Goal: Task Accomplishment & Management: Manage account settings

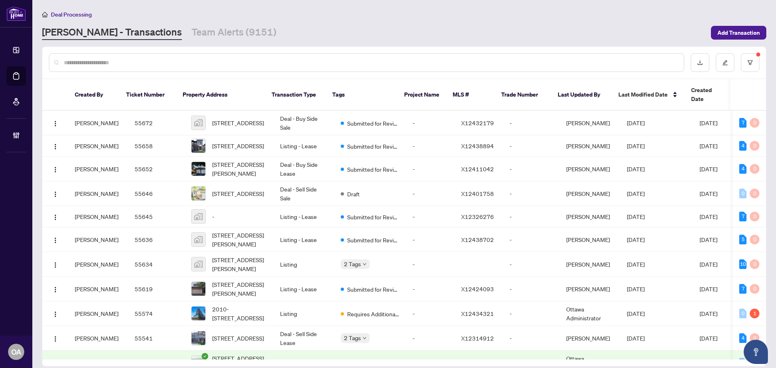
click at [211, 43] on main "Deal Processing [PERSON_NAME] - Transactions Team Alerts (9151) Add Transaction…" at bounding box center [404, 184] width 744 height 368
click at [213, 29] on link "Team Alerts (9151)" at bounding box center [234, 32] width 85 height 15
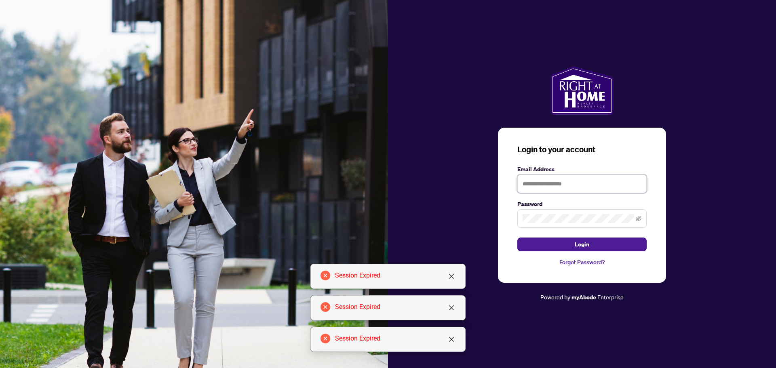
type input "**********"
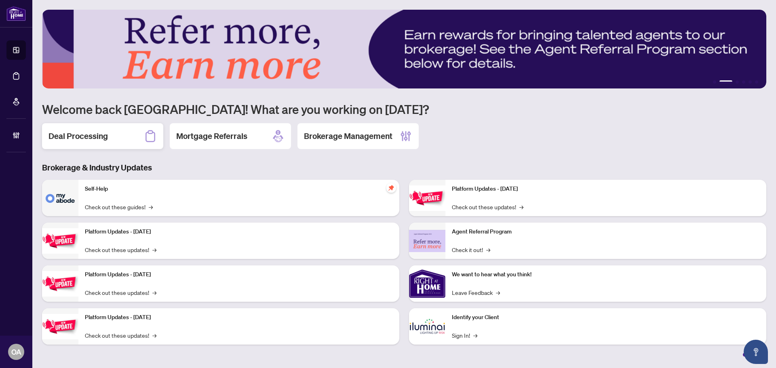
click at [102, 135] on h2 "Deal Processing" at bounding box center [78, 136] width 59 height 11
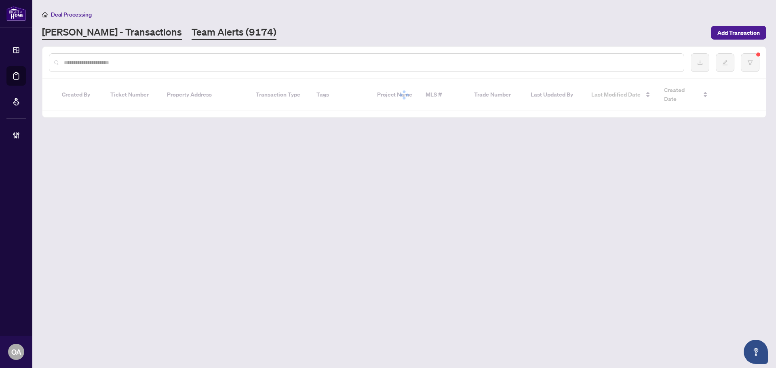
click at [192, 36] on link "Team Alerts (9174)" at bounding box center [234, 32] width 85 height 15
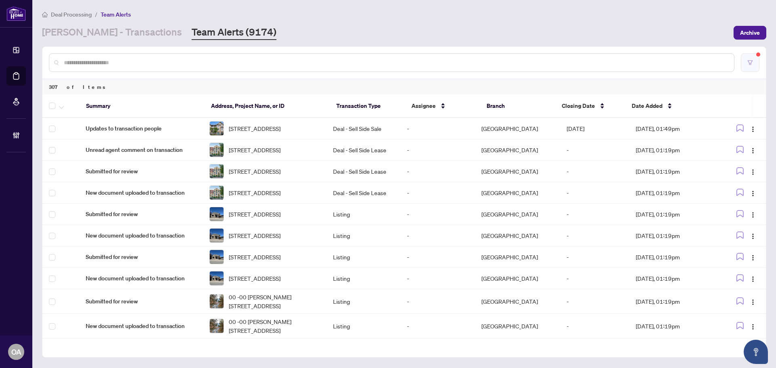
click at [753, 63] on button "button" at bounding box center [750, 62] width 19 height 19
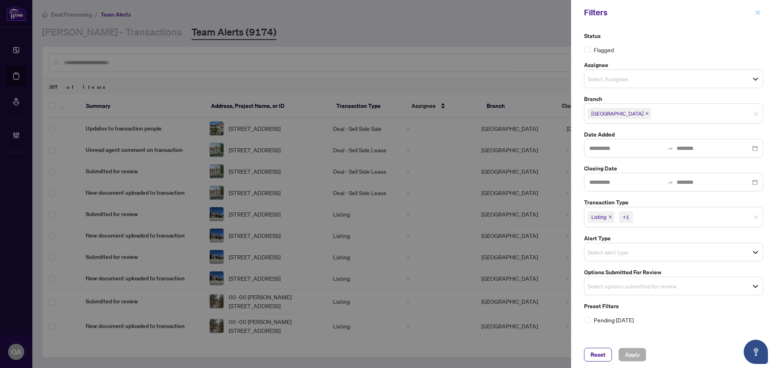
click at [759, 12] on icon "close" at bounding box center [758, 12] width 4 height 4
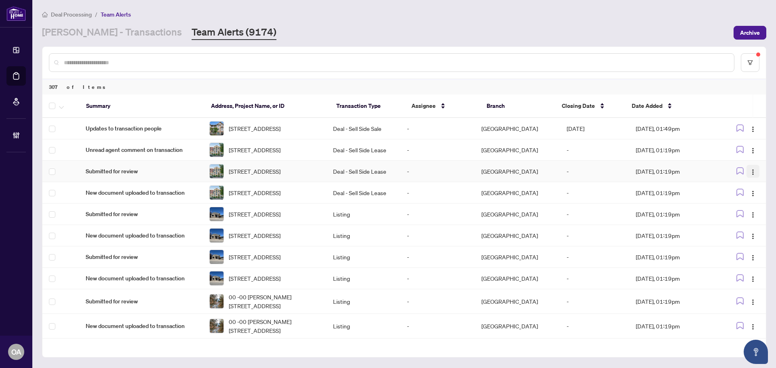
click at [747, 178] on button "button" at bounding box center [753, 171] width 13 height 13
click at [744, 220] on span "Complete Item" at bounding box center [732, 221] width 38 height 9
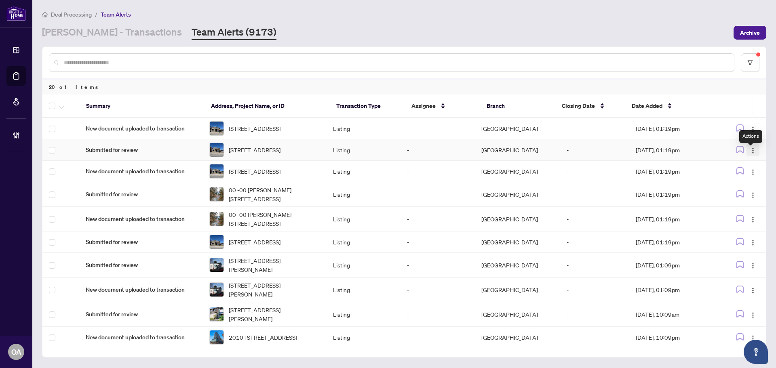
click at [750, 154] on img "button" at bounding box center [753, 151] width 6 height 6
click at [749, 194] on span "Complete Item" at bounding box center [732, 196] width 38 height 9
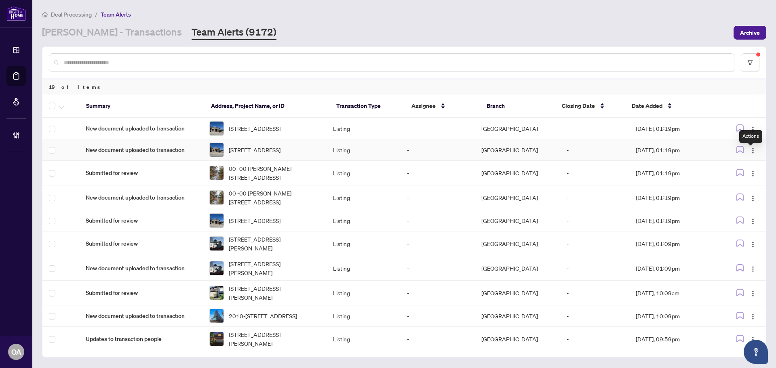
click at [750, 154] on img "button" at bounding box center [753, 151] width 6 height 6
click at [746, 195] on span "Complete Item" at bounding box center [732, 196] width 38 height 9
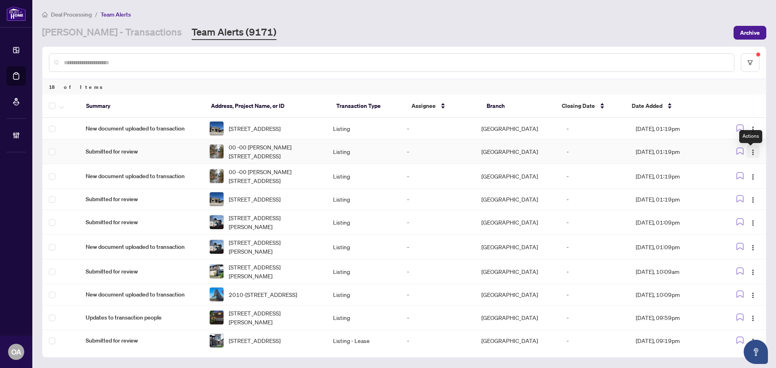
click at [753, 152] on img "button" at bounding box center [753, 152] width 6 height 6
click at [748, 194] on span "Complete Item" at bounding box center [732, 196] width 38 height 9
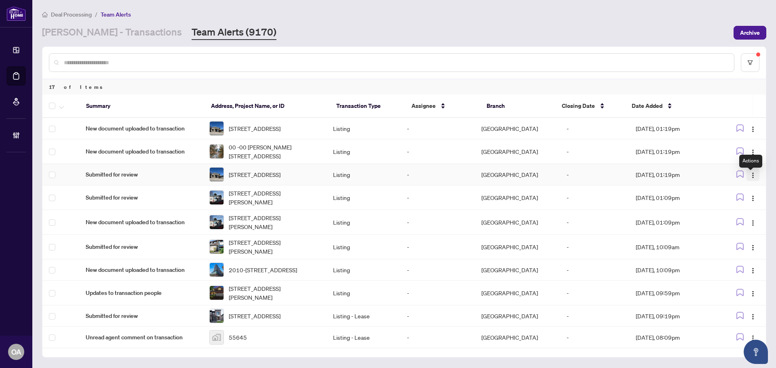
click at [753, 178] on img "button" at bounding box center [753, 175] width 6 height 6
click at [743, 220] on span "Complete Item" at bounding box center [732, 221] width 38 height 9
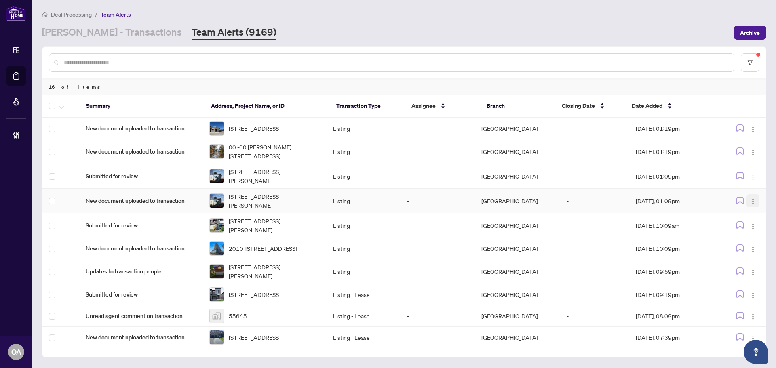
click at [751, 201] on span "button" at bounding box center [753, 201] width 6 height 9
drag, startPoint x: 736, startPoint y: 244, endPoint x: 707, endPoint y: 245, distance: 28.7
click at [736, 245] on span "Complete Item" at bounding box center [732, 245] width 38 height 9
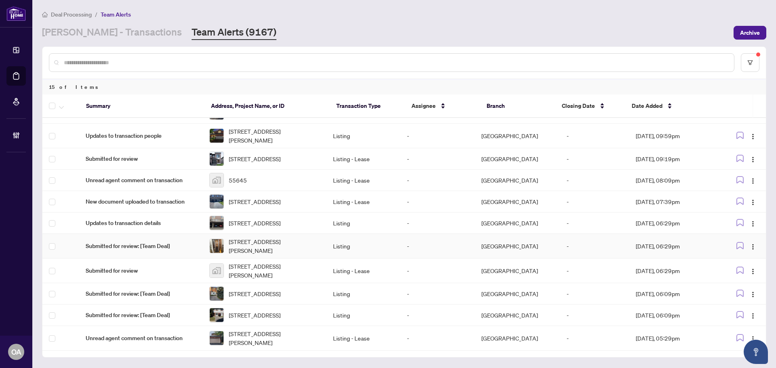
scroll to position [134, 0]
click at [104, 60] on input "text" at bounding box center [396, 62] width 664 height 9
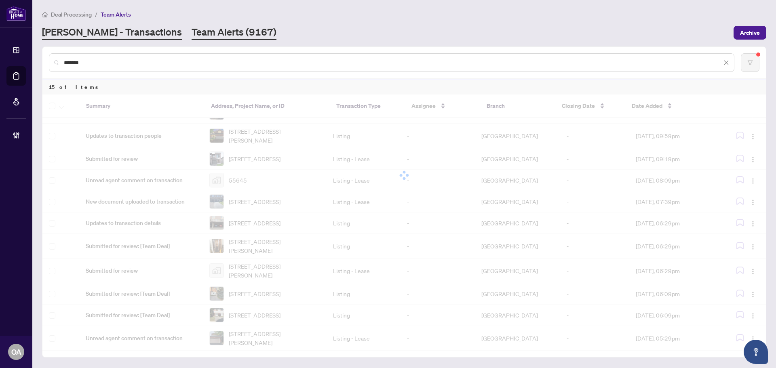
type input "*******"
click at [110, 37] on link "RAHR - Transactions" at bounding box center [112, 32] width 140 height 15
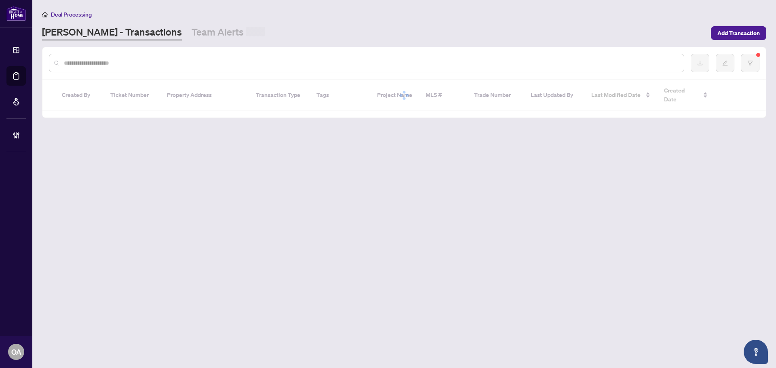
click at [110, 61] on input "text" at bounding box center [371, 63] width 614 height 9
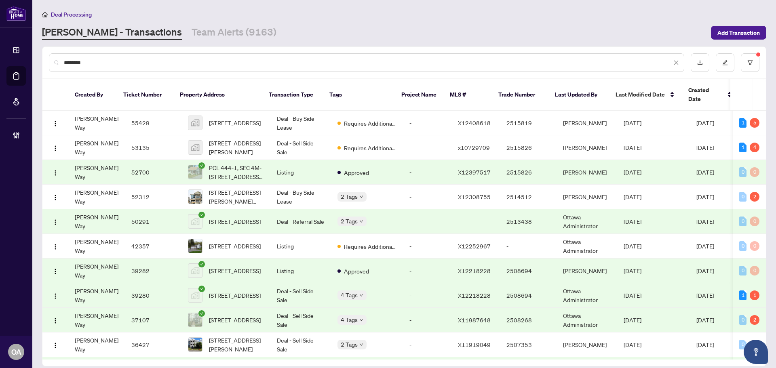
type input "********"
click at [236, 188] on span "1022 CHAPMAN MILLS Dr, Ottawa, Ontario K2J 7J2, Canada" at bounding box center [236, 197] width 55 height 18
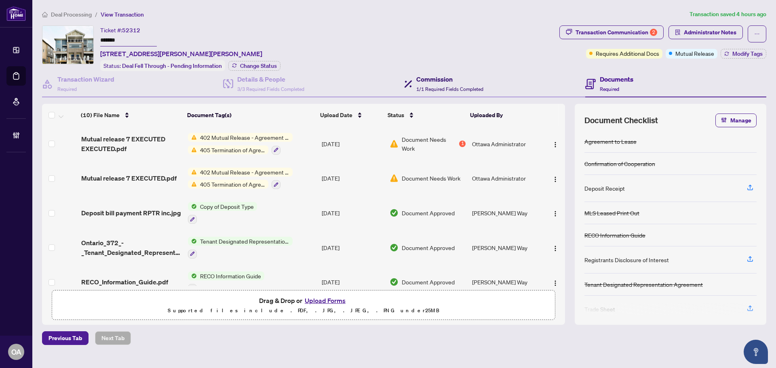
click at [455, 79] on h4 "Commission" at bounding box center [450, 79] width 67 height 10
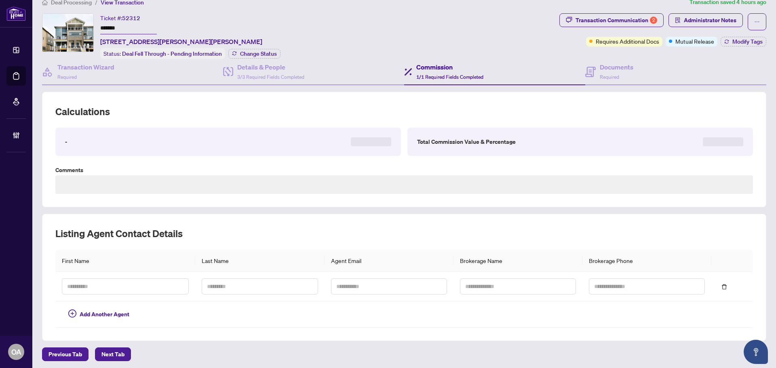
type textarea "**********"
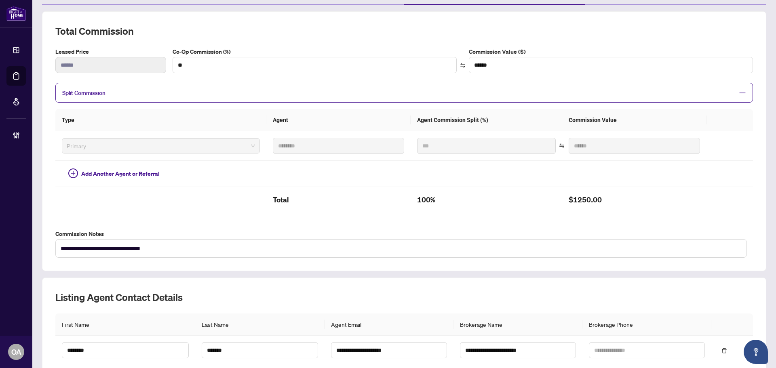
scroll to position [158, 0]
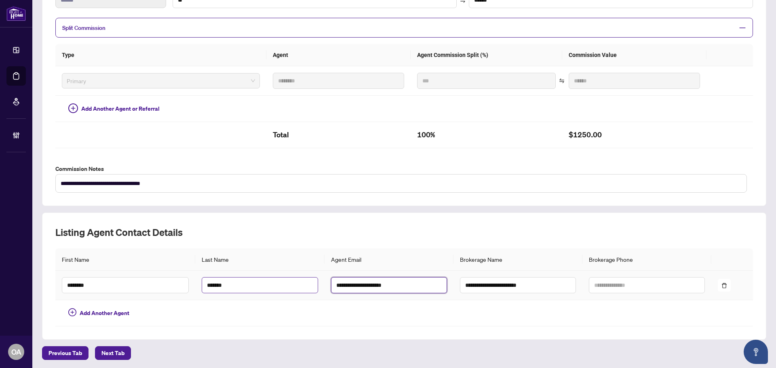
drag, startPoint x: 416, startPoint y: 283, endPoint x: 292, endPoint y: 284, distance: 124.6
click at [292, 284] on tr "**********" at bounding box center [404, 286] width 698 height 30
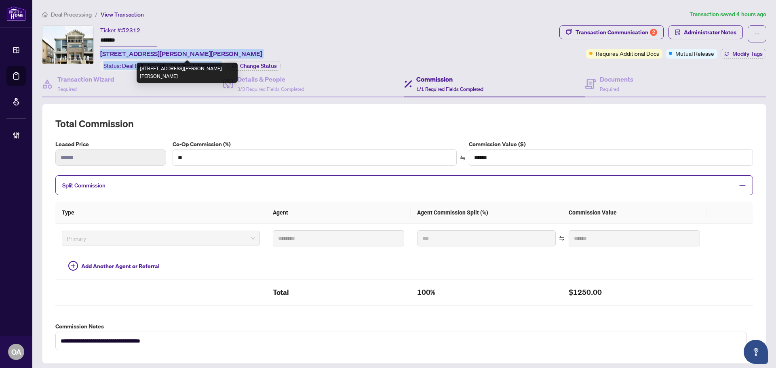
drag, startPoint x: 100, startPoint y: 52, endPoint x: 286, endPoint y: 52, distance: 185.6
click at [286, 52] on div "Ticket #: 52312 ******* 1022 CHAPMAN MILLS Dr, Ottawa, Ontario K2J 7J2, Canada …" at bounding box center [299, 48] width 514 height 46
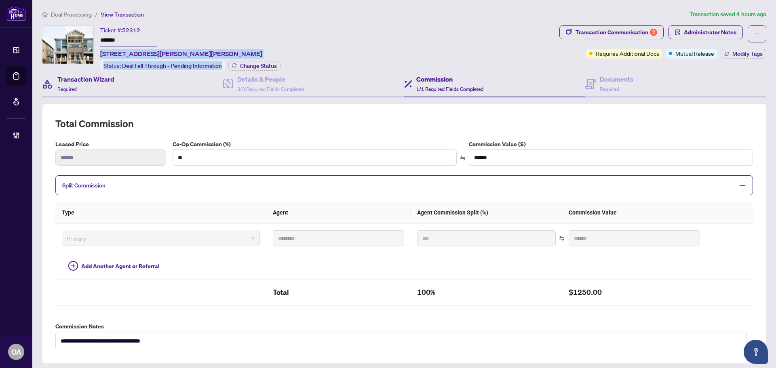
copy div "1022 CHAPMAN MILLS Dr, Ottawa, Ontario K2J 7J2, Canada Status: Deal Fell Throug…"
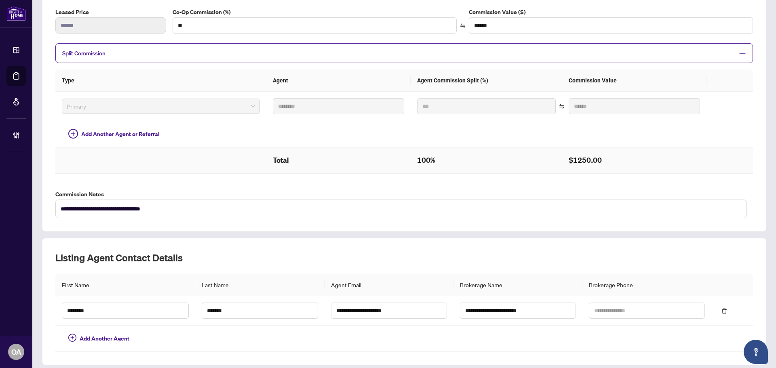
scroll to position [158, 0]
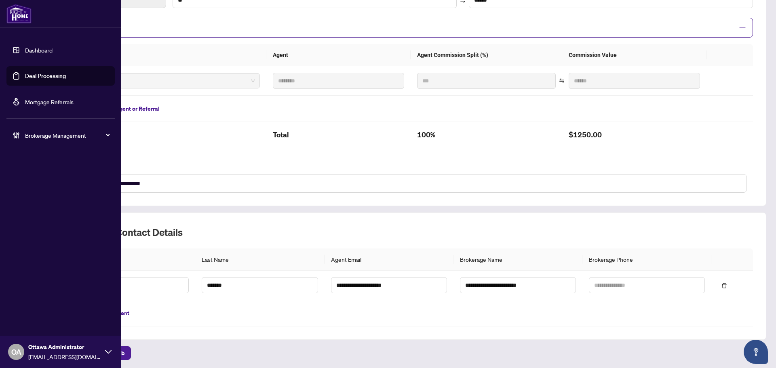
click at [25, 76] on link "Deal Processing" at bounding box center [45, 75] width 41 height 7
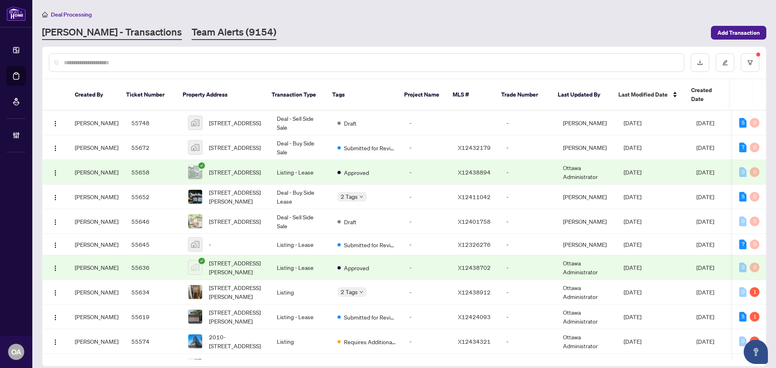
click at [211, 36] on link "Team Alerts (9154)" at bounding box center [234, 32] width 85 height 15
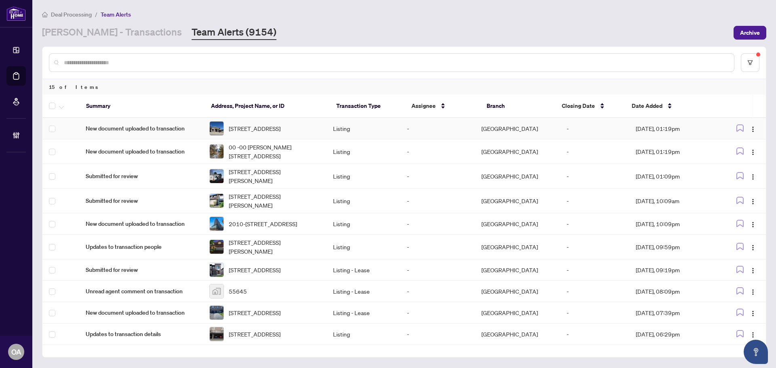
click at [267, 131] on span "8 Main St, Rideau Lakes, Ontario K0G 1E0, Canada" at bounding box center [255, 128] width 52 height 9
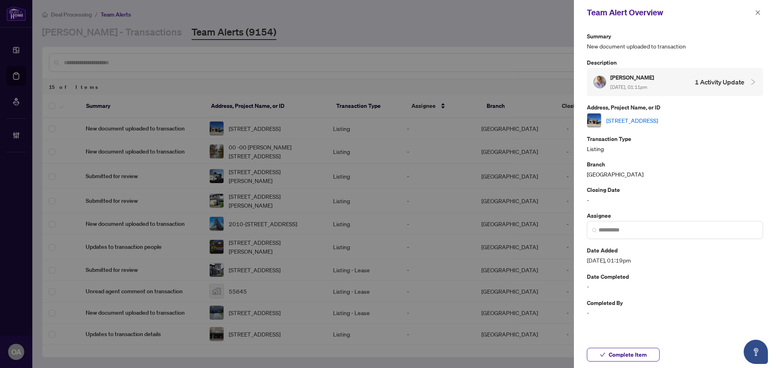
click at [641, 118] on link "8 Main St, Rideau Lakes, Ontario K0G 1E0, Canada" at bounding box center [633, 120] width 52 height 9
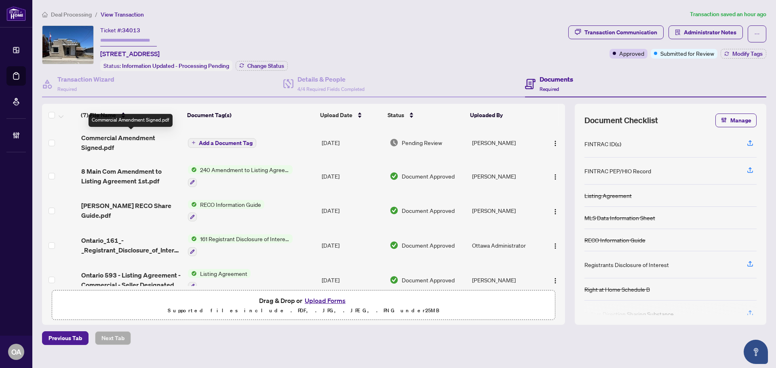
click at [110, 139] on span "Commercial Amendment Signed.pdf" at bounding box center [131, 142] width 100 height 19
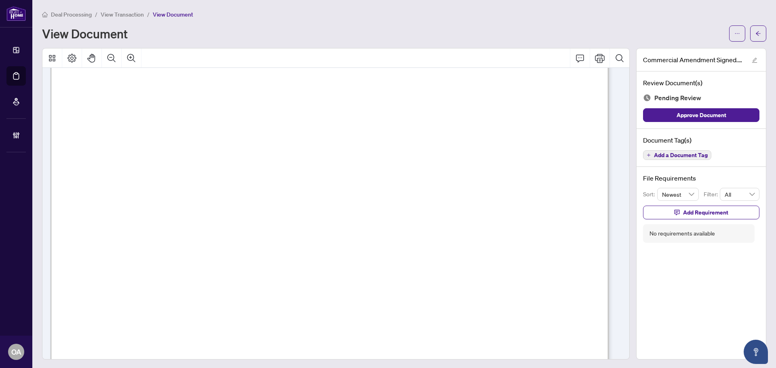
scroll to position [448, 0]
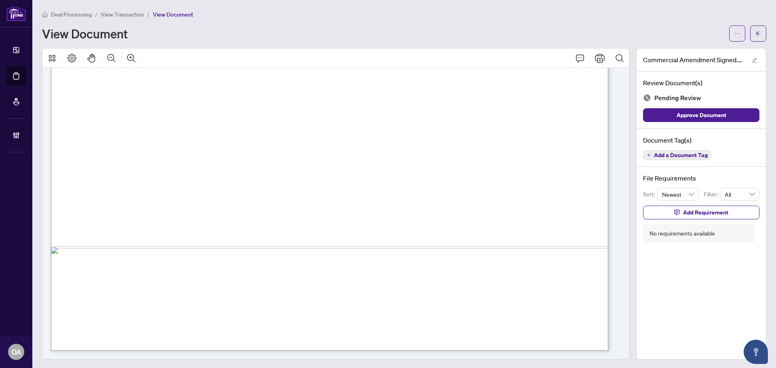
click at [654, 154] on span "Add a Document Tag" at bounding box center [681, 155] width 54 height 6
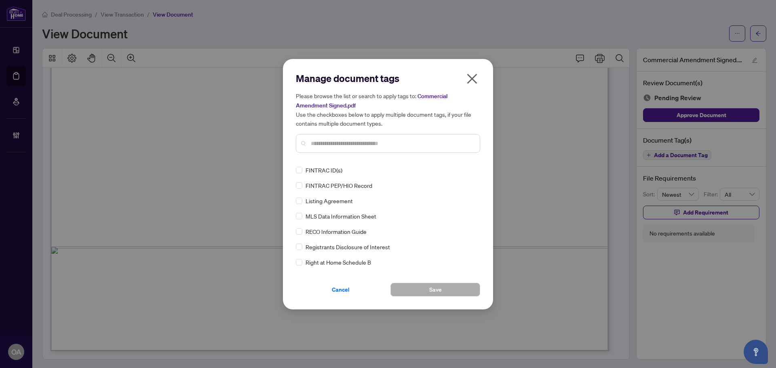
click at [330, 147] on input "text" at bounding box center [392, 143] width 163 height 9
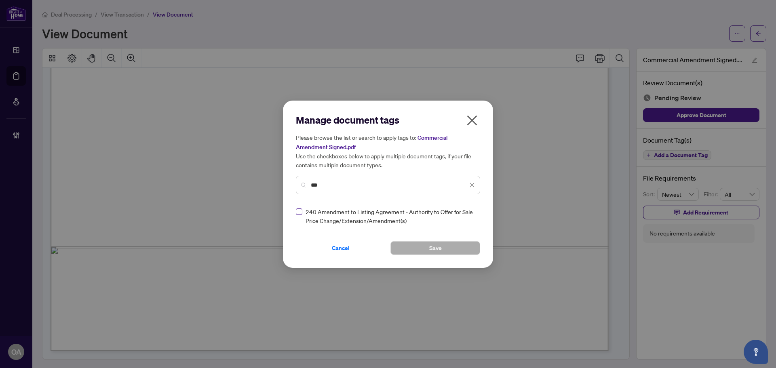
type input "***"
click at [465, 212] on img at bounding box center [464, 216] width 8 height 8
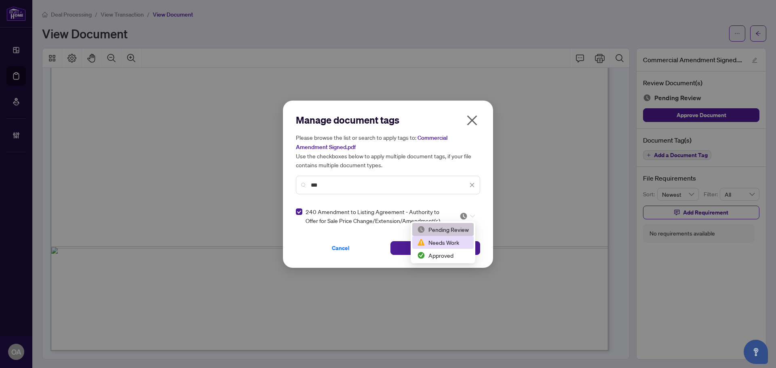
click at [446, 258] on div "Approved" at bounding box center [443, 255] width 52 height 9
click at [456, 241] on button "Save" at bounding box center [436, 248] width 90 height 14
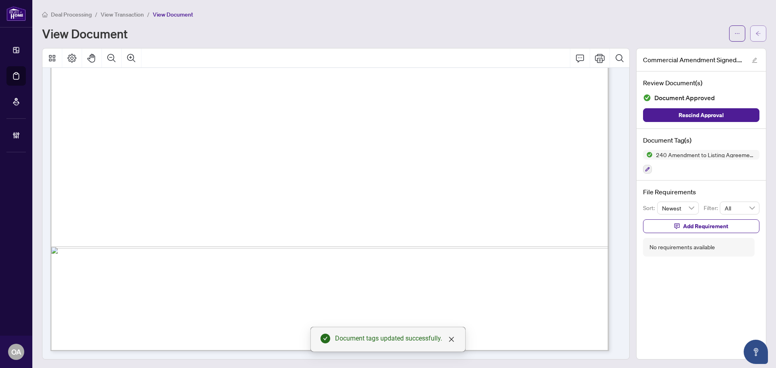
click at [756, 34] on icon "arrow-left" at bounding box center [759, 34] width 6 height 6
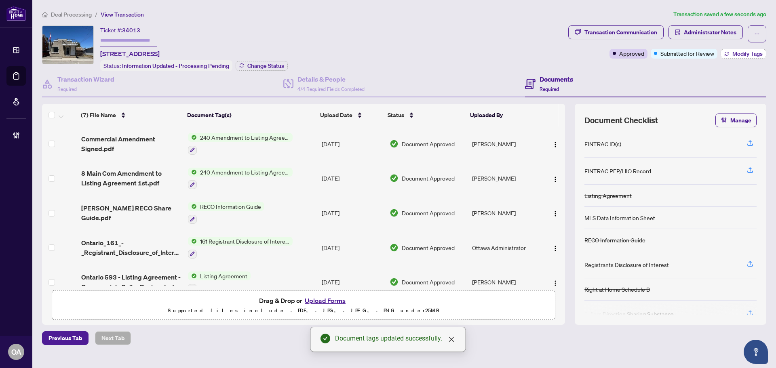
click at [748, 51] on span "Modify Tags" at bounding box center [748, 54] width 30 height 6
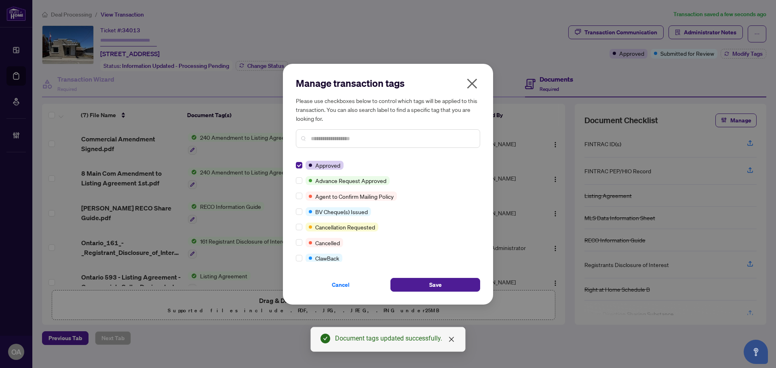
click at [422, 277] on div "Cancel Save" at bounding box center [388, 280] width 184 height 23
click at [436, 283] on span "Save" at bounding box center [435, 285] width 13 height 13
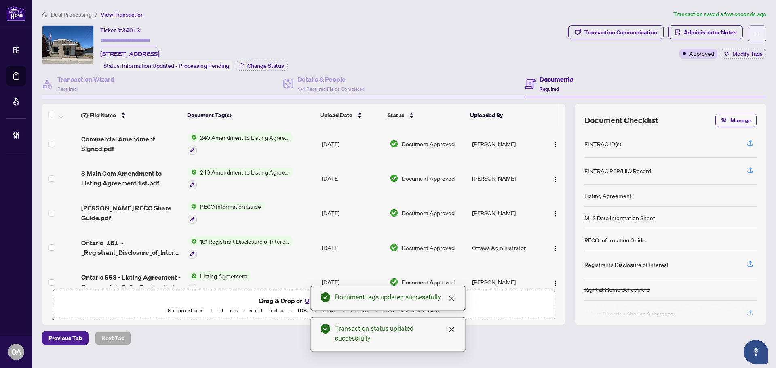
click at [760, 30] on button "button" at bounding box center [757, 33] width 19 height 17
click at [742, 91] on span "Submit for Completion" at bounding box center [729, 90] width 62 height 9
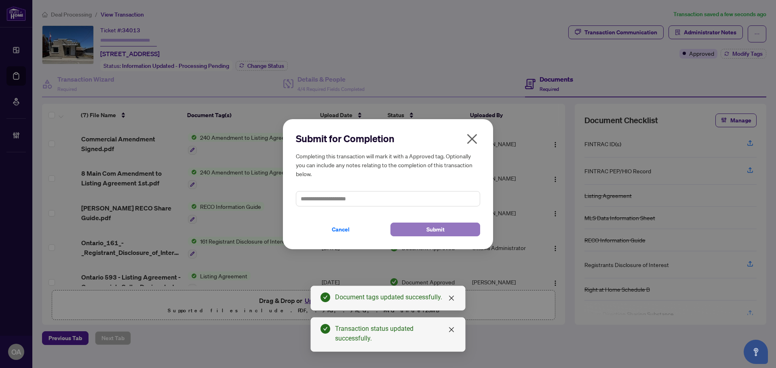
click at [430, 226] on span "Submit" at bounding box center [436, 229] width 18 height 13
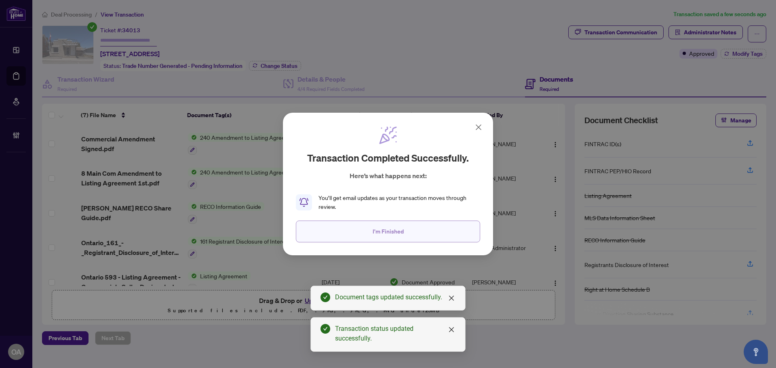
click at [429, 231] on button "I'm Finished" at bounding box center [388, 232] width 184 height 22
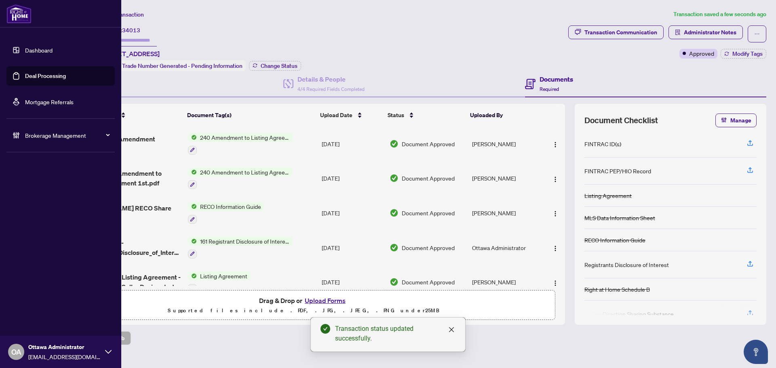
click at [25, 72] on link "Deal Processing" at bounding box center [45, 75] width 41 height 7
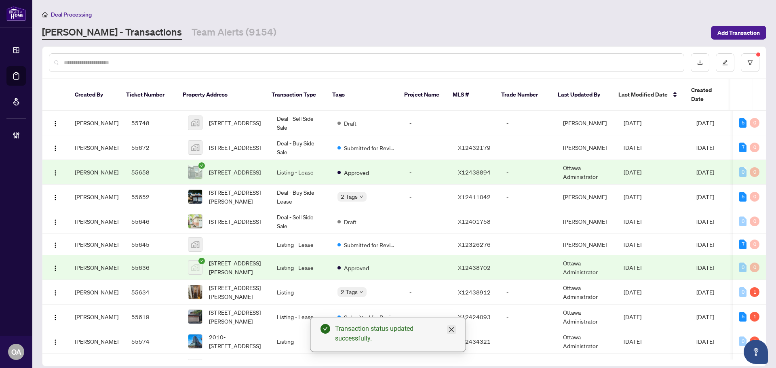
click at [450, 328] on icon "close" at bounding box center [451, 330] width 5 height 5
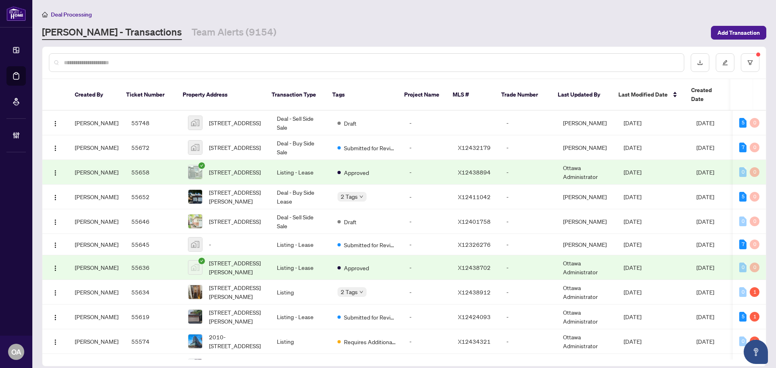
click at [186, 18] on div "Deal Processing" at bounding box center [404, 14] width 725 height 9
click at [192, 28] on link "Team Alerts (9154)" at bounding box center [234, 32] width 85 height 15
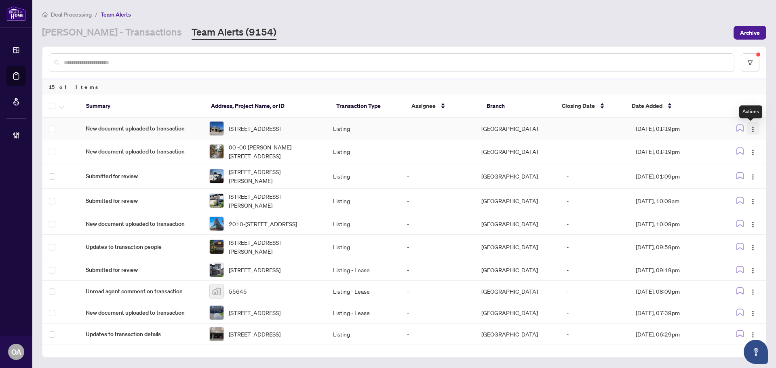
click at [750, 129] on img "button" at bounding box center [753, 129] width 6 height 6
click at [742, 174] on span "Complete Item" at bounding box center [732, 171] width 38 height 9
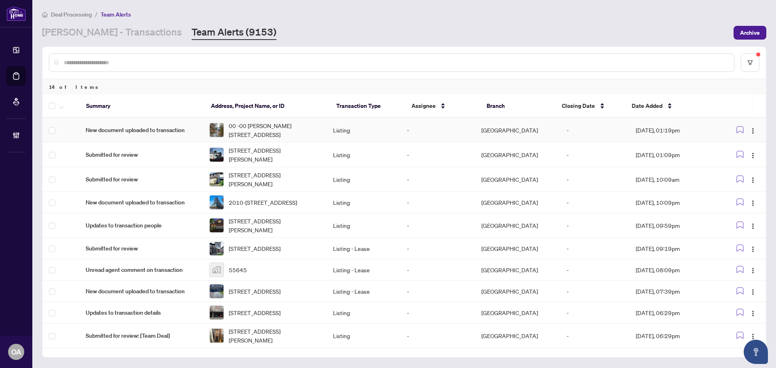
click at [279, 124] on span "00 -00 Hopper Lane, Rideau Lakes, Ontario K0G 1V0, Canada" at bounding box center [274, 130] width 91 height 18
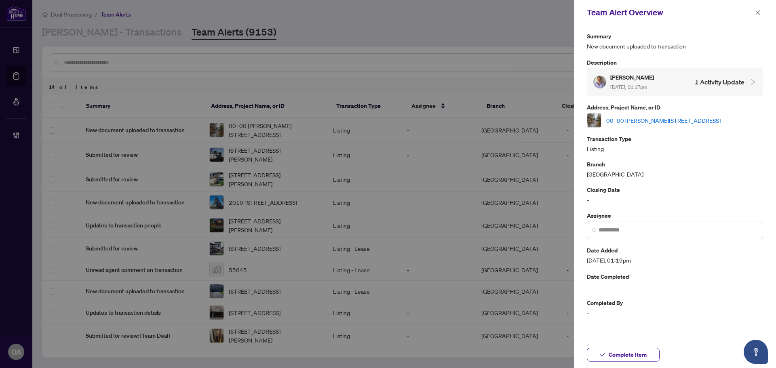
click at [634, 123] on link "00 -00 Hopper Lane, Rideau Lakes, Ontario K0G 1V0, Canada" at bounding box center [664, 120] width 114 height 9
drag, startPoint x: 759, startPoint y: 12, endPoint x: 768, endPoint y: 22, distance: 14.0
click at [759, 12] on icon "close" at bounding box center [758, 13] width 6 height 6
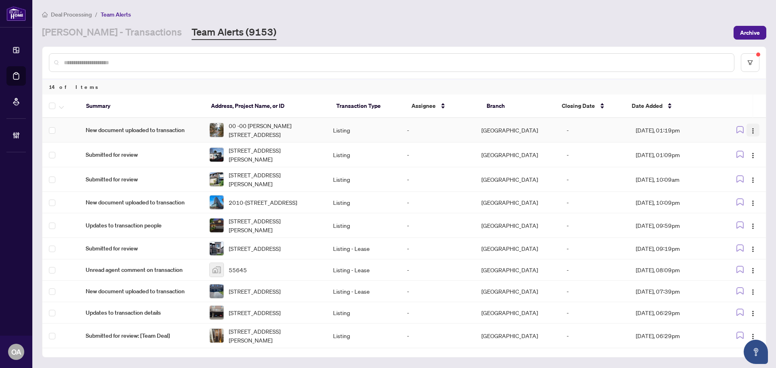
click at [750, 128] on img "button" at bounding box center [753, 131] width 6 height 6
click at [742, 169] on span "Complete Item" at bounding box center [732, 171] width 38 height 9
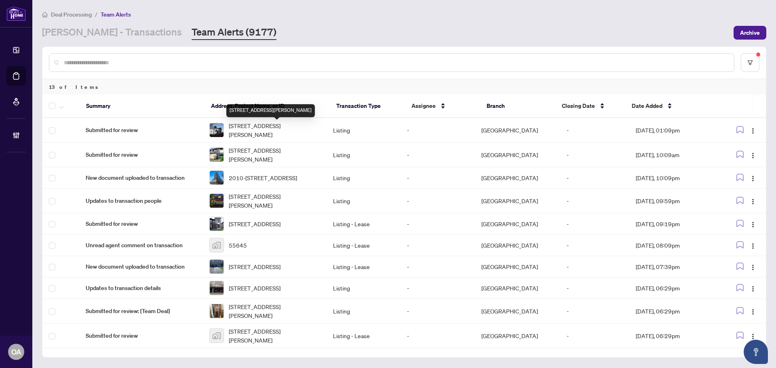
click at [266, 129] on span "45 Drummond St, Rideau Lakes, Ontario K0G 1P0, Canada" at bounding box center [274, 130] width 91 height 18
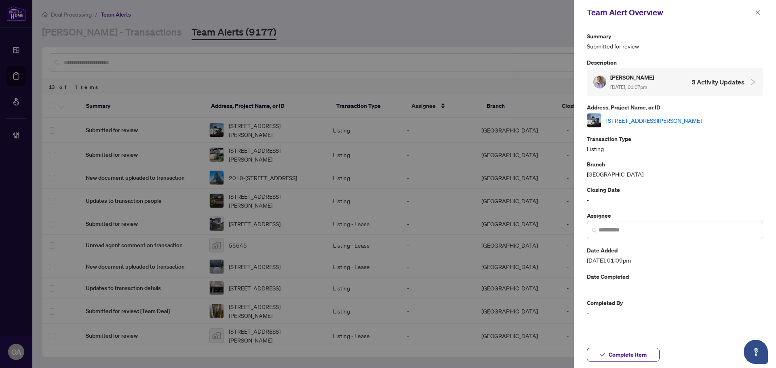
click at [673, 119] on link "45 Drummond St, Rideau Lakes, Ontario K0G 1P0, Canada" at bounding box center [654, 120] width 95 height 9
click at [757, 9] on span "button" at bounding box center [758, 12] width 6 height 13
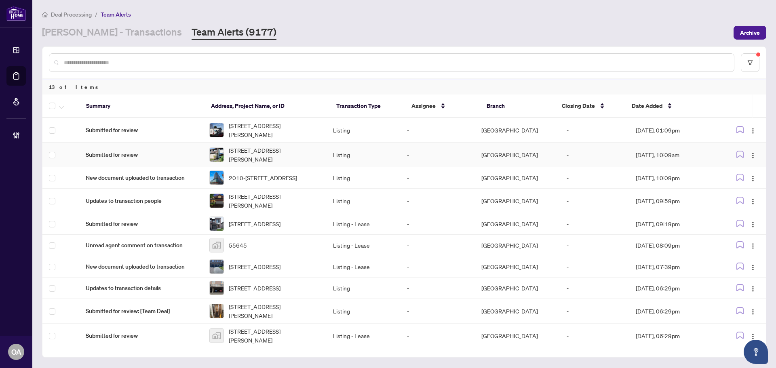
click at [748, 121] on td at bounding box center [743, 130] width 48 height 25
click at [749, 134] on button "button" at bounding box center [753, 130] width 13 height 13
click at [742, 172] on span "Complete Item" at bounding box center [732, 171] width 38 height 9
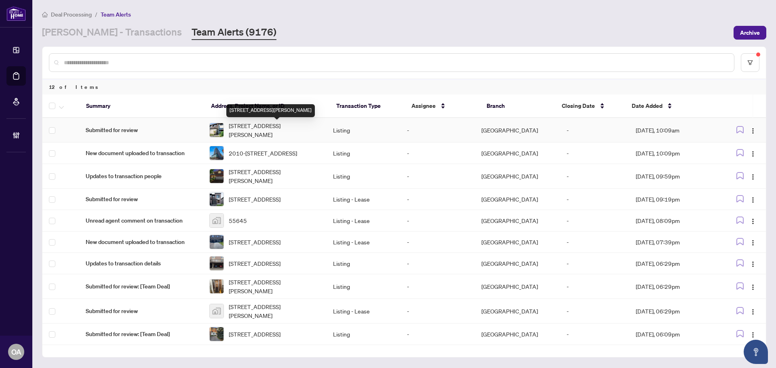
click at [257, 126] on span "53-2640 Draper Ave, Ottawa, Ontario K2H 8V3, Canada" at bounding box center [274, 130] width 91 height 18
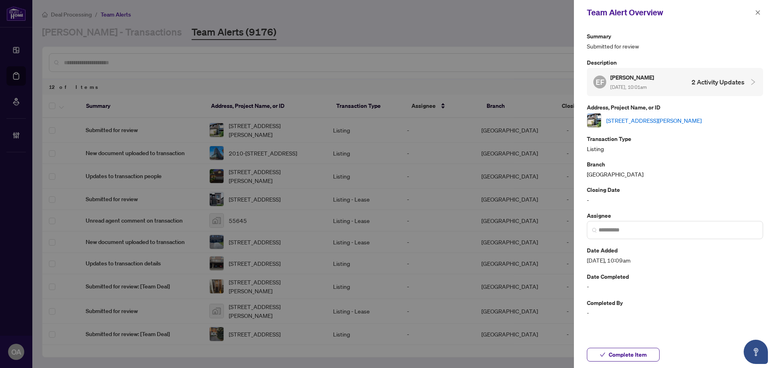
click at [670, 120] on link "53-2640 Draper Ave, Ottawa, Ontario K2H 8V3, Canada" at bounding box center [654, 120] width 95 height 9
click at [757, 11] on icon "close" at bounding box center [758, 13] width 6 height 6
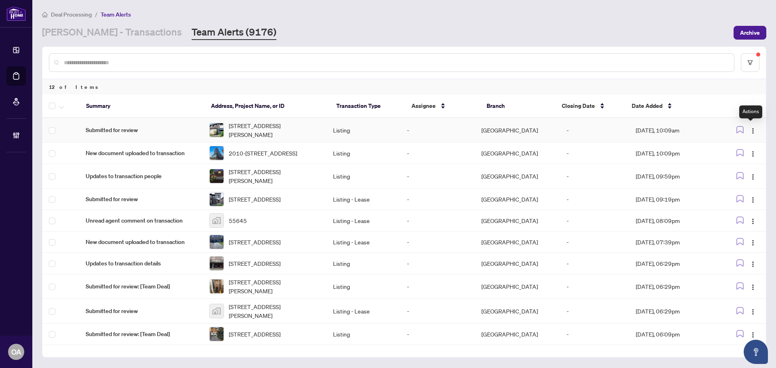
click at [752, 131] on img "button" at bounding box center [753, 131] width 6 height 6
click at [737, 171] on span "Complete Item" at bounding box center [732, 171] width 38 height 9
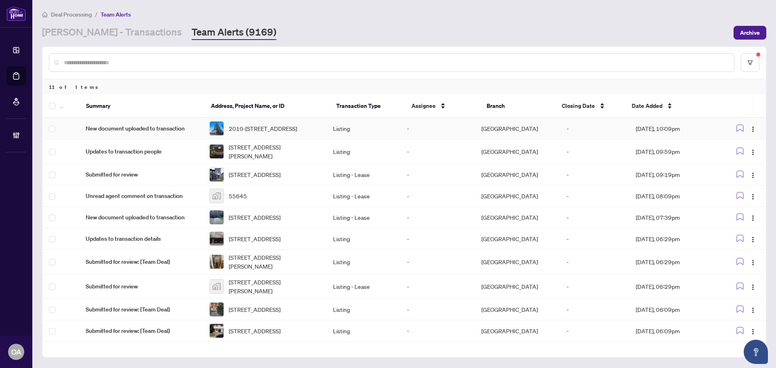
click at [255, 133] on span "2010-324 Laurier Ave, Ottawa, Ontario K1P 0A4, Canada" at bounding box center [263, 128] width 68 height 9
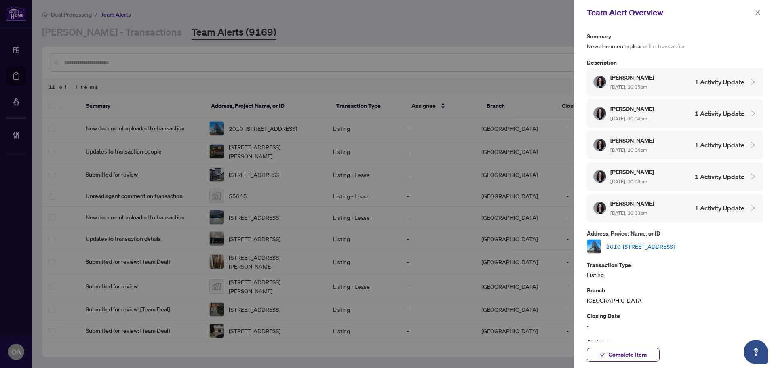
click at [632, 246] on link "2010-324 Laurier Ave, Ottawa, Ontario K1P 0A4, Canada" at bounding box center [641, 246] width 68 height 9
click at [757, 12] on icon "close" at bounding box center [758, 13] width 6 height 6
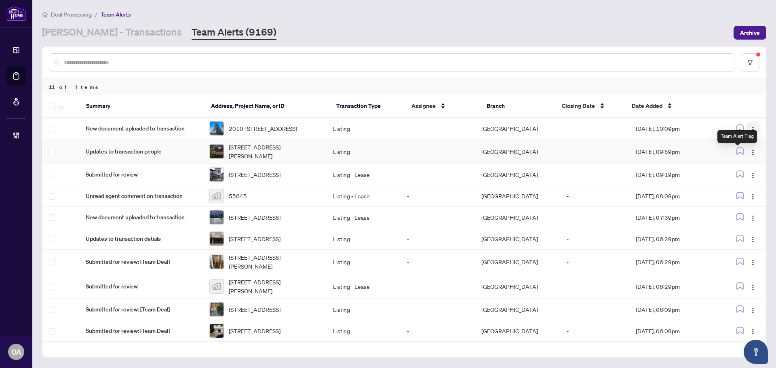
click at [750, 129] on img "button" at bounding box center [753, 129] width 6 height 6
click at [752, 128] on img "button" at bounding box center [753, 129] width 6 height 6
click at [752, 130] on img "button" at bounding box center [753, 129] width 6 height 6
click at [752, 131] on img "button" at bounding box center [753, 129] width 6 height 6
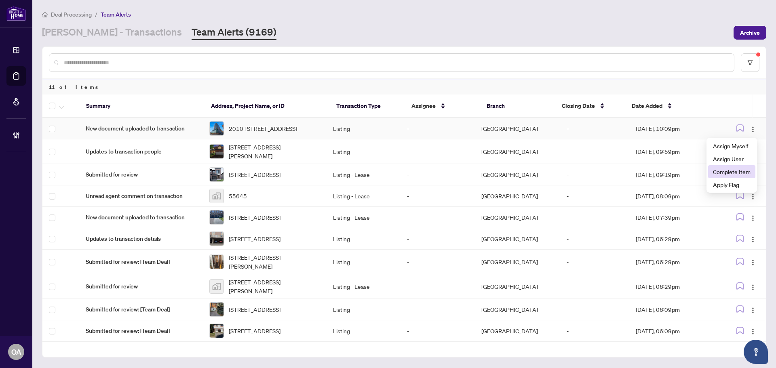
click at [742, 176] on li "Complete Item" at bounding box center [731, 171] width 47 height 13
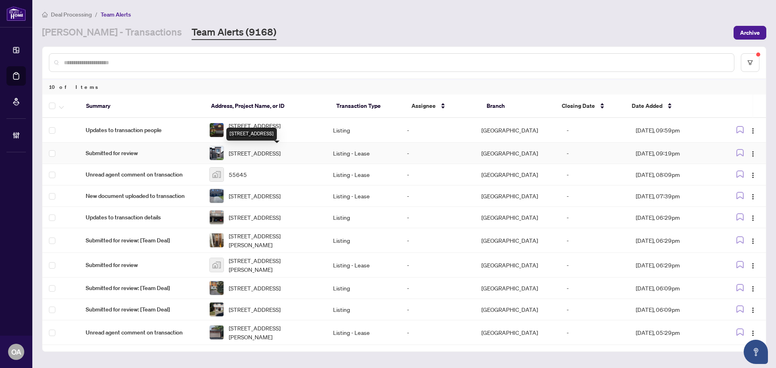
click at [262, 132] on div "34 PLANK St, Ottawa, Ontario K2S 1E7, Canada" at bounding box center [251, 134] width 51 height 13
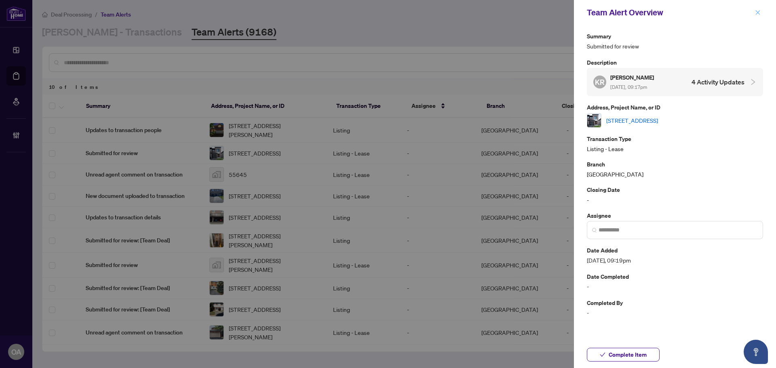
click at [757, 8] on span "button" at bounding box center [758, 12] width 6 height 13
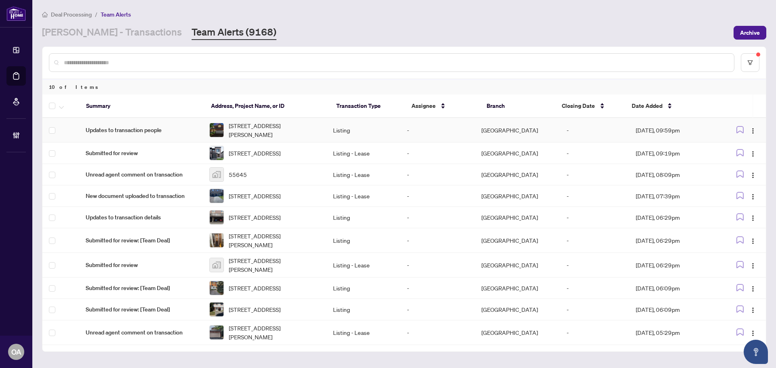
click at [261, 127] on span "409 Beatrice Dr, Ottawa, Ontario K2J 4W9, Canada" at bounding box center [274, 130] width 91 height 18
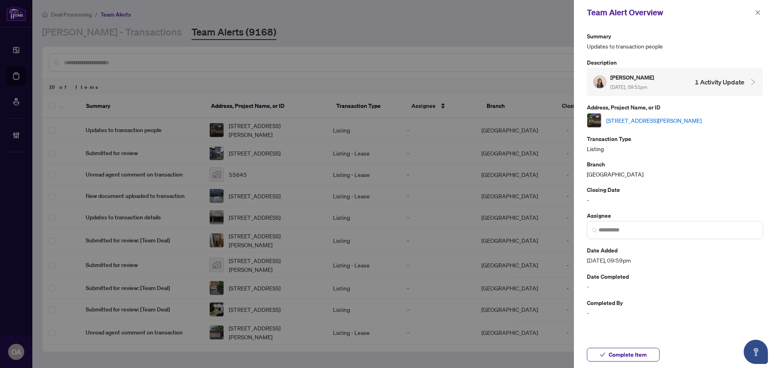
click at [657, 122] on link "409 Beatrice Dr, Ottawa, Ontario K2J 4W9, Canada" at bounding box center [654, 120] width 95 height 9
drag, startPoint x: 763, startPoint y: 11, endPoint x: 759, endPoint y: 34, distance: 23.0
click at [760, 11] on button "button" at bounding box center [758, 13] width 11 height 10
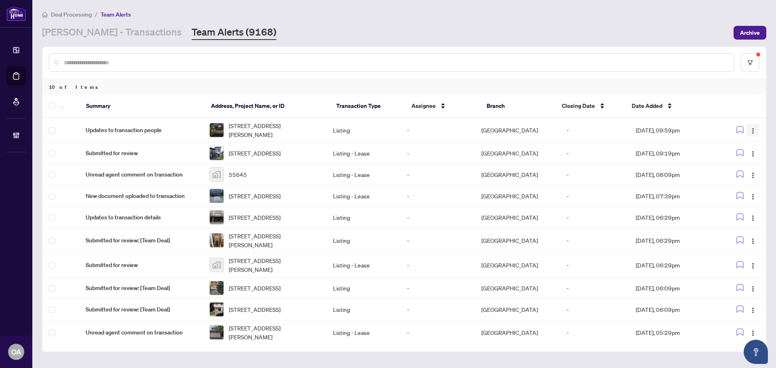
click at [752, 133] on img "button" at bounding box center [753, 131] width 6 height 6
click at [738, 173] on span "Complete Item" at bounding box center [732, 171] width 38 height 9
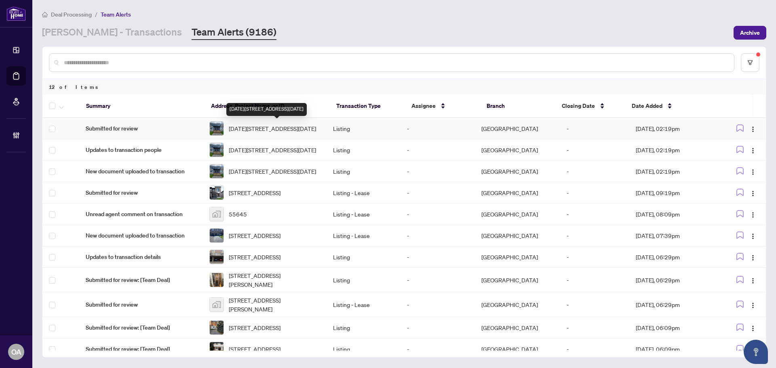
click at [247, 128] on span "1558-1562 Baseline Rd, Ottawa, Ontario K2C 0B3, Canada" at bounding box center [272, 128] width 87 height 9
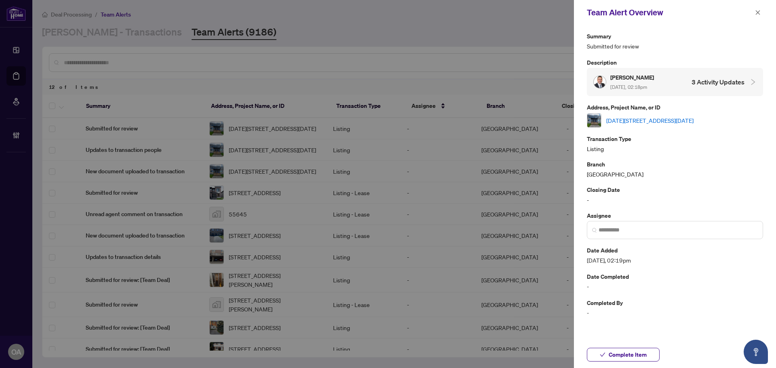
click at [628, 121] on link "1558-1562 Baseline Rd, Ottawa, Ontario K2C 0B3, Canada" at bounding box center [650, 120] width 87 height 9
click at [757, 14] on icon "close" at bounding box center [758, 12] width 4 height 4
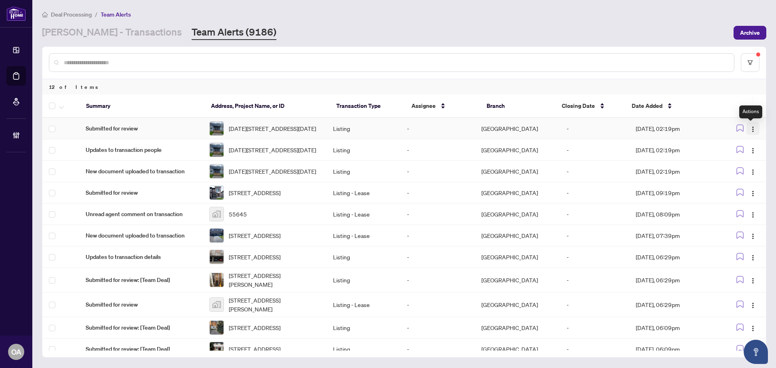
click at [755, 127] on button "button" at bounding box center [753, 128] width 13 height 13
click at [748, 174] on span "Complete Item" at bounding box center [732, 171] width 38 height 9
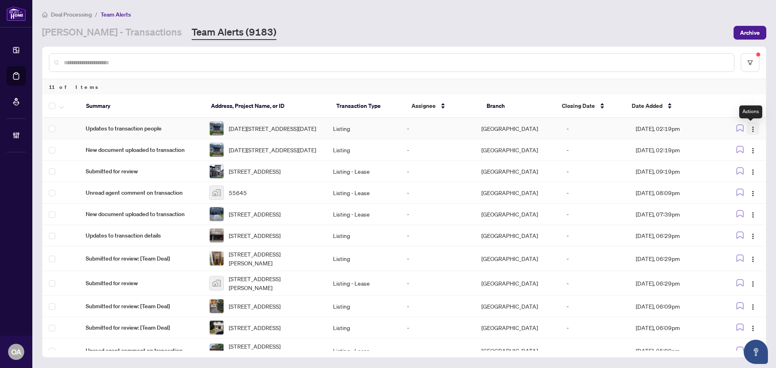
click at [755, 127] on button "button" at bounding box center [753, 128] width 13 height 13
click at [748, 174] on span "Complete Item" at bounding box center [732, 171] width 38 height 9
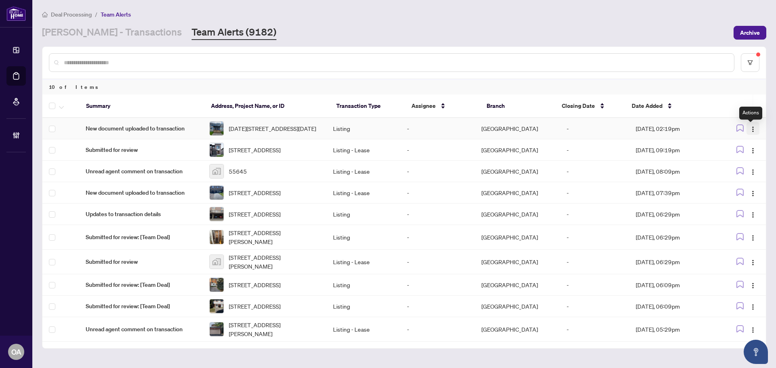
click at [752, 128] on img "button" at bounding box center [753, 129] width 6 height 6
click at [734, 170] on span "Complete Item" at bounding box center [732, 171] width 38 height 9
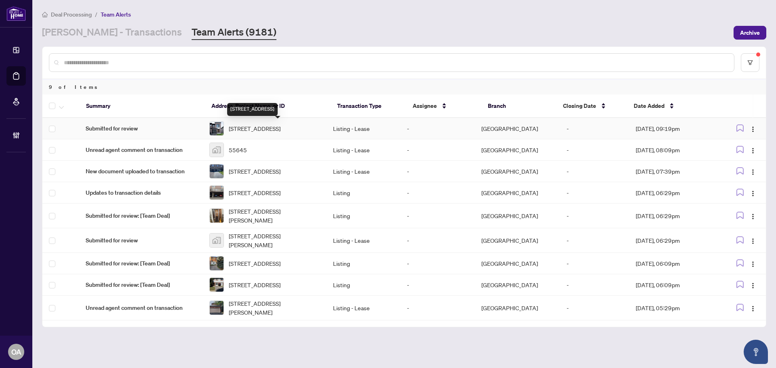
click at [243, 129] on span "34 PLANK St, Ottawa, Ontario K2S 1E7, Canada" at bounding box center [255, 128] width 52 height 9
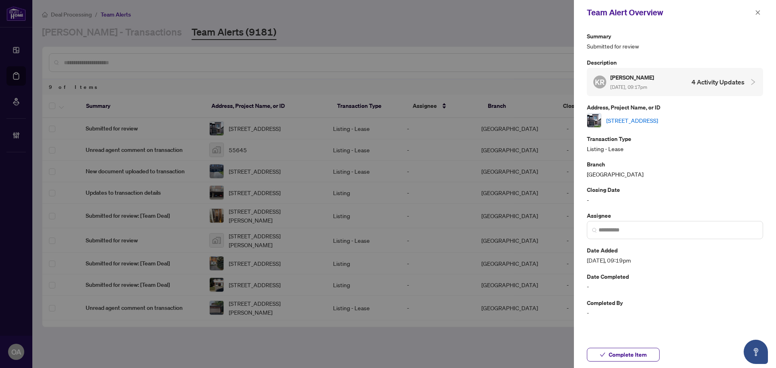
click at [658, 116] on link "34 PLANK St, Ottawa, Ontario K2S 1E7, Canada" at bounding box center [633, 120] width 52 height 9
drag, startPoint x: 759, startPoint y: 12, endPoint x: 755, endPoint y: 24, distance: 12.8
click at [758, 12] on icon "close" at bounding box center [758, 13] width 6 height 6
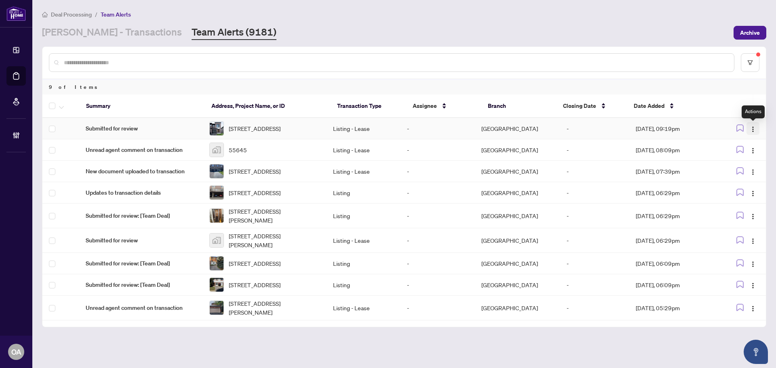
click at [755, 127] on img "button" at bounding box center [753, 129] width 6 height 6
click at [740, 169] on span "Complete Item" at bounding box center [735, 171] width 38 height 9
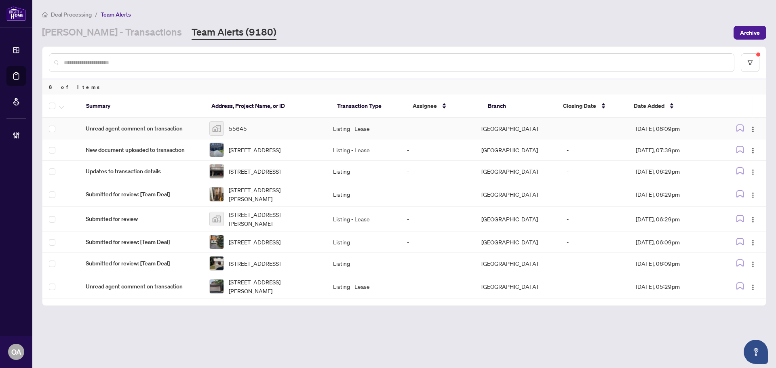
click at [277, 130] on div "55645" at bounding box center [264, 128] width 111 height 15
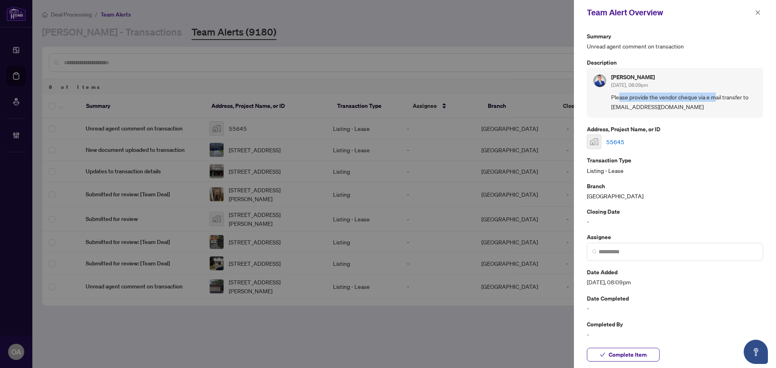
drag, startPoint x: 626, startPoint y: 98, endPoint x: 736, endPoint y: 98, distance: 110.8
click at [736, 98] on span "Please provide the vendor cheque via e mail transfer to tsanghas1@hotmail.com" at bounding box center [684, 102] width 146 height 19
drag, startPoint x: 645, startPoint y: 102, endPoint x: 609, endPoint y: 97, distance: 36.8
click at [609, 97] on div "Ali Novin Oct/01/2025, 08:09pm Please provide the vendor cheque via e mail tran…" at bounding box center [675, 93] width 176 height 50
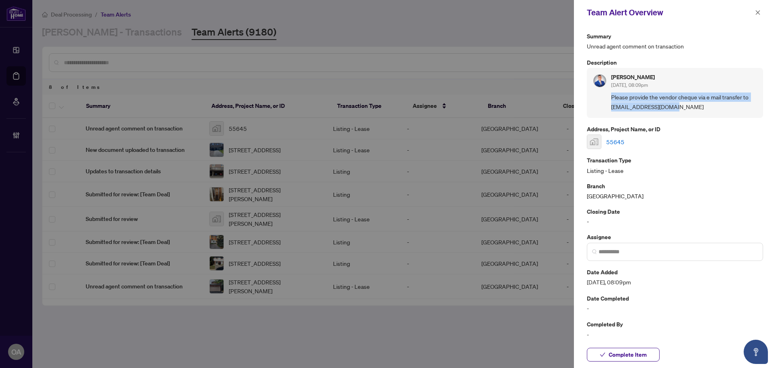
click at [625, 101] on span "Please provide the vendor cheque via e mail transfer to tsanghas1@hotmail.com" at bounding box center [684, 102] width 146 height 19
drag, startPoint x: 609, startPoint y: 99, endPoint x: 679, endPoint y: 99, distance: 70.0
click at [676, 99] on div "Ali Novin Oct/01/2025, 08:09pm Please provide the vendor cheque via e mail tran…" at bounding box center [675, 93] width 176 height 50
click at [683, 99] on span "Please provide the vendor cheque via e mail transfer to tsanghas1@hotmail.com" at bounding box center [684, 102] width 146 height 19
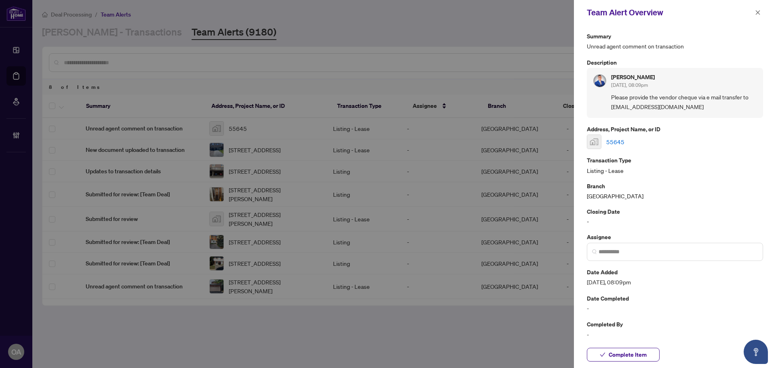
click at [680, 107] on span "Please provide the vendor cheque via e mail transfer to tsanghas1@hotmail.com" at bounding box center [684, 102] width 146 height 19
click at [756, 12] on icon "close" at bounding box center [758, 13] width 6 height 6
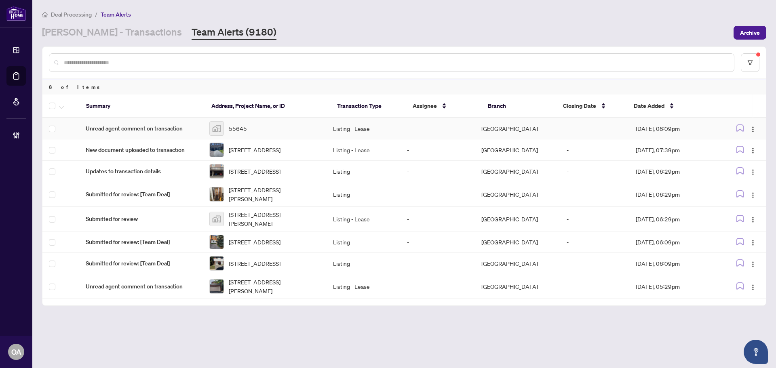
click at [639, 125] on td "Oct/01/2025, 08:09pm" at bounding box center [674, 128] width 89 height 21
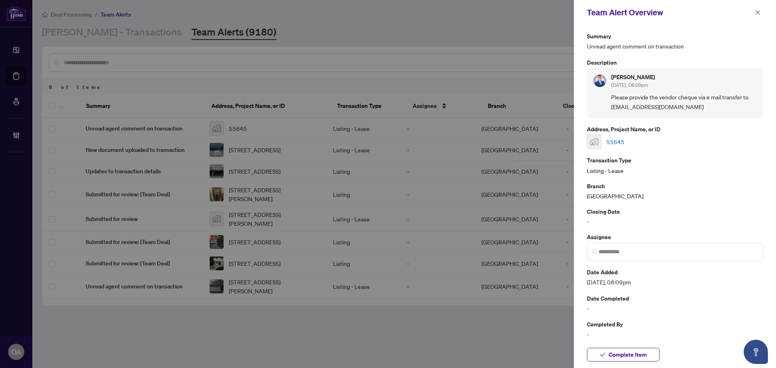
click at [614, 142] on link "55645" at bounding box center [616, 141] width 18 height 9
click at [758, 11] on icon "close" at bounding box center [758, 13] width 6 height 6
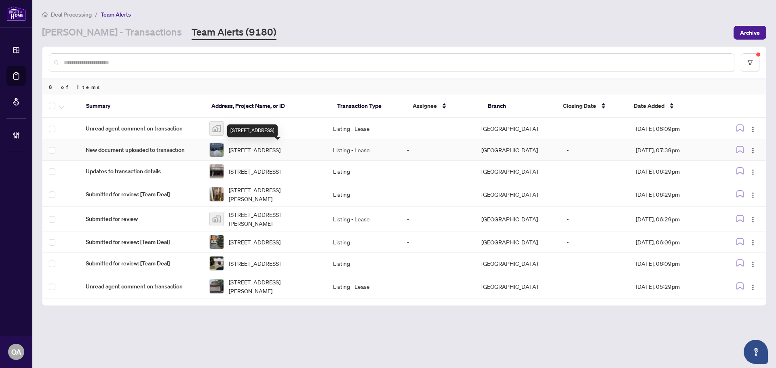
click at [256, 131] on div "253 WAYMARK Cres, Ottawa, Ontario K2M 0A5, Canada" at bounding box center [252, 131] width 51 height 13
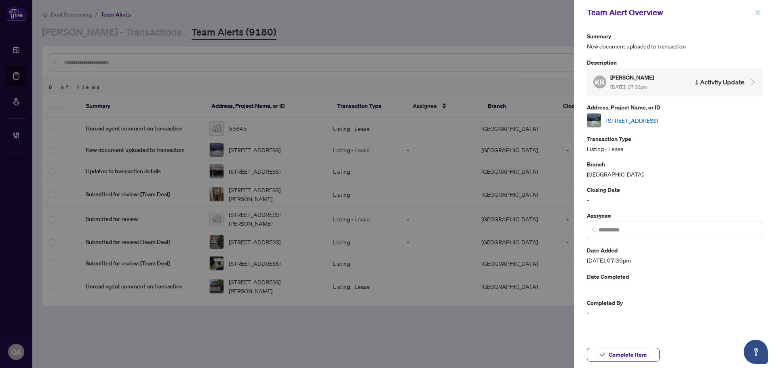
click at [759, 11] on icon "close" at bounding box center [758, 13] width 6 height 6
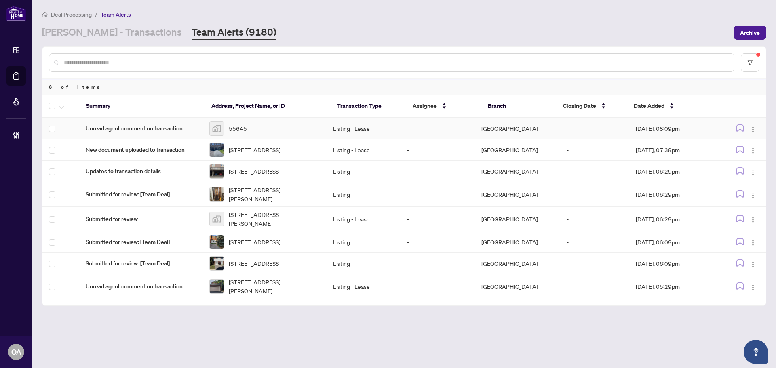
click at [167, 125] on span "Unread agent comment on transaction" at bounding box center [141, 128] width 111 height 9
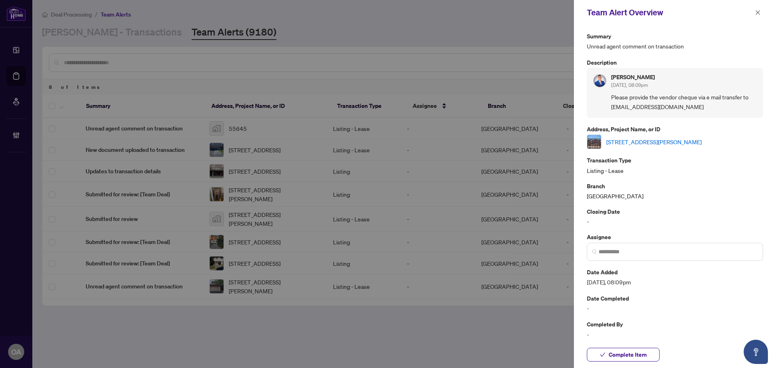
click at [666, 144] on link "216-10 James St, Ottawa, Ontario K2P 1Y5, Canada" at bounding box center [654, 141] width 95 height 9
click at [762, 13] on button "button" at bounding box center [758, 13] width 11 height 10
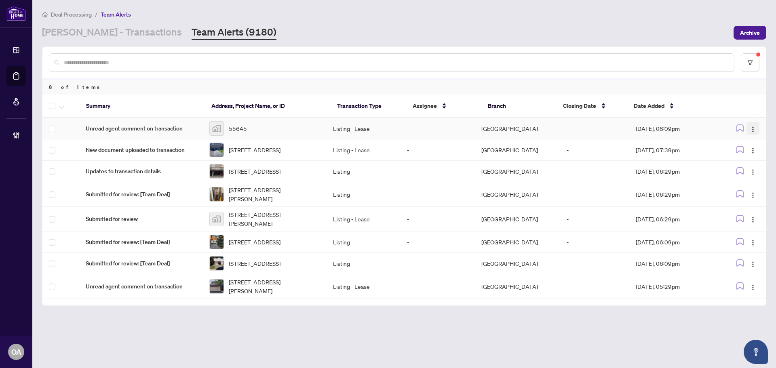
click at [756, 130] on img "button" at bounding box center [753, 129] width 6 height 6
drag, startPoint x: 759, startPoint y: 128, endPoint x: 753, endPoint y: 129, distance: 5.3
click at [759, 129] on button "button" at bounding box center [753, 128] width 13 height 13
click at [755, 125] on span "button" at bounding box center [753, 128] width 6 height 9
click at [744, 169] on span "Complete Item" at bounding box center [735, 170] width 38 height 9
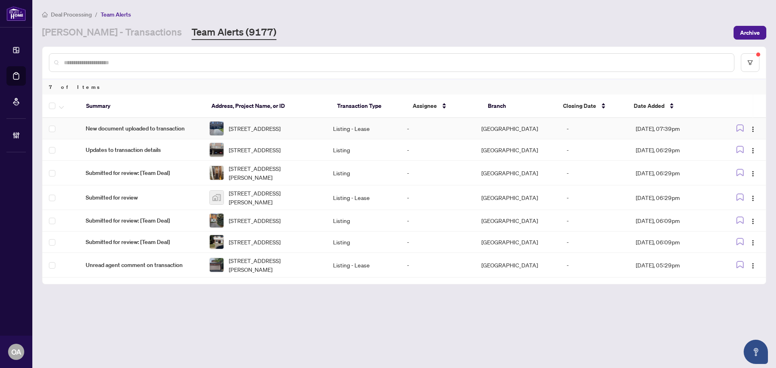
click at [262, 133] on span "253 WAYMARK Cres, Ottawa, Ontario K2M 0A5, Canada" at bounding box center [255, 128] width 52 height 9
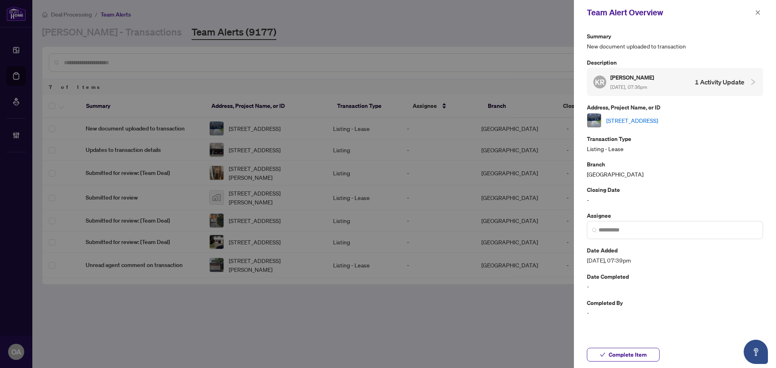
click at [653, 124] on link "253 WAYMARK Cres, Ottawa, Ontario K2M 0A5, Canada" at bounding box center [633, 120] width 52 height 9
click at [758, 13] on icon "close" at bounding box center [758, 12] width 4 height 4
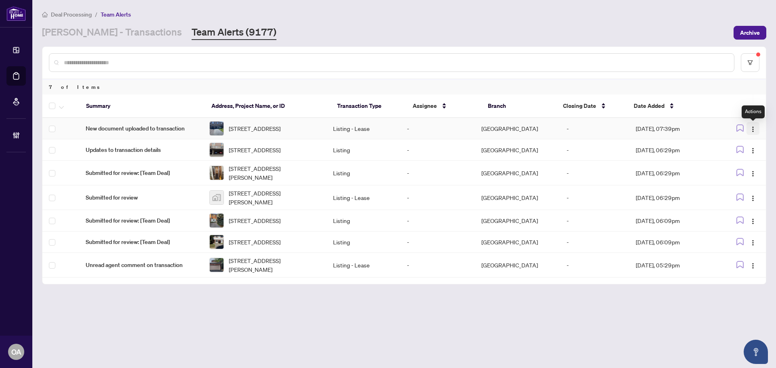
click at [753, 125] on button "button" at bounding box center [753, 128] width 13 height 13
click at [748, 173] on span "Complete Item" at bounding box center [735, 171] width 38 height 9
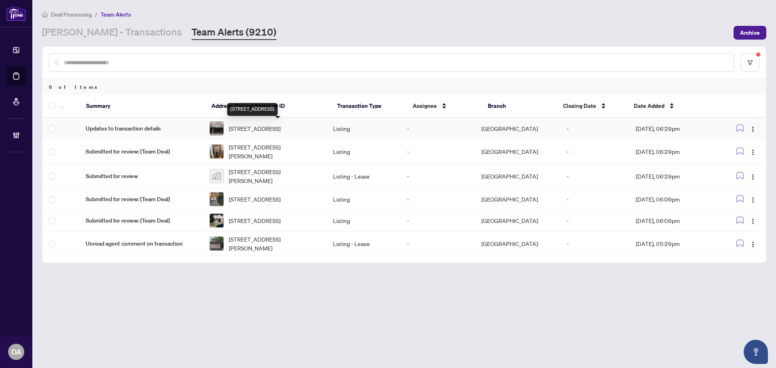
click at [259, 129] on span "5-3415 Uplands Dr, Ottawa, Ontario K1V 9N3, Canada" at bounding box center [255, 128] width 52 height 9
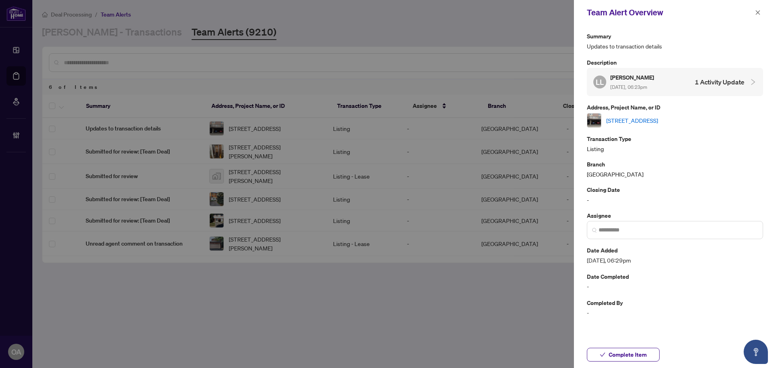
click at [636, 120] on link "5-3415 Uplands Dr, Ottawa, Ontario K1V 9N3, Canada" at bounding box center [633, 120] width 52 height 9
click at [760, 11] on icon "close" at bounding box center [758, 12] width 4 height 4
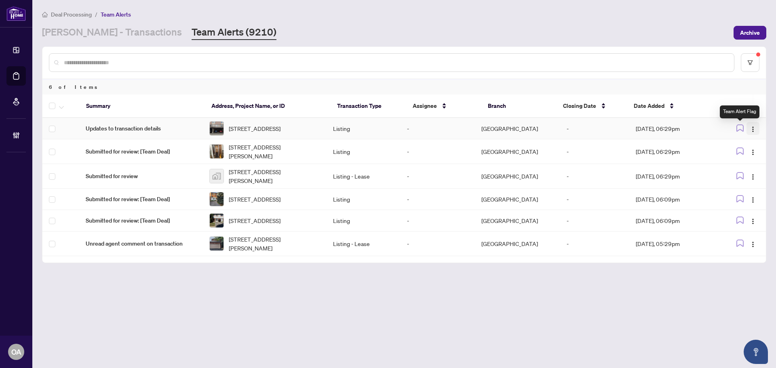
click at [753, 127] on span "button" at bounding box center [753, 128] width 6 height 9
click at [749, 173] on span "Complete Item" at bounding box center [735, 171] width 38 height 9
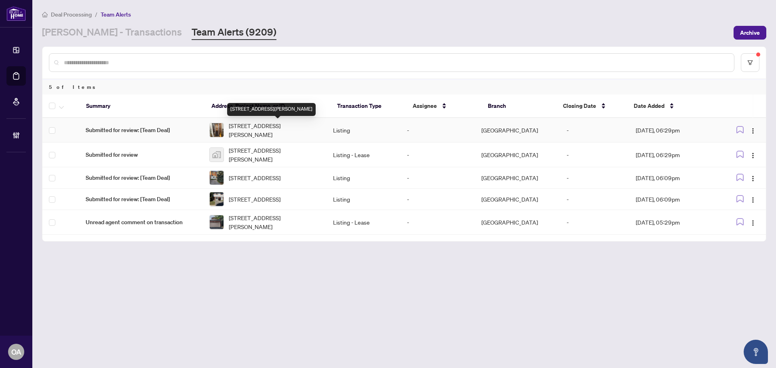
click at [261, 130] on span "E-1033 Cummings Ave, Ottawa, Ontario K1J 9K6, Canada" at bounding box center [274, 130] width 91 height 18
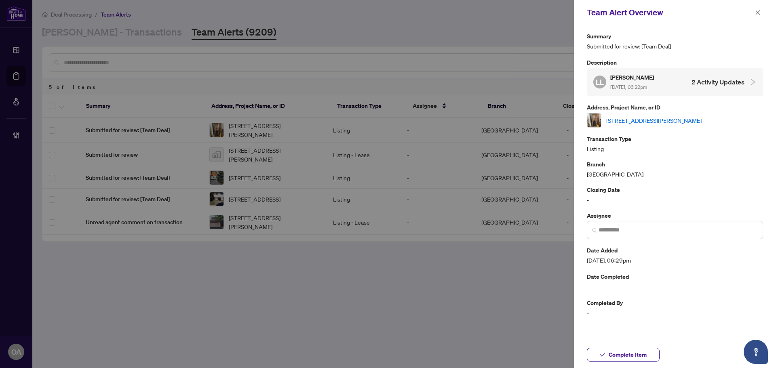
click at [673, 120] on link "E-1033 Cummings Ave, Ottawa, Ontario K1J 9K6, Canada" at bounding box center [654, 120] width 95 height 9
click at [757, 11] on icon "close" at bounding box center [758, 13] width 6 height 6
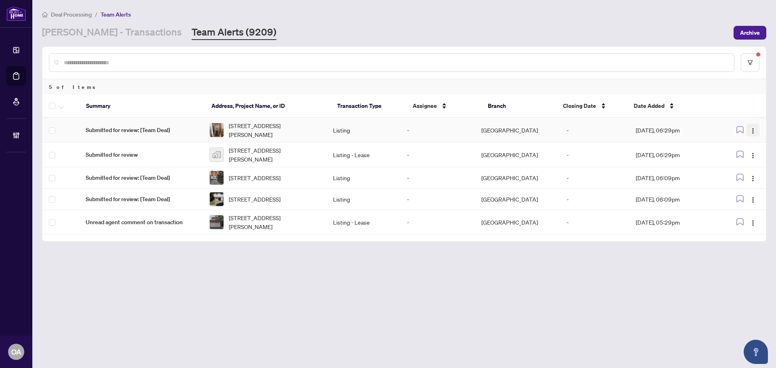
click at [756, 131] on button "button" at bounding box center [753, 130] width 13 height 13
click at [751, 171] on span "Complete Item" at bounding box center [735, 171] width 38 height 9
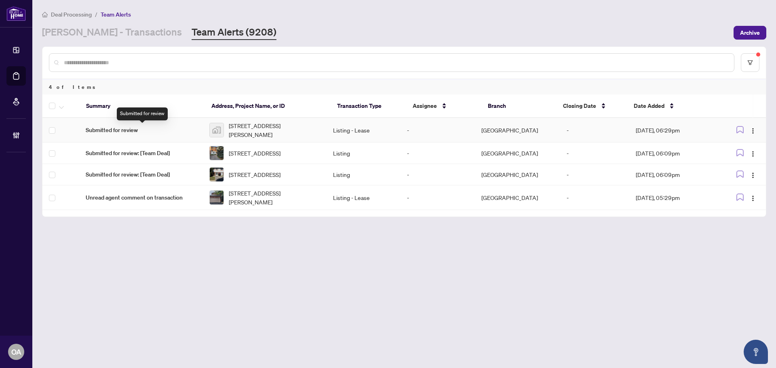
click at [140, 129] on span "Submitted for review" at bounding box center [141, 130] width 111 height 9
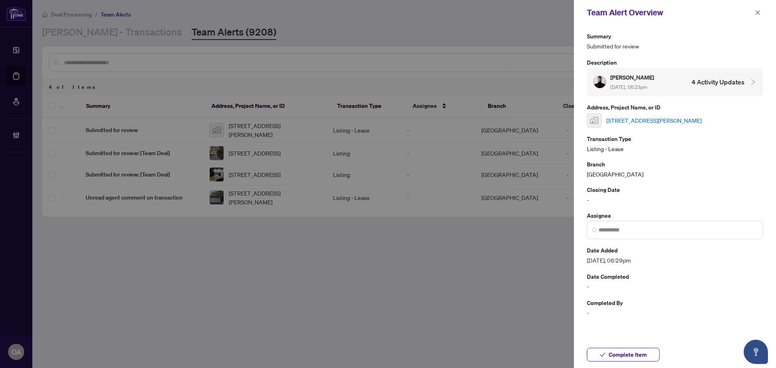
click at [666, 119] on link "109 Donald Street, Ottawa, ON, Canada" at bounding box center [654, 120] width 95 height 9
click at [759, 12] on icon "close" at bounding box center [758, 13] width 6 height 6
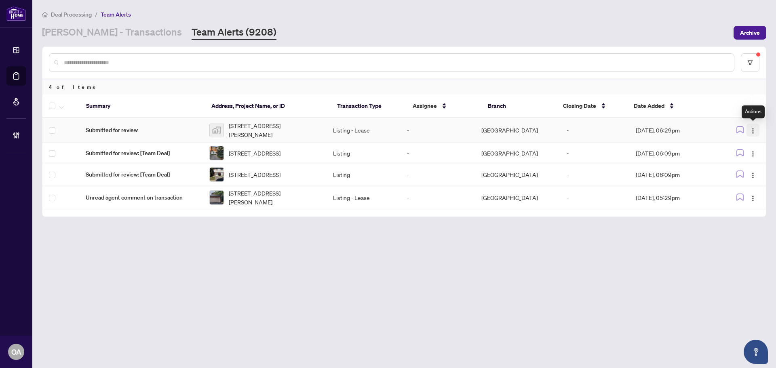
click at [751, 126] on span "button" at bounding box center [753, 130] width 6 height 9
click at [753, 169] on li "Complete Item" at bounding box center [734, 171] width 47 height 13
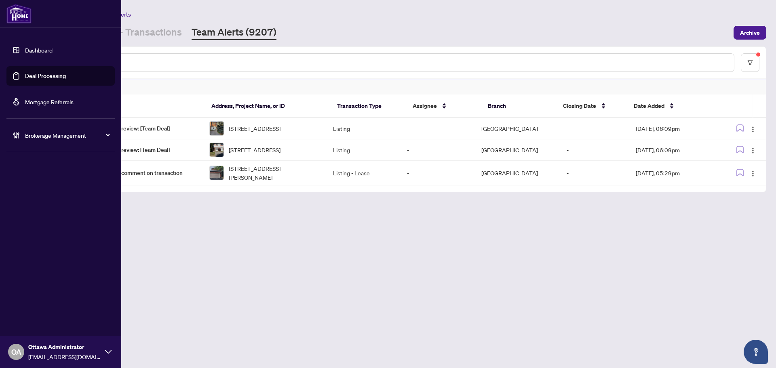
click at [25, 78] on link "Deal Processing" at bounding box center [45, 75] width 41 height 7
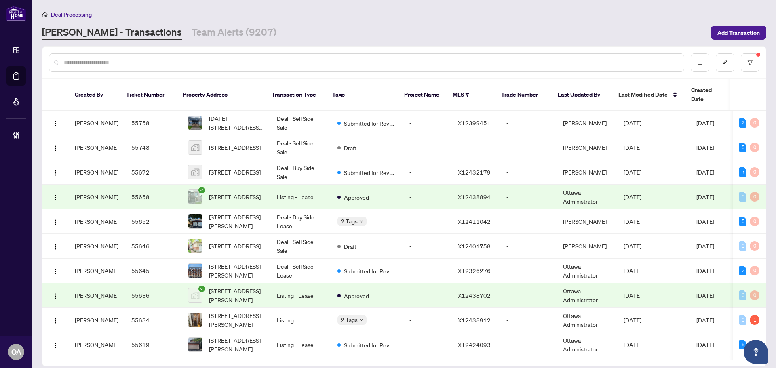
click at [87, 65] on input "text" at bounding box center [371, 62] width 614 height 9
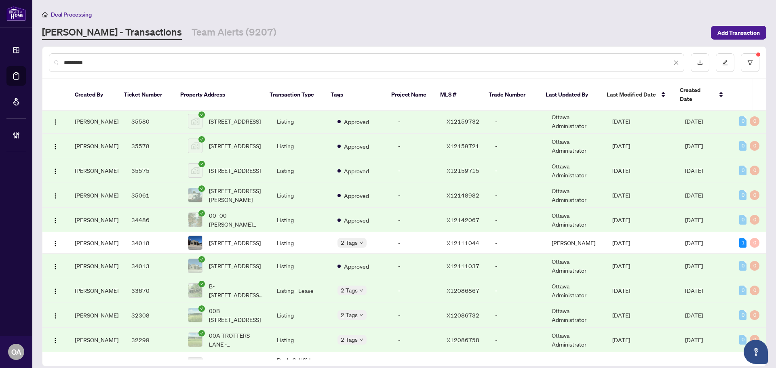
scroll to position [47, 0]
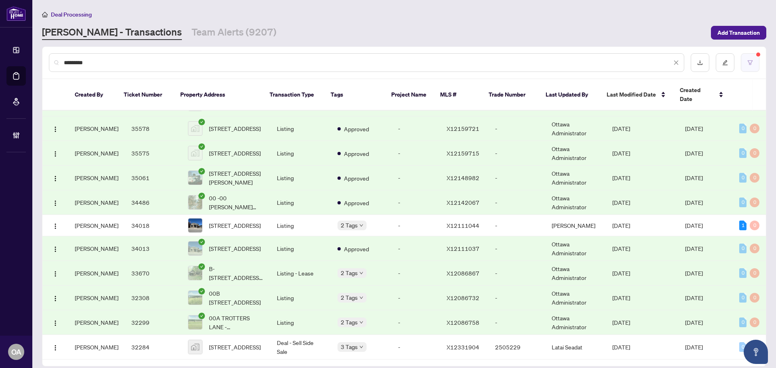
type input "*********"
click at [747, 60] on button "button" at bounding box center [750, 62] width 19 height 19
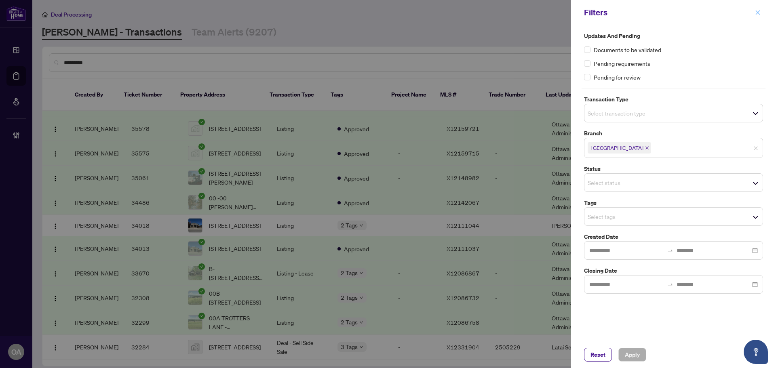
click at [759, 13] on icon "close" at bounding box center [758, 12] width 4 height 4
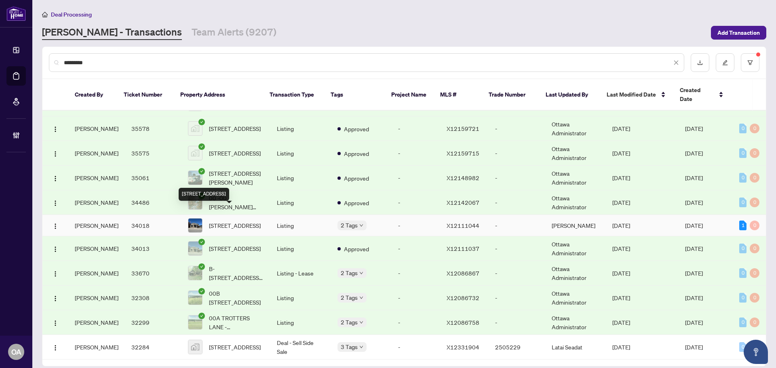
click at [220, 221] on span "8 Main St, Rideau Lakes, Ontario K0G 1E0, Canada" at bounding box center [235, 225] width 52 height 9
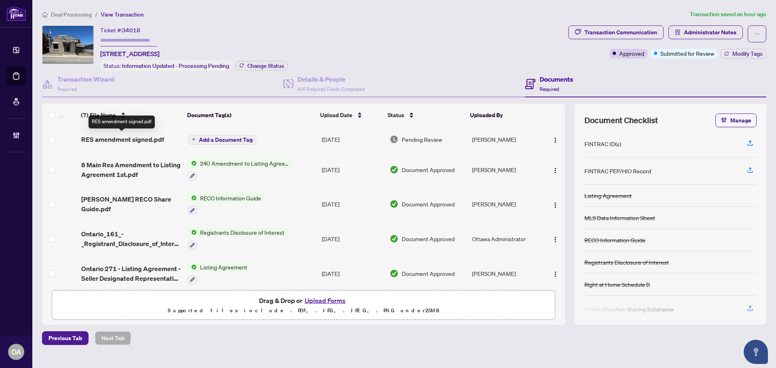
click at [136, 138] on span "RES amendment signed.pdf" at bounding box center [122, 140] width 83 height 10
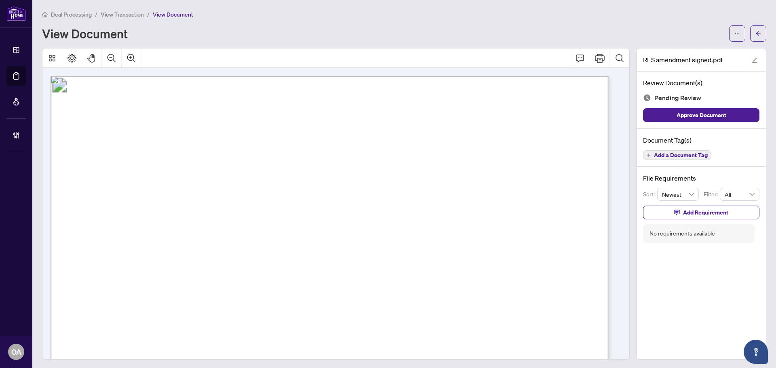
scroll to position [324, 0]
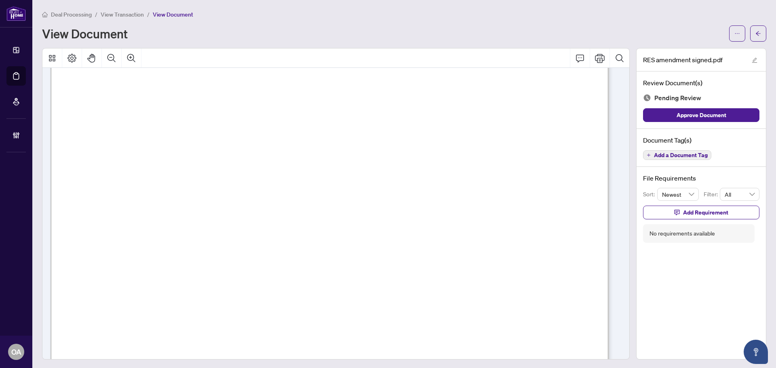
click at [694, 159] on button "Add a Document Tag" at bounding box center [677, 155] width 68 height 10
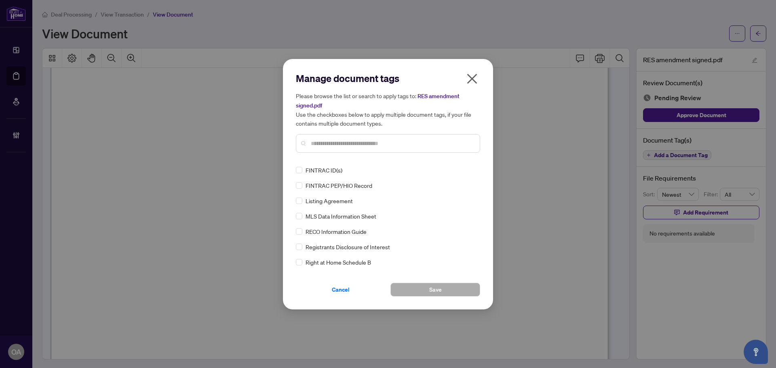
click at [333, 139] on input "text" at bounding box center [392, 143] width 163 height 9
type input "*"
type input "**"
drag, startPoint x: 330, startPoint y: 146, endPoint x: 291, endPoint y: 146, distance: 38.8
click at [291, 146] on div "Manage document tags Please browse the list or search to apply tags to: RES ame…" at bounding box center [388, 184] width 210 height 251
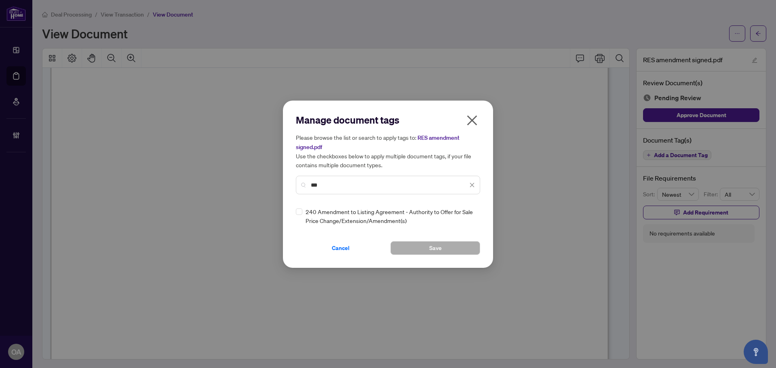
type input "***"
click at [462, 217] on img at bounding box center [464, 216] width 8 height 8
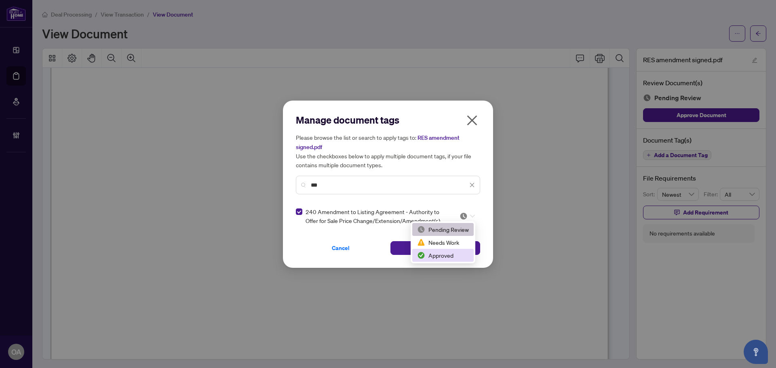
click at [455, 258] on div "Approved" at bounding box center [443, 255] width 52 height 9
click at [453, 252] on button "Save" at bounding box center [436, 248] width 90 height 14
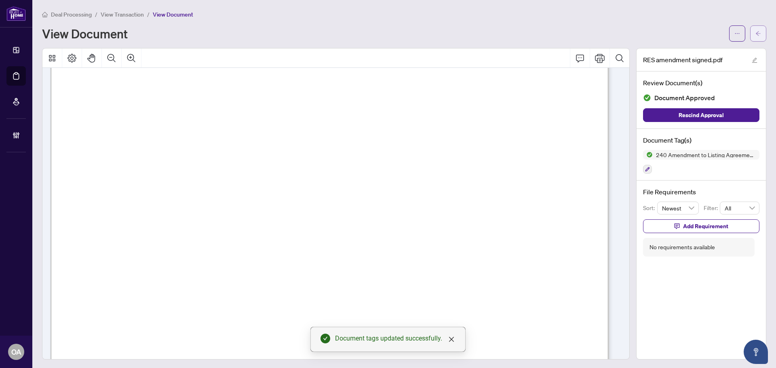
click at [758, 34] on button "button" at bounding box center [759, 33] width 16 height 16
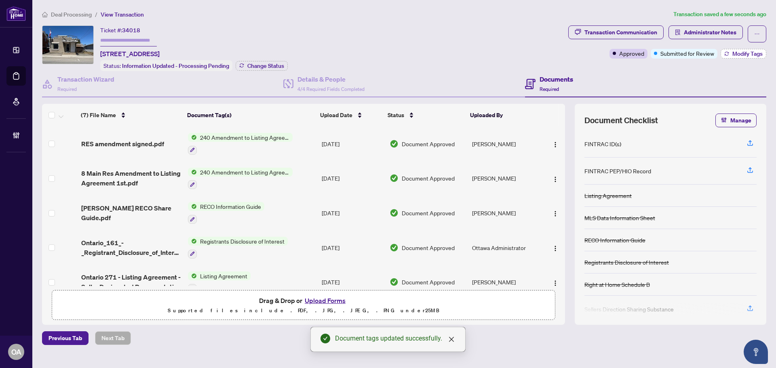
click at [743, 55] on span "Modify Tags" at bounding box center [748, 54] width 30 height 6
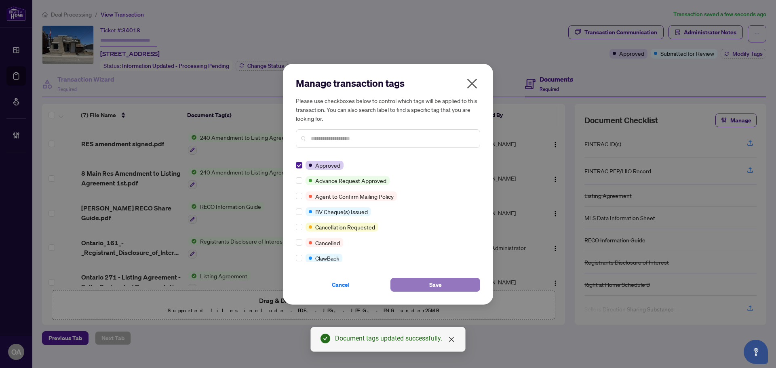
click at [436, 282] on span "Save" at bounding box center [435, 285] width 13 height 13
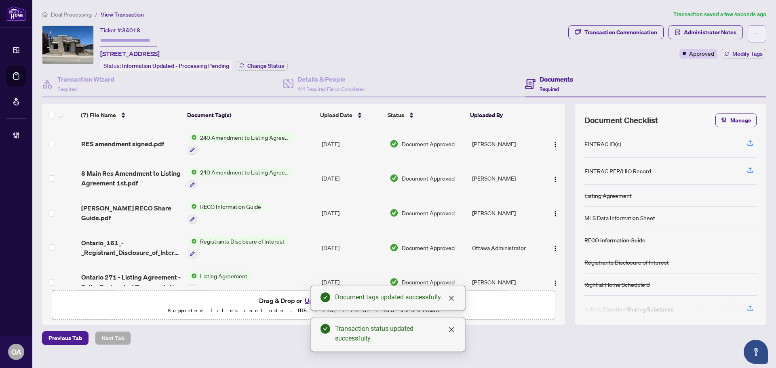
click at [761, 31] on button "button" at bounding box center [757, 33] width 19 height 17
click at [737, 89] on span "Submit for Completion" at bounding box center [729, 90] width 62 height 9
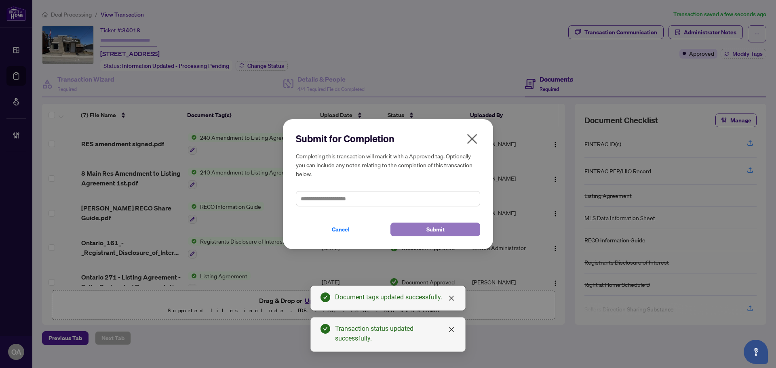
click at [412, 231] on button "Submit" at bounding box center [436, 230] width 90 height 14
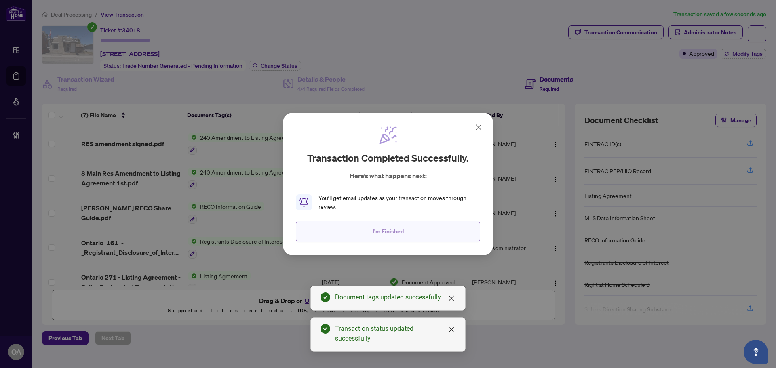
click at [418, 236] on button "I'm Finished" at bounding box center [388, 232] width 184 height 22
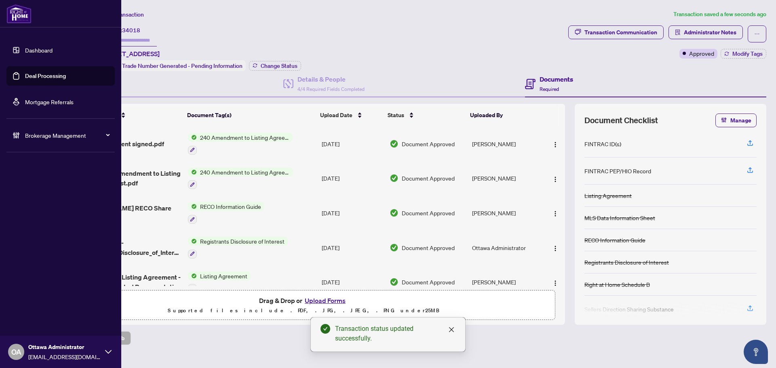
click at [25, 72] on link "Deal Processing" at bounding box center [45, 75] width 41 height 7
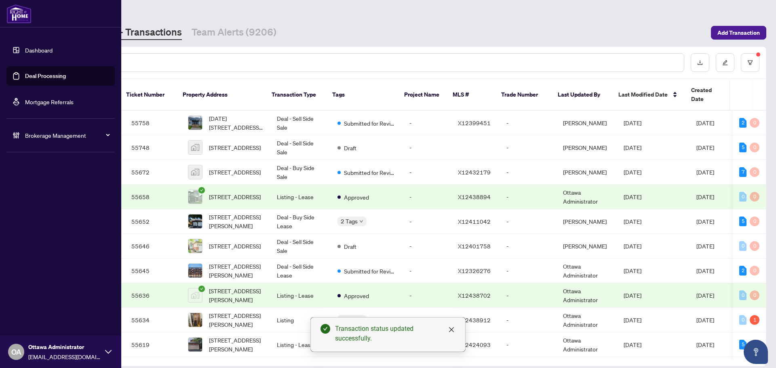
click at [25, 72] on link "Deal Processing" at bounding box center [45, 75] width 41 height 7
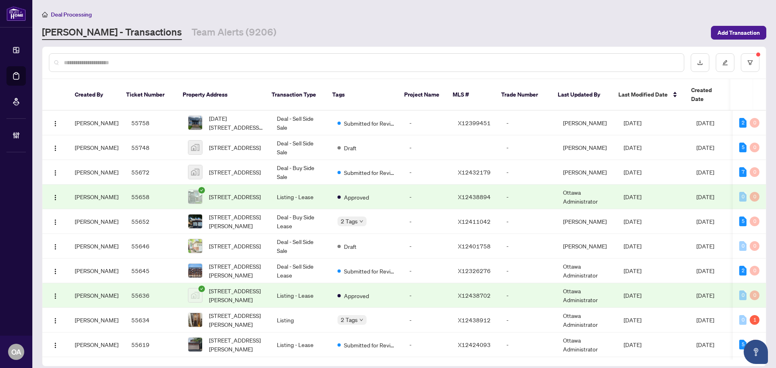
drag, startPoint x: 108, startPoint y: 60, endPoint x: 102, endPoint y: 61, distance: 5.4
click at [108, 61] on input "text" at bounding box center [371, 62] width 614 height 9
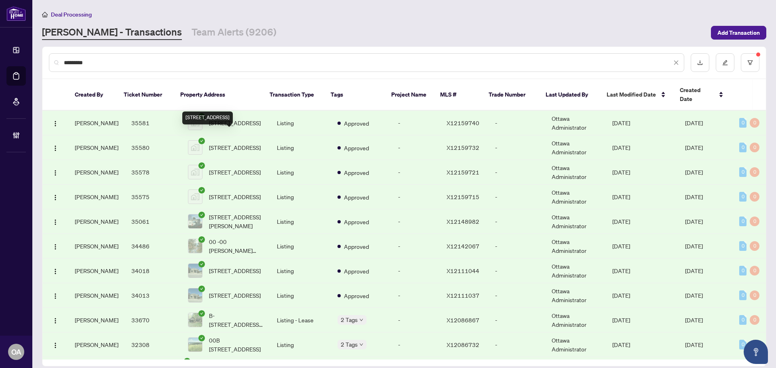
scroll to position [47, 0]
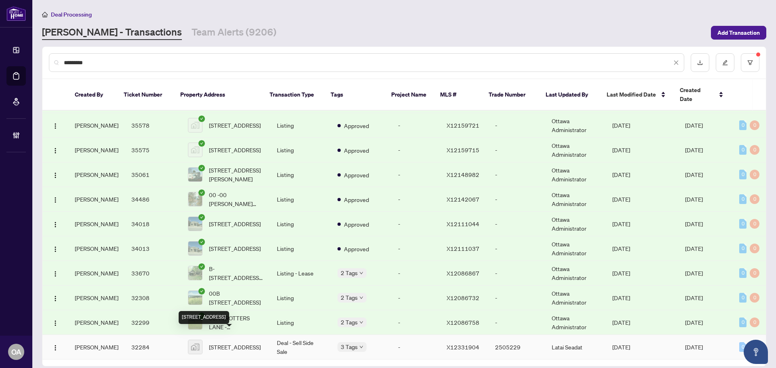
type input "*********"
click at [229, 343] on span "155 Narrows Lock Rd, Rideau Lakes, ON, Canada" at bounding box center [235, 347] width 52 height 9
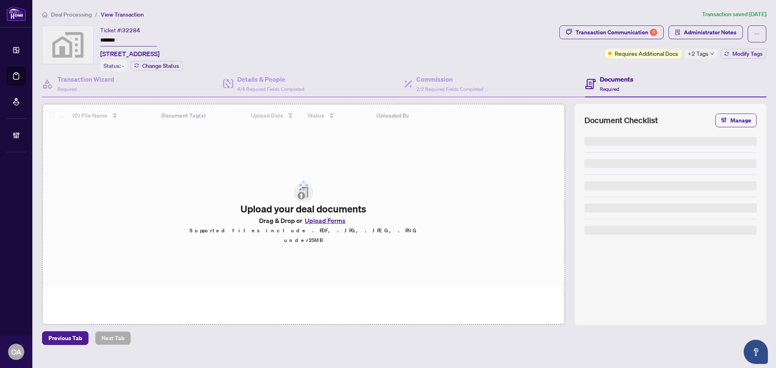
click at [700, 49] on span "+2 Tags" at bounding box center [698, 53] width 21 height 9
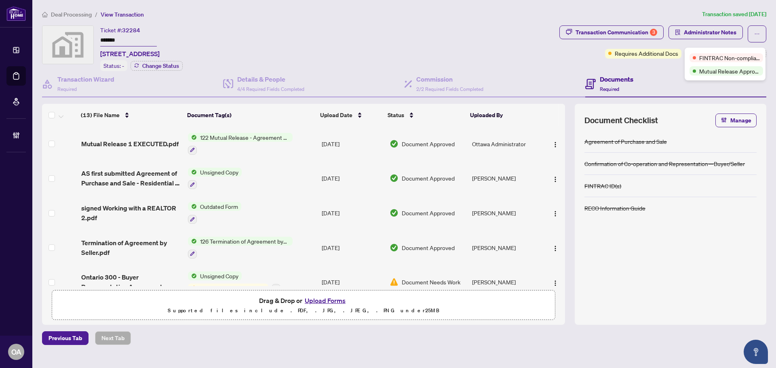
click at [700, 50] on div "FINTRAC Non-compliant Mutual Release Approved" at bounding box center [725, 64] width 81 height 33
click at [544, 52] on div "Ticket #: 32284 ******* 155 Narrows Lock Rd, Rideau Lakes, ON, Canada Status: -…" at bounding box center [299, 48] width 514 height 46
click at [706, 52] on span "+2 Tags" at bounding box center [698, 53] width 21 height 9
click at [765, 23] on div "Deal Processing / View Transaction Transaction saved 3 months ago Ticket #: 322…" at bounding box center [404, 178] width 731 height 336
click at [760, 36] on button "button" at bounding box center [757, 33] width 19 height 17
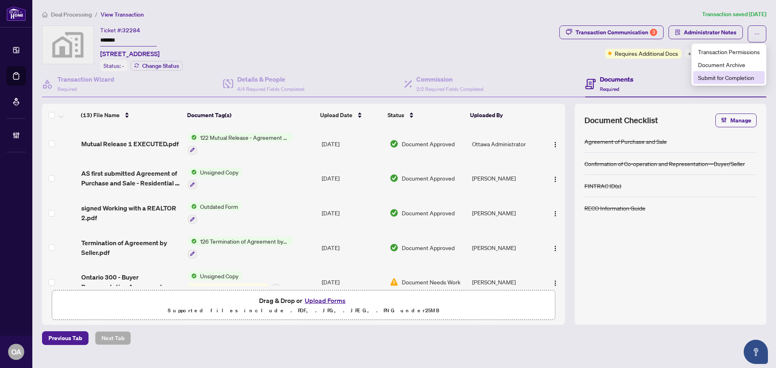
click at [743, 77] on span "Submit for Completion" at bounding box center [729, 77] width 62 height 9
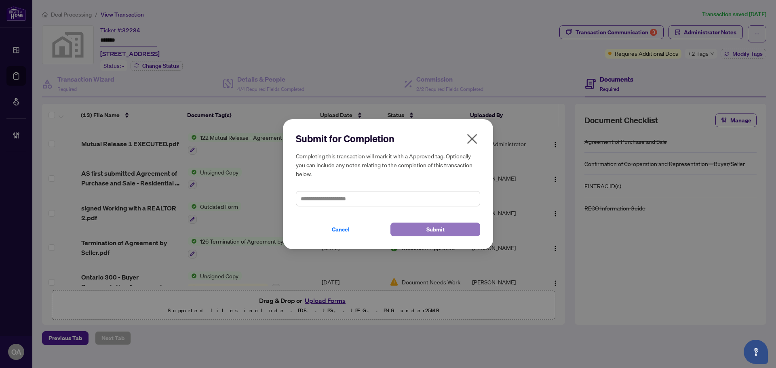
click at [431, 226] on span "Submit" at bounding box center [436, 229] width 18 height 13
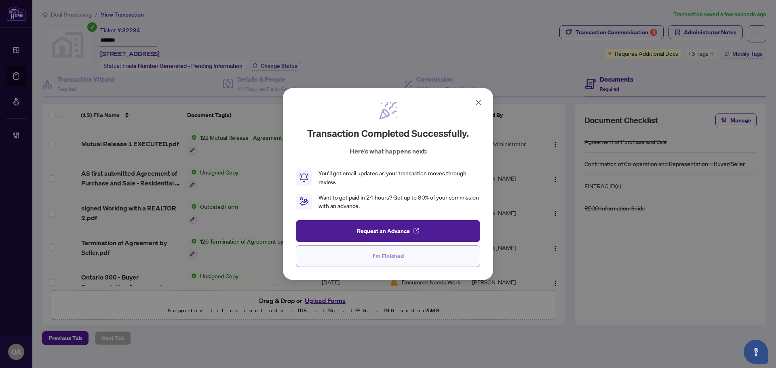
click at [401, 254] on span "I'm Finished" at bounding box center [388, 256] width 31 height 13
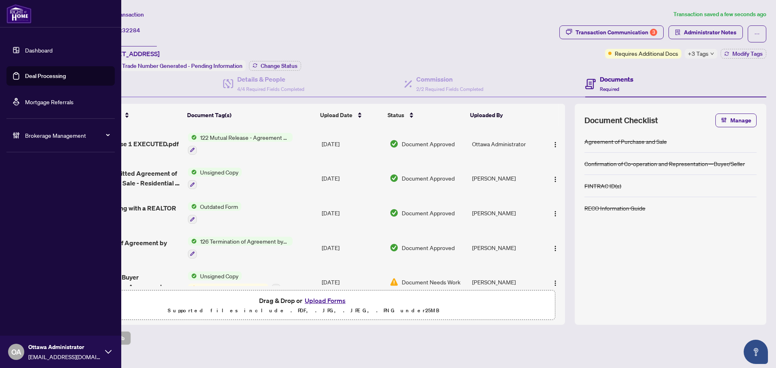
click at [28, 72] on link "Deal Processing" at bounding box center [45, 75] width 41 height 7
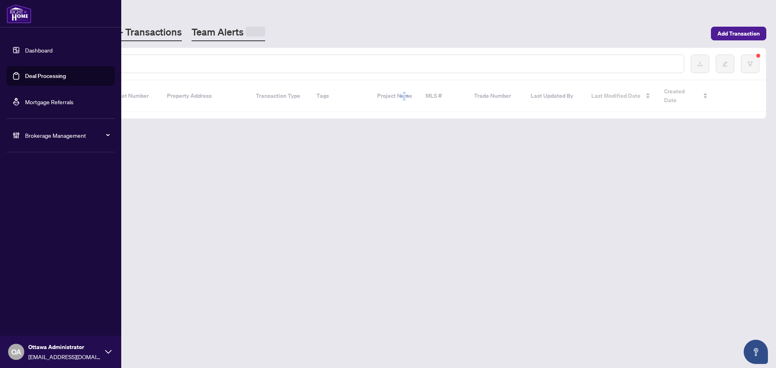
click at [192, 32] on link "Team Alerts" at bounding box center [229, 33] width 74 height 16
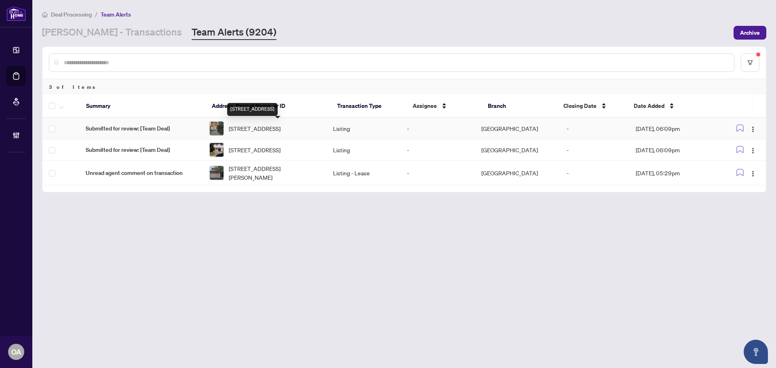
click at [260, 125] on span "[STREET_ADDRESS]" at bounding box center [255, 128] width 52 height 9
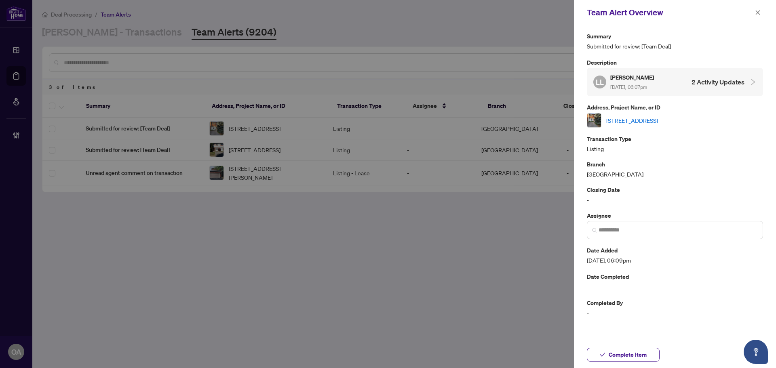
click at [629, 118] on link "[STREET_ADDRESS]" at bounding box center [633, 120] width 52 height 9
click at [761, 13] on icon "close" at bounding box center [758, 13] width 6 height 6
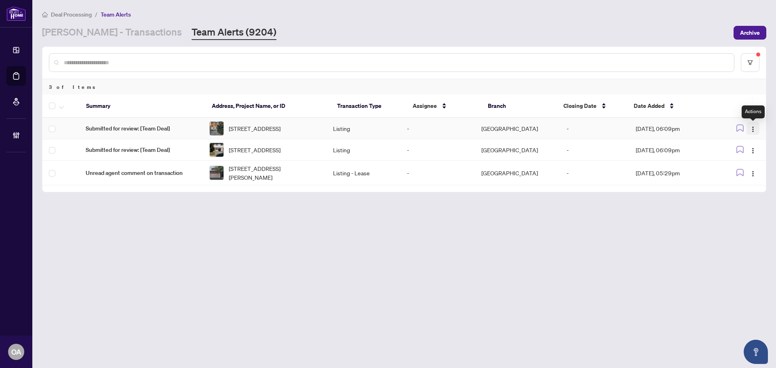
click at [751, 127] on span "button" at bounding box center [753, 128] width 6 height 9
click at [751, 165] on li "Assign User" at bounding box center [734, 158] width 47 height 13
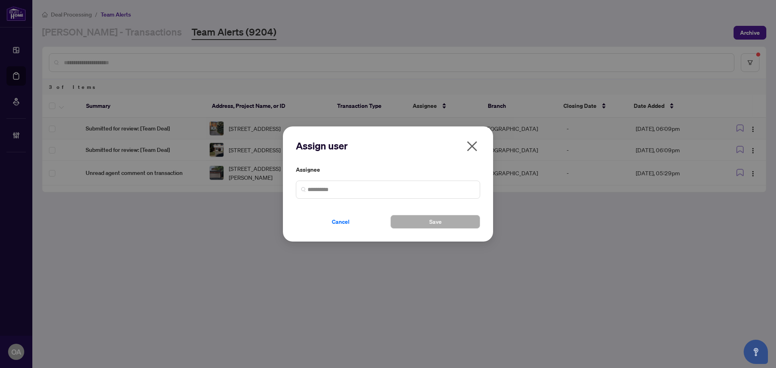
click at [474, 148] on icon "close" at bounding box center [472, 146] width 13 height 13
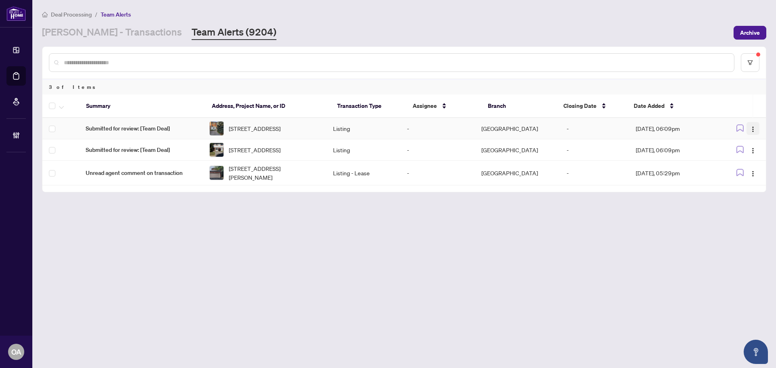
click at [751, 129] on img "button" at bounding box center [753, 129] width 6 height 6
click at [744, 173] on span "Complete Item" at bounding box center [735, 171] width 38 height 9
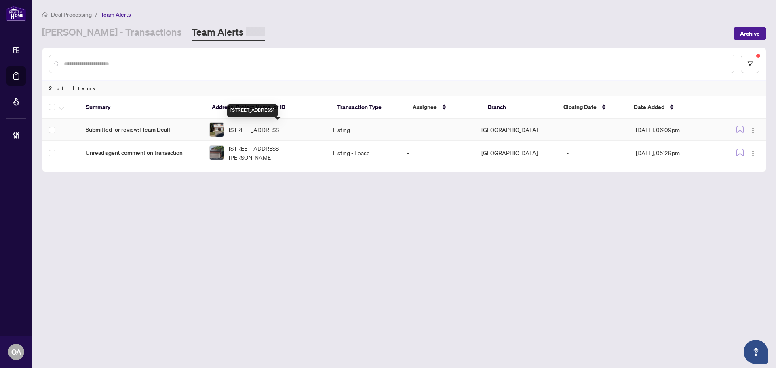
click at [260, 131] on span "[STREET_ADDRESS]" at bounding box center [255, 129] width 52 height 9
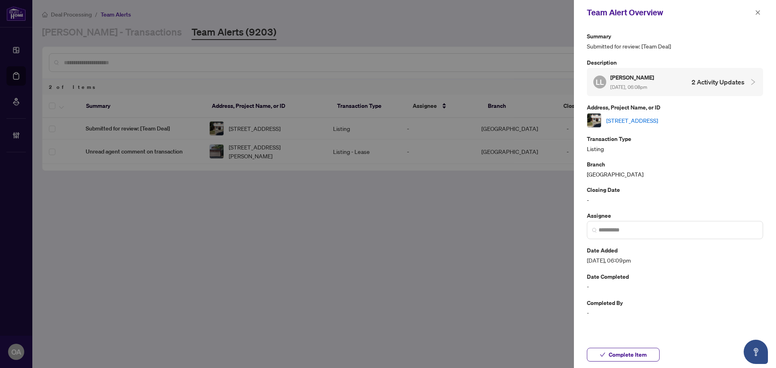
click at [658, 119] on link "[STREET_ADDRESS]" at bounding box center [633, 120] width 52 height 9
click at [756, 12] on span "button" at bounding box center [758, 12] width 6 height 13
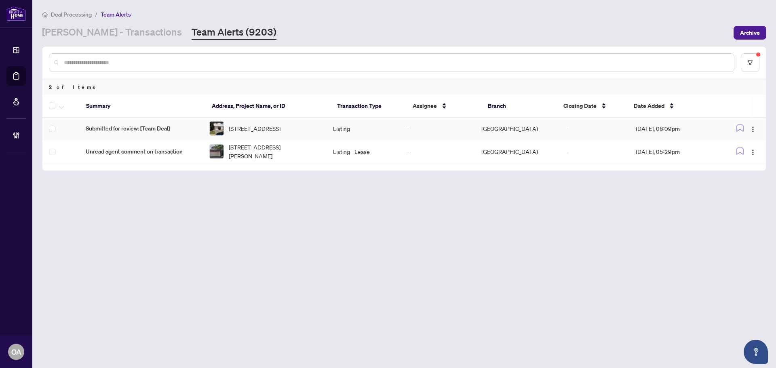
click at [761, 131] on td at bounding box center [743, 128] width 48 height 21
click at [755, 128] on button "button" at bounding box center [753, 128] width 13 height 13
click at [747, 176] on span "Complete Item" at bounding box center [735, 171] width 38 height 9
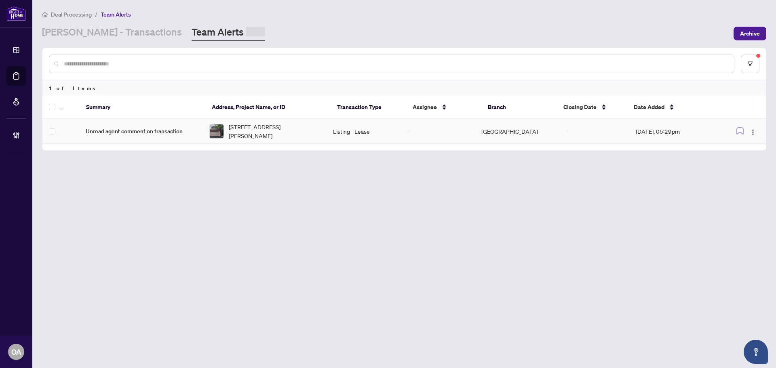
click at [231, 132] on span "[STREET_ADDRESS][PERSON_NAME]" at bounding box center [274, 132] width 91 height 18
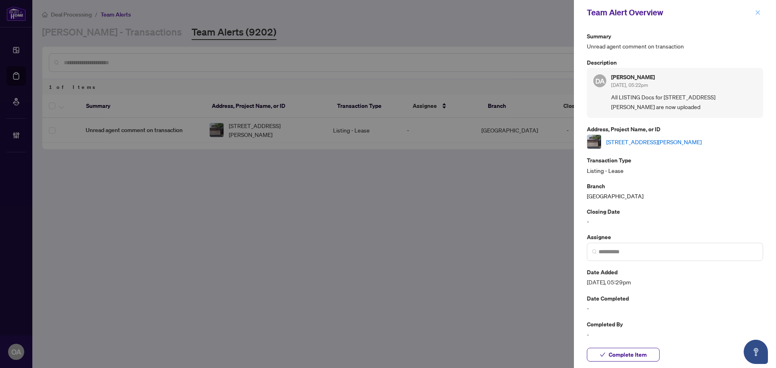
click at [757, 8] on span "button" at bounding box center [758, 12] width 6 height 13
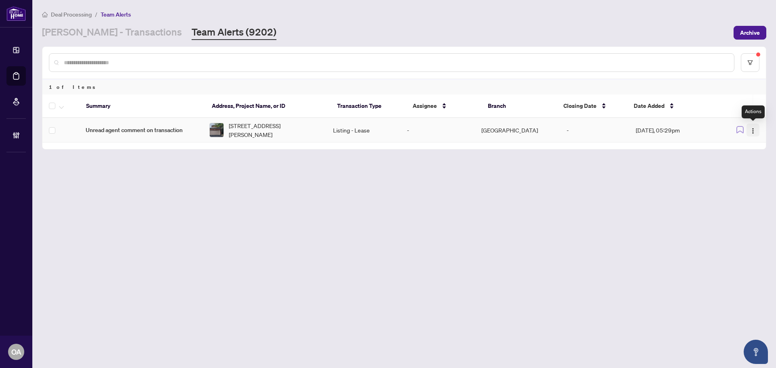
click at [753, 126] on span "button" at bounding box center [753, 130] width 6 height 9
click at [748, 168] on span "Complete Item" at bounding box center [735, 171] width 38 height 9
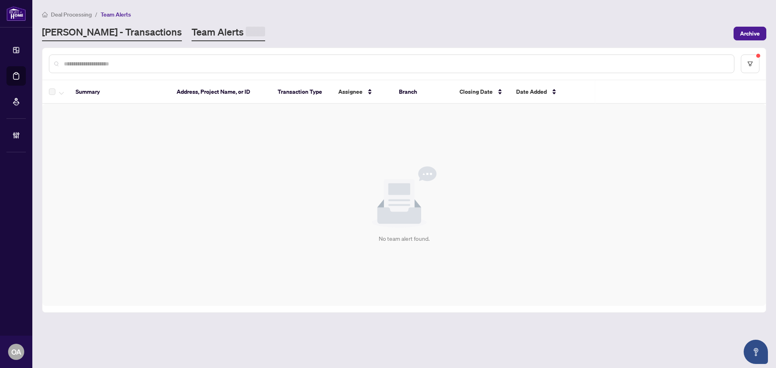
click at [97, 34] on link "[PERSON_NAME] - Transactions" at bounding box center [112, 33] width 140 height 16
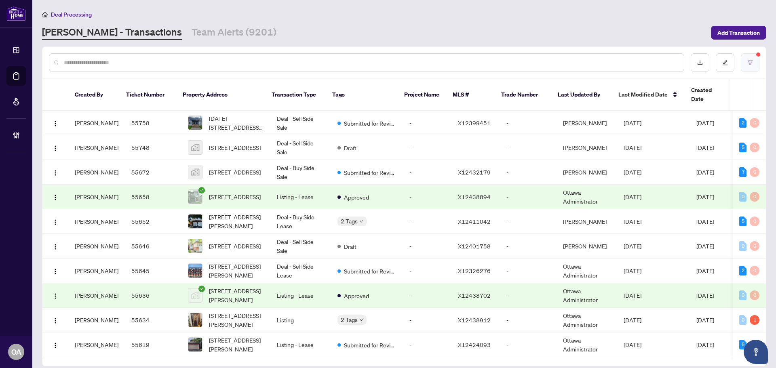
click at [749, 62] on icon "filter" at bounding box center [750, 62] width 5 height 4
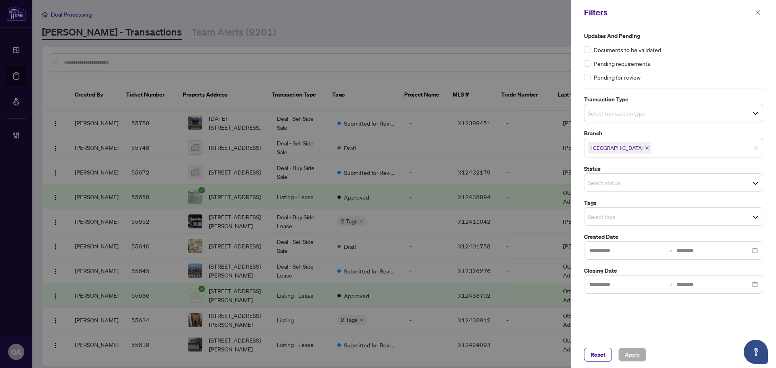
click at [617, 113] on input "search" at bounding box center [616, 113] width 57 height 10
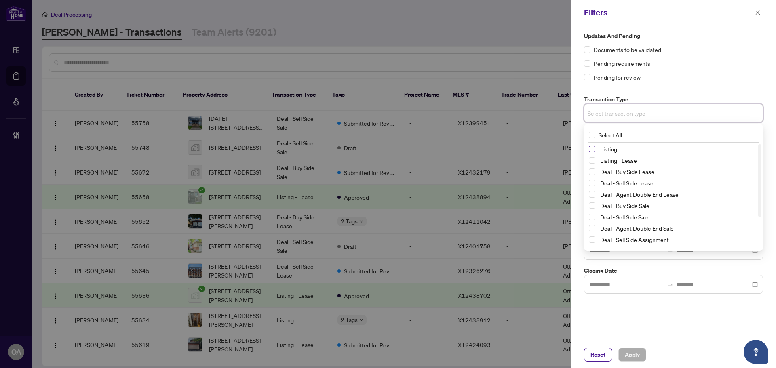
click at [592, 152] on span "Select Listing" at bounding box center [592, 149] width 6 height 6
click at [592, 160] on span "Select Listing - Lease" at bounding box center [592, 162] width 6 height 6
click at [672, 78] on div "Pending for review" at bounding box center [673, 77] width 179 height 9
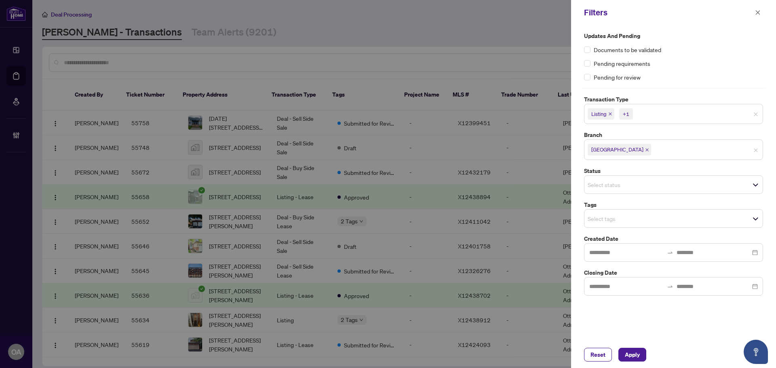
click at [624, 226] on div "Select tags" at bounding box center [673, 218] width 179 height 19
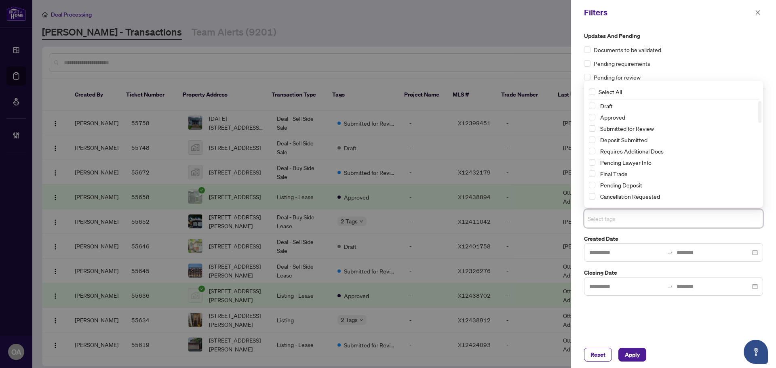
click at [596, 130] on div "Submitted for Review" at bounding box center [673, 129] width 169 height 10
click at [594, 129] on span "Select Submitted for Review" at bounding box center [592, 128] width 6 height 6
click at [638, 351] on span "Apply" at bounding box center [632, 355] width 15 height 13
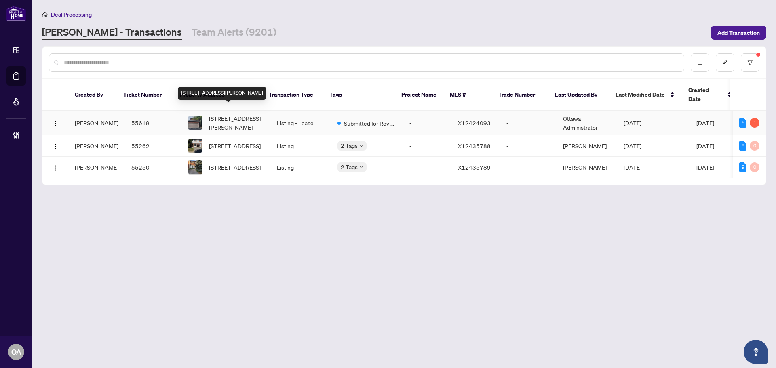
click at [213, 114] on span "[STREET_ADDRESS][PERSON_NAME]" at bounding box center [236, 123] width 55 height 18
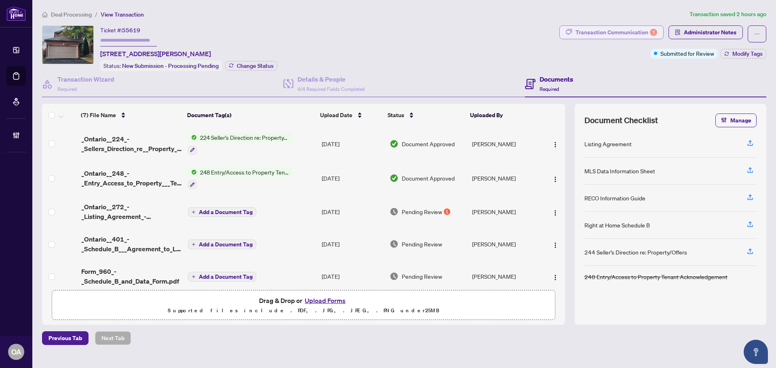
click at [628, 37] on div "Transaction Communication 1" at bounding box center [617, 32] width 82 height 13
type textarea "**********"
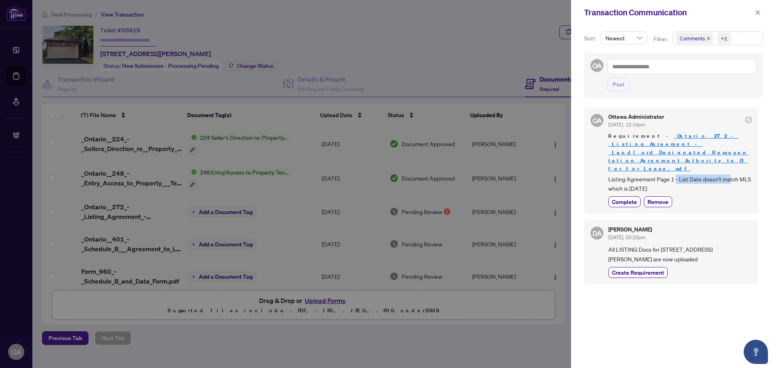
drag, startPoint x: 675, startPoint y: 162, endPoint x: 732, endPoint y: 163, distance: 56.2
click at [732, 175] on span "Listing Agreement Page 1 - List Date doesn't match MLS which is September 23rd" at bounding box center [681, 184] width 144 height 19
drag, startPoint x: 623, startPoint y: 172, endPoint x: 700, endPoint y: 173, distance: 76.8
click at [694, 175] on span "Listing Agreement Page 1 - List Date doesn't match MLS which is September 23rd" at bounding box center [681, 184] width 144 height 19
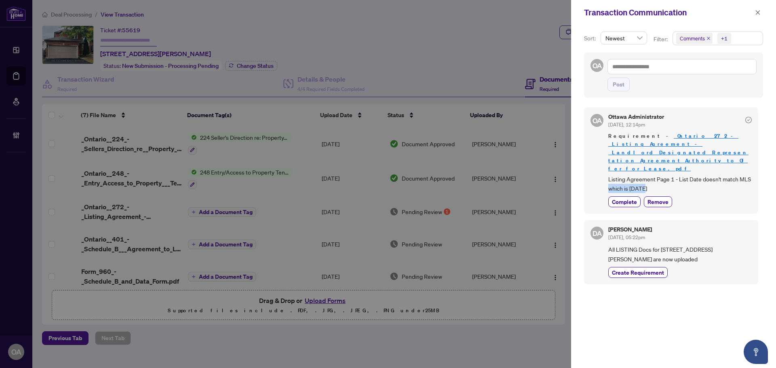
click at [700, 175] on span "Listing Agreement Page 1 - List Date doesn't match MLS which is September 23rd" at bounding box center [681, 184] width 144 height 19
click at [757, 12] on icon "close" at bounding box center [758, 12] width 4 height 4
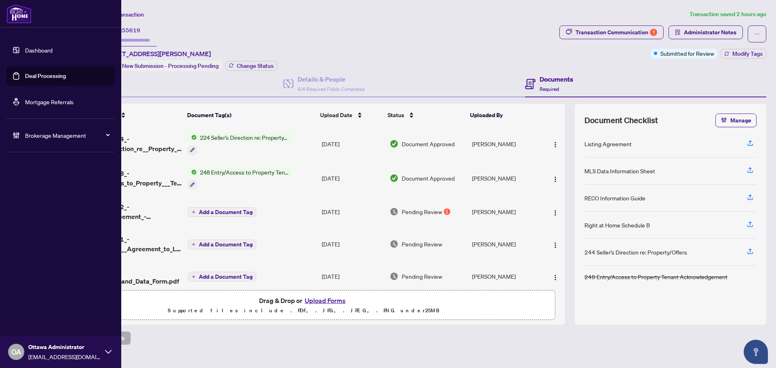
click at [25, 72] on link "Deal Processing" at bounding box center [45, 75] width 41 height 7
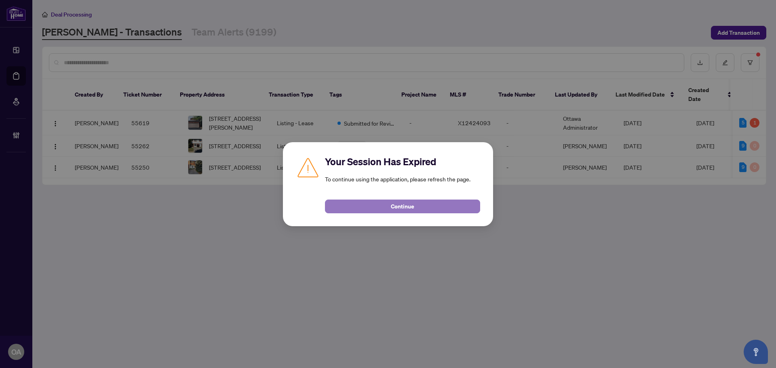
click at [355, 203] on button "Continue" at bounding box center [402, 207] width 155 height 14
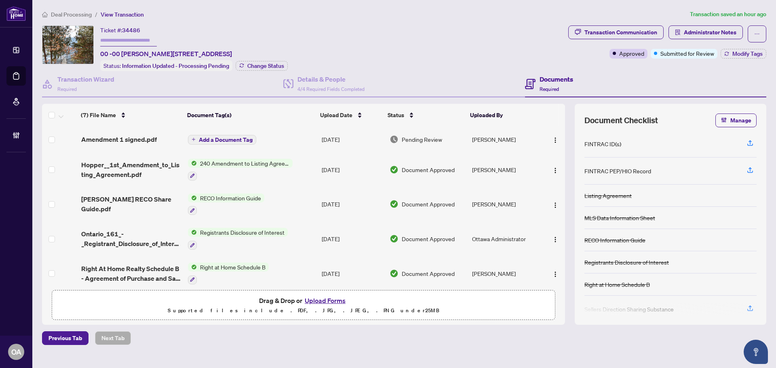
click at [144, 137] on span "Amendment 1 signed.pdf" at bounding box center [119, 140] width 76 height 10
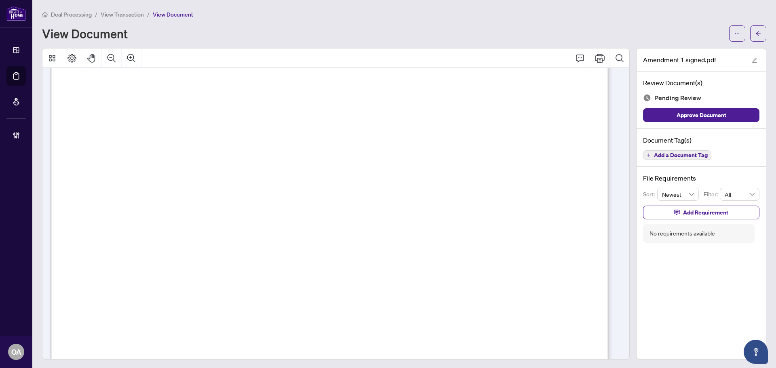
scroll to position [324, 0]
click at [677, 160] on div "Document Tag(s) Add a Document Tag" at bounding box center [701, 148] width 129 height 38
click at [654, 155] on span "Add a Document Tag" at bounding box center [681, 155] width 54 height 6
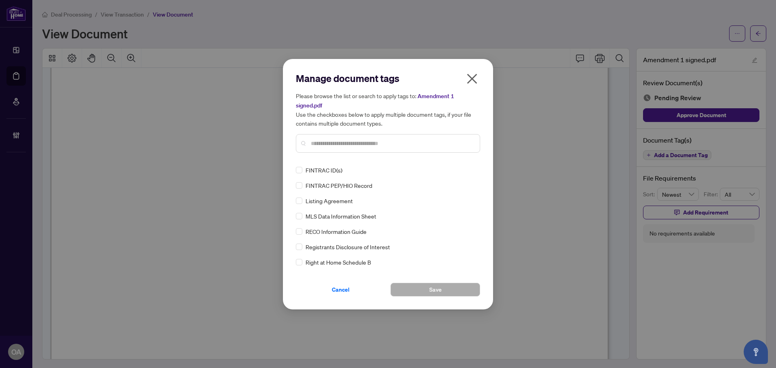
click at [329, 143] on input "text" at bounding box center [392, 143] width 163 height 9
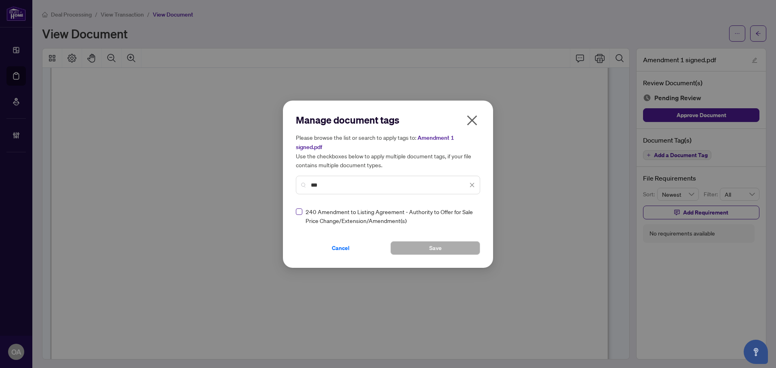
type input "***"
click at [462, 215] on img at bounding box center [464, 216] width 8 height 8
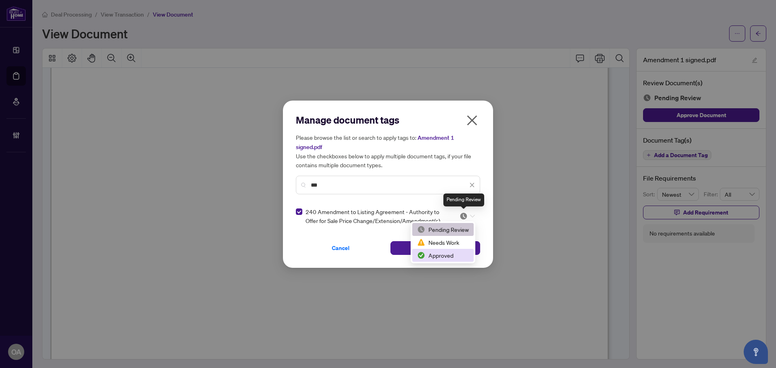
click at [447, 260] on div "Approved" at bounding box center [442, 255] width 61 height 13
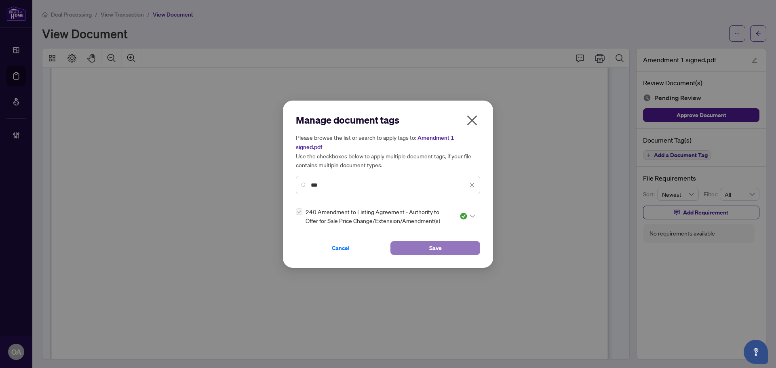
click at [442, 248] on button "Save" at bounding box center [436, 248] width 90 height 14
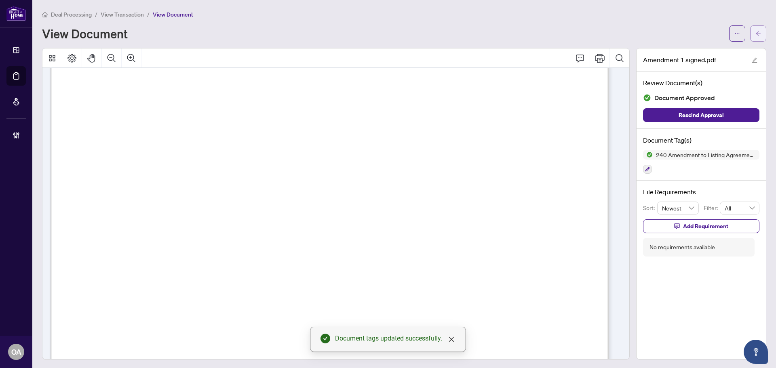
click at [757, 34] on button "button" at bounding box center [759, 33] width 16 height 16
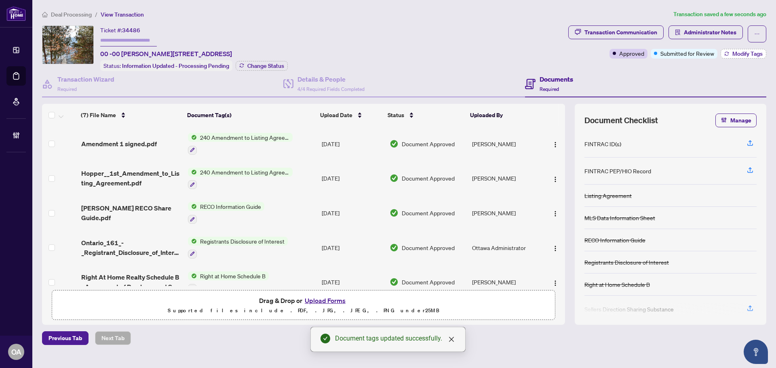
click at [747, 51] on span "Modify Tags" at bounding box center [748, 54] width 30 height 6
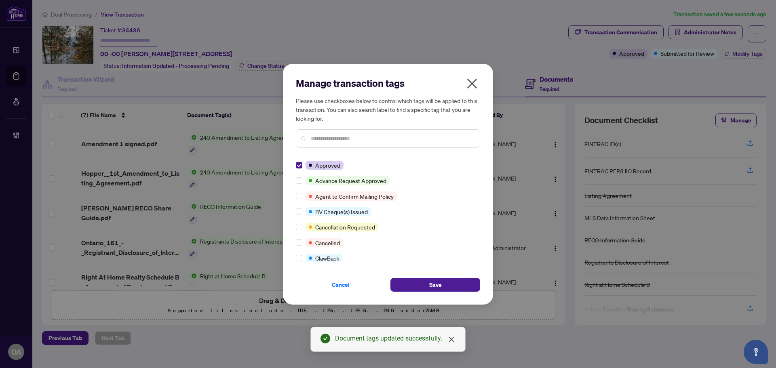
click at [430, 267] on div "Manage transaction tags Please use checkboxes below to control which tags will …" at bounding box center [388, 184] width 184 height 215
click at [444, 281] on button "Save" at bounding box center [436, 285] width 90 height 14
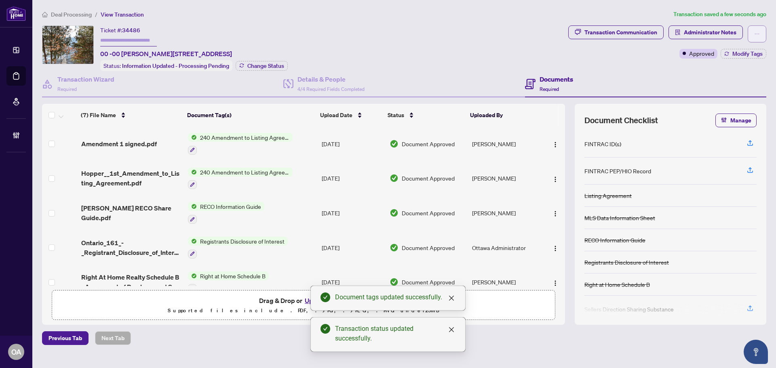
click at [758, 33] on icon "ellipsis" at bounding box center [758, 34] width 6 height 6
click at [737, 90] on span "Submit for Completion" at bounding box center [729, 90] width 62 height 9
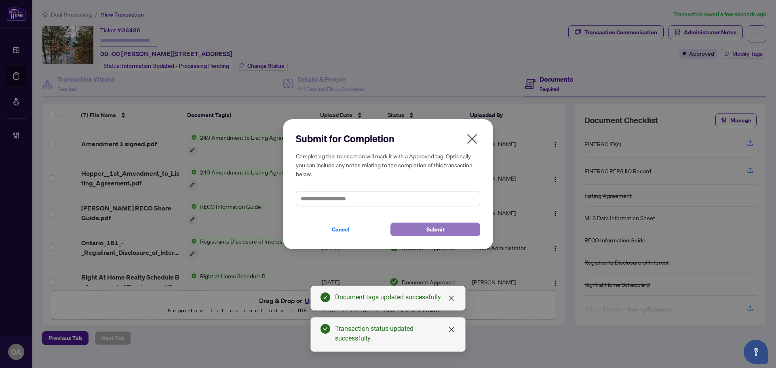
click at [425, 228] on button "Submit" at bounding box center [436, 230] width 90 height 14
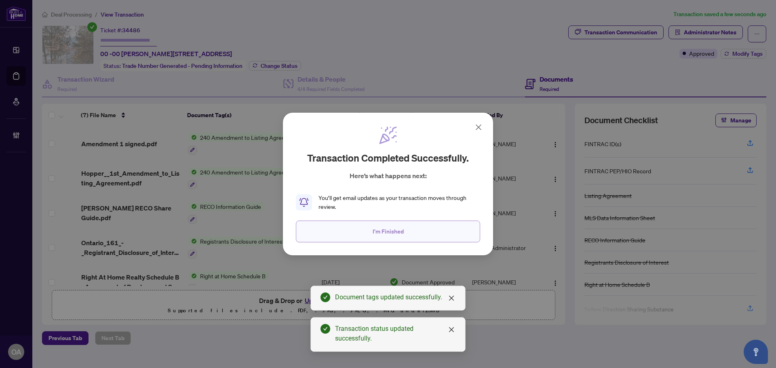
click at [399, 221] on div "Transaction completed successfully. Here’s what happens next: You’ll get email …" at bounding box center [388, 184] width 184 height 117
click at [399, 228] on span "I'm Finished" at bounding box center [388, 231] width 31 height 13
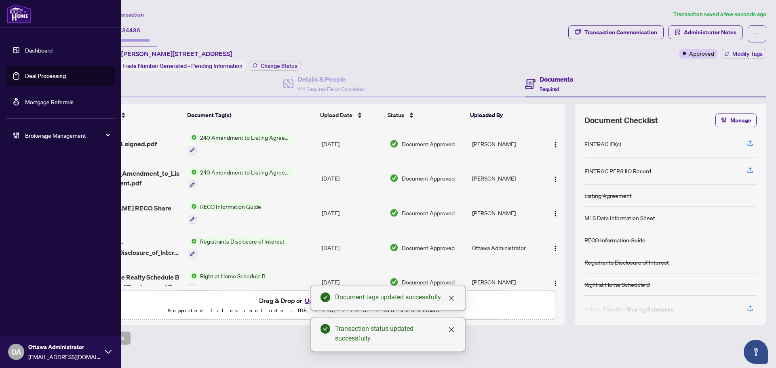
click at [25, 72] on link "Deal Processing" at bounding box center [45, 75] width 41 height 7
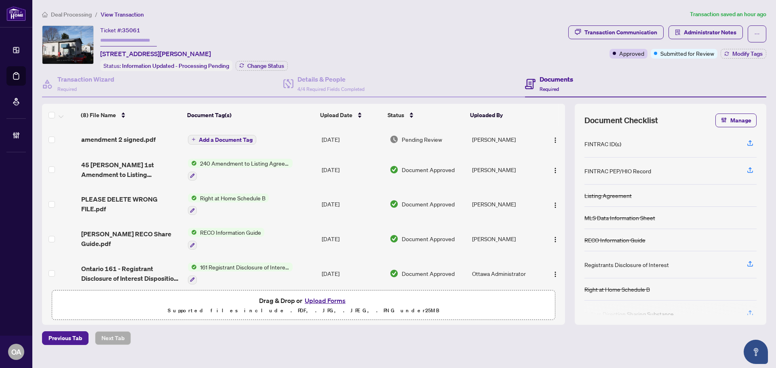
click at [125, 135] on span "amendment 2 signed.pdf" at bounding box center [118, 140] width 74 height 10
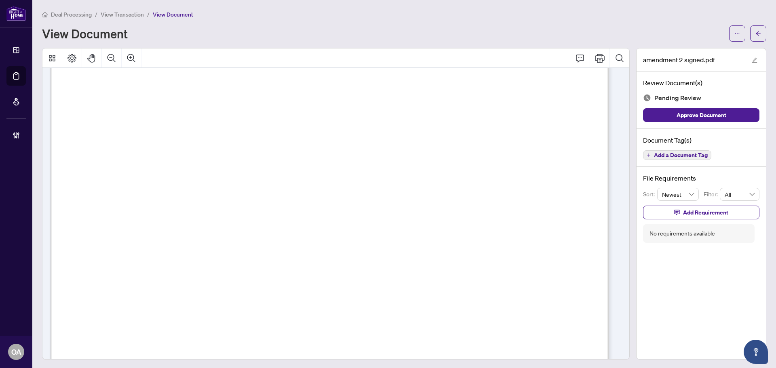
scroll to position [448, 0]
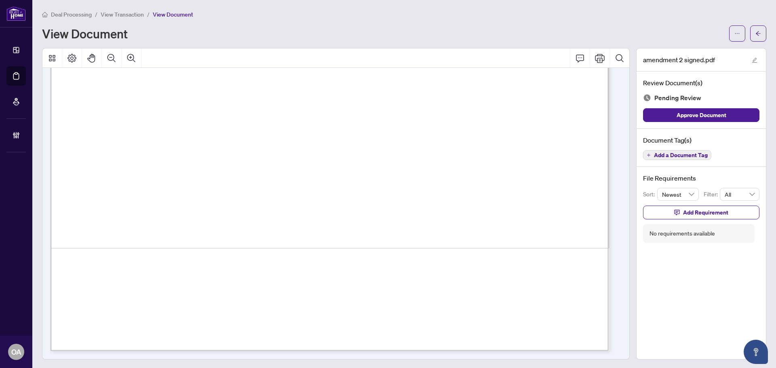
click at [675, 157] on span "Add a Document Tag" at bounding box center [681, 155] width 54 height 6
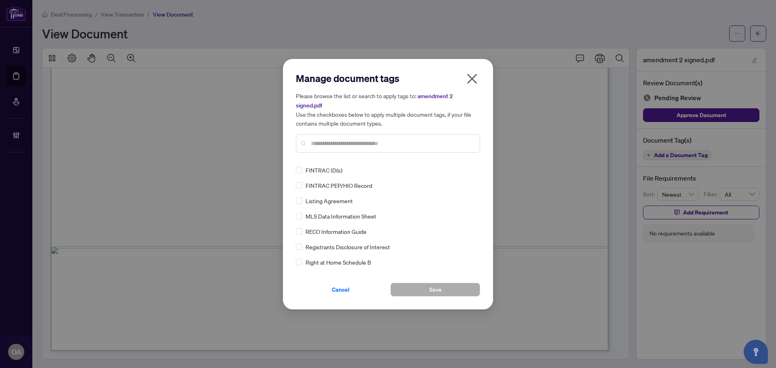
click at [336, 146] on input "text" at bounding box center [392, 143] width 163 height 9
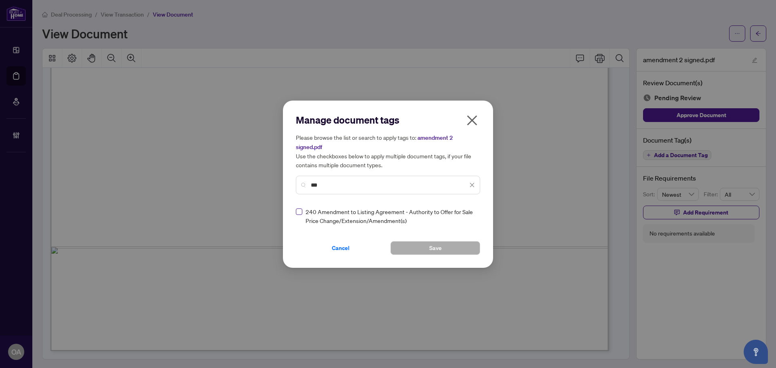
type input "***"
click at [472, 215] on icon at bounding box center [472, 216] width 5 height 3
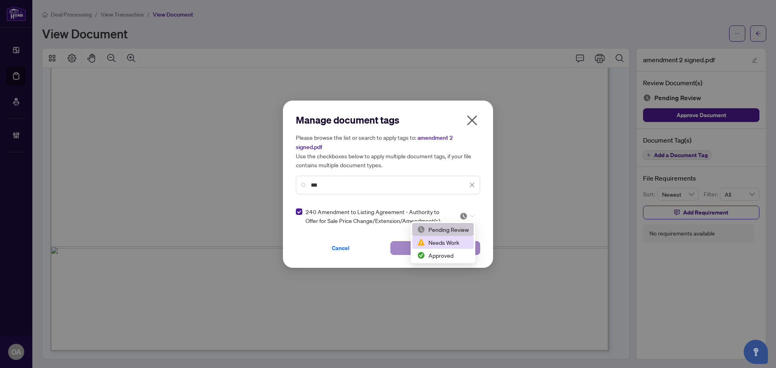
click at [452, 254] on div "Approved" at bounding box center [443, 255] width 52 height 9
click at [451, 245] on button "Save" at bounding box center [436, 248] width 90 height 14
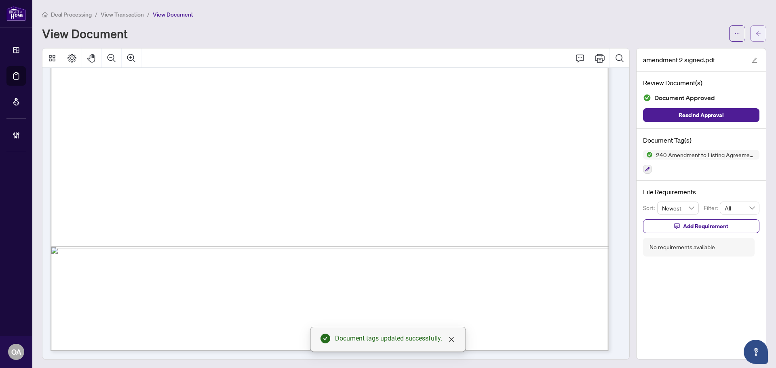
click at [756, 33] on icon "arrow-left" at bounding box center [759, 34] width 6 height 6
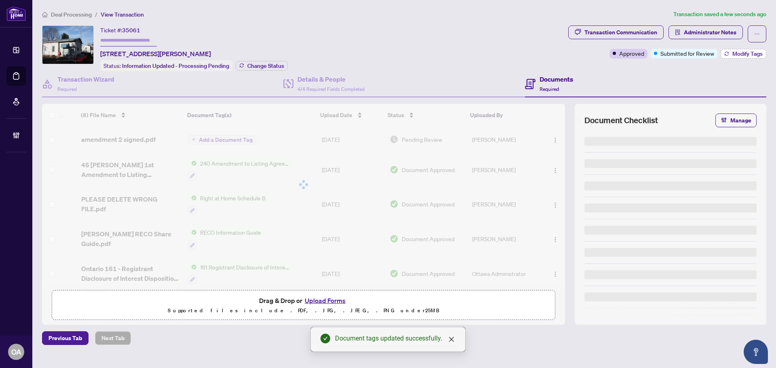
click at [747, 55] on span "Modify Tags" at bounding box center [748, 54] width 30 height 6
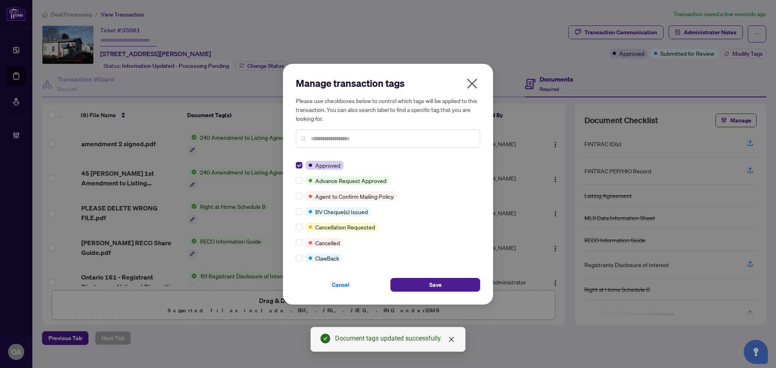
click at [437, 271] on div "Cancel Save" at bounding box center [388, 280] width 184 height 23
click at [450, 284] on button "Save" at bounding box center [436, 285] width 90 height 14
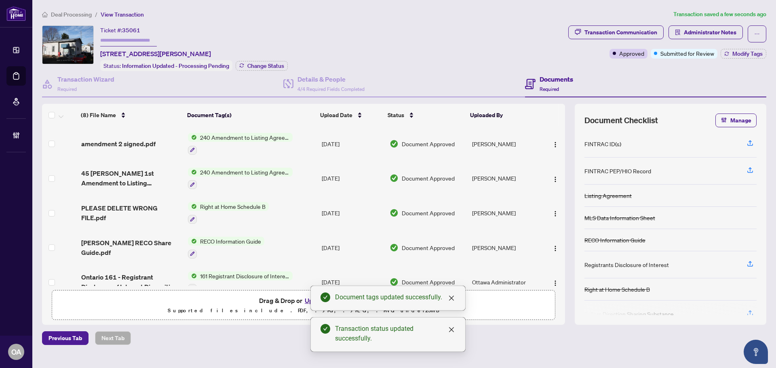
click at [474, 84] on div "Manage transaction tags Please use checkboxes below to control which tags will …" at bounding box center [388, 184] width 776 height 368
click at [759, 38] on span "button" at bounding box center [758, 33] width 6 height 13
click at [728, 85] on li "Submit for Completion" at bounding box center [730, 90] width 72 height 13
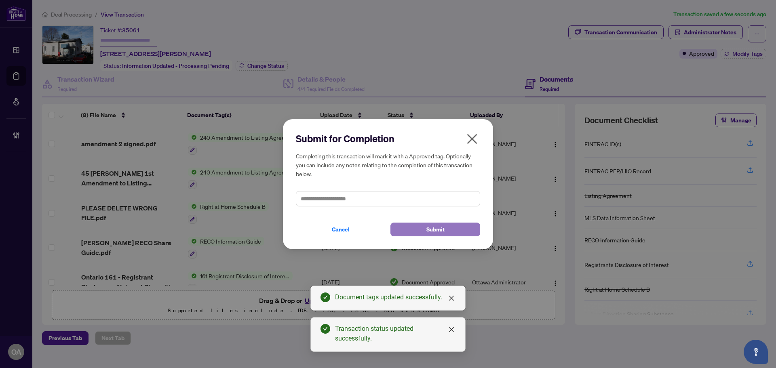
click at [422, 231] on button "Submit" at bounding box center [436, 230] width 90 height 14
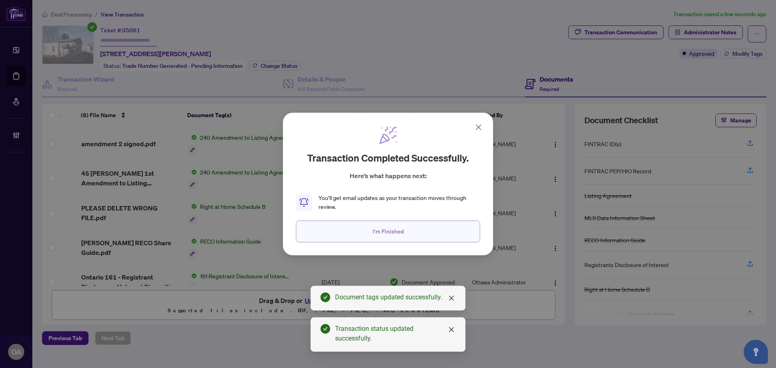
click at [374, 239] on button "I'm Finished" at bounding box center [388, 232] width 184 height 22
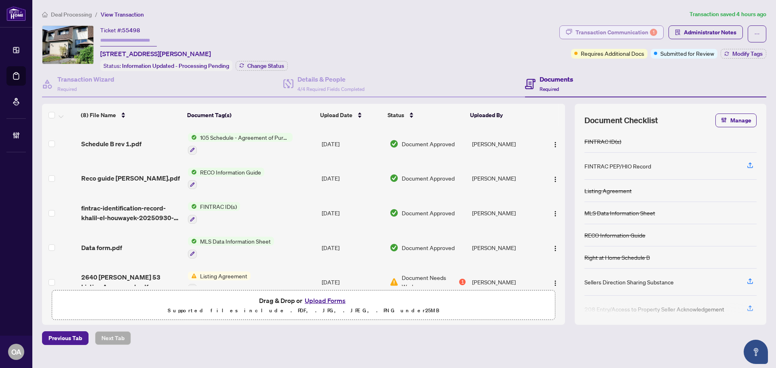
click at [639, 34] on div "Transaction Communication 1" at bounding box center [617, 32] width 82 height 13
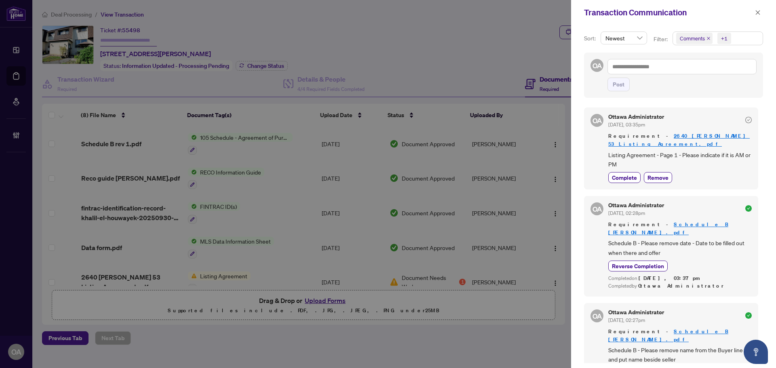
click at [723, 39] on div "+1" at bounding box center [724, 38] width 6 height 8
click at [678, 85] on span "Select Requirements" at bounding box center [681, 83] width 6 height 6
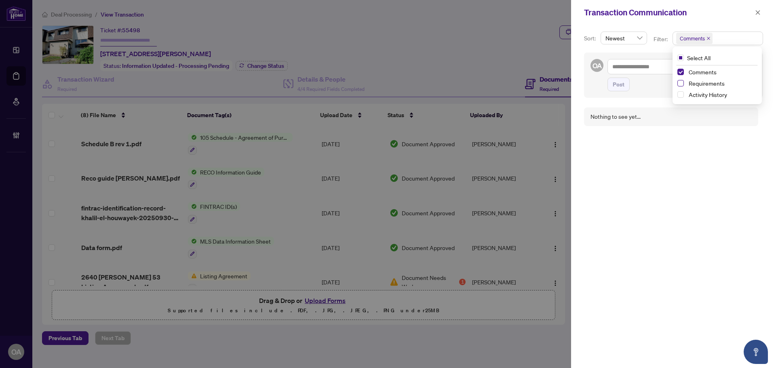
click at [678, 85] on span "Select Requirements" at bounding box center [681, 83] width 6 height 6
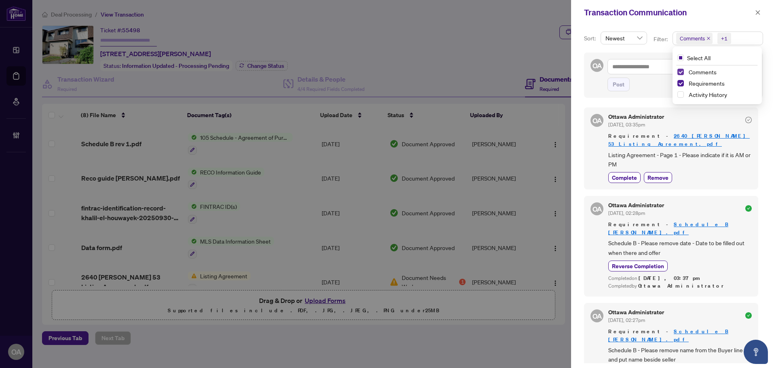
click at [683, 70] on span "Select Comments" at bounding box center [681, 72] width 6 height 6
click at [651, 53] on div "OA Post" at bounding box center [673, 75] width 179 height 45
drag, startPoint x: 760, startPoint y: 11, endPoint x: 747, endPoint y: 20, distance: 15.7
click at [759, 11] on icon "close" at bounding box center [758, 13] width 6 height 6
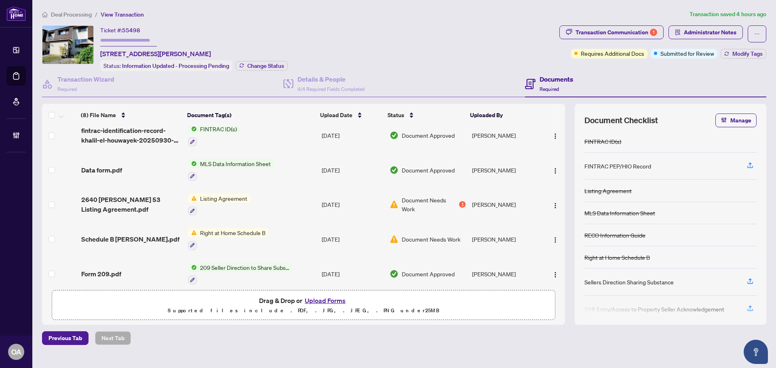
scroll to position [81, 0]
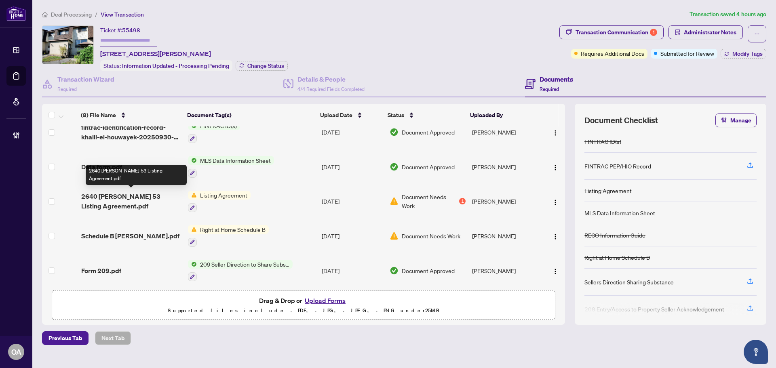
click at [118, 197] on span "2640 Draper 53 Listing Agreement.pdf" at bounding box center [131, 201] width 100 height 19
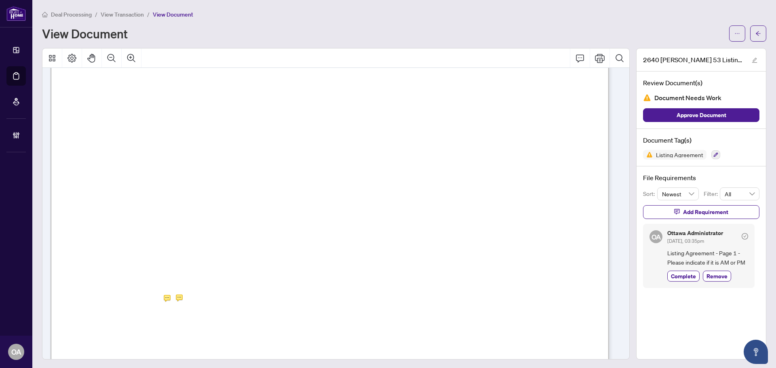
scroll to position [121, 0]
click at [735, 30] on span "button" at bounding box center [738, 33] width 6 height 13
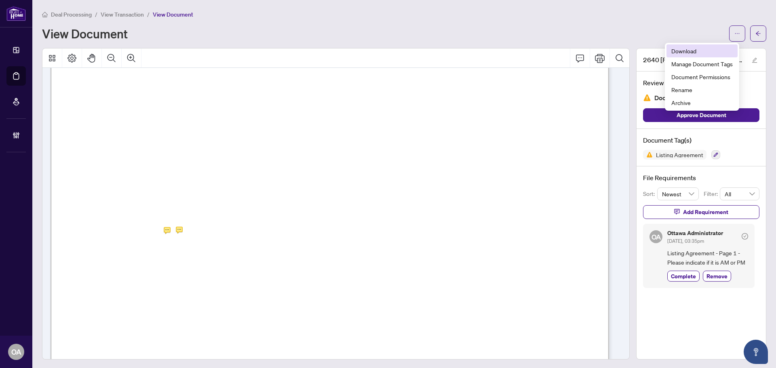
click at [713, 51] on span "Download" at bounding box center [702, 51] width 61 height 9
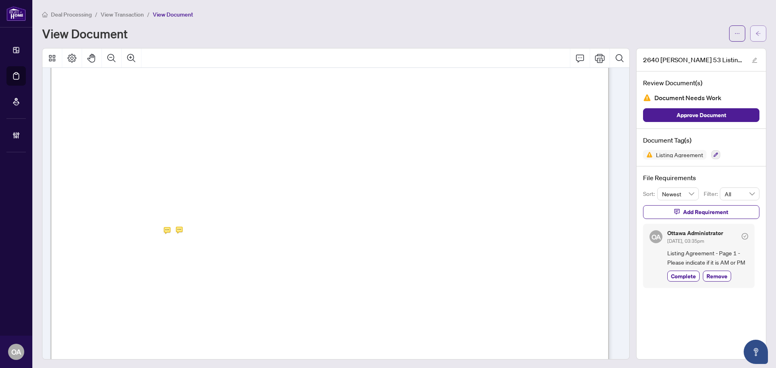
click at [757, 37] on button "button" at bounding box center [759, 33] width 16 height 16
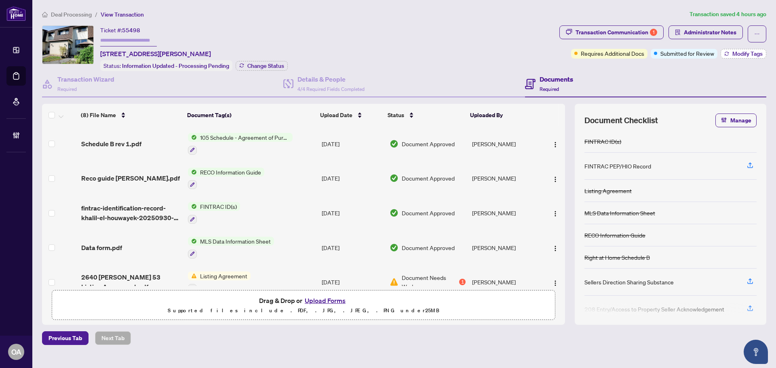
click at [738, 53] on span "Modify Tags" at bounding box center [748, 54] width 30 height 6
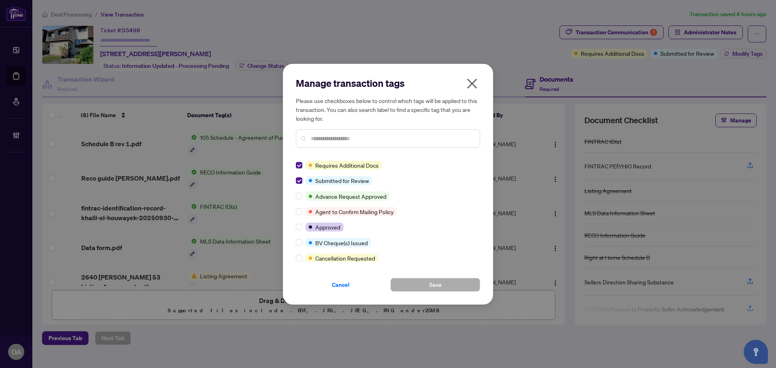
click at [476, 80] on icon "close" at bounding box center [472, 83] width 13 height 13
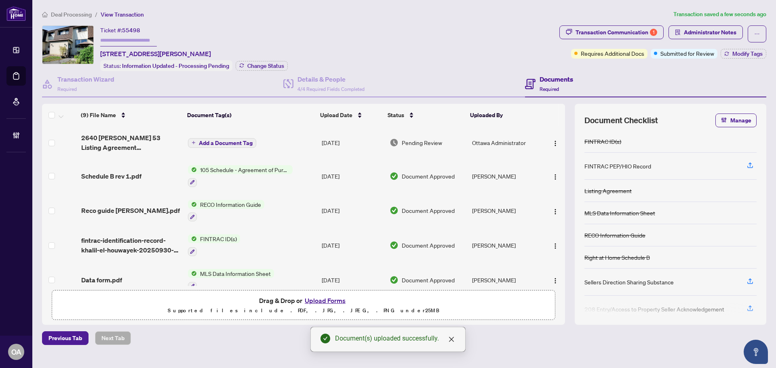
click at [521, 43] on div "Ticket #: 55498 53-2640 Draper Ave, Ottawa, Ontario K2H 8V3, Canada Status: Inf…" at bounding box center [299, 48] width 514 height 46
click at [552, 138] on span "button" at bounding box center [555, 142] width 6 height 9
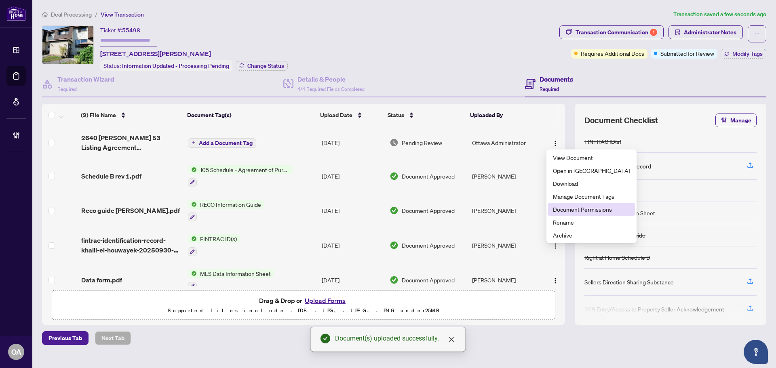
click at [567, 205] on span "Document Permissions" at bounding box center [591, 209] width 77 height 9
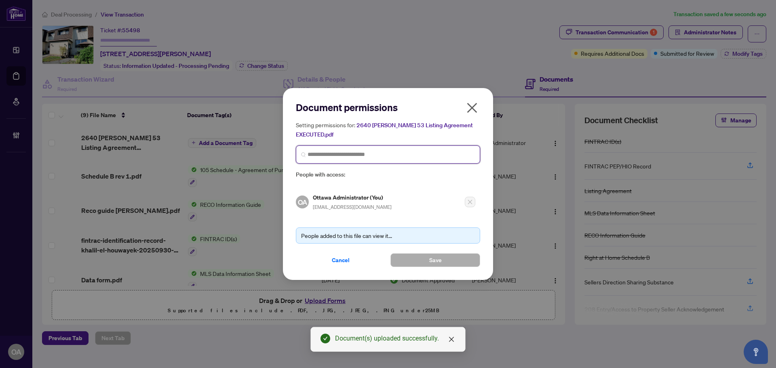
click at [315, 153] on input "search" at bounding box center [391, 154] width 167 height 8
type input "****"
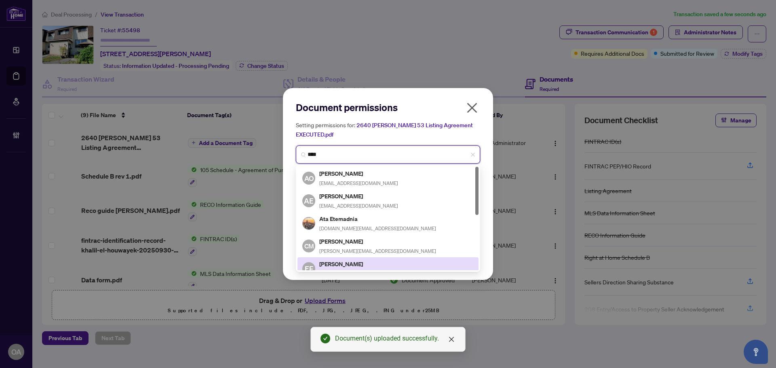
click at [356, 266] on h5 "Emad Fadel" at bounding box center [377, 264] width 117 height 9
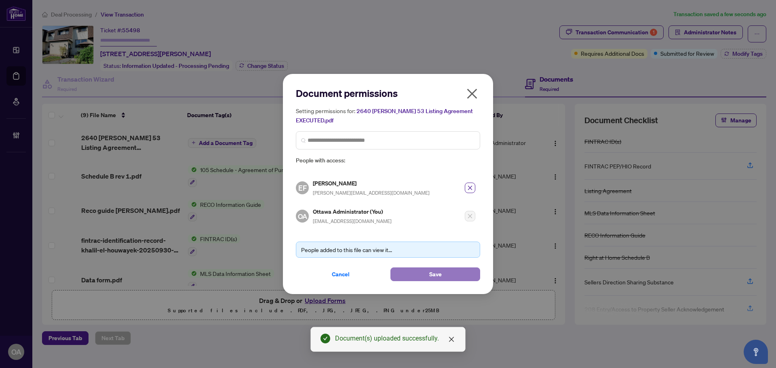
click at [444, 274] on button "Save" at bounding box center [436, 275] width 90 height 14
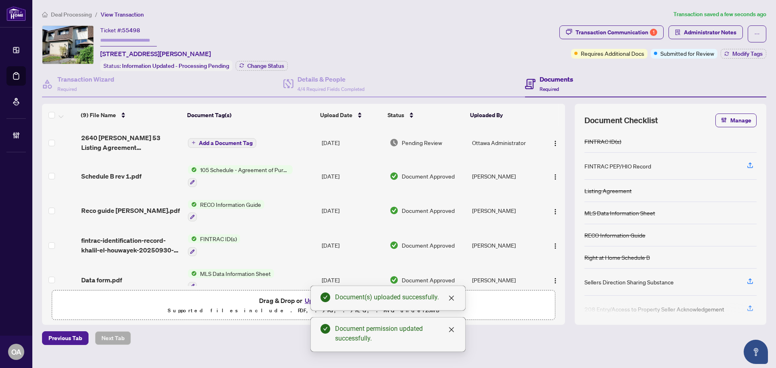
click at [231, 142] on span "Add a Document Tag" at bounding box center [226, 143] width 54 height 6
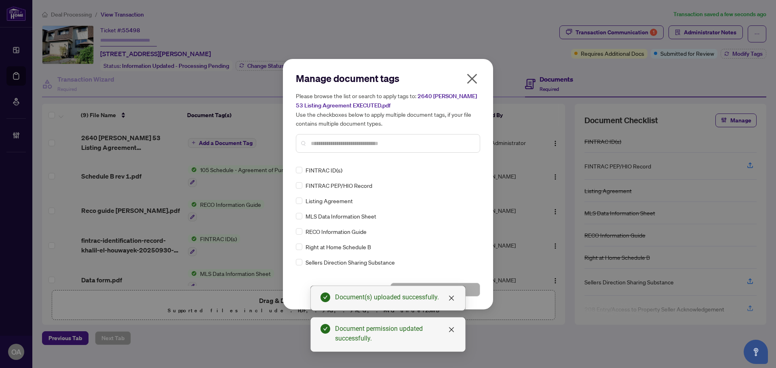
click at [326, 146] on input "text" at bounding box center [392, 143] width 163 height 9
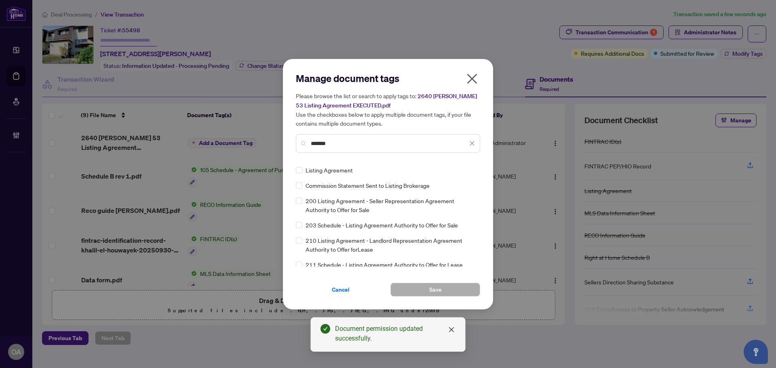
type input "*******"
click at [297, 175] on div "Listing Agreement Commission Statement Sent to Listing Brokerage 200 Listing Ag…" at bounding box center [388, 216] width 184 height 101
click at [484, 169] on div "Manage document tags Please browse the list or search to apply tags to: 2640 Dr…" at bounding box center [388, 184] width 210 height 251
click at [460, 169] on img at bounding box center [464, 170] width 8 height 8
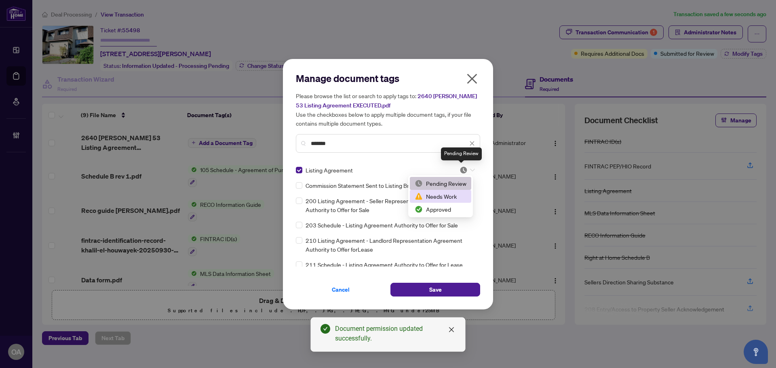
click at [450, 208] on div "Approved" at bounding box center [441, 209] width 52 height 9
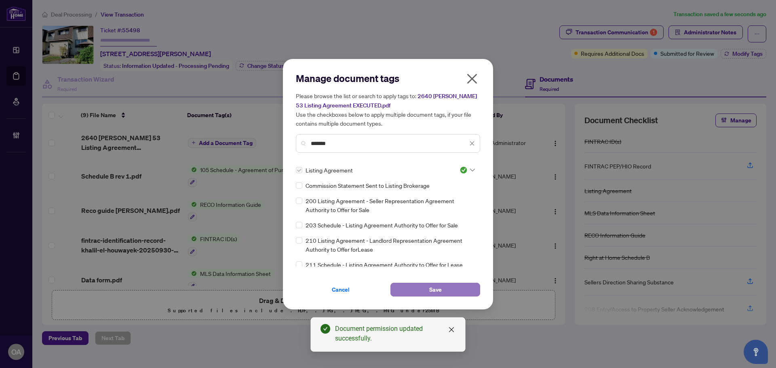
click at [451, 284] on button "Save" at bounding box center [436, 290] width 90 height 14
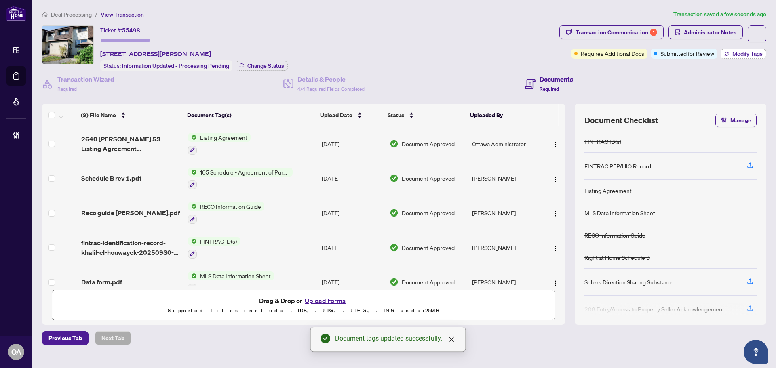
click at [736, 51] on span "Modify Tags" at bounding box center [748, 54] width 30 height 6
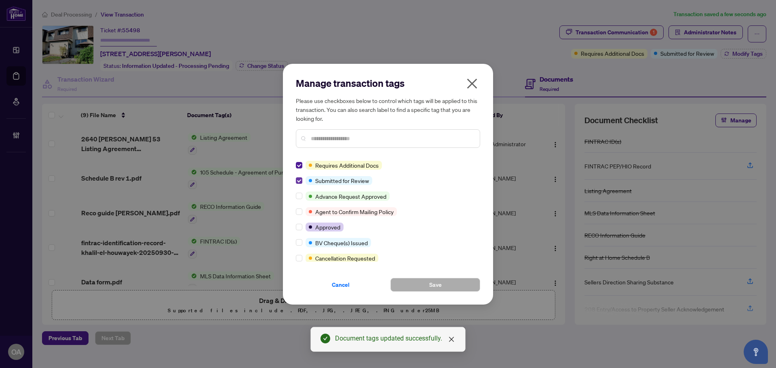
click at [299, 177] on label at bounding box center [299, 180] width 6 height 9
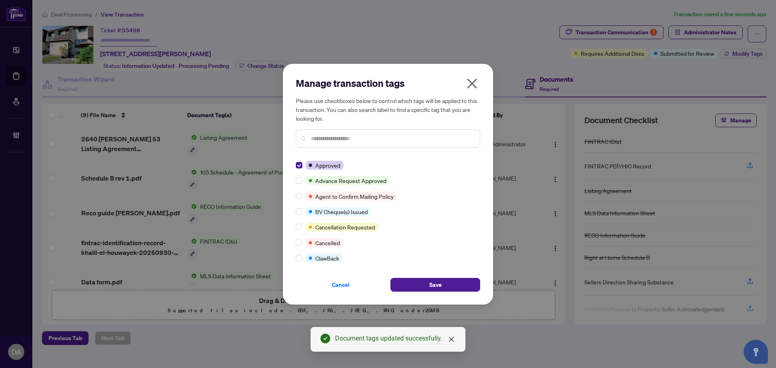
click at [421, 269] on div "Manage transaction tags Please use checkboxes below to control which tags will …" at bounding box center [388, 184] width 184 height 215
click at [454, 283] on button "Save" at bounding box center [436, 285] width 90 height 14
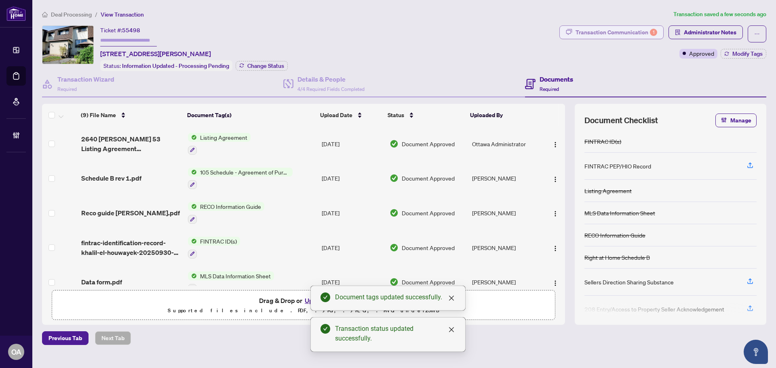
click at [632, 25] on button "Transaction Communication 1" at bounding box center [612, 32] width 104 height 14
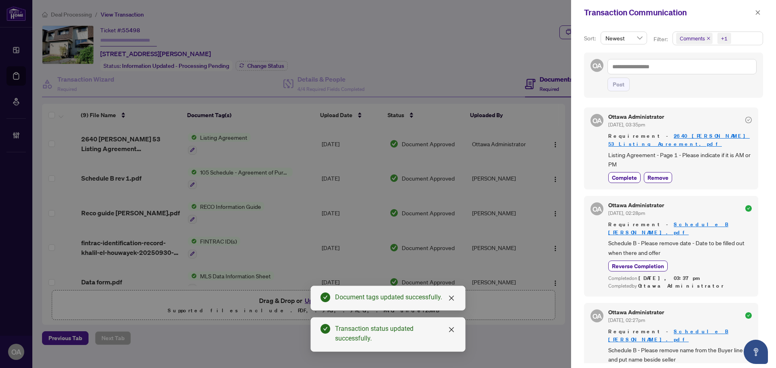
click at [631, 176] on div "OA Ottawa Administrator Oct/01/2025, 03:35pm Requirement - 2640 Draper 53 Listi…" at bounding box center [671, 149] width 174 height 82
drag, startPoint x: 624, startPoint y: 174, endPoint x: 641, endPoint y: 159, distance: 23.2
click at [624, 174] on button "Complete" at bounding box center [625, 177] width 32 height 11
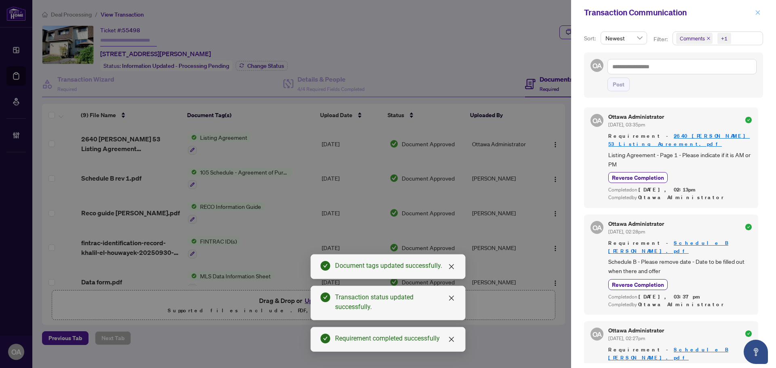
click at [761, 11] on button "button" at bounding box center [758, 13] width 11 height 10
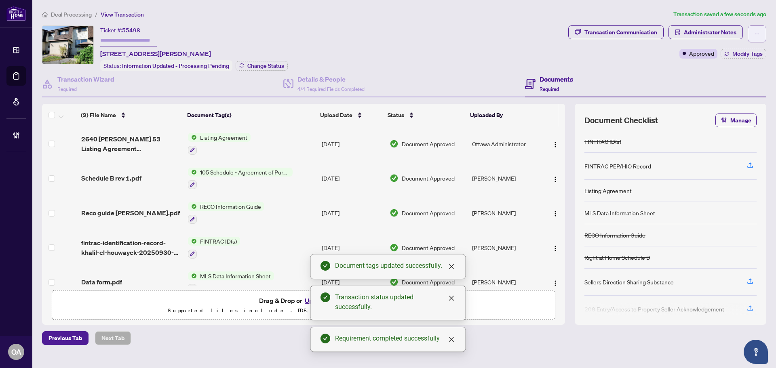
click at [755, 34] on icon "ellipsis" at bounding box center [758, 34] width 6 height 6
click at [725, 93] on span "Submit for Completion" at bounding box center [729, 90] width 62 height 9
type textarea "**********"
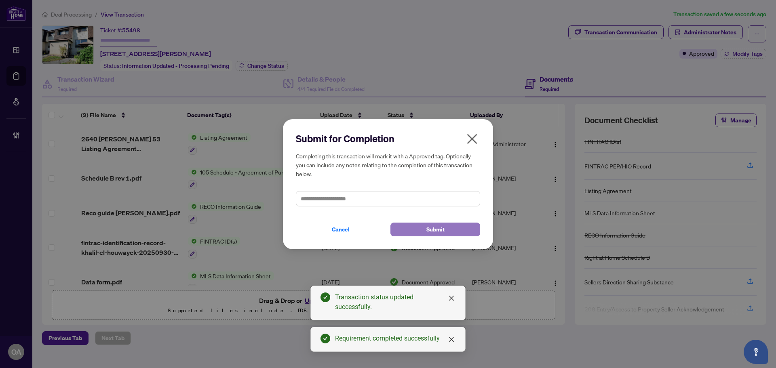
click at [421, 233] on button "Submit" at bounding box center [436, 230] width 90 height 14
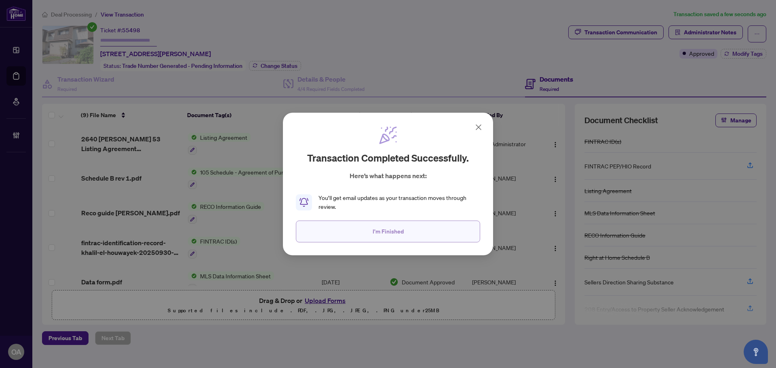
click at [345, 240] on button "I'm Finished" at bounding box center [388, 232] width 184 height 22
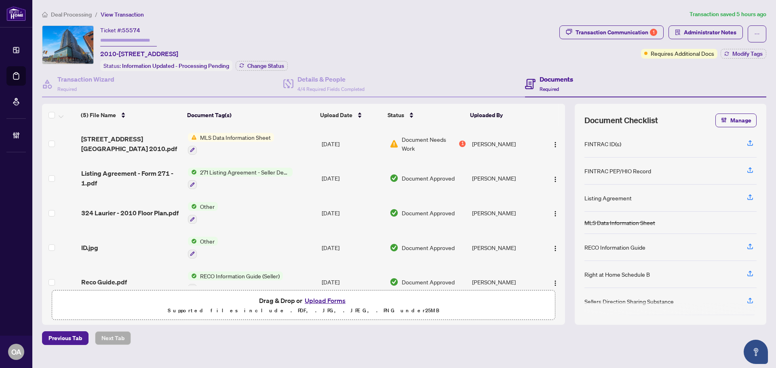
click at [623, 40] on span "Transaction Communication 1" at bounding box center [612, 33] width 104 height 17
click at [622, 33] on div "Transaction Communication 1" at bounding box center [617, 32] width 82 height 13
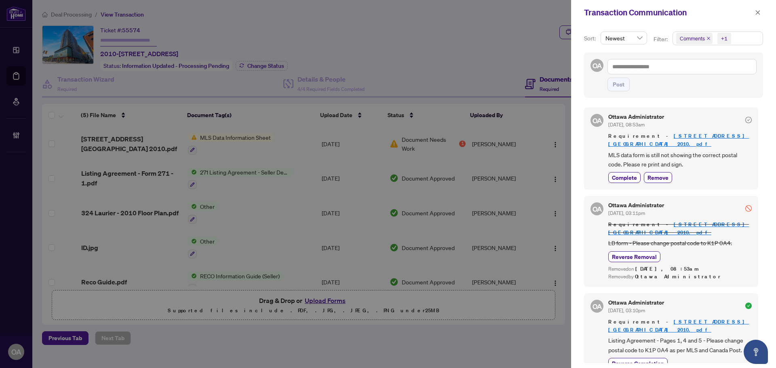
click at [707, 39] on icon "close" at bounding box center [709, 38] width 4 height 4
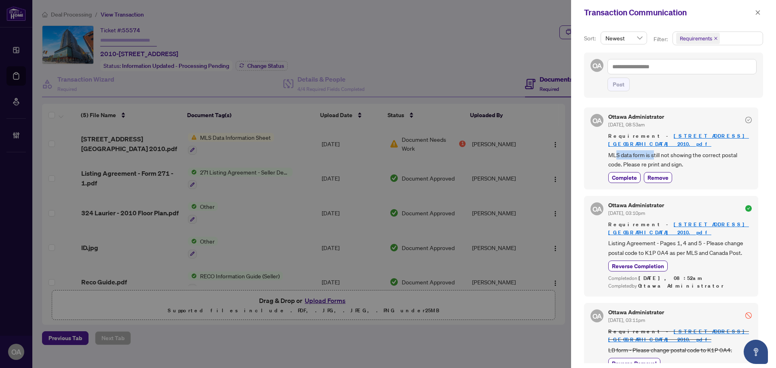
drag, startPoint x: 616, startPoint y: 149, endPoint x: 712, endPoint y: 148, distance: 96.2
click at [696, 150] on span "MLS data form is still not showing the correct postal code. Please re print and…" at bounding box center [681, 159] width 144 height 19
click at [713, 150] on span "MLS data form is still not showing the correct postal code. Please re print and…" at bounding box center [681, 159] width 144 height 19
drag, startPoint x: 718, startPoint y: 149, endPoint x: 651, endPoint y: 149, distance: 67.1
click at [655, 150] on span "MLS data form is still not showing the correct postal code. Please re print and…" at bounding box center [681, 159] width 144 height 19
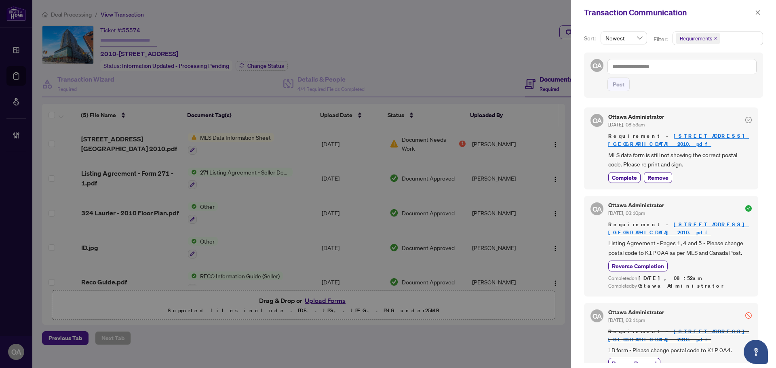
click at [651, 150] on span "MLS data form is still not showing the correct postal code. Please re print and…" at bounding box center [681, 159] width 144 height 19
click at [667, 163] on div "Ottawa Administrator [DATE], 08:53am Requirement - [STREET_ADDRESS]pdf MLS data…" at bounding box center [681, 148] width 144 height 69
click at [667, 154] on span "MLS data form is still not showing the correct postal code. Please re print and…" at bounding box center [681, 159] width 144 height 19
click at [764, 10] on div "Transaction Communication" at bounding box center [673, 12] width 205 height 25
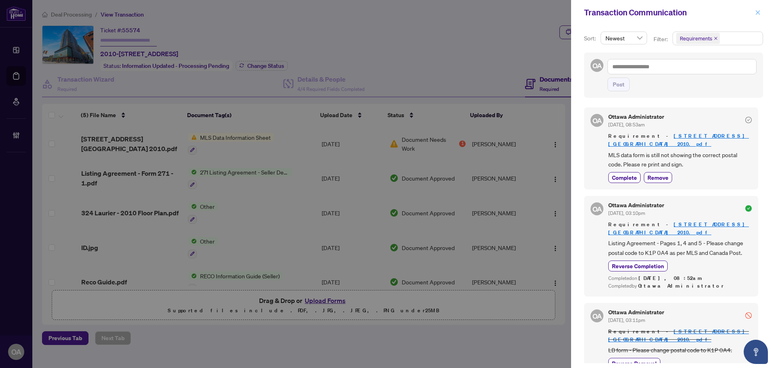
click at [758, 11] on icon "close" at bounding box center [758, 13] width 6 height 6
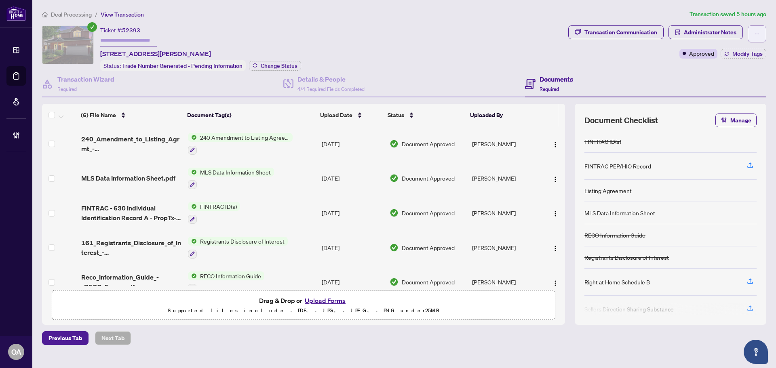
click at [762, 34] on button "button" at bounding box center [757, 33] width 19 height 17
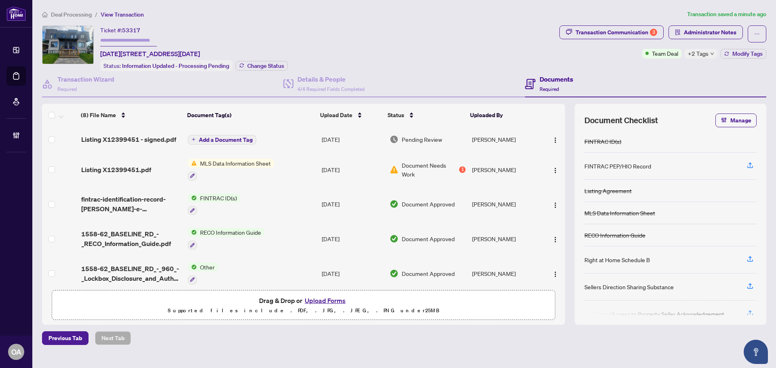
click at [614, 23] on div "Deal Processing / View Transaction Transaction saved a minute ago Ticket #: 533…" at bounding box center [404, 178] width 731 height 336
click at [612, 32] on div "Transaction Communication 3" at bounding box center [617, 32] width 82 height 13
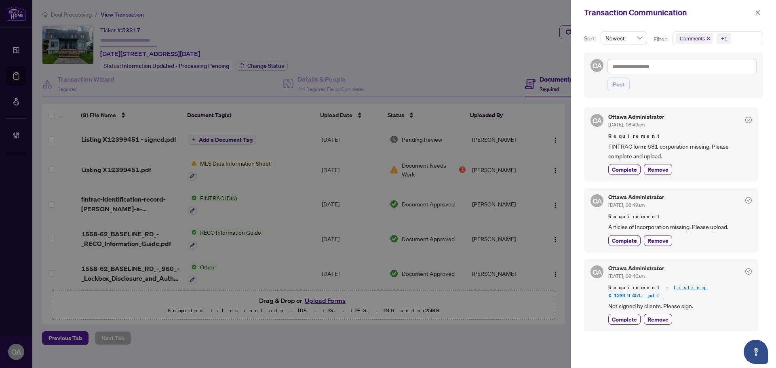
click at [706, 37] on span "Comments" at bounding box center [695, 38] width 36 height 11
click at [707, 38] on icon "close" at bounding box center [709, 38] width 4 height 4
click at [738, 169] on div "Complete Remove" at bounding box center [681, 169] width 144 height 11
drag, startPoint x: 645, startPoint y: 146, endPoint x: 715, endPoint y: 147, distance: 70.0
click at [702, 146] on span "FINTRAC form: 631 corporation missing. Please complete and upload." at bounding box center [681, 151] width 144 height 19
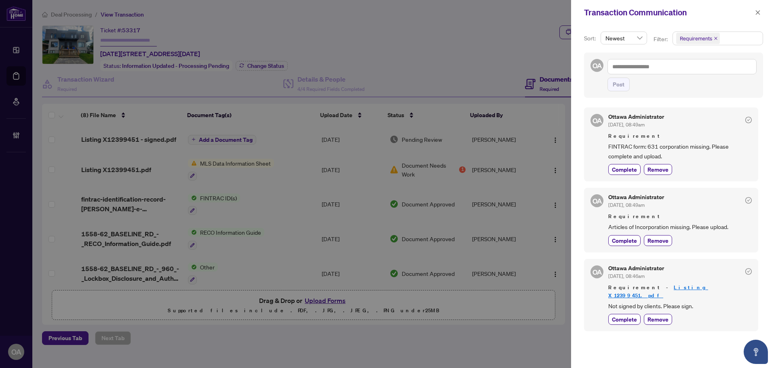
click at [715, 147] on span "FINTRAC form: 631 corporation missing. Please complete and upload." at bounding box center [681, 151] width 144 height 19
drag, startPoint x: 654, startPoint y: 155, endPoint x: 591, endPoint y: 144, distance: 63.6
click at [590, 145] on div "OA Ottawa Administrator [DATE], 08:49am Requirement FINTRAC form: 631 corporati…" at bounding box center [671, 145] width 174 height 74
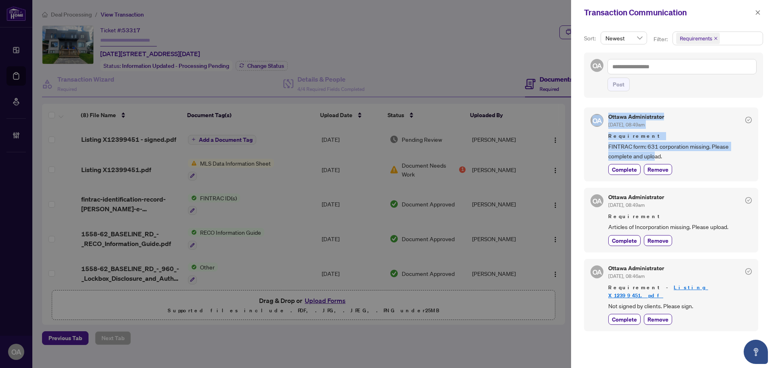
click at [628, 145] on span "FINTRAC form: 631 corporation missing. Please complete and upload." at bounding box center [681, 151] width 144 height 19
drag, startPoint x: 679, startPoint y: 157, endPoint x: 606, endPoint y: 142, distance: 73.8
click at [606, 142] on div "OA Ottawa Administrator [DATE], 08:49am Requirement FINTRAC form: 631 corporati…" at bounding box center [671, 145] width 174 height 74
click at [645, 144] on span "FINTRAC form: 631 corporation missing. Please complete and upload." at bounding box center [681, 151] width 144 height 19
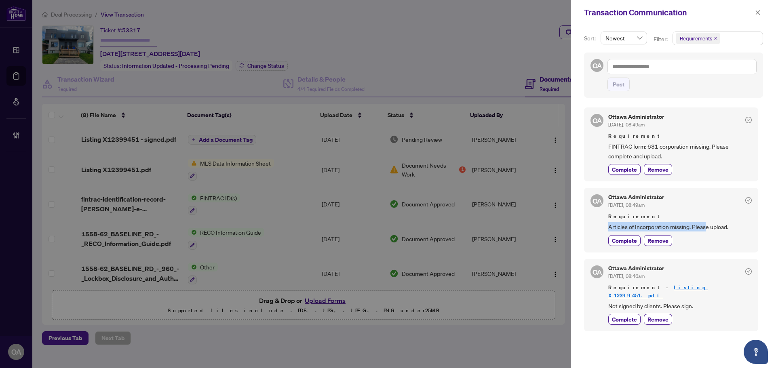
drag, startPoint x: 607, startPoint y: 224, endPoint x: 722, endPoint y: 224, distance: 114.8
click at [721, 224] on div "OA Ottawa Administrator [DATE], 08:49am Requirement Articles of Incorporation m…" at bounding box center [671, 220] width 174 height 64
click at [726, 225] on span "Articles of Incorporation missing. Please upload." at bounding box center [681, 226] width 144 height 9
drag, startPoint x: 612, startPoint y: 298, endPoint x: 699, endPoint y: 299, distance: 87.0
click at [699, 302] on span "Not signed by clients. Please sign." at bounding box center [681, 306] width 144 height 9
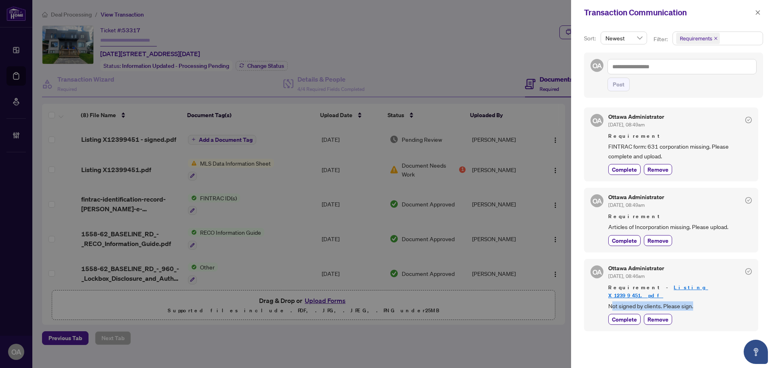
click at [701, 302] on span "Not signed by clients. Please sign." at bounding box center [681, 306] width 144 height 9
click at [757, 14] on icon "close" at bounding box center [758, 12] width 4 height 4
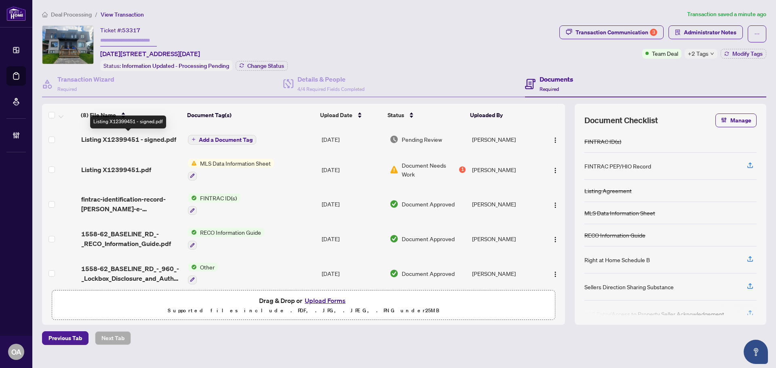
click at [129, 135] on span "Listing X12399451 - signed.pdf" at bounding box center [128, 140] width 95 height 10
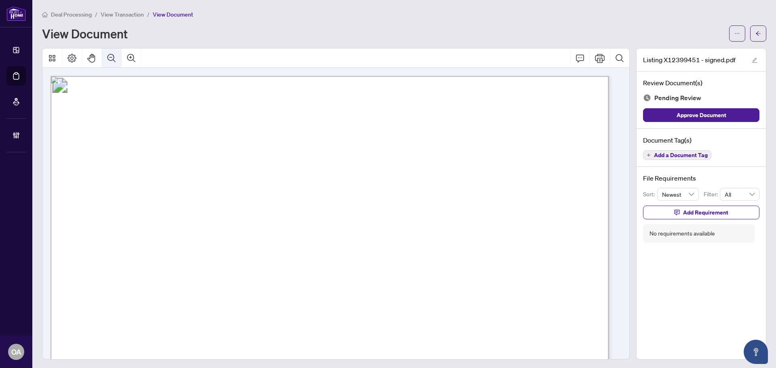
click at [114, 57] on icon "Zoom Out" at bounding box center [112, 58] width 10 height 10
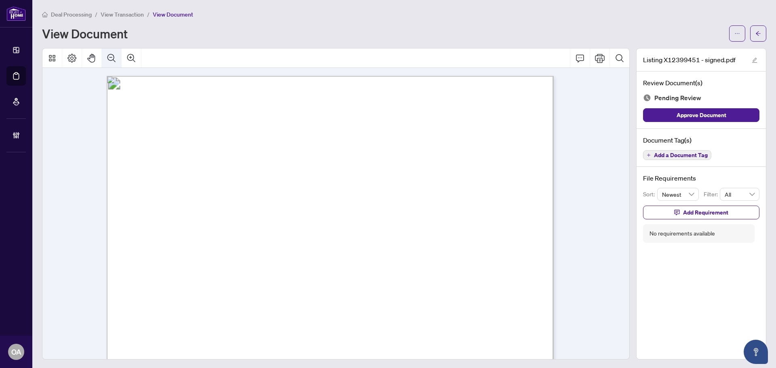
click at [114, 57] on icon "Zoom Out" at bounding box center [112, 58] width 10 height 10
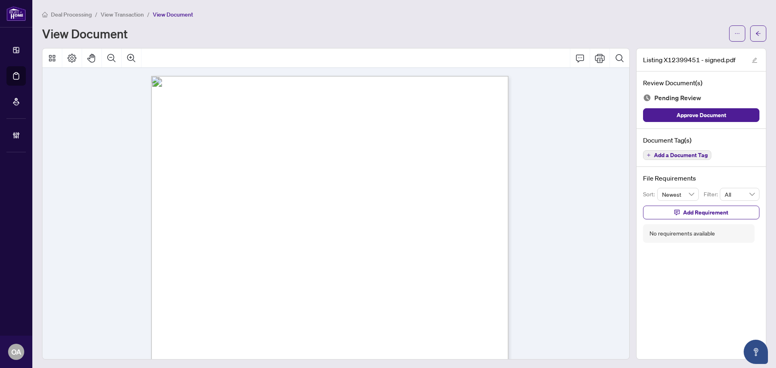
click at [676, 149] on div "Document Tag(s) Add a Document Tag" at bounding box center [701, 148] width 129 height 38
click at [676, 152] on span "Add a Document Tag" at bounding box center [681, 155] width 54 height 6
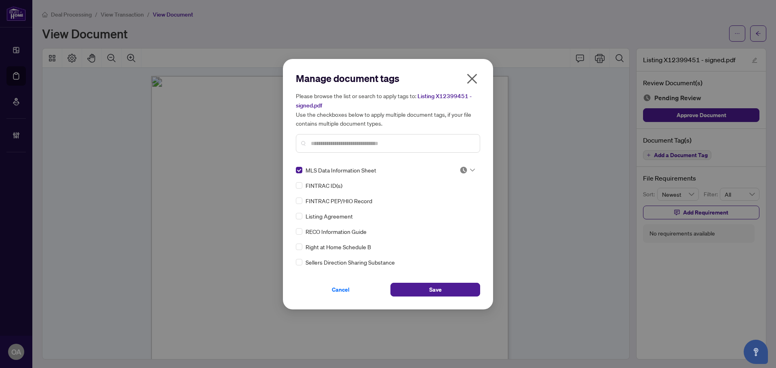
click at [465, 169] on img at bounding box center [464, 170] width 8 height 8
click at [454, 213] on div "Approved" at bounding box center [441, 209] width 52 height 9
click at [446, 288] on button "Save" at bounding box center [436, 290] width 90 height 14
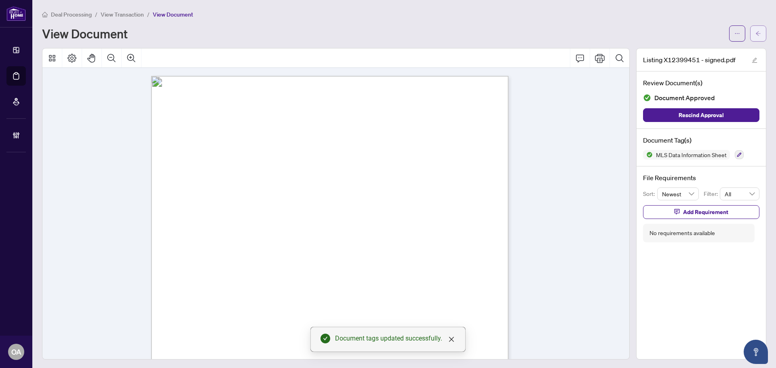
click at [751, 38] on button "button" at bounding box center [759, 33] width 16 height 16
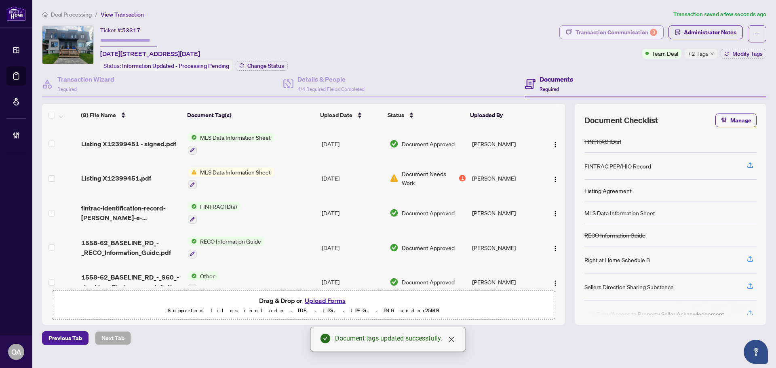
click at [608, 24] on div "Deal Processing / View Transaction Transaction saved a few seconds ago Ticket #…" at bounding box center [404, 178] width 731 height 336
click at [607, 26] on div "Transaction Communication 3" at bounding box center [617, 32] width 82 height 13
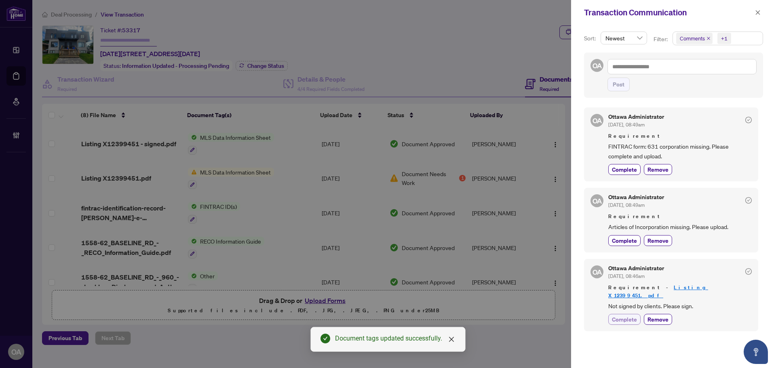
click at [628, 315] on span "Complete" at bounding box center [624, 319] width 25 height 8
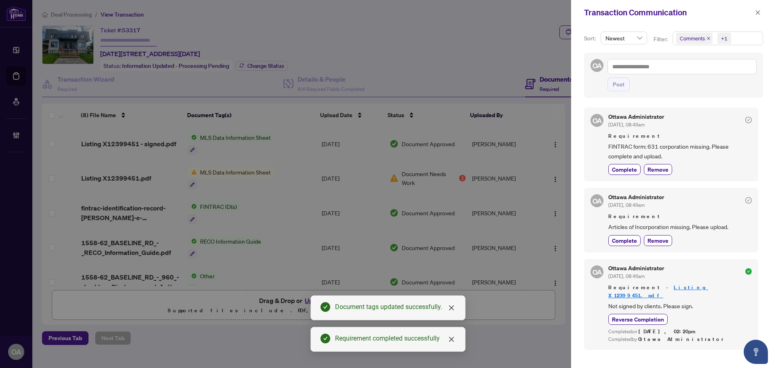
click at [757, 13] on icon "close" at bounding box center [758, 13] width 6 height 6
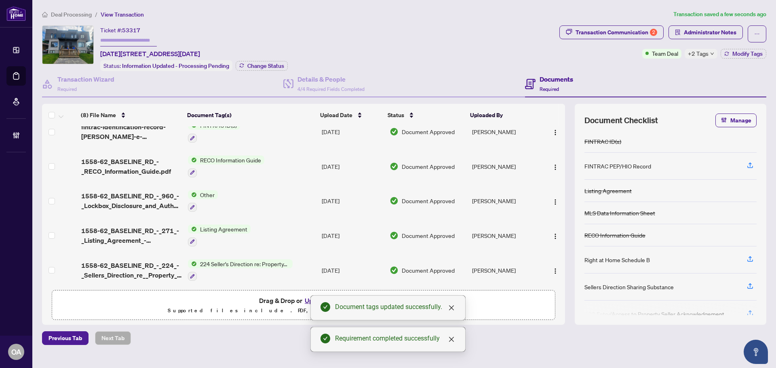
scroll to position [119, 0]
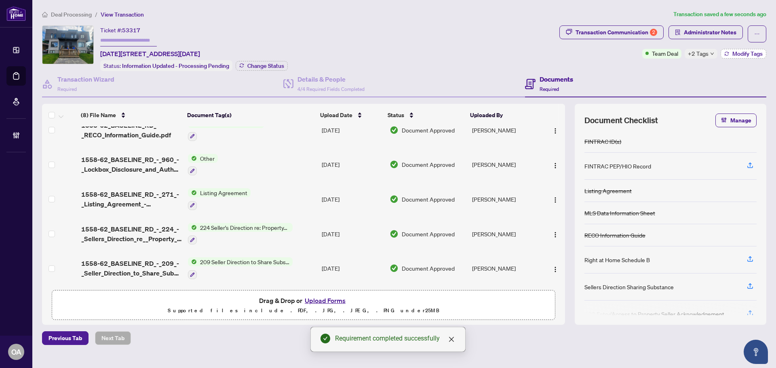
click at [742, 55] on span "Modify Tags" at bounding box center [748, 54] width 30 height 6
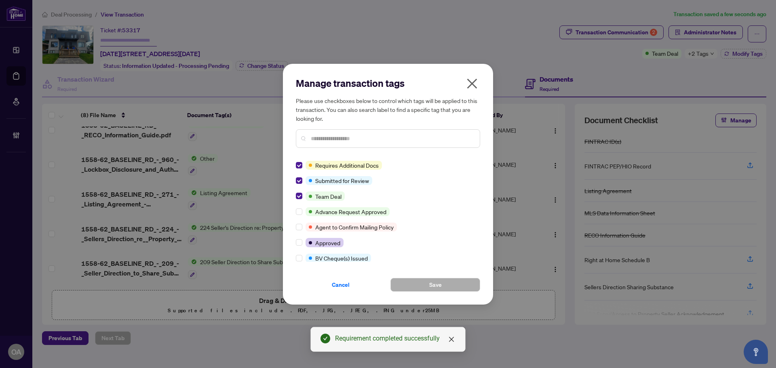
scroll to position [0, 0]
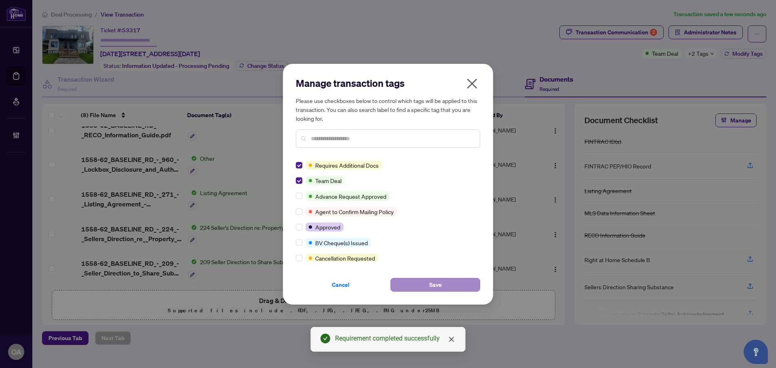
click at [428, 273] on div "Cancel Save" at bounding box center [388, 280] width 184 height 23
click at [442, 288] on span "Save" at bounding box center [435, 285] width 13 height 13
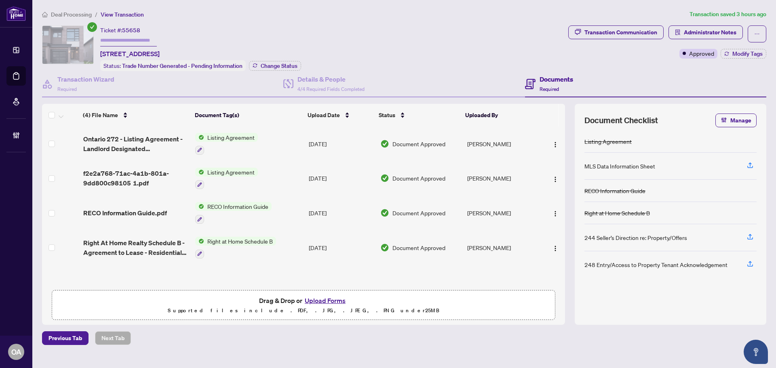
click at [737, 59] on div "Transaction Communication Administrator Notes Approved Modify Tags" at bounding box center [667, 48] width 201 height 46
click at [736, 55] on span "Modify Tags" at bounding box center [748, 54] width 30 height 6
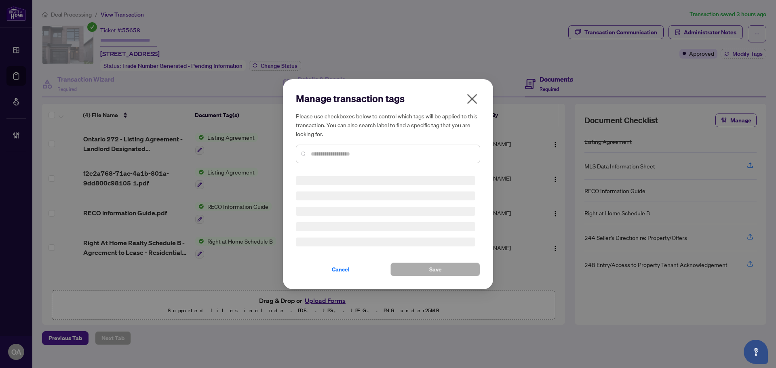
click at [737, 54] on div "Manage transaction tags Please use checkboxes below to control which tags will …" at bounding box center [388, 184] width 776 height 368
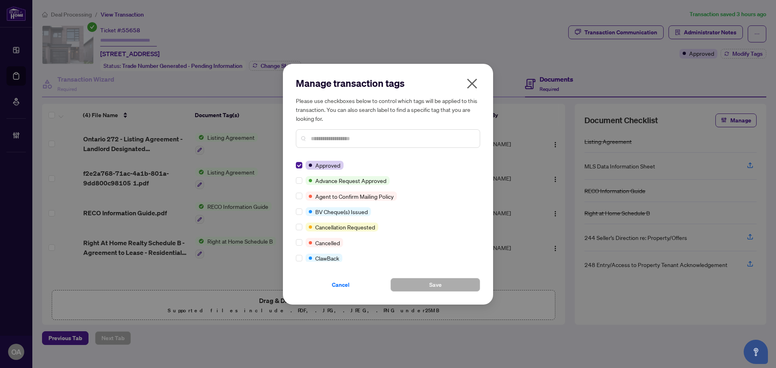
click at [467, 80] on icon "close" at bounding box center [472, 83] width 13 height 13
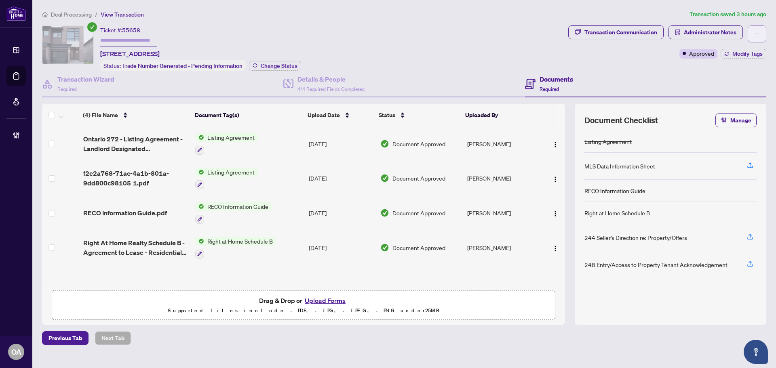
click at [765, 36] on button "button" at bounding box center [757, 33] width 19 height 17
click at [311, 32] on div "Ticket #: 55658 [STREET_ADDRESS] Status: Trade Number Generated - Pending Infor…" at bounding box center [303, 48] width 523 height 46
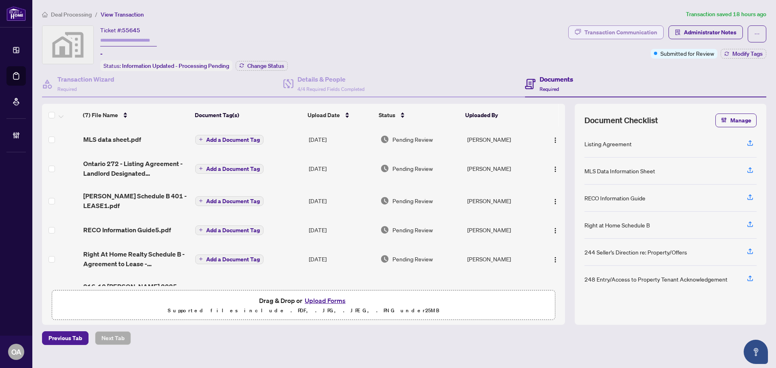
click at [621, 33] on div "Transaction Communication" at bounding box center [621, 32] width 73 height 13
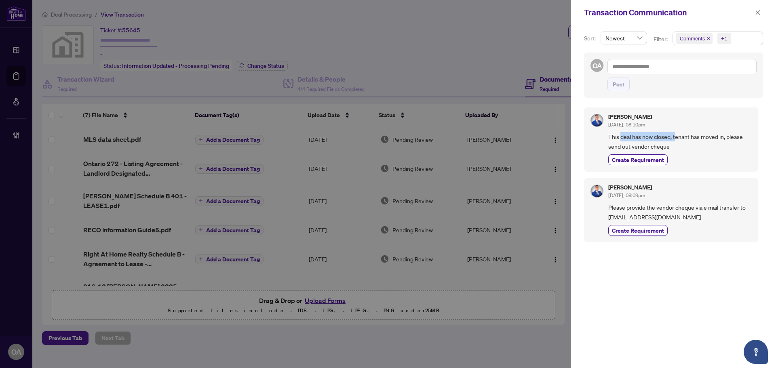
drag, startPoint x: 622, startPoint y: 136, endPoint x: 713, endPoint y: 136, distance: 90.6
click at [712, 136] on span "This deal has now closed, tenant has moved in, please send out vendor cheque" at bounding box center [681, 141] width 144 height 19
click at [713, 136] on span "This deal has now closed, tenant has moved in, please send out vendor cheque" at bounding box center [681, 141] width 144 height 19
drag, startPoint x: 726, startPoint y: 139, endPoint x: 658, endPoint y: 139, distance: 67.9
click at [658, 139] on span "This deal has now closed, tenant has moved in, please send out vendor cheque" at bounding box center [681, 141] width 144 height 19
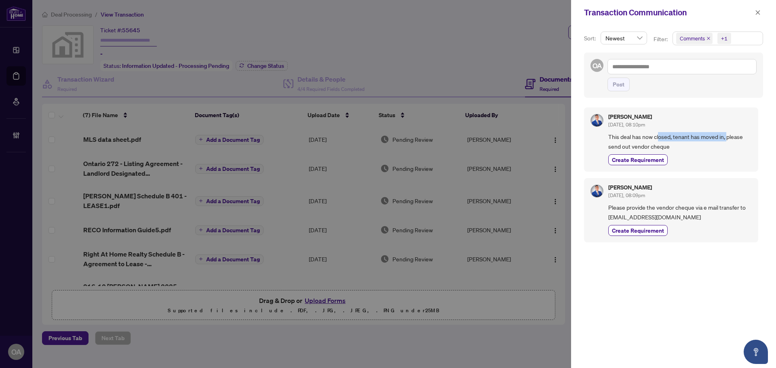
click at [658, 139] on span "This deal has now closed, tenant has moved in, please send out vendor cheque" at bounding box center [681, 141] width 144 height 19
drag, startPoint x: 677, startPoint y: 146, endPoint x: 620, endPoint y: 142, distance: 57.2
click at [620, 142] on span "This deal has now closed, tenant has moved in, please send out vendor cheque" at bounding box center [681, 141] width 144 height 19
click at [759, 11] on icon "close" at bounding box center [758, 13] width 6 height 6
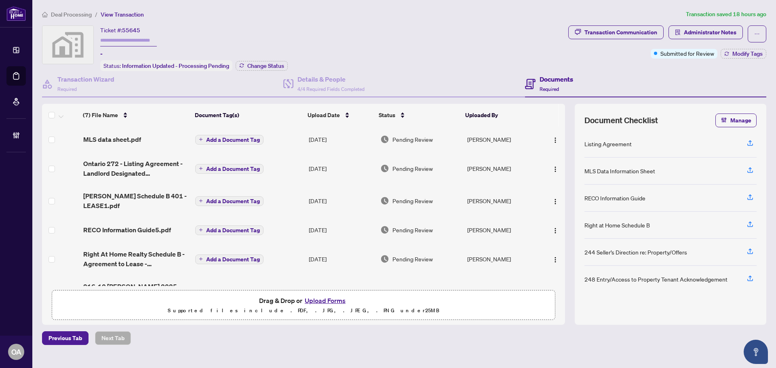
click at [98, 139] on span "MLS data sheet.pdf" at bounding box center [112, 140] width 58 height 10
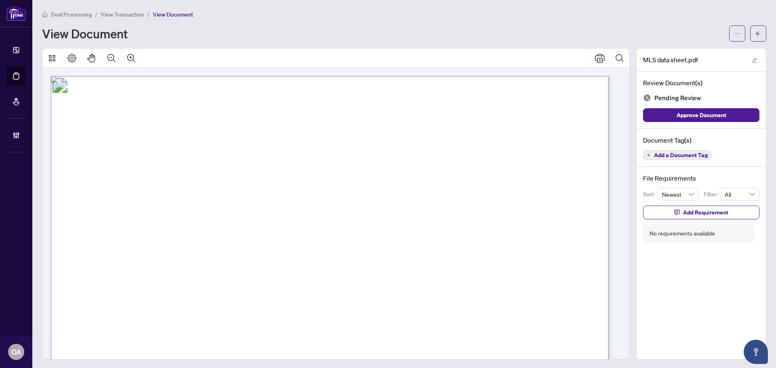
click at [753, 41] on div "Deal Processing / View Transaction / View Document View Document MLS data sheet…" at bounding box center [404, 185] width 725 height 350
click at [758, 32] on button "button" at bounding box center [759, 33] width 16 height 16
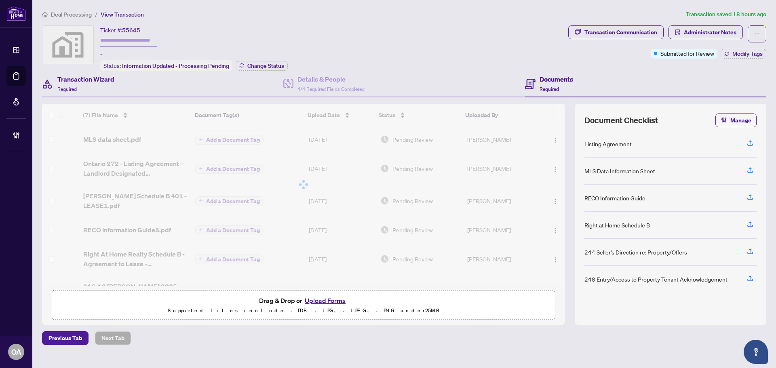
click at [110, 93] on div "Transaction Wizard Required" at bounding box center [162, 84] width 241 height 26
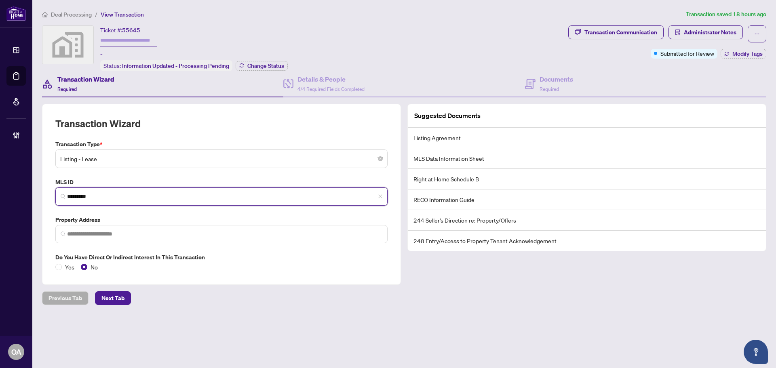
click at [82, 196] on input "*********" at bounding box center [224, 196] width 315 height 8
click at [120, 200] on span "*********" at bounding box center [221, 197] width 332 height 18
click at [124, 198] on input "*********" at bounding box center [224, 196] width 315 height 8
type input "*********"
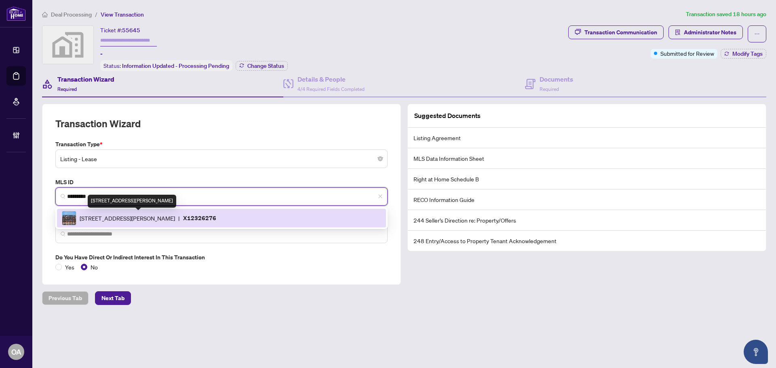
click at [126, 215] on span "10 James St, Ottawa, Ontario K2P 1Y5, Canada" at bounding box center [127, 218] width 95 height 9
type input "**********"
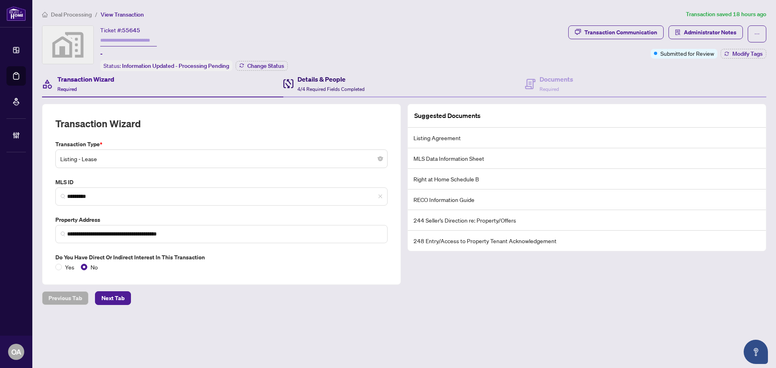
click at [327, 83] on div "Details & People 4/4 Required Fields Completed" at bounding box center [331, 83] width 67 height 19
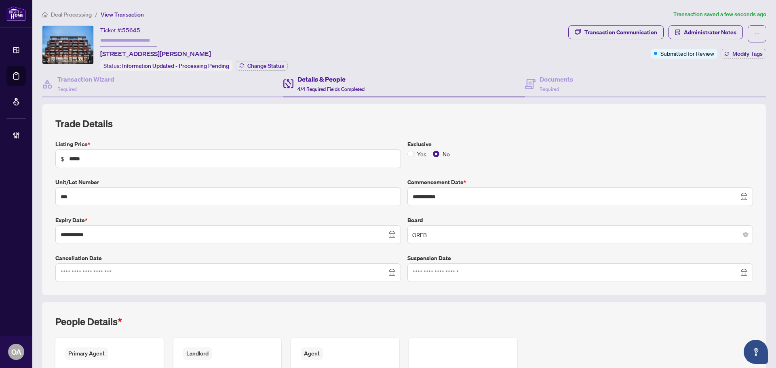
click at [262, 134] on div "**********" at bounding box center [404, 199] width 698 height 165
click at [545, 88] on span "Required" at bounding box center [549, 89] width 19 height 6
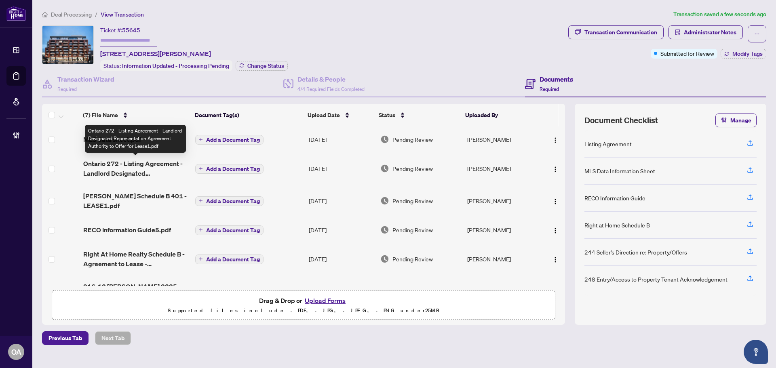
click at [125, 165] on span "Ontario 272 - Listing Agreement - Landlord Designated Representation Agreement …" at bounding box center [136, 168] width 106 height 19
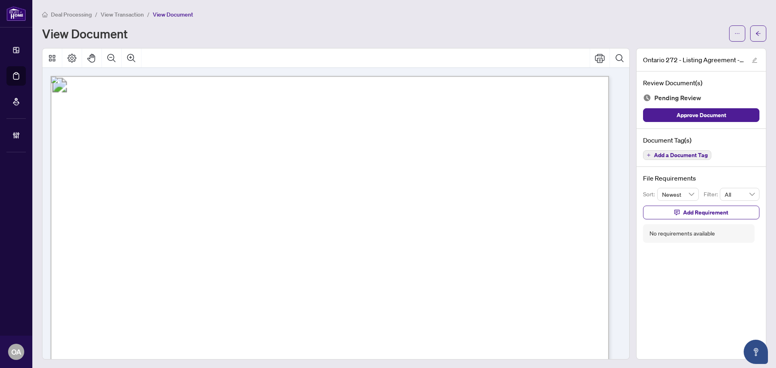
click at [762, 34] on main "Deal Processing / View Transaction / View Document View Document Ontario 272 - …" at bounding box center [404, 184] width 744 height 368
click at [756, 39] on span "button" at bounding box center [759, 33] width 6 height 13
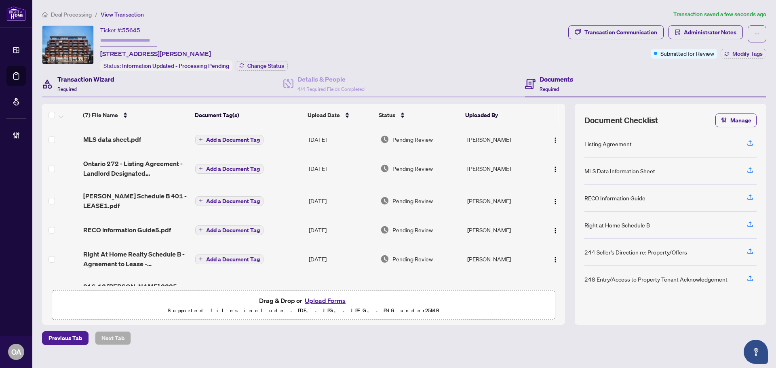
click at [87, 85] on div "Transaction Wizard Required" at bounding box center [85, 83] width 57 height 19
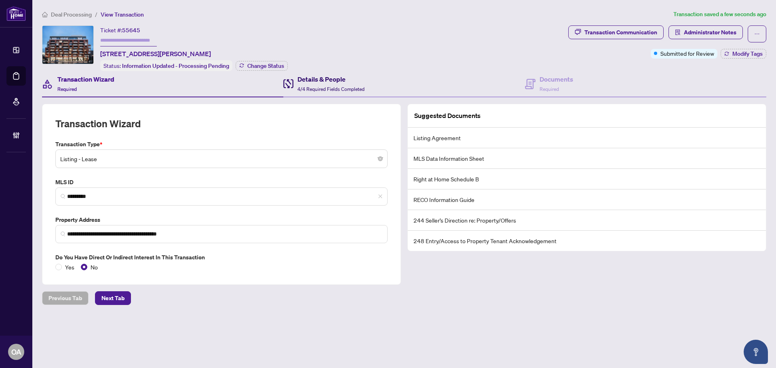
click at [314, 84] on div "Details & People 4/4 Required Fields Completed" at bounding box center [331, 83] width 67 height 19
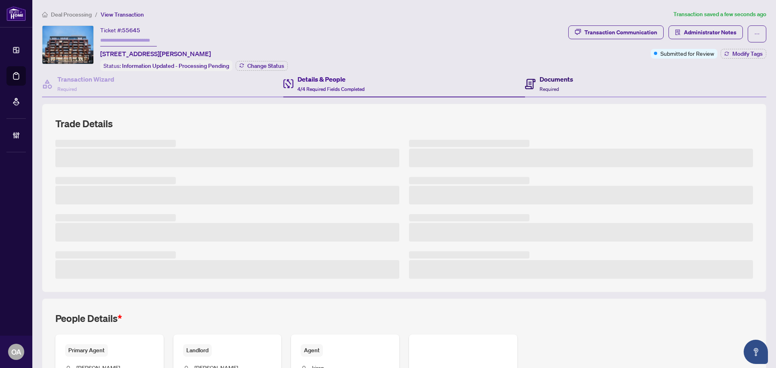
click at [560, 75] on h4 "Documents" at bounding box center [557, 79] width 34 height 10
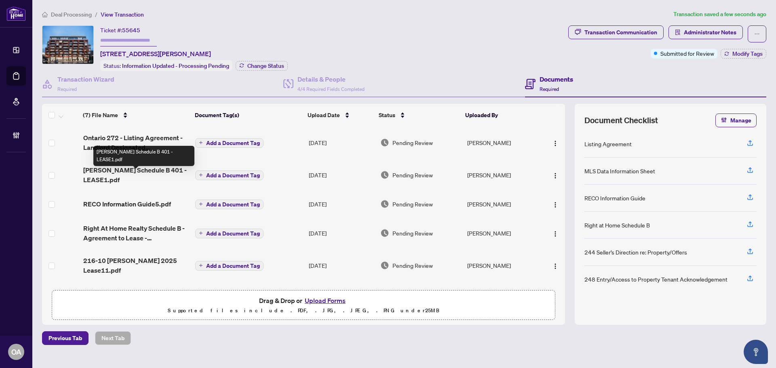
scroll to position [44, 0]
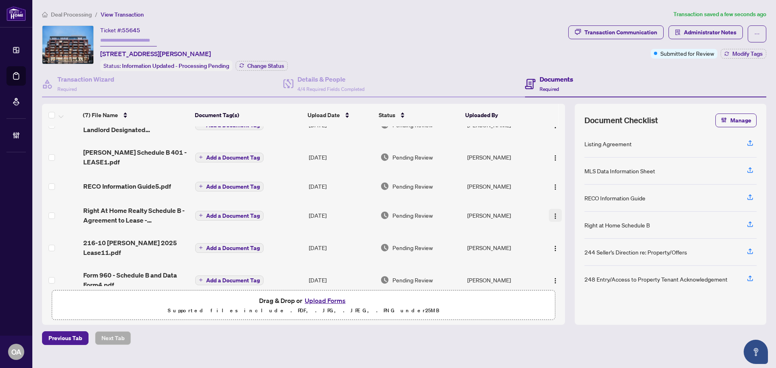
click at [552, 213] on img "button" at bounding box center [555, 216] width 6 height 6
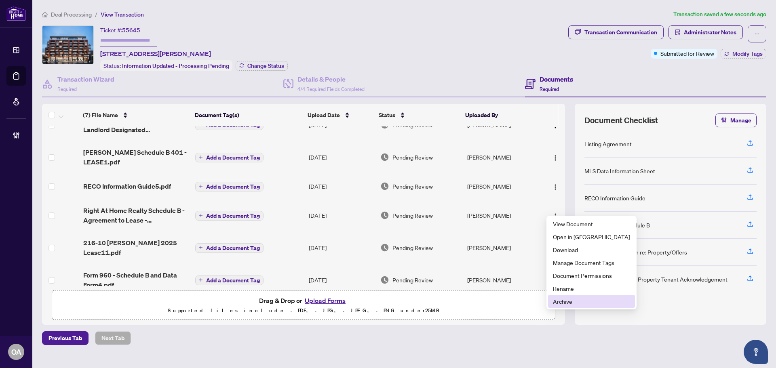
click at [568, 302] on span "Archive" at bounding box center [591, 301] width 77 height 9
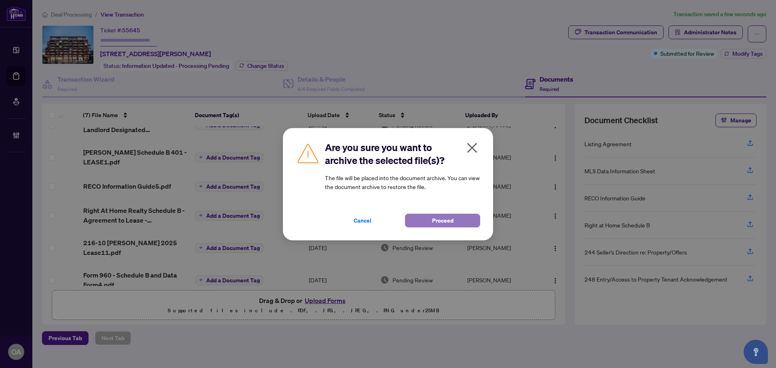
click at [434, 223] on span "Proceed" at bounding box center [442, 220] width 21 height 13
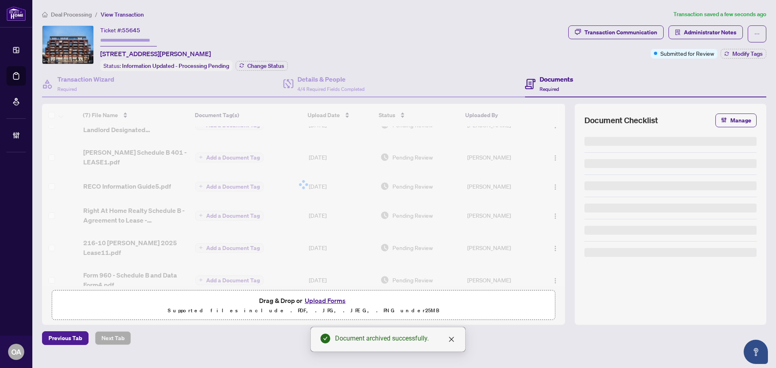
scroll to position [11, 0]
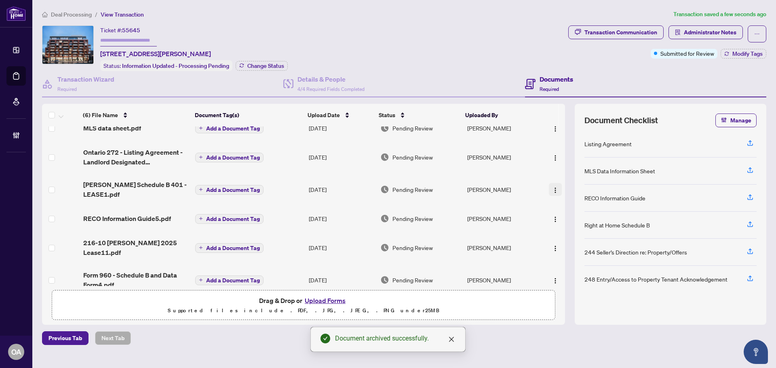
click at [557, 185] on button "button" at bounding box center [555, 189] width 13 height 13
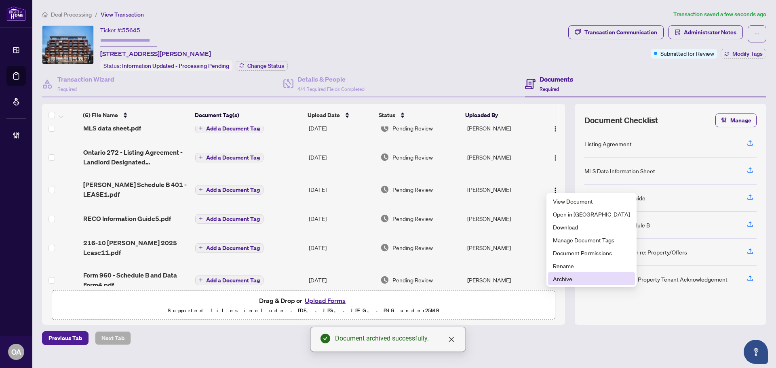
click at [571, 281] on span "Archive" at bounding box center [591, 279] width 77 height 9
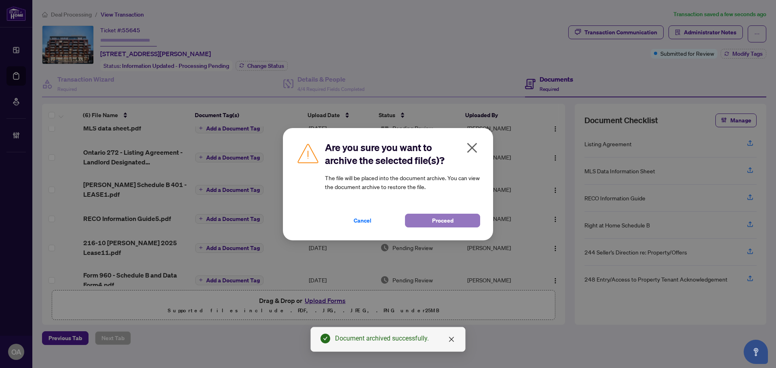
click at [438, 217] on span "Proceed" at bounding box center [442, 220] width 21 height 13
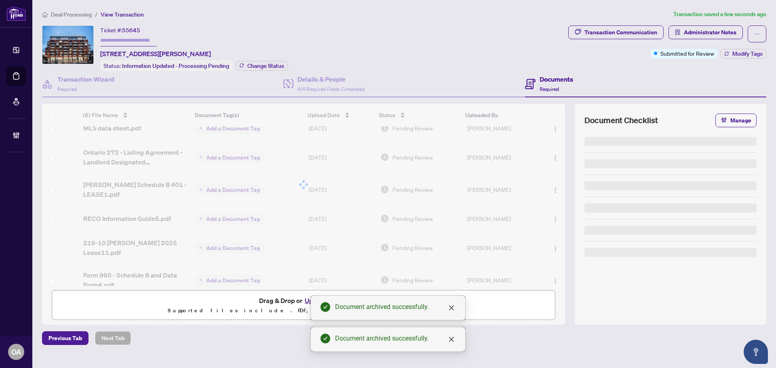
scroll to position [0, 0]
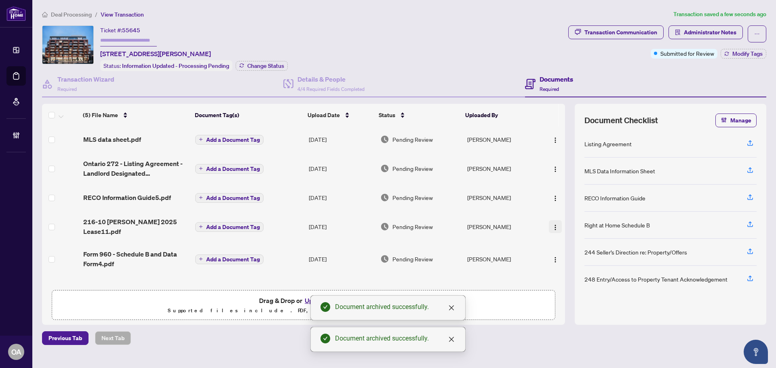
click at [553, 224] on img "button" at bounding box center [555, 227] width 6 height 6
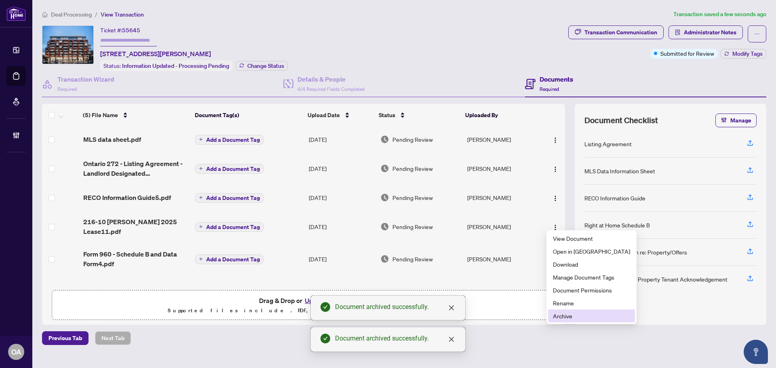
click at [568, 316] on span "Archive" at bounding box center [591, 316] width 77 height 9
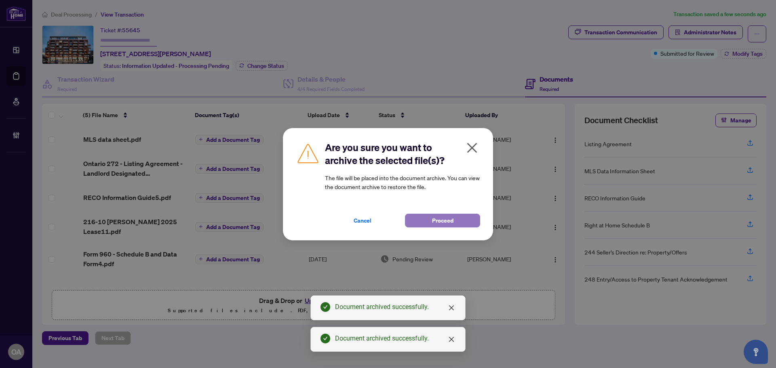
click at [436, 224] on span "Proceed" at bounding box center [442, 220] width 21 height 13
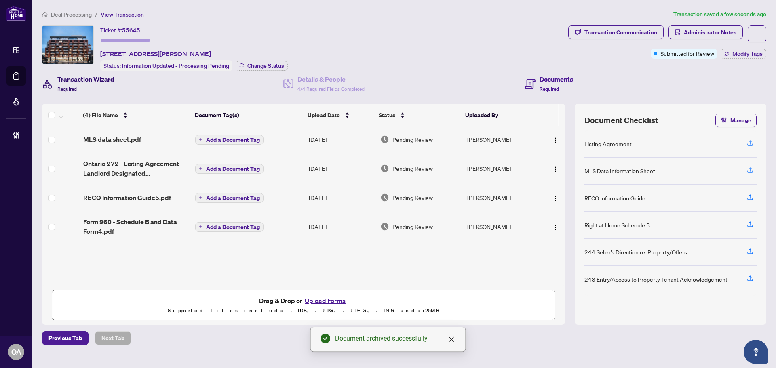
click at [100, 82] on h4 "Transaction Wizard" at bounding box center [85, 79] width 57 height 10
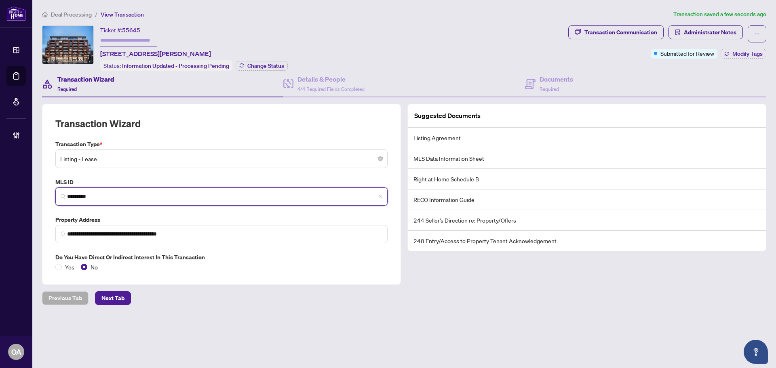
click at [76, 194] on input "*********" at bounding box center [224, 196] width 315 height 8
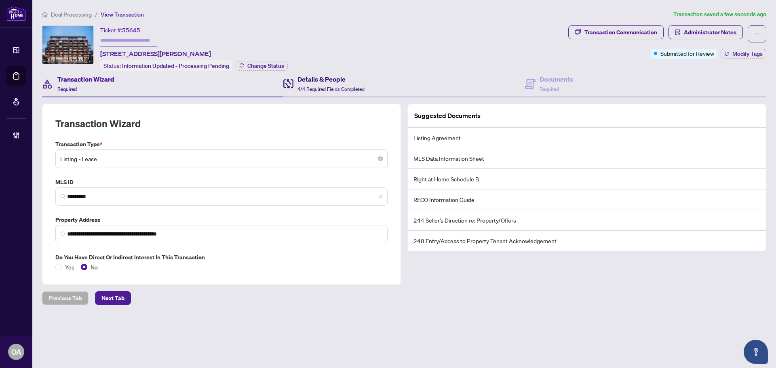
click at [313, 86] on span "4/4 Required Fields Completed" at bounding box center [331, 89] width 67 height 6
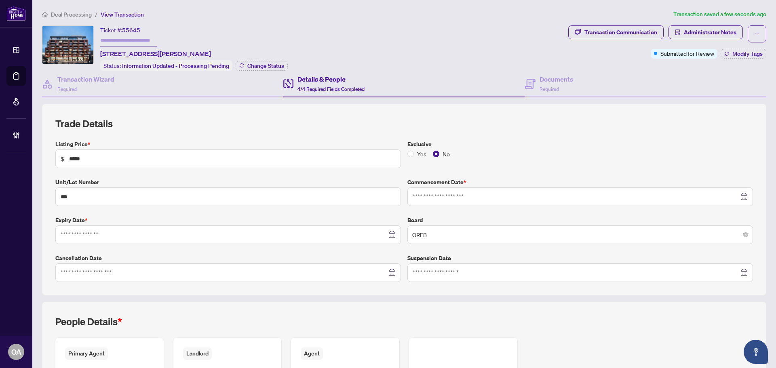
type input "**********"
click at [748, 33] on button "button" at bounding box center [757, 33] width 19 height 17
click at [747, 63] on span "Document Archive" at bounding box center [723, 64] width 62 height 9
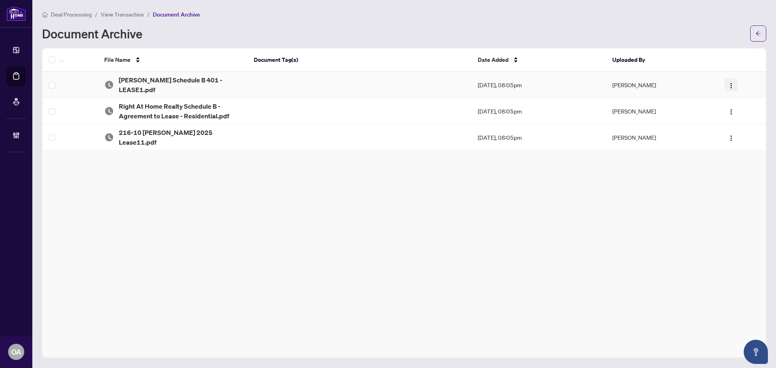
click at [733, 82] on img "button" at bounding box center [731, 85] width 6 height 6
click at [744, 96] on span "Restore File" at bounding box center [747, 97] width 30 height 9
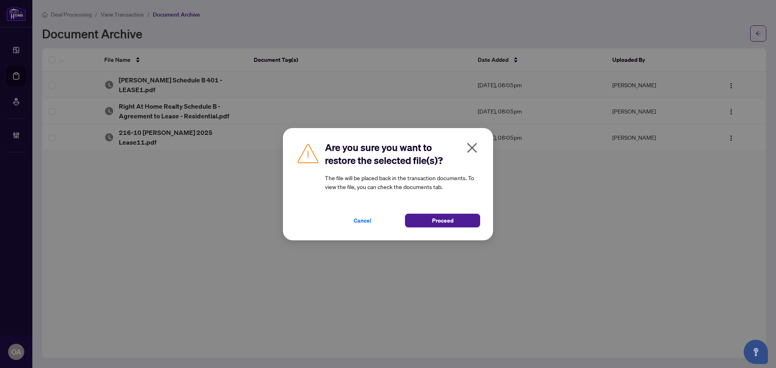
click at [471, 211] on div "Cancel Proceed" at bounding box center [402, 215] width 155 height 23
click at [474, 219] on button "Proceed" at bounding box center [442, 221] width 75 height 14
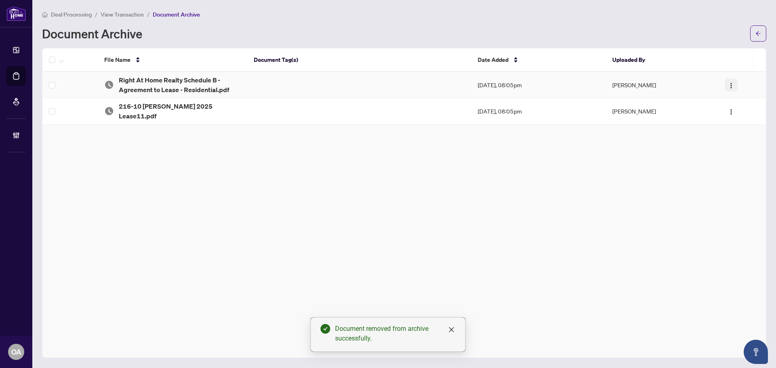
click at [730, 84] on img "button" at bounding box center [731, 85] width 6 height 6
click at [746, 95] on li "Restore File" at bounding box center [747, 100] width 40 height 13
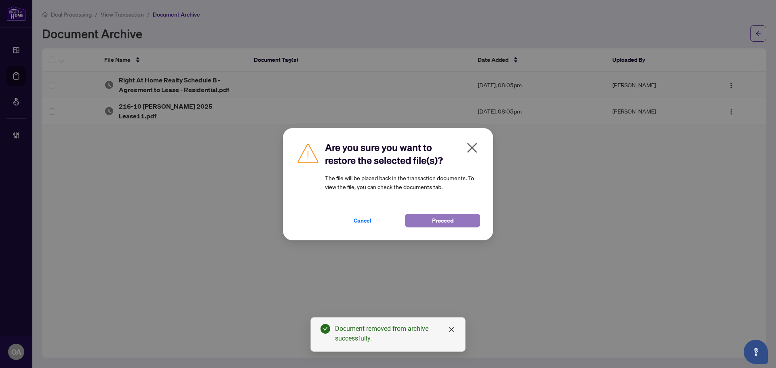
click at [459, 224] on button "Proceed" at bounding box center [442, 221] width 75 height 14
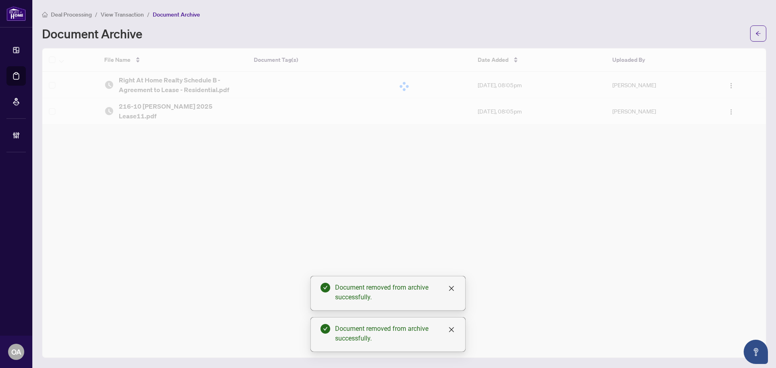
click at [733, 86] on div at bounding box center [404, 87] width 724 height 76
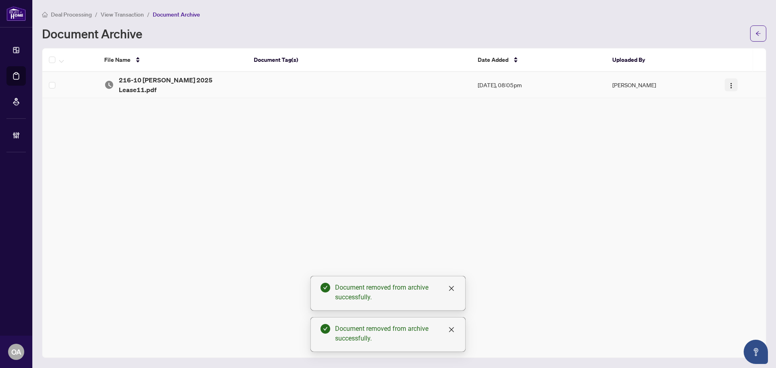
click at [731, 87] on button "button" at bounding box center [731, 84] width 13 height 13
click at [745, 103] on li "Restore File" at bounding box center [747, 97] width 40 height 13
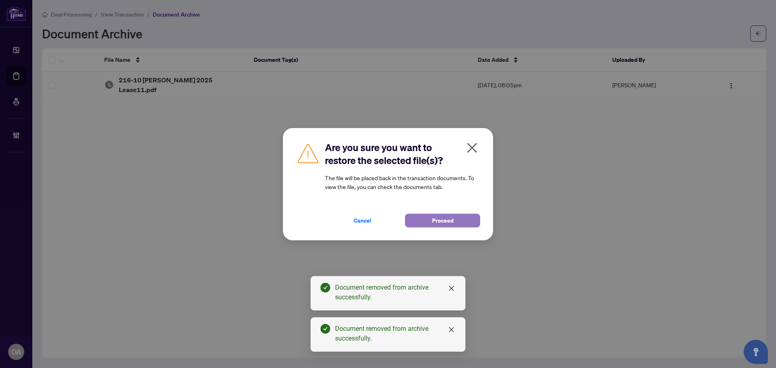
click at [437, 222] on span "Proceed" at bounding box center [442, 220] width 21 height 13
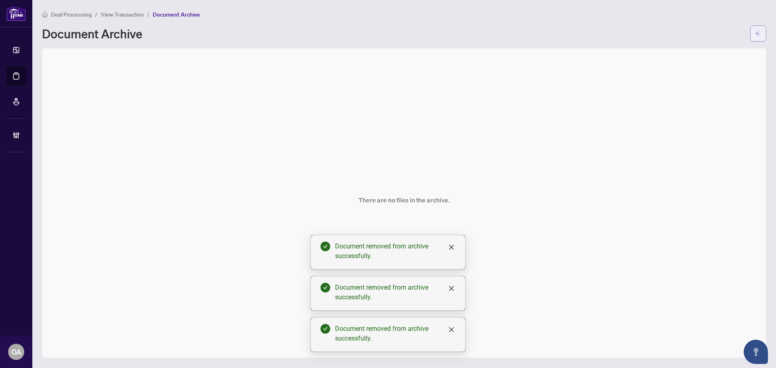
click at [760, 28] on span "button" at bounding box center [759, 33] width 6 height 13
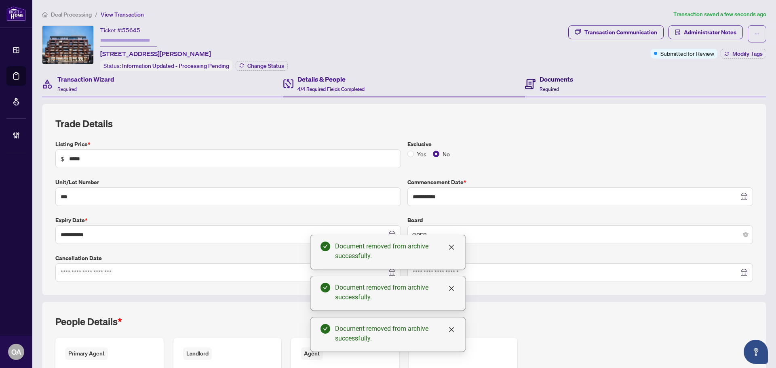
click at [567, 82] on h4 "Documents" at bounding box center [557, 79] width 34 height 10
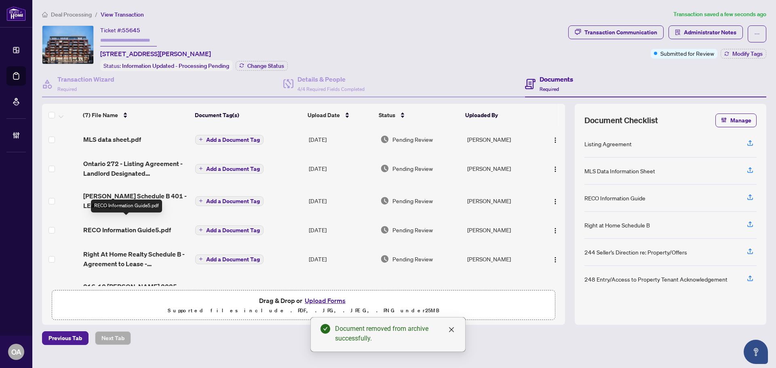
click at [100, 225] on span "RECO Information Guide5.pdf" at bounding box center [127, 230] width 88 height 10
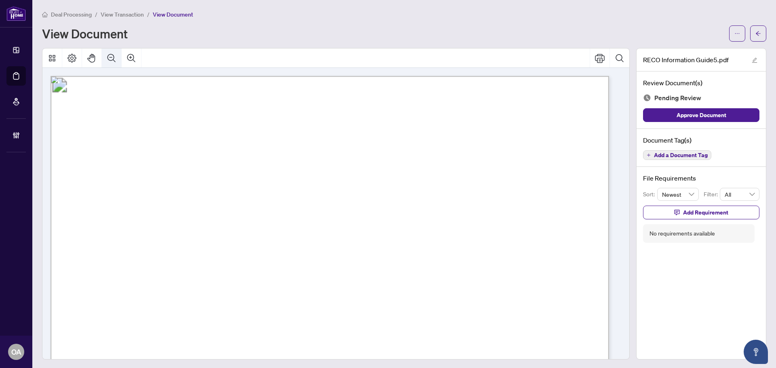
click at [111, 56] on icon "Zoom Out" at bounding box center [112, 58] width 10 height 10
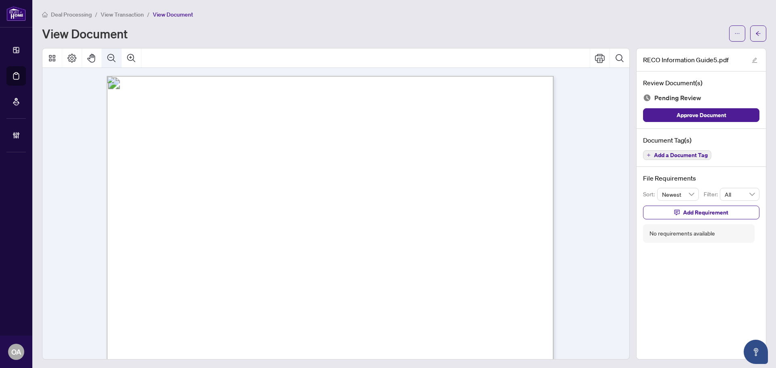
click at [111, 56] on icon "Zoom Out" at bounding box center [112, 58] width 10 height 10
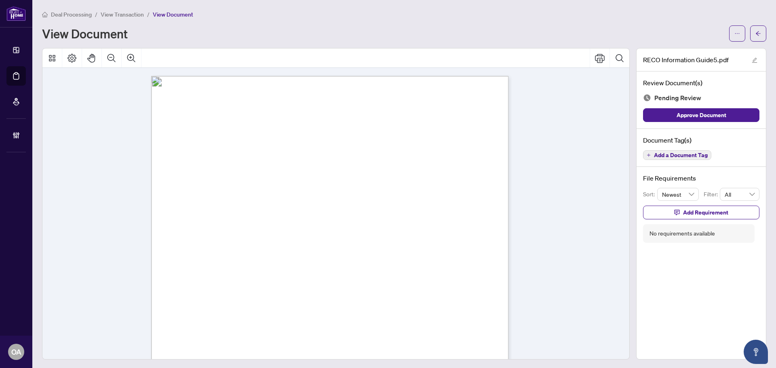
click at [742, 30] on div at bounding box center [748, 33] width 37 height 16
click at [756, 34] on icon "arrow-left" at bounding box center [758, 33] width 5 height 4
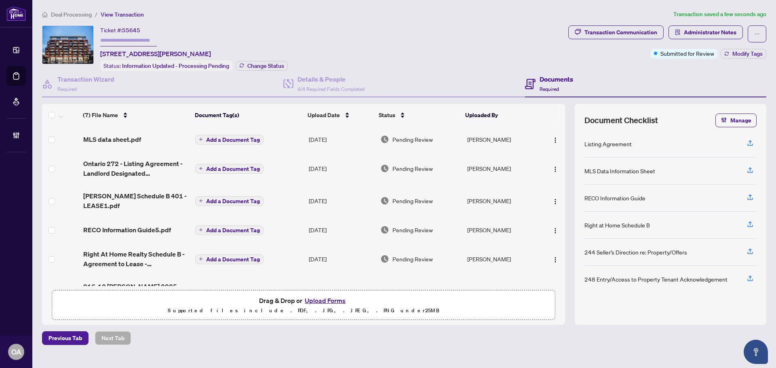
click at [131, 153] on td "Ontario 272 - Listing Agreement - Landlord Designated Representation Agreement …" at bounding box center [136, 168] width 112 height 32
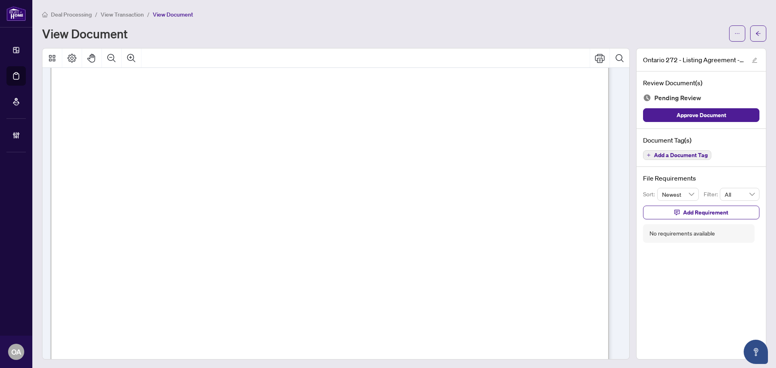
scroll to position [81, 0]
click at [751, 34] on button "button" at bounding box center [759, 33] width 16 height 16
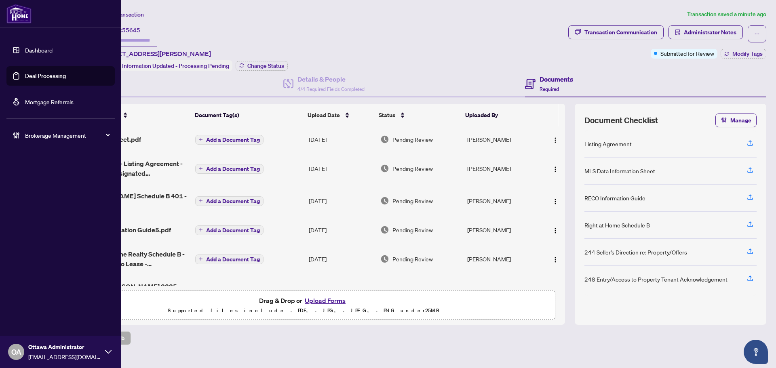
click at [25, 78] on link "Deal Processing" at bounding box center [45, 75] width 41 height 7
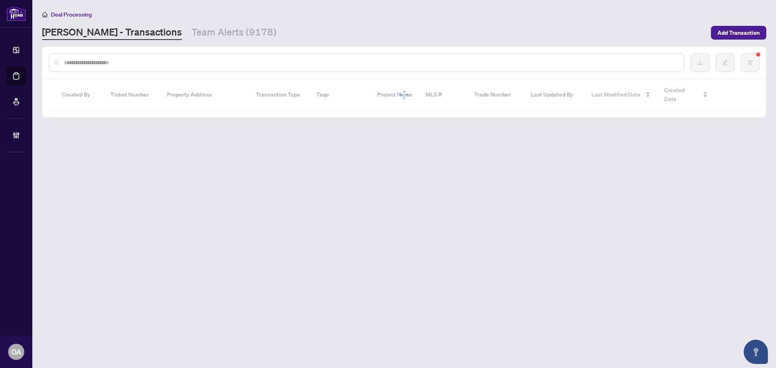
click at [149, 59] on input "text" at bounding box center [371, 62] width 614 height 9
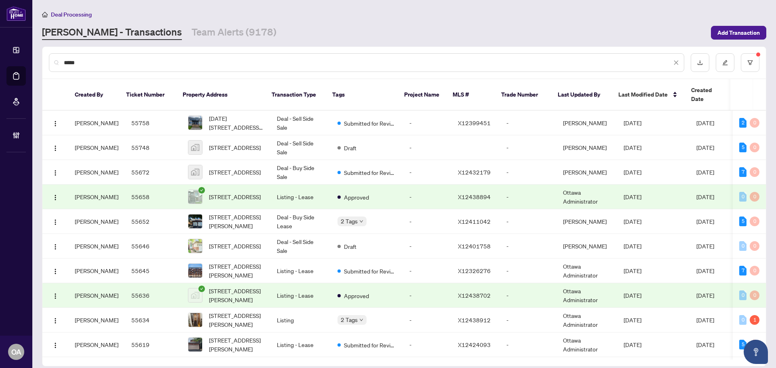
type input "*****"
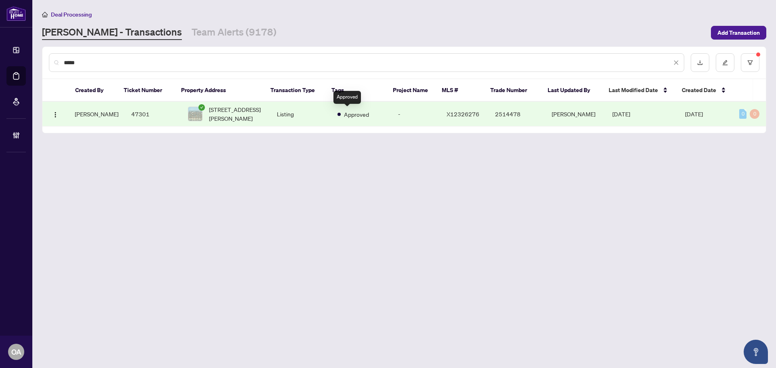
click at [344, 115] on span "Approved" at bounding box center [356, 114] width 25 height 9
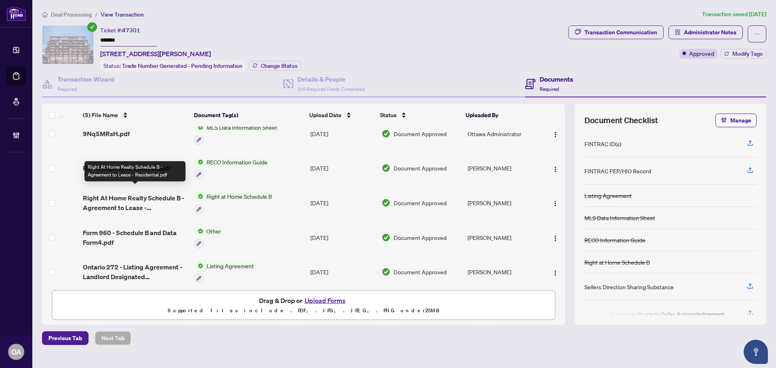
scroll to position [15, 0]
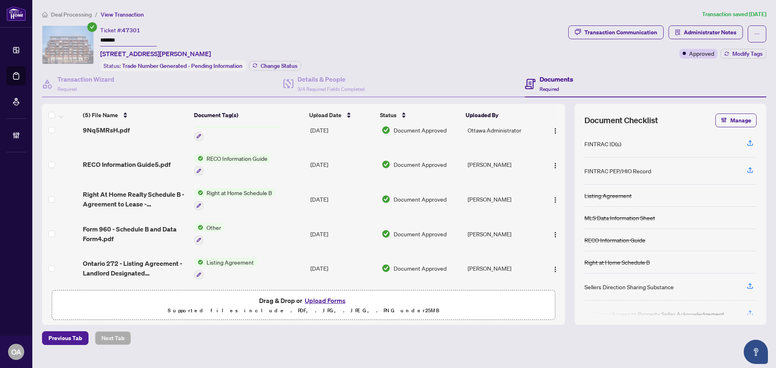
click at [142, 260] on span "Ontario 272 - Listing Agreement - Landlord Designated Representation Agreement …" at bounding box center [135, 268] width 105 height 19
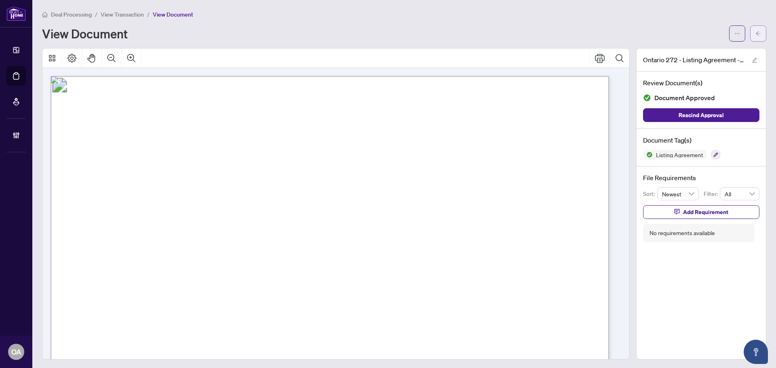
click at [755, 34] on button "button" at bounding box center [759, 33] width 16 height 16
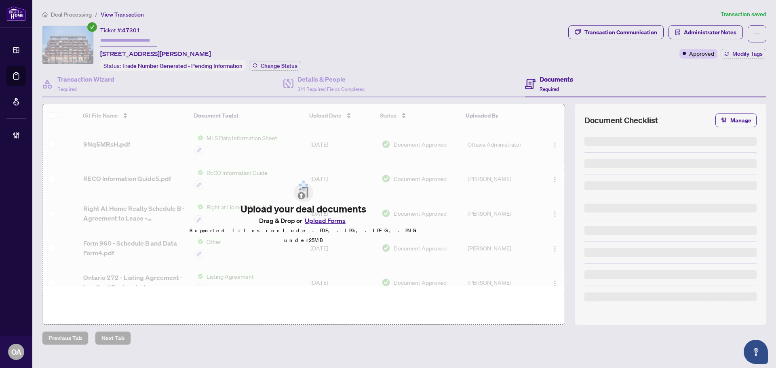
type input "*******"
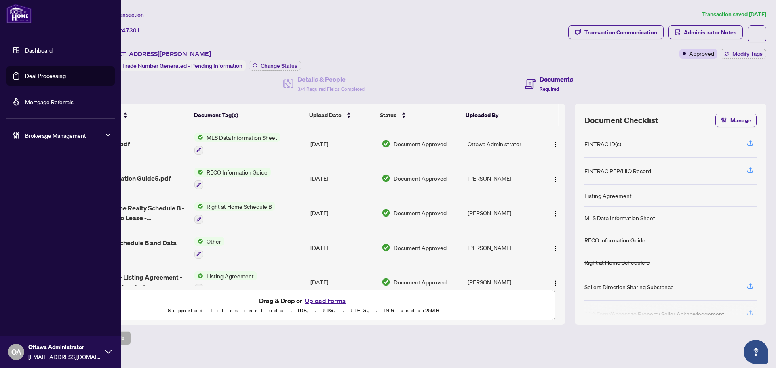
drag, startPoint x: 35, startPoint y: 76, endPoint x: 43, endPoint y: 66, distance: 12.6
click at [35, 76] on link "Deal Processing" at bounding box center [45, 75] width 41 height 7
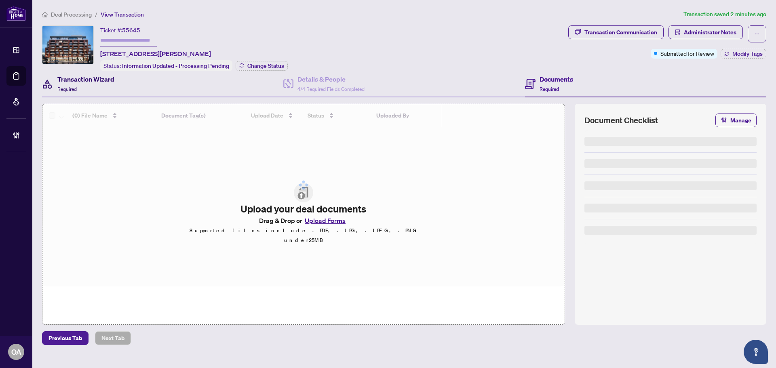
click at [87, 90] on div "Transaction Wizard Required" at bounding box center [85, 83] width 57 height 19
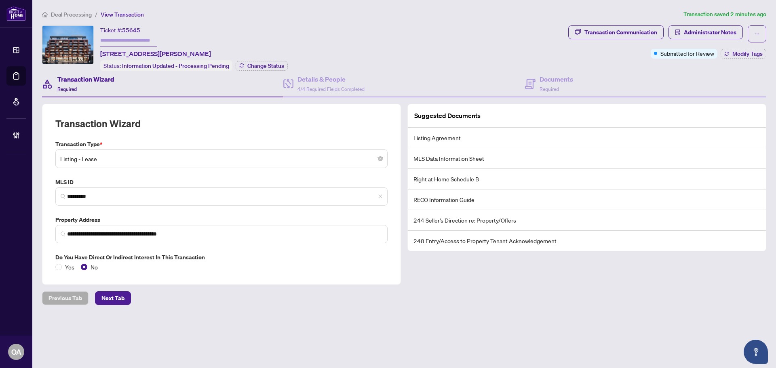
click at [116, 158] on span "Listing - Lease" at bounding box center [221, 158] width 323 height 15
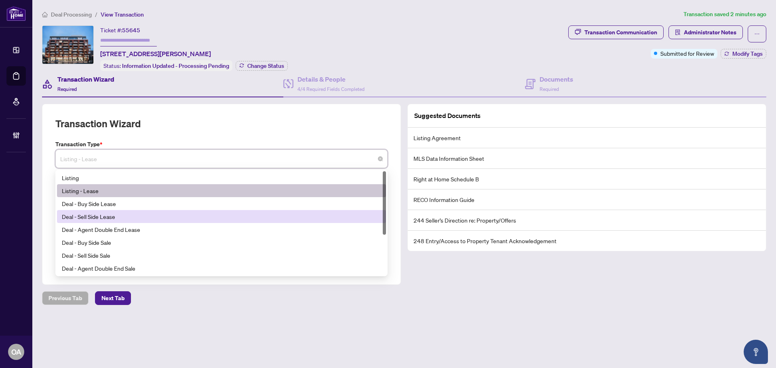
click at [113, 214] on div "Deal - Sell Side Lease" at bounding box center [221, 216] width 319 height 9
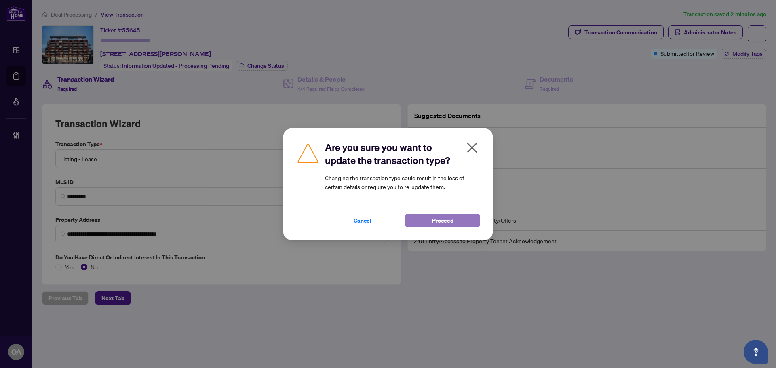
click at [458, 224] on button "Proceed" at bounding box center [442, 221] width 75 height 14
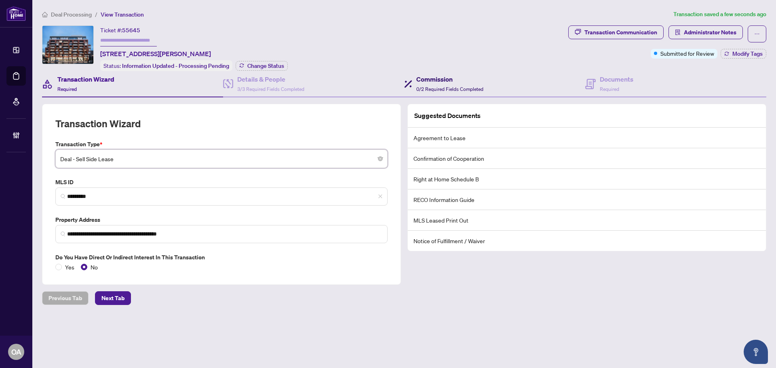
click at [445, 82] on h4 "Commission" at bounding box center [450, 79] width 67 height 10
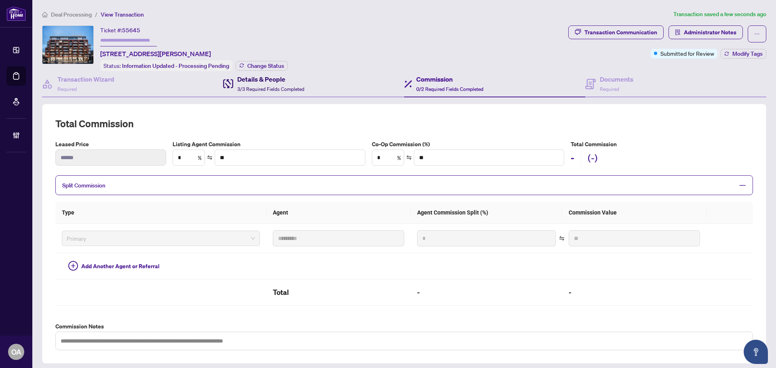
click at [249, 84] on div "Details & People 3/3 Required Fields Completed" at bounding box center [270, 83] width 67 height 19
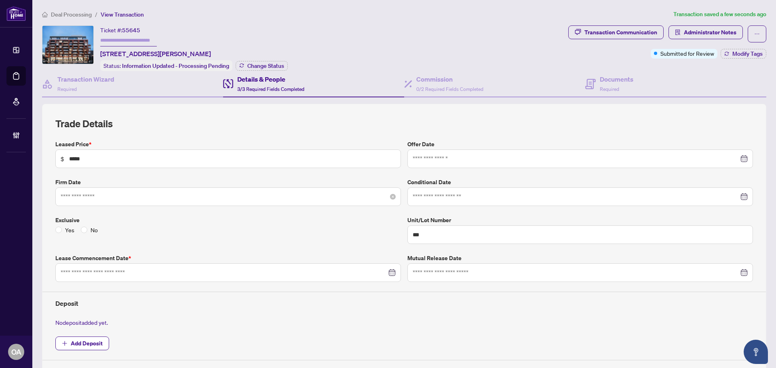
type input "**********"
click at [647, 76] on div "Documents Required" at bounding box center [676, 84] width 181 height 26
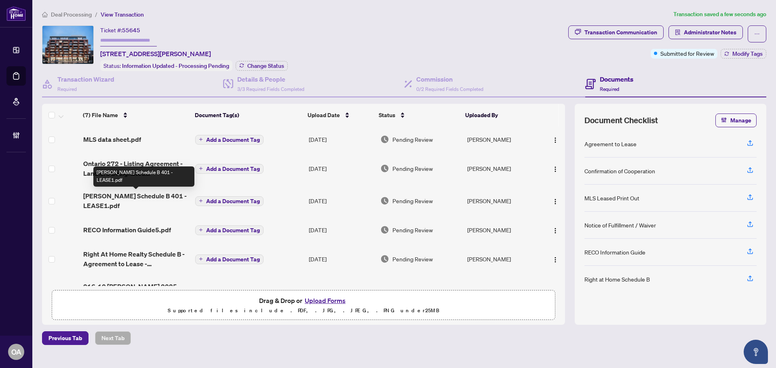
click at [162, 194] on span "[PERSON_NAME] Schedule B 401 - LEASE1.pdf" at bounding box center [136, 200] width 106 height 19
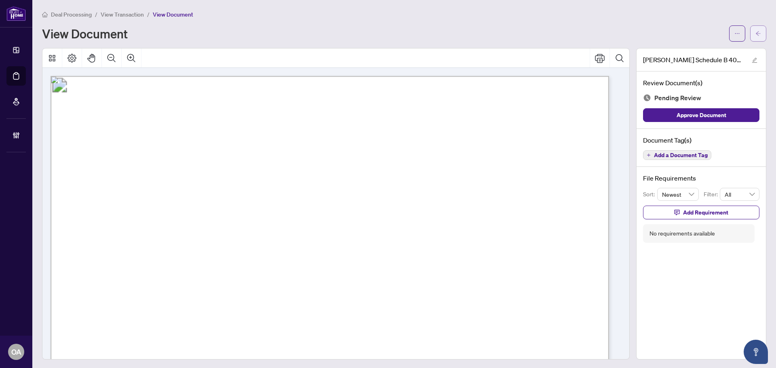
click at [756, 28] on span "button" at bounding box center [759, 33] width 6 height 13
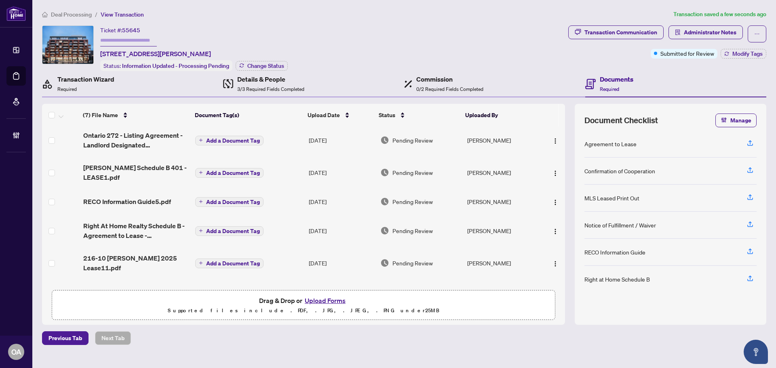
scroll to position [44, 0]
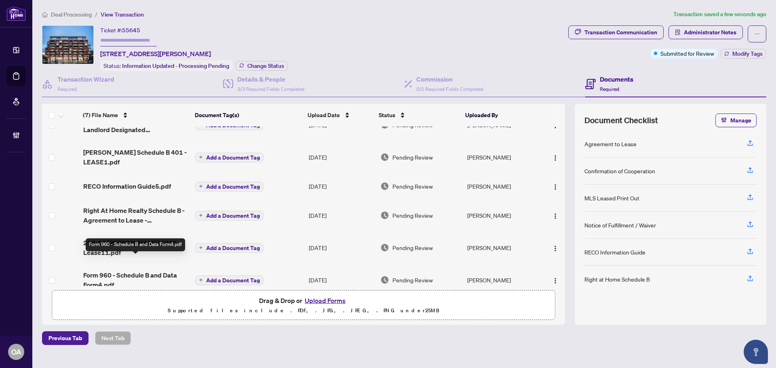
click at [146, 271] on span "Form 960 - Schedule B and Data Form4.pdf" at bounding box center [136, 280] width 106 height 19
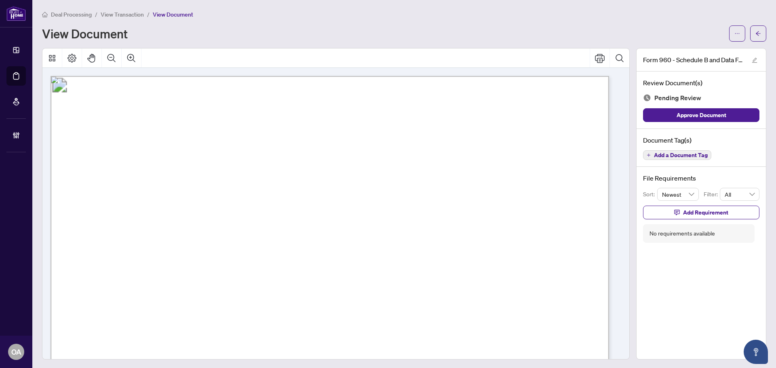
click at [742, 33] on div at bounding box center [748, 33] width 37 height 16
click at [757, 34] on button "button" at bounding box center [759, 33] width 16 height 16
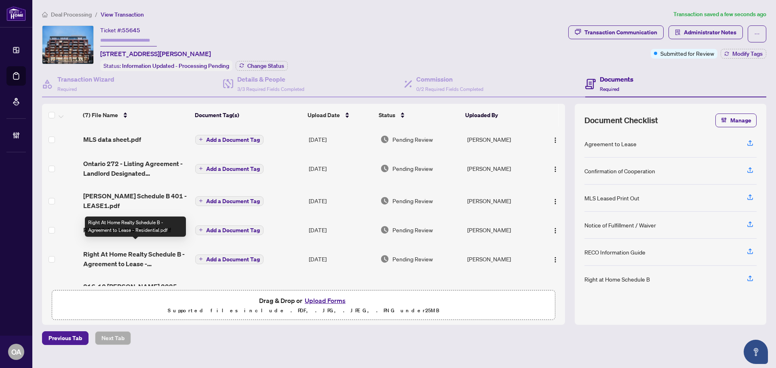
click at [131, 252] on span "Right At Home Realty Schedule B - Agreement to Lease - Residential.pdf" at bounding box center [136, 259] width 106 height 19
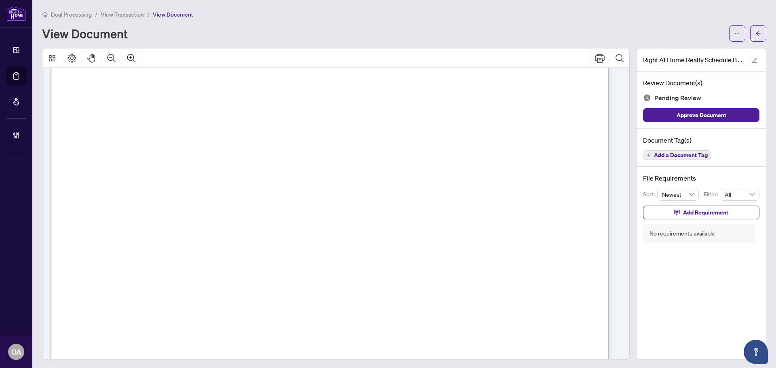
drag, startPoint x: 507, startPoint y: 155, endPoint x: 506, endPoint y: 164, distance: 9.3
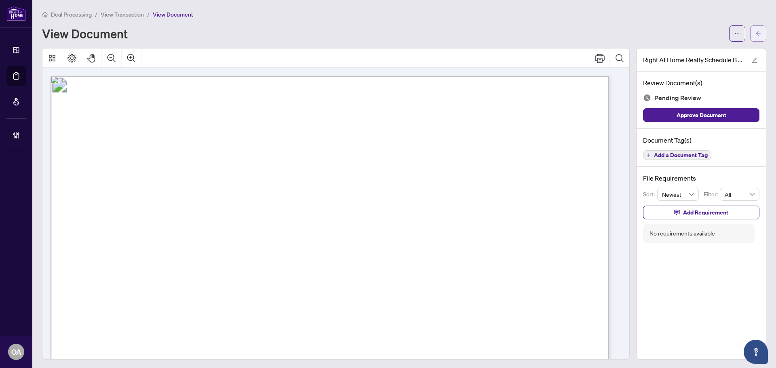
click at [756, 31] on icon "arrow-left" at bounding box center [759, 34] width 6 height 6
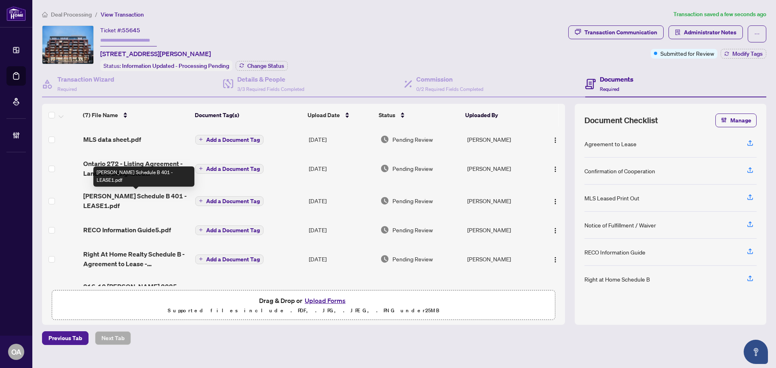
click at [163, 194] on span "RAHR Schedule B 401 - LEASE1.pdf" at bounding box center [136, 200] width 106 height 19
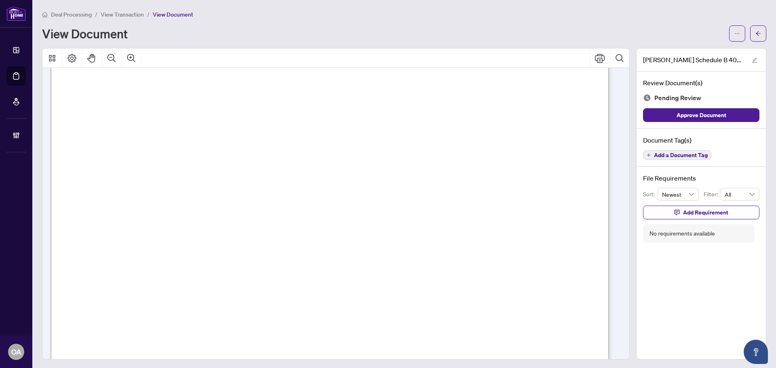
scroll to position [324, 0]
click at [758, 34] on button "button" at bounding box center [759, 33] width 16 height 16
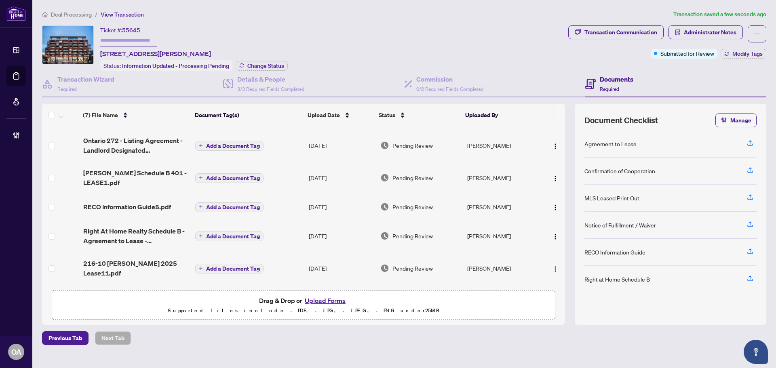
scroll to position [44, 0]
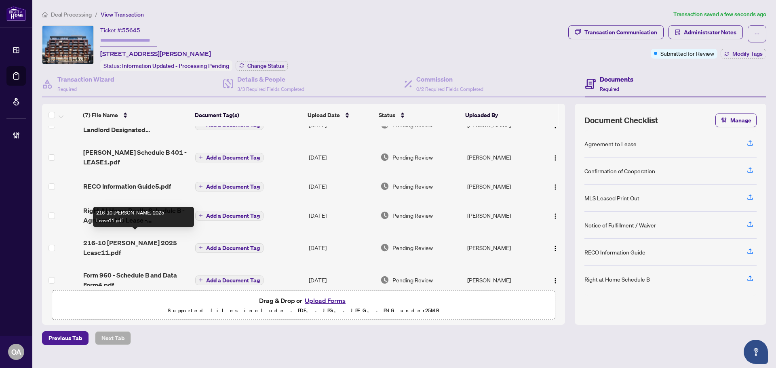
click at [176, 238] on span "216-10 James St 2025 Lease11.pdf" at bounding box center [136, 247] width 106 height 19
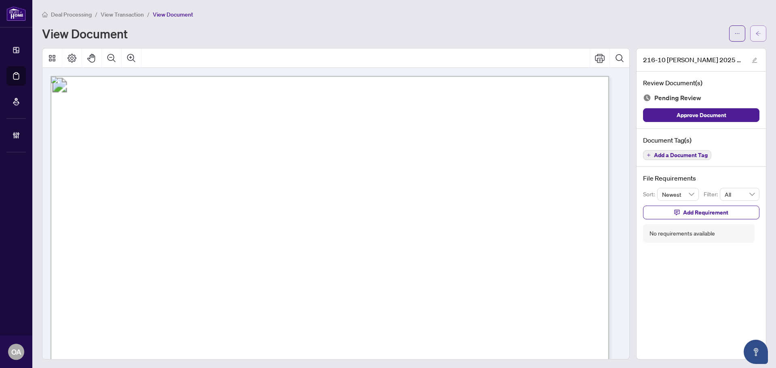
click at [756, 33] on icon "arrow-left" at bounding box center [759, 34] width 6 height 6
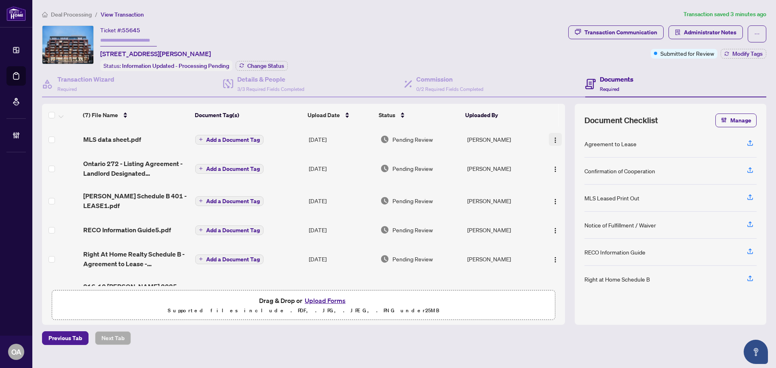
click at [549, 133] on button "button" at bounding box center [555, 139] width 13 height 13
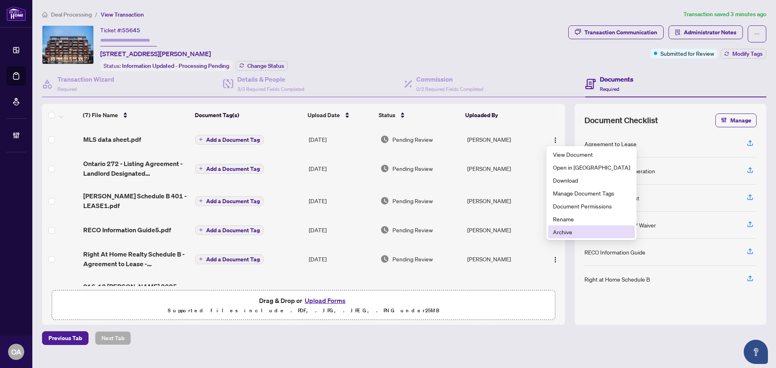
click at [561, 234] on span "Archive" at bounding box center [591, 232] width 77 height 9
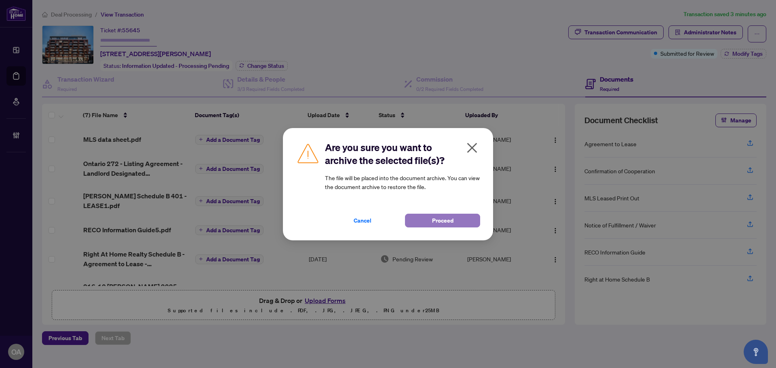
drag, startPoint x: 436, startPoint y: 216, endPoint x: 445, endPoint y: 221, distance: 10.9
click at [437, 217] on span "Proceed" at bounding box center [442, 220] width 21 height 13
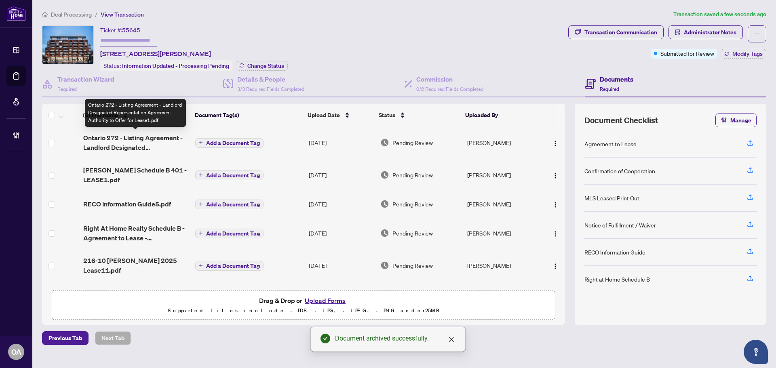
click at [127, 138] on span "Ontario 272 - Listing Agreement - Landlord Designated Representation Agreement …" at bounding box center [136, 142] width 106 height 19
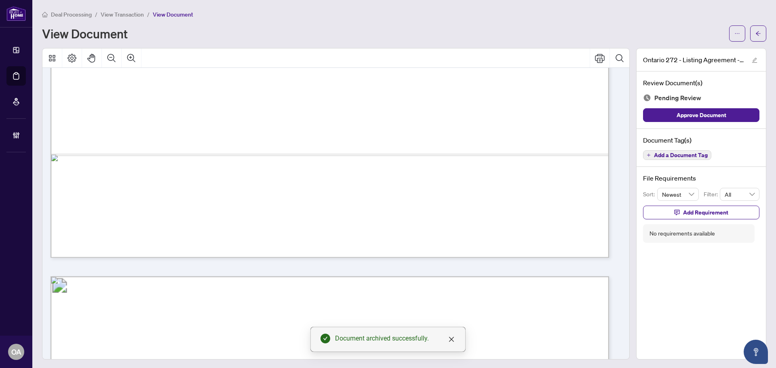
scroll to position [445, 0]
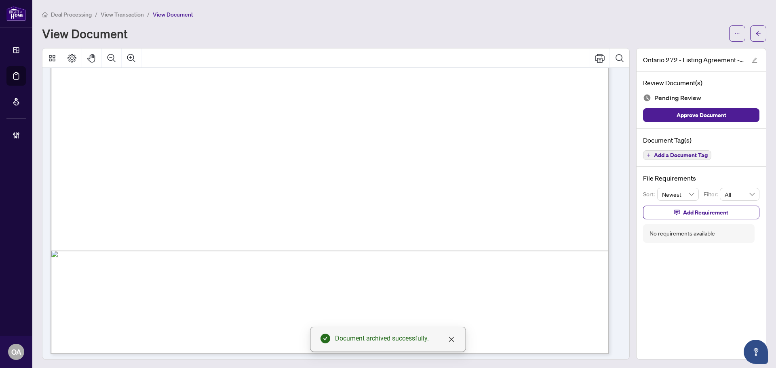
click at [765, 27] on main "Deal Processing / View Transaction / View Document View Document Ontario 272 - …" at bounding box center [404, 184] width 744 height 368
click at [756, 31] on button "button" at bounding box center [759, 33] width 16 height 16
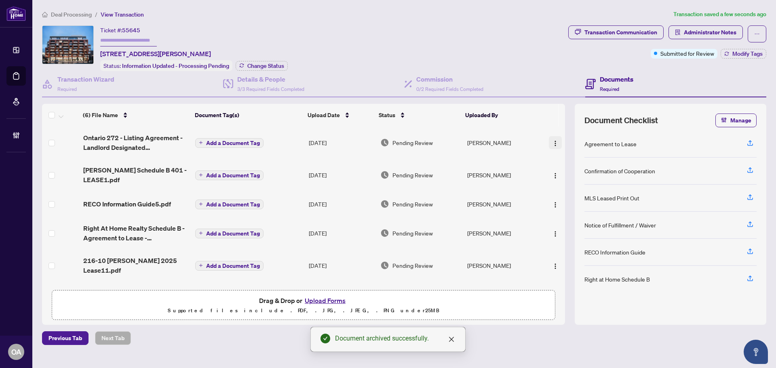
click at [553, 142] on img "button" at bounding box center [555, 143] width 6 height 6
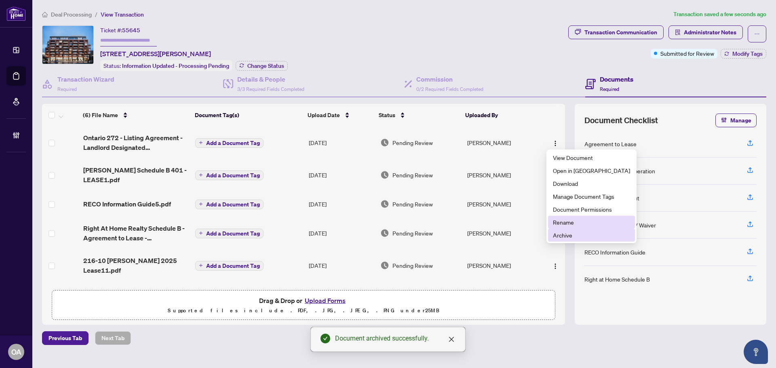
click at [560, 238] on span "Archive" at bounding box center [591, 235] width 77 height 9
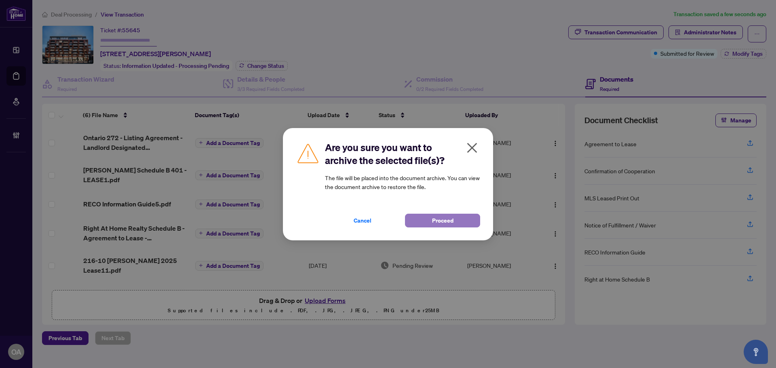
click at [451, 218] on span "Proceed" at bounding box center [442, 220] width 21 height 13
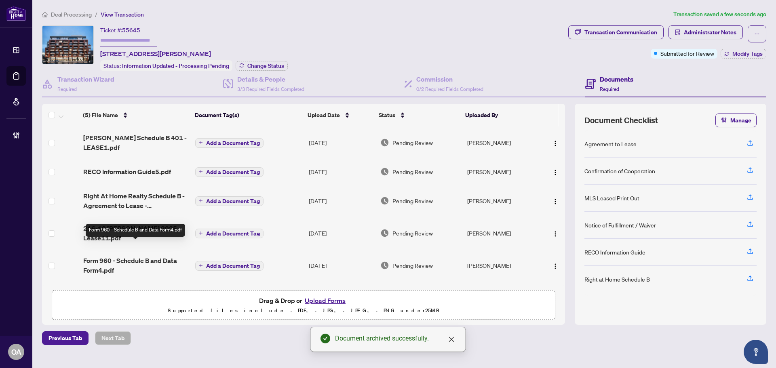
click at [163, 256] on span "Form 960 - Schedule B and Data Form4.pdf" at bounding box center [136, 265] width 106 height 19
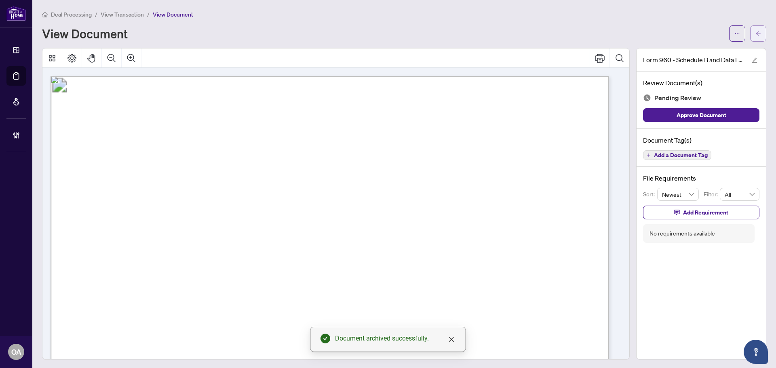
click at [756, 32] on icon "arrow-left" at bounding box center [759, 34] width 6 height 6
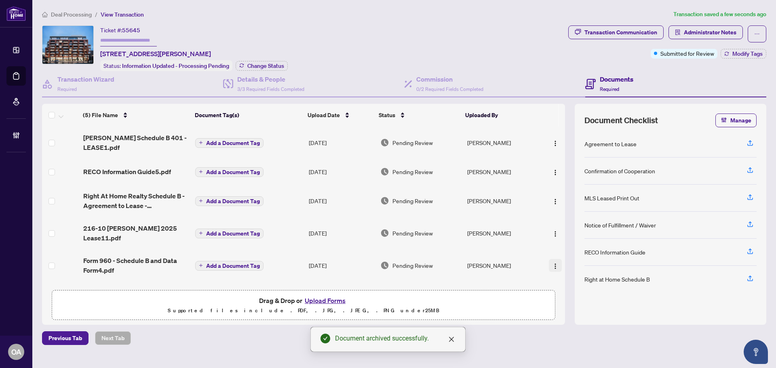
click at [553, 263] on img "button" at bounding box center [555, 266] width 6 height 6
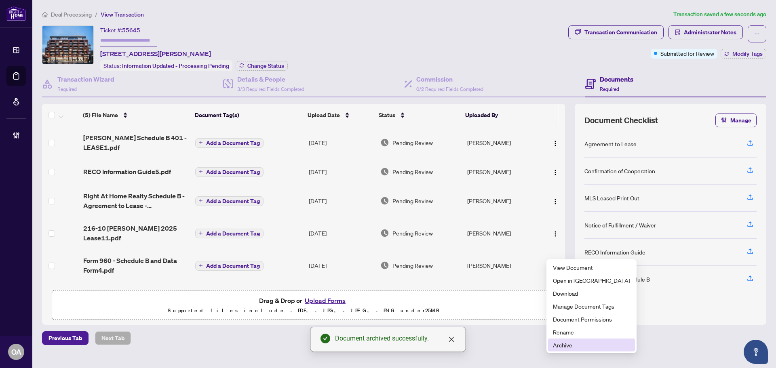
click at [567, 342] on span "Archive" at bounding box center [591, 345] width 77 height 9
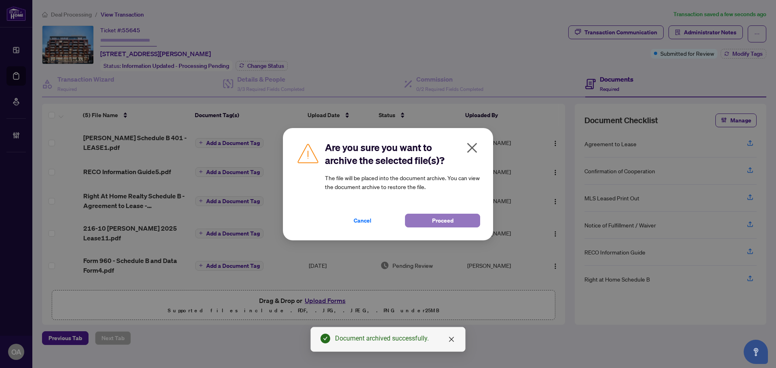
click at [455, 215] on button "Proceed" at bounding box center [442, 221] width 75 height 14
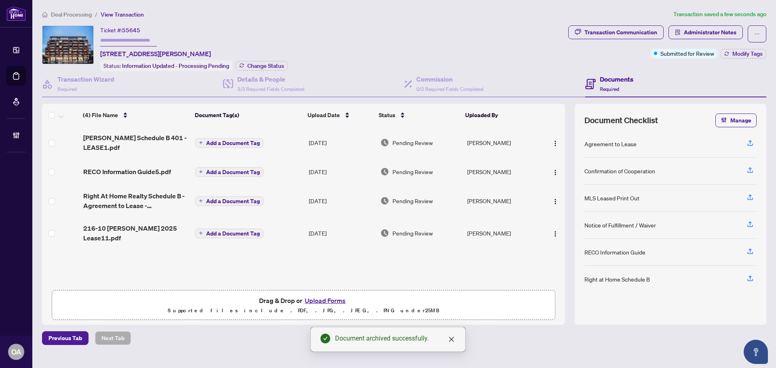
click at [133, 191] on span "Right At Home Realty Schedule B - Agreement to Lease - Residential.pdf" at bounding box center [136, 200] width 106 height 19
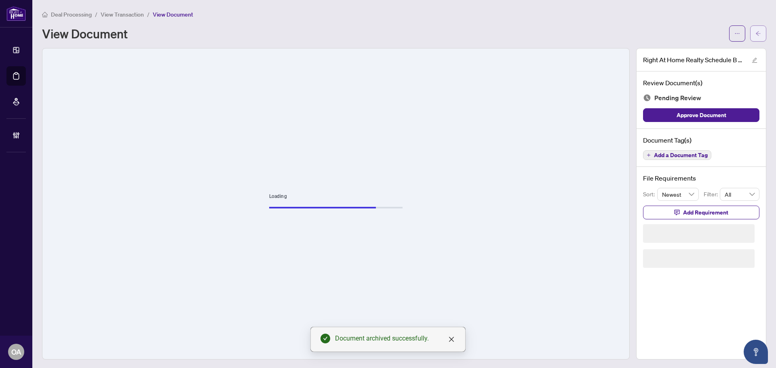
click at [757, 34] on button "button" at bounding box center [759, 33] width 16 height 16
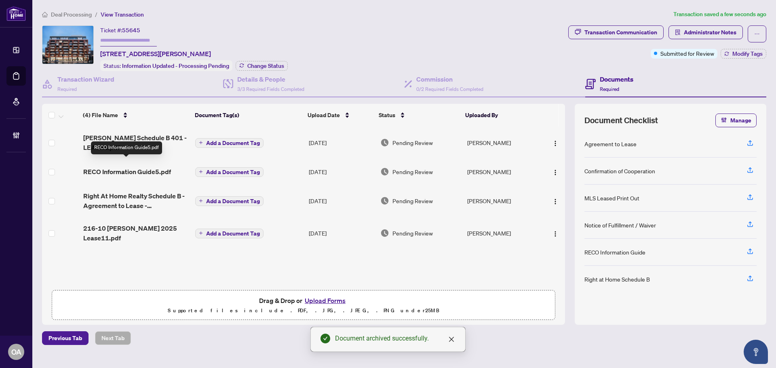
click at [144, 167] on span "RECO Information Guide5.pdf" at bounding box center [127, 172] width 88 height 10
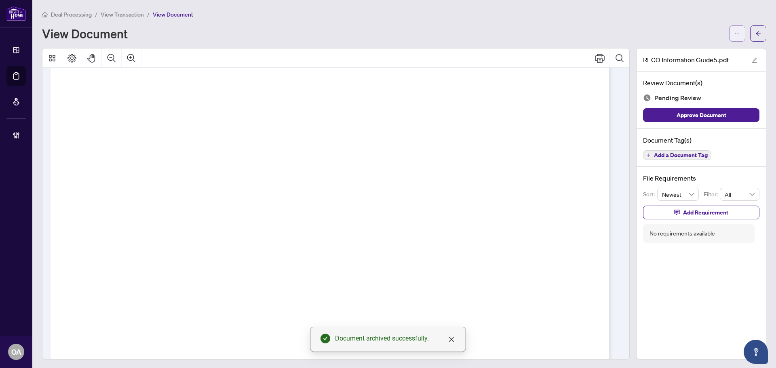
scroll to position [8051, 0]
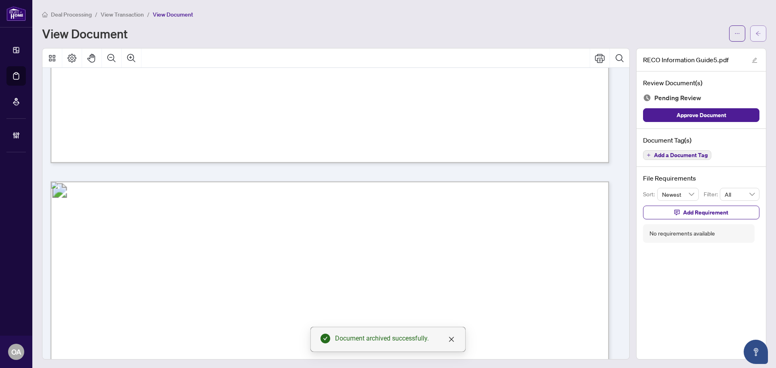
click at [756, 34] on icon "arrow-left" at bounding box center [758, 33] width 5 height 4
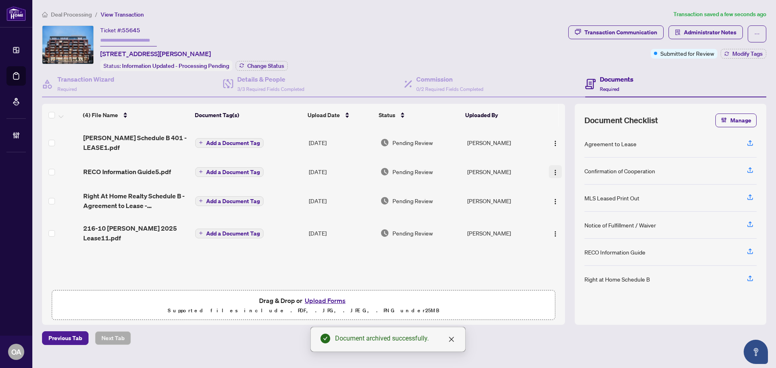
click at [555, 169] on img "button" at bounding box center [555, 172] width 6 height 6
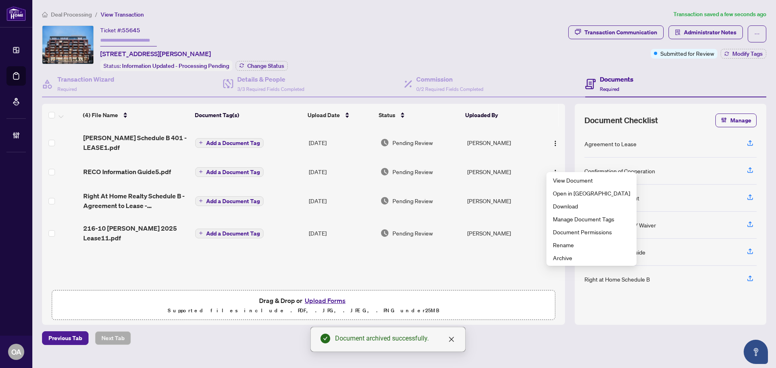
drag, startPoint x: 569, startPoint y: 269, endPoint x: 568, endPoint y: 260, distance: 8.9
click at [569, 269] on div "(4) File Name Document Tag(s) Upload Date Status Uploaded By (4) File Name Docu…" at bounding box center [404, 214] width 725 height 221
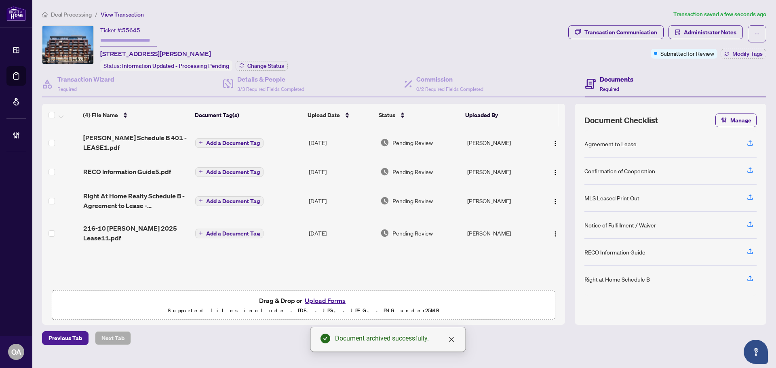
click at [568, 260] on div "(4) File Name Document Tag(s) Upload Date Status Uploaded By (4) File Name Docu…" at bounding box center [404, 214] width 725 height 221
click at [552, 169] on img "button" at bounding box center [555, 172] width 6 height 6
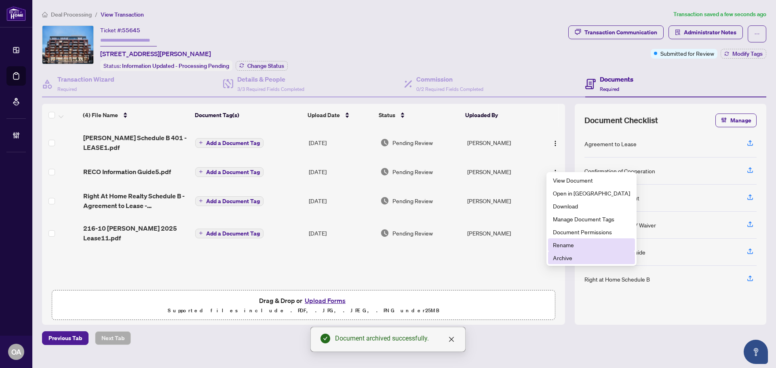
click at [556, 260] on span "Archive" at bounding box center [591, 258] width 77 height 9
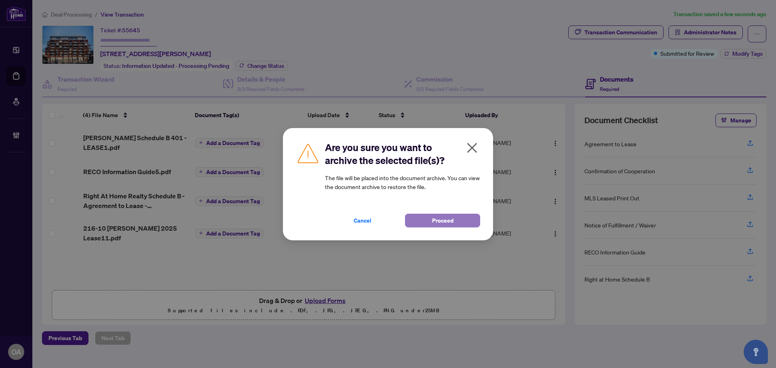
click at [428, 224] on button "Proceed" at bounding box center [442, 221] width 75 height 14
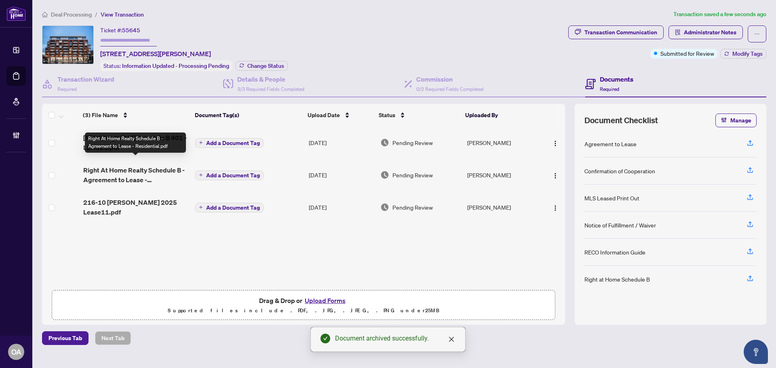
click at [140, 165] on span "Right At Home Realty Schedule B - Agreement to Lease - Residential.pdf" at bounding box center [136, 174] width 106 height 19
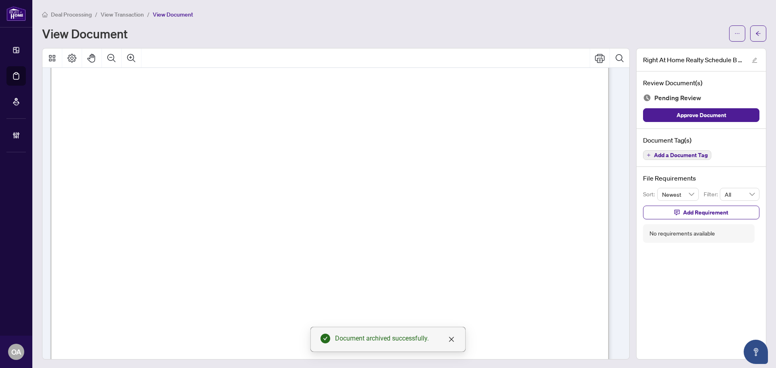
click at [675, 156] on span "Add a Document Tag" at bounding box center [681, 155] width 54 height 6
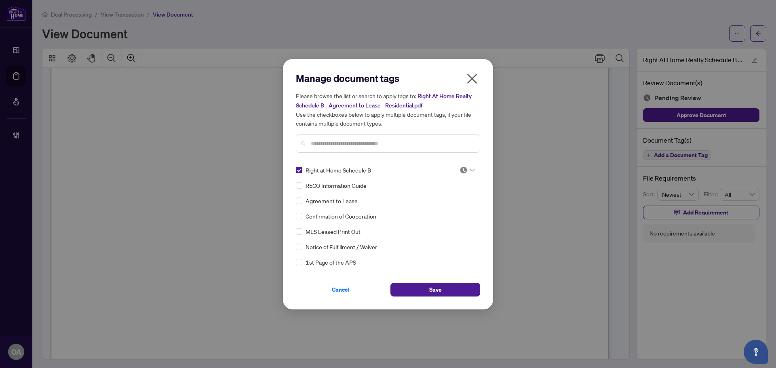
click at [469, 167] on div at bounding box center [467, 170] width 15 height 8
click at [459, 196] on div "Needs Work" at bounding box center [441, 196] width 52 height 9
click at [472, 81] on icon "close" at bounding box center [472, 78] width 13 height 13
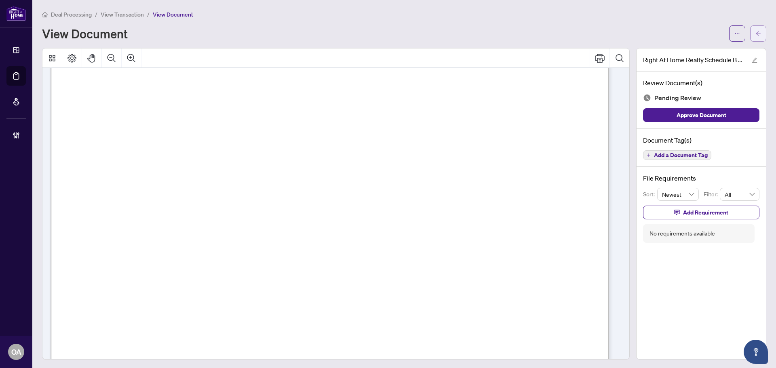
click at [756, 34] on icon "arrow-left" at bounding box center [759, 34] width 6 height 6
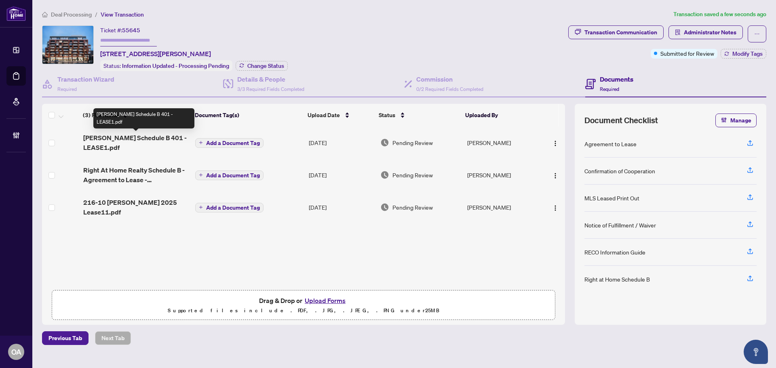
click at [160, 137] on span "RAHR Schedule B 401 - LEASE1.pdf" at bounding box center [136, 142] width 106 height 19
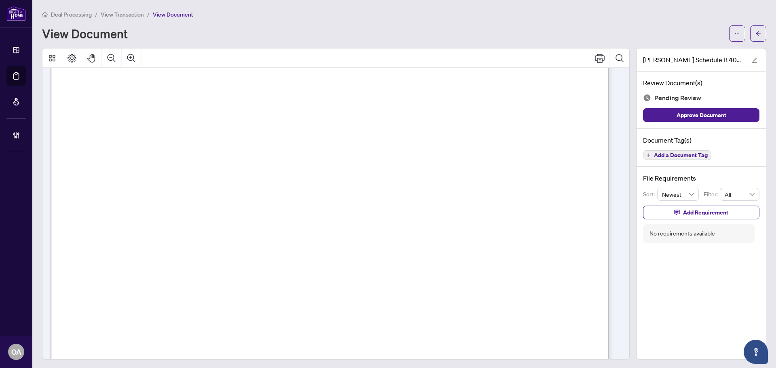
scroll to position [121, 0]
click at [756, 37] on span "button" at bounding box center [759, 33] width 6 height 13
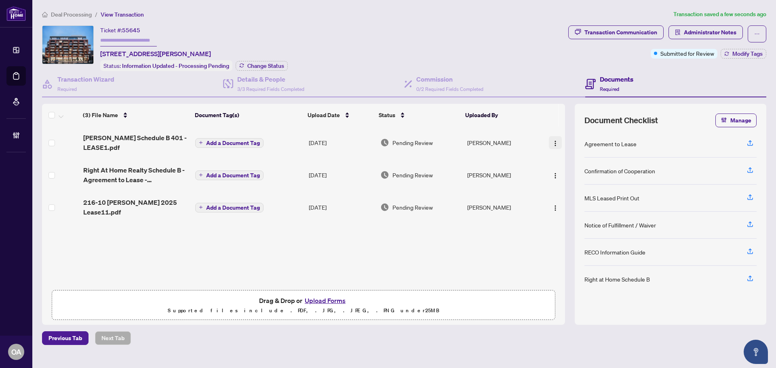
click at [556, 140] on img "button" at bounding box center [555, 143] width 6 height 6
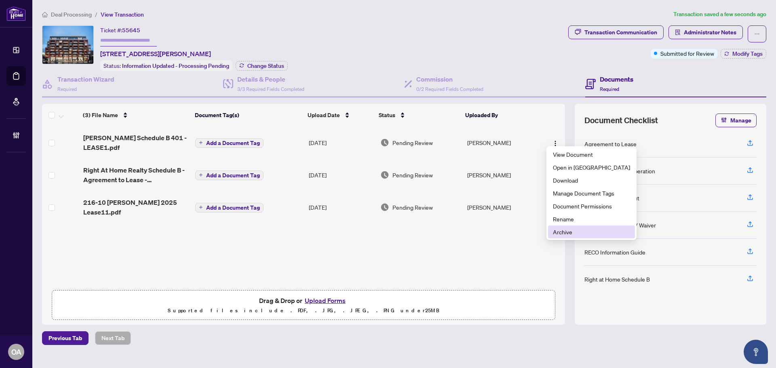
click at [565, 238] on li "Archive" at bounding box center [591, 232] width 87 height 13
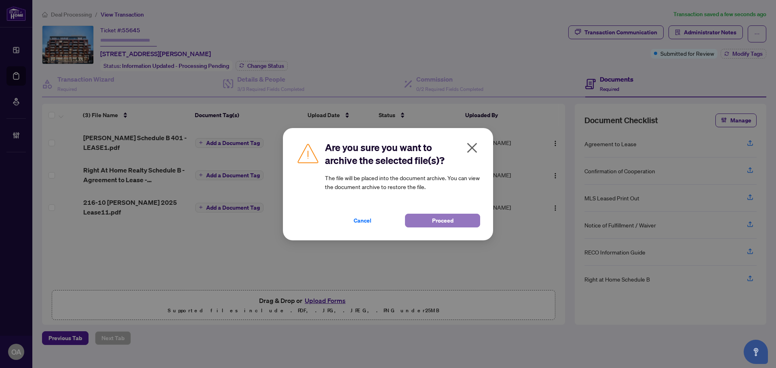
click at [429, 221] on button "Proceed" at bounding box center [442, 221] width 75 height 14
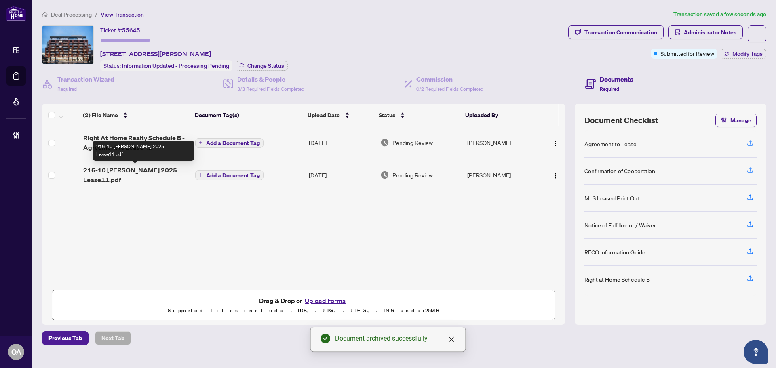
click at [154, 169] on span "216-10 James St 2025 Lease11.pdf" at bounding box center [136, 174] width 106 height 19
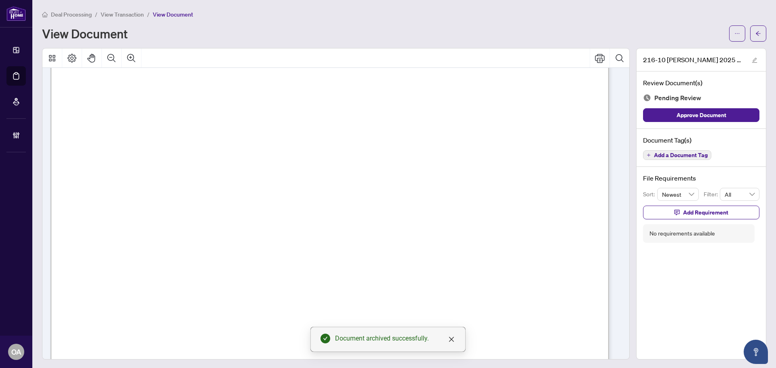
scroll to position [162, 0]
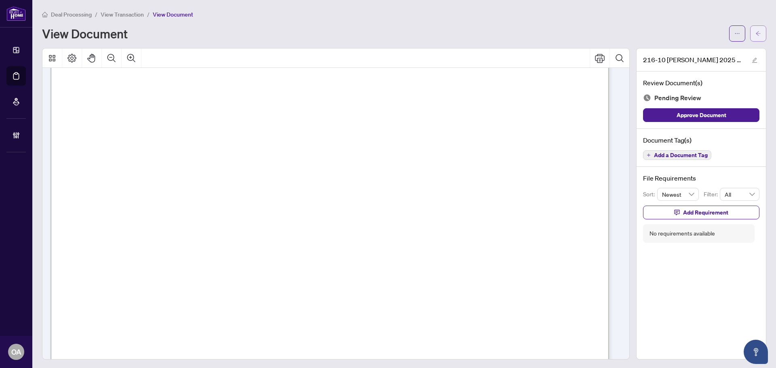
click at [756, 35] on button "button" at bounding box center [759, 33] width 16 height 16
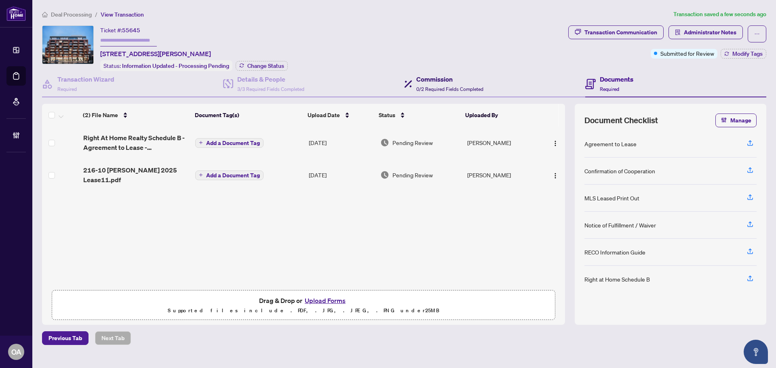
click at [450, 80] on h4 "Commission" at bounding box center [450, 79] width 67 height 10
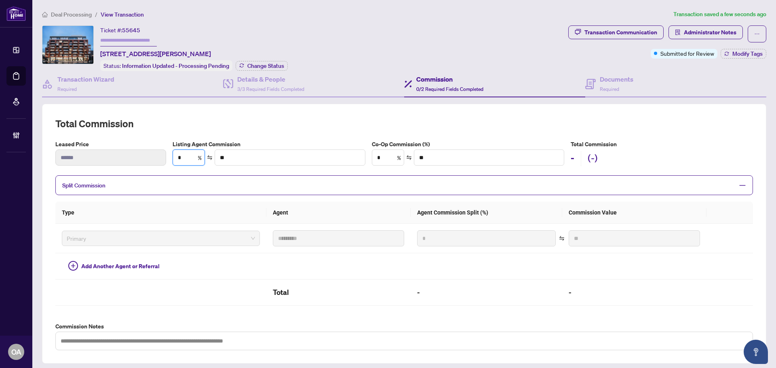
click at [140, 159] on div "Leased Price ****** Listing Agent Commission * % ** Co-Op Commission (%) * % **…" at bounding box center [404, 156] width 704 height 32
type input "**"
type input "******"
type input "*"
type input "**"
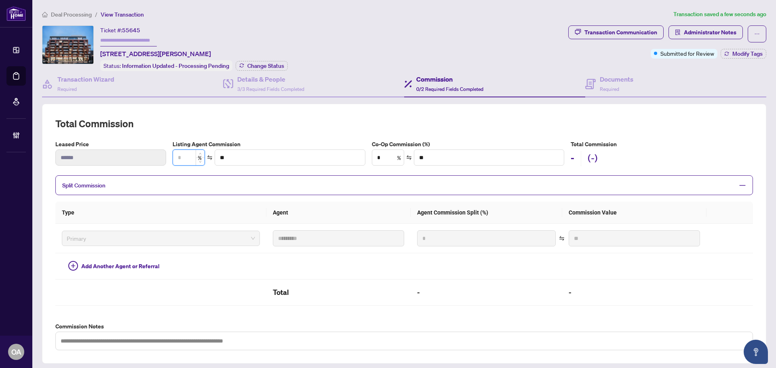
type input "*"
type input "******"
type input "**"
type input "******"
type input "**"
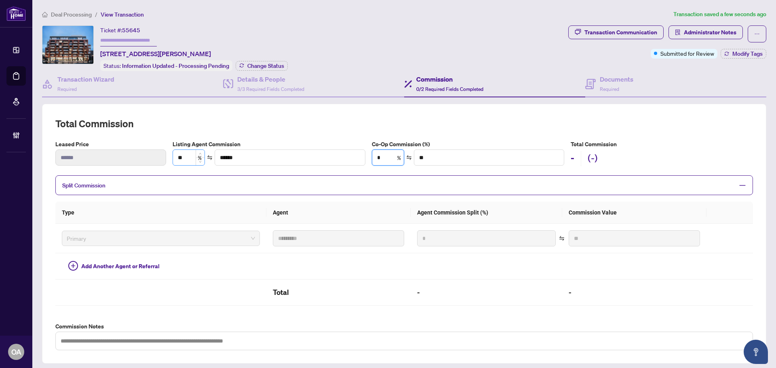
type input "*"
type input "******"
type input "**"
type input "******"
type input "*"
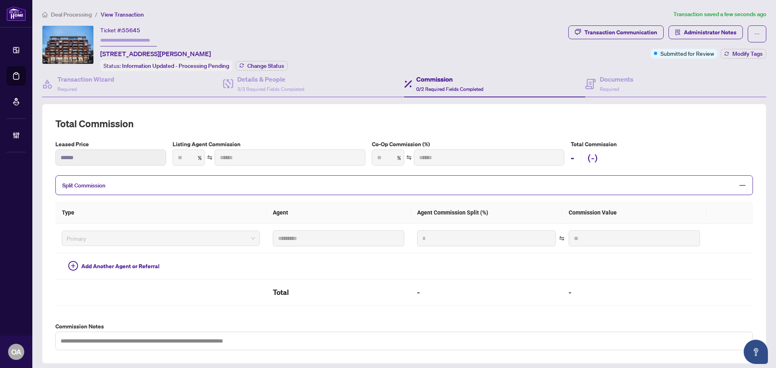
type input "**"
type input "***"
type input "******"
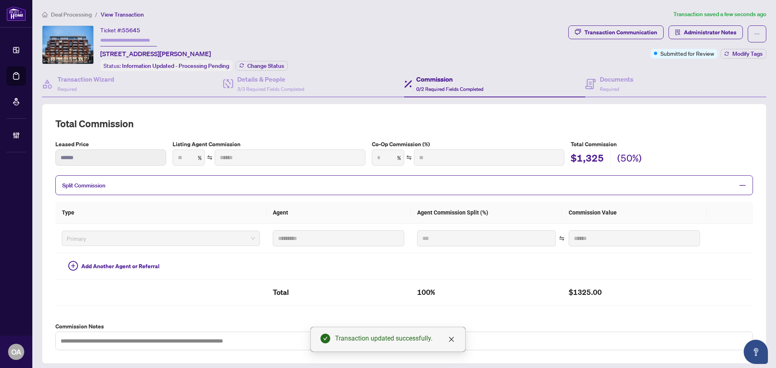
type input "**"
type input "******"
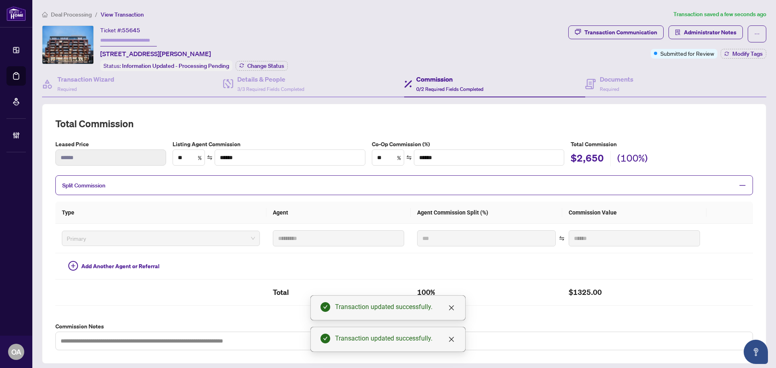
click at [681, 131] on div "Total Commission Leased Price ****** Listing Agent Commission ** % ****** Co-Op…" at bounding box center [404, 233] width 698 height 233
click at [616, 80] on h4 "Documents" at bounding box center [617, 79] width 34 height 10
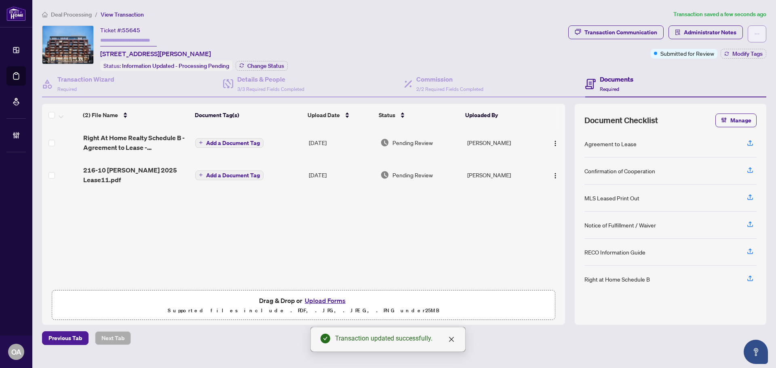
click at [763, 38] on button "button" at bounding box center [757, 33] width 19 height 17
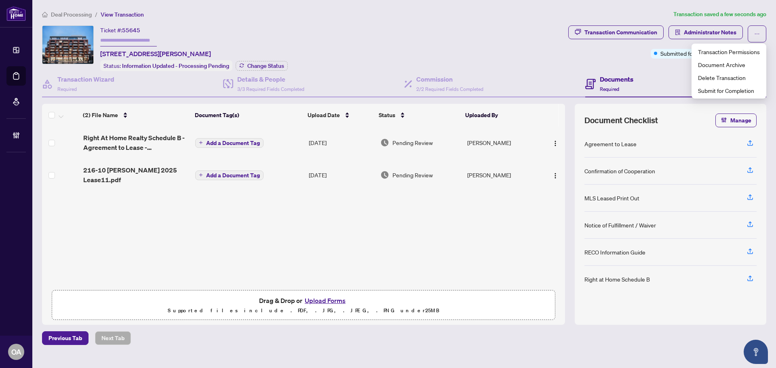
click at [538, 53] on div "Ticket #: 55645 216-10 James St, Ottawa, Ontario K2P 1Y5, Canada Status: Inform…" at bounding box center [303, 48] width 523 height 46
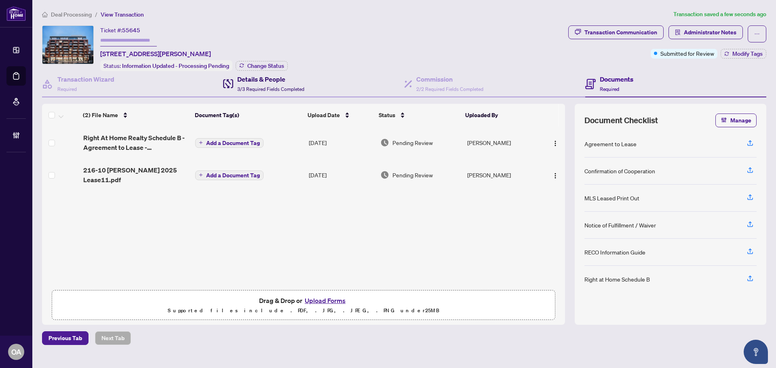
click at [258, 81] on h4 "Details & People" at bounding box center [270, 79] width 67 height 10
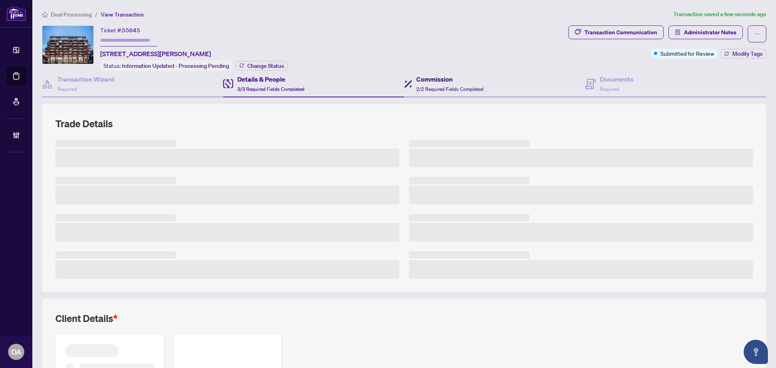
click at [473, 81] on h4 "Commission" at bounding box center [450, 79] width 67 height 10
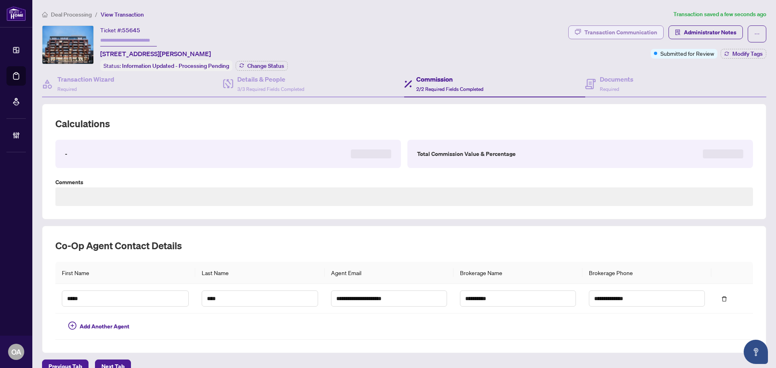
click at [586, 38] on button "Transaction Communication" at bounding box center [616, 32] width 95 height 14
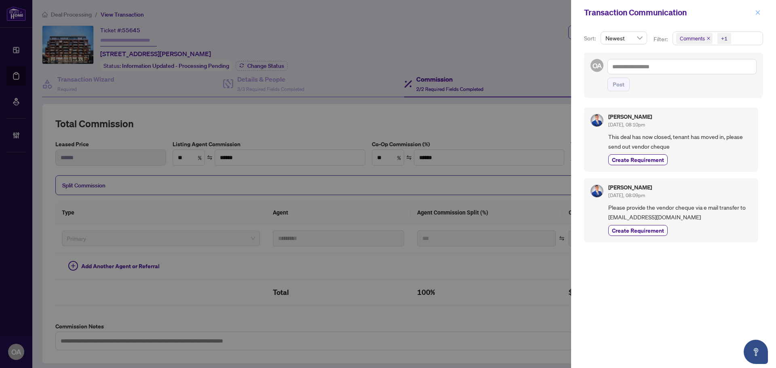
click at [756, 14] on icon "close" at bounding box center [758, 13] width 6 height 6
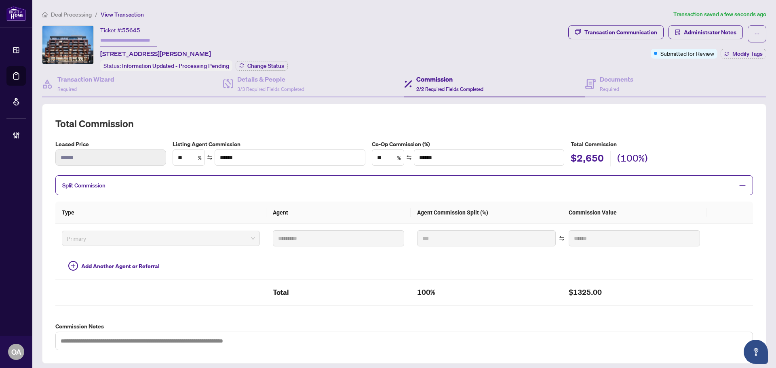
type textarea "**********"
click at [442, 78] on h4 "Commission" at bounding box center [450, 79] width 67 height 10
click at [274, 83] on div "Details & People 3/3 Required Fields Completed" at bounding box center [270, 83] width 67 height 19
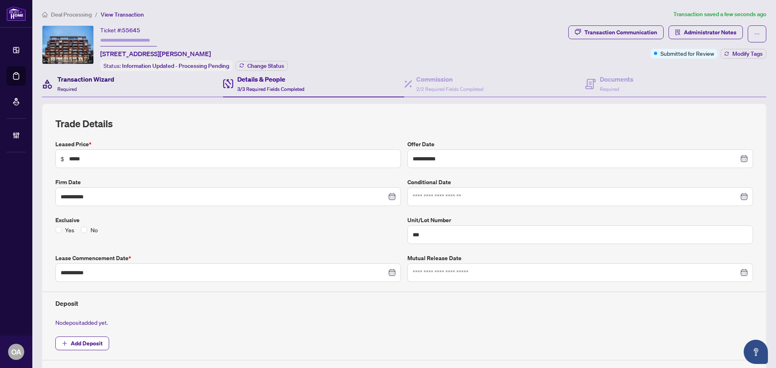
click at [76, 91] on div "Transaction Wizard Required" at bounding box center [85, 83] width 57 height 19
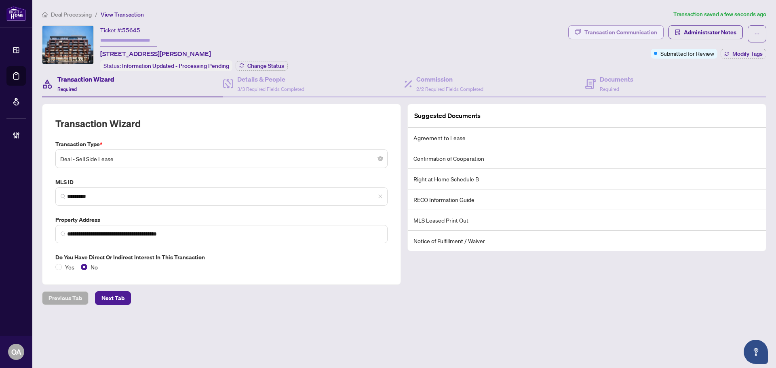
click at [639, 30] on div "Transaction Communication" at bounding box center [621, 32] width 73 height 13
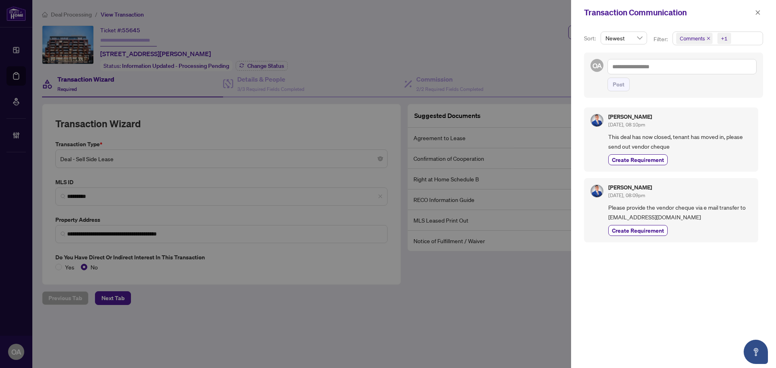
click at [680, 141] on span "This deal has now closed, tenant has moved in, please send out vendor cheque" at bounding box center [681, 141] width 144 height 19
click at [754, 11] on button "button" at bounding box center [758, 13] width 11 height 10
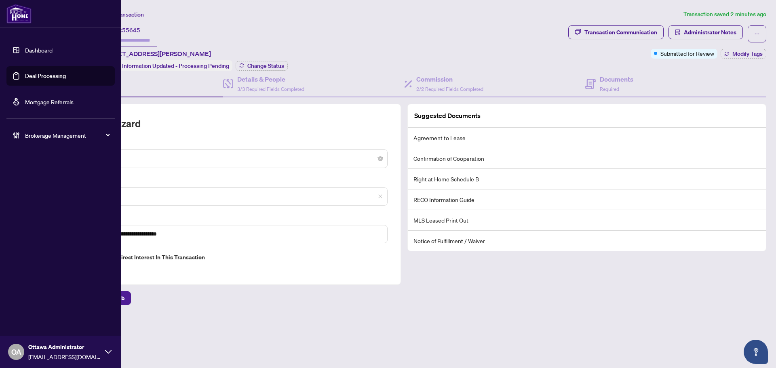
click at [25, 72] on link "Deal Processing" at bounding box center [45, 75] width 41 height 7
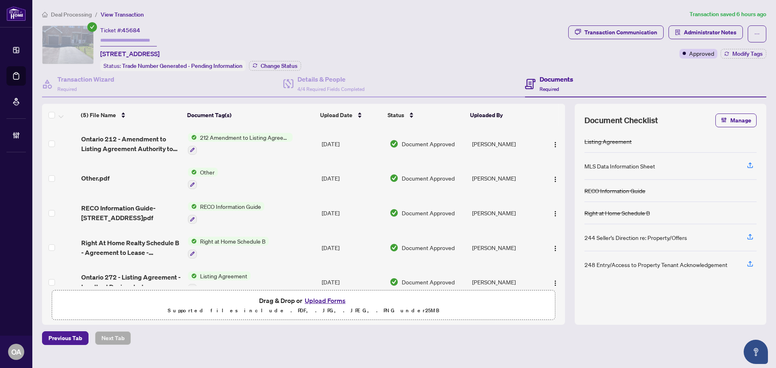
click at [745, 58] on div "Transaction Communication Administrator Notes Approved Modify Tags" at bounding box center [667, 48] width 201 height 46
click at [754, 34] on button "button" at bounding box center [757, 33] width 19 height 17
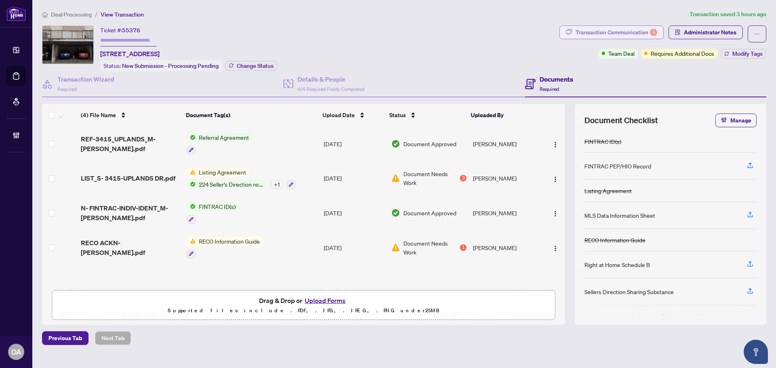
click at [617, 31] on div "Transaction Communication 5" at bounding box center [617, 32] width 82 height 13
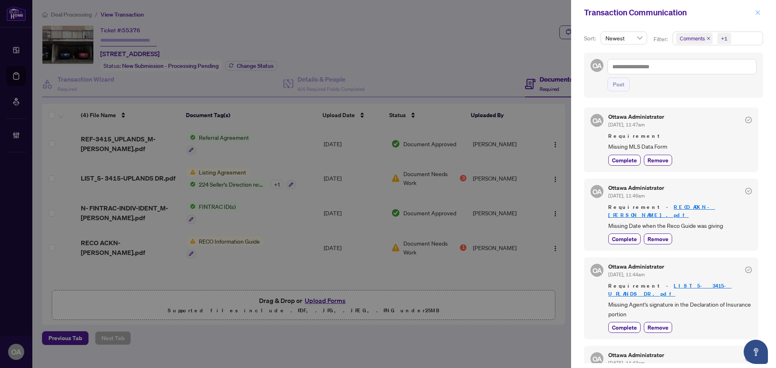
click at [759, 14] on icon "close" at bounding box center [758, 12] width 4 height 4
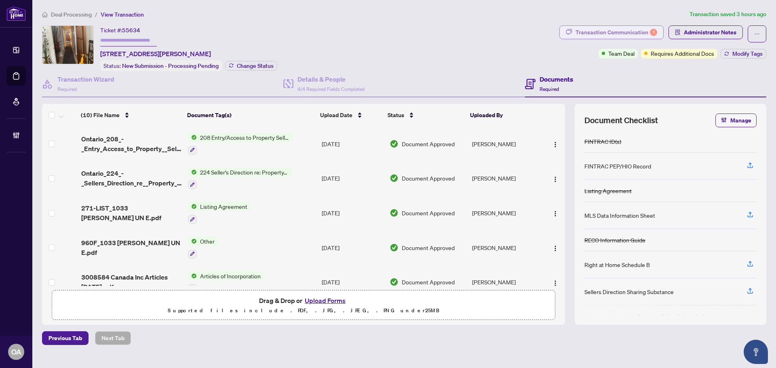
click at [644, 35] on div "Transaction Communication 1" at bounding box center [617, 32] width 82 height 13
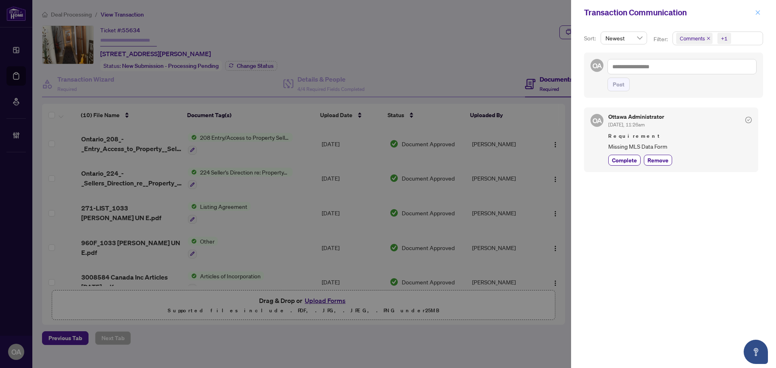
click at [753, 15] on button "button" at bounding box center [758, 13] width 11 height 10
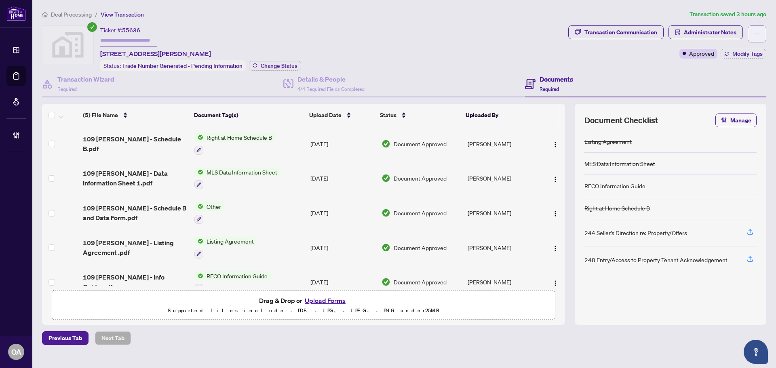
click at [758, 37] on span "button" at bounding box center [758, 33] width 6 height 13
click at [418, 40] on div "Ticket #: [STREET_ADDRESS][PERSON_NAME] Status: Trade Number Generated - Pendin…" at bounding box center [303, 48] width 523 height 46
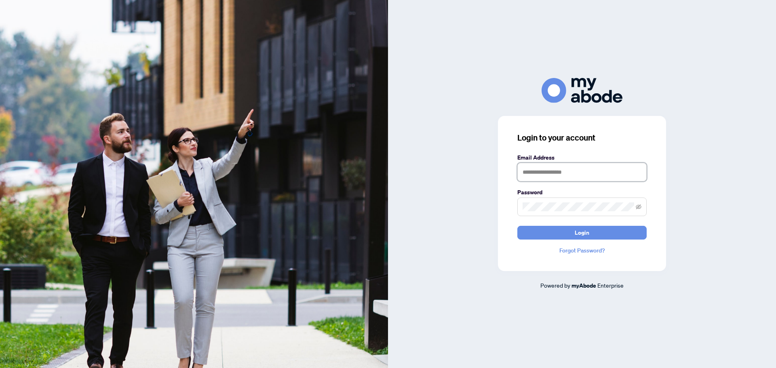
type input "**********"
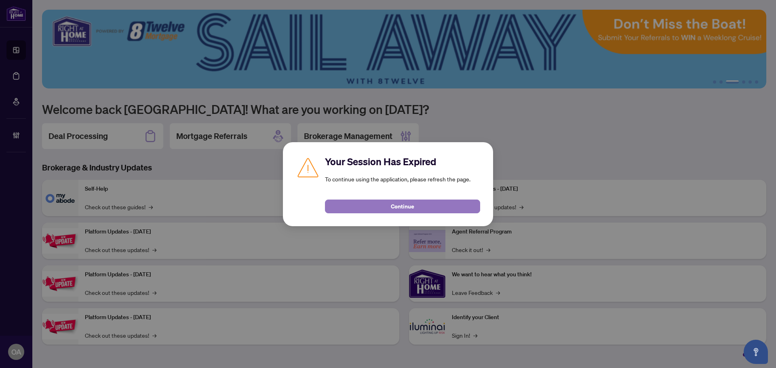
click at [408, 209] on span "Continue" at bounding box center [402, 206] width 23 height 13
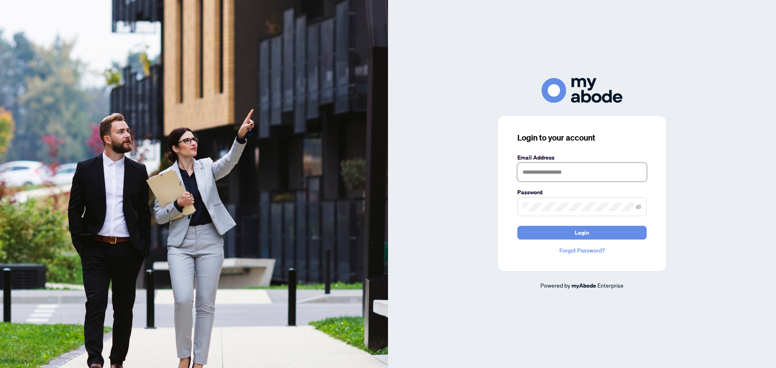
type input "**********"
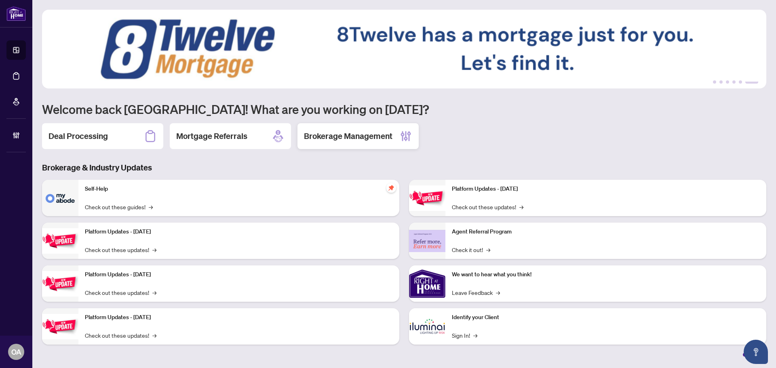
click at [336, 142] on div "Brokerage Management" at bounding box center [358, 136] width 121 height 26
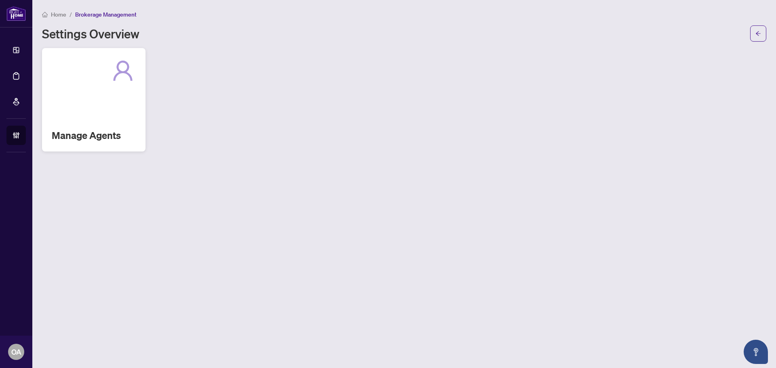
click at [101, 133] on h2 "Manage Agents" at bounding box center [94, 135] width 84 height 13
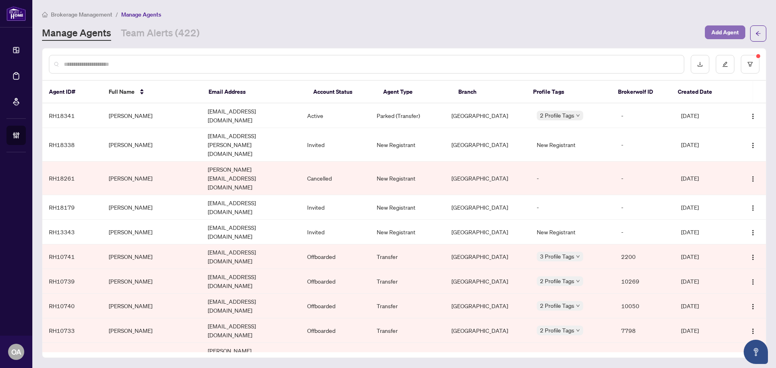
click at [736, 32] on span "Add Agent" at bounding box center [725, 32] width 27 height 13
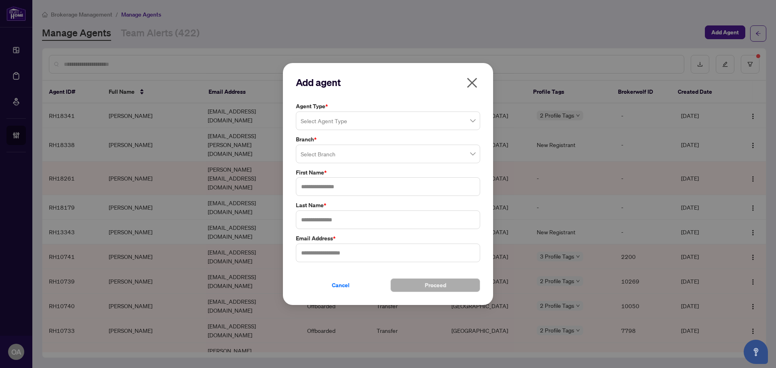
click at [335, 120] on input "search" at bounding box center [384, 122] width 167 height 18
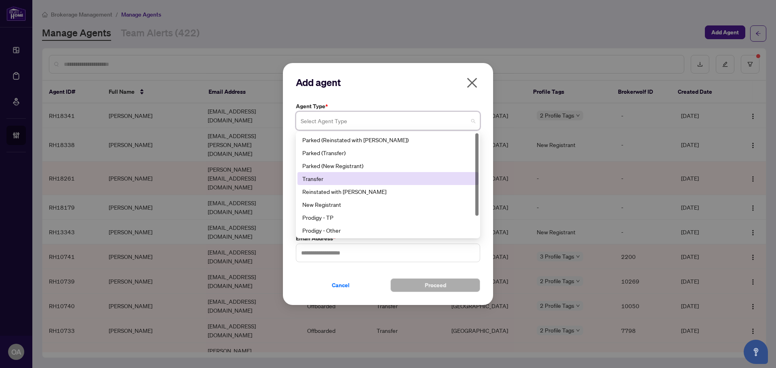
click at [315, 184] on div "Transfer" at bounding box center [388, 178] width 181 height 13
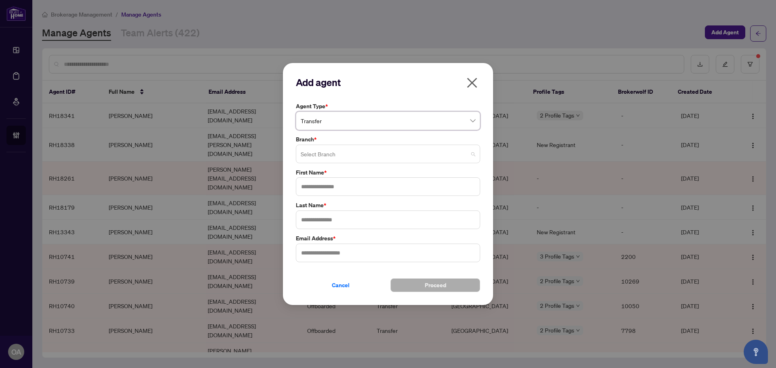
click at [326, 157] on input "search" at bounding box center [384, 155] width 167 height 18
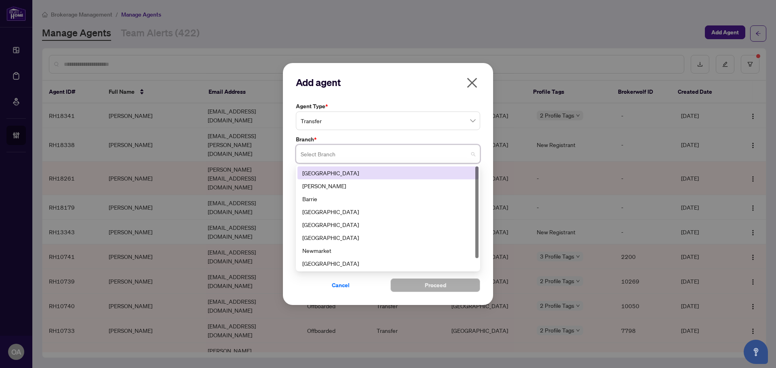
type input "*"
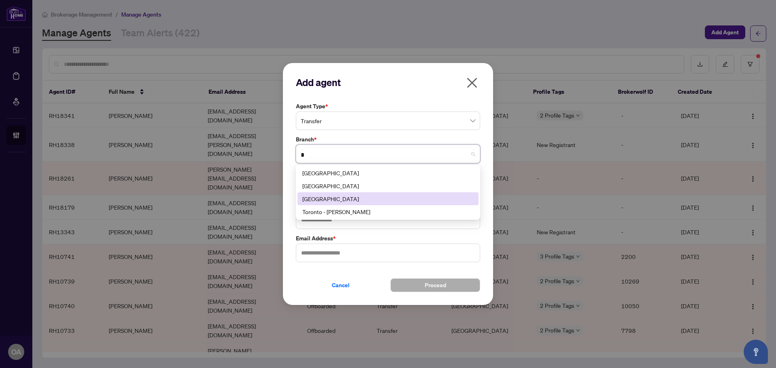
click at [328, 202] on div "[GEOGRAPHIC_DATA]" at bounding box center [387, 199] width 171 height 9
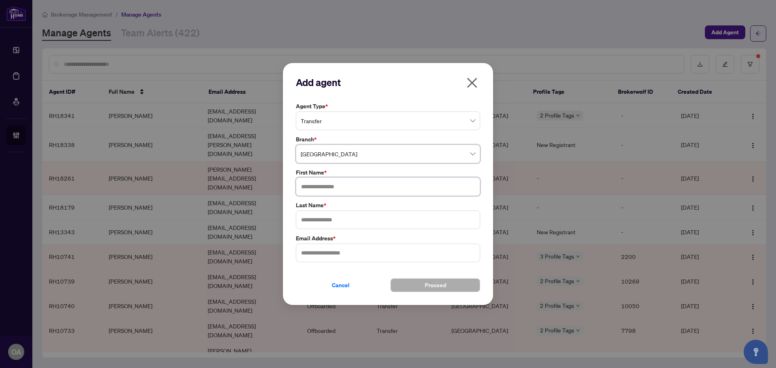
click at [323, 188] on input "text" at bounding box center [388, 187] width 184 height 19
type input "****"
type input "******"
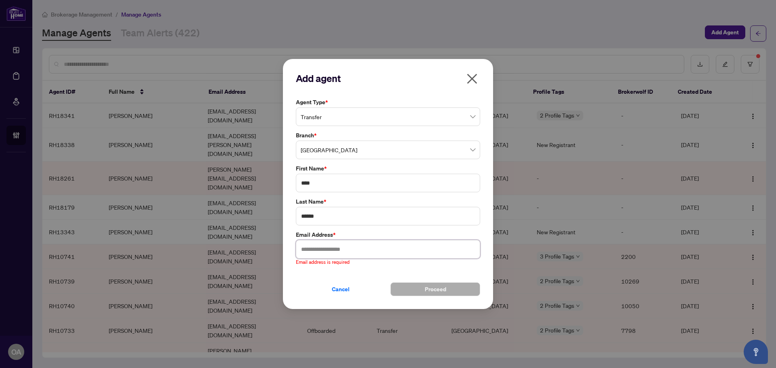
click at [344, 243] on input "text" at bounding box center [388, 249] width 184 height 19
paste input "**********"
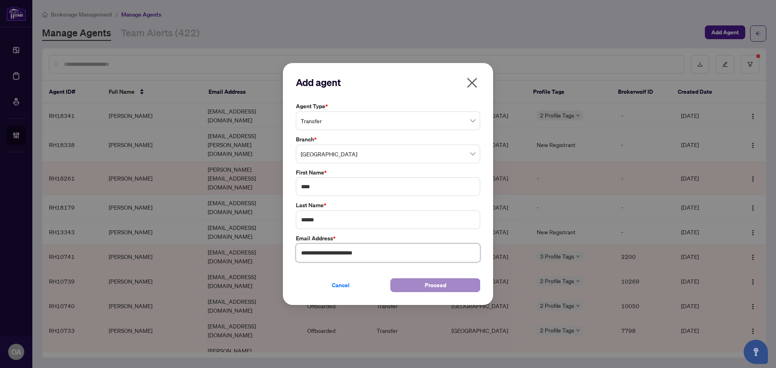
type input "**********"
click at [427, 287] on span "Proceed" at bounding box center [435, 285] width 21 height 13
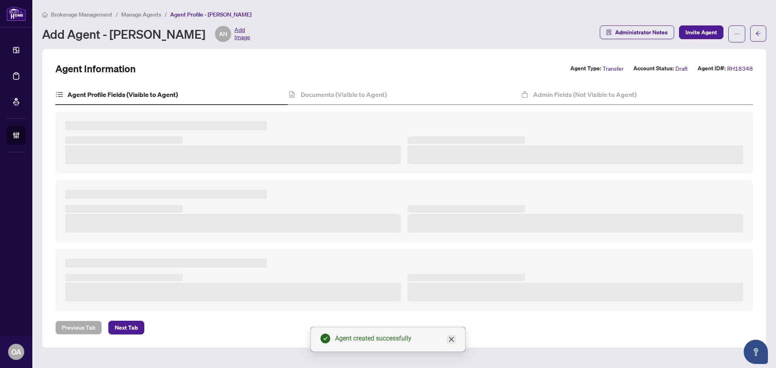
click at [453, 340] on icon "close" at bounding box center [451, 339] width 6 height 6
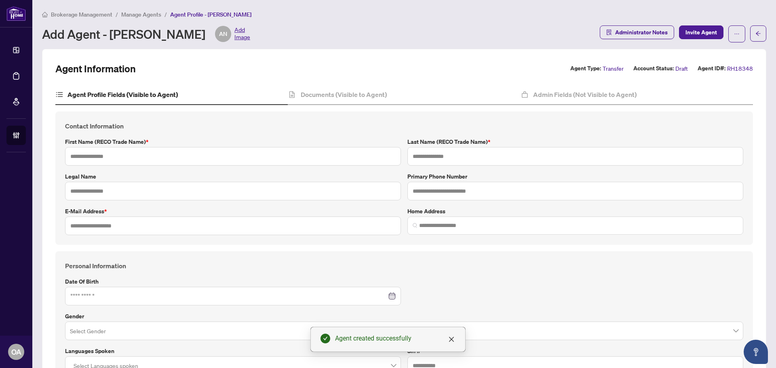
type input "****"
type input "******"
type input "**********"
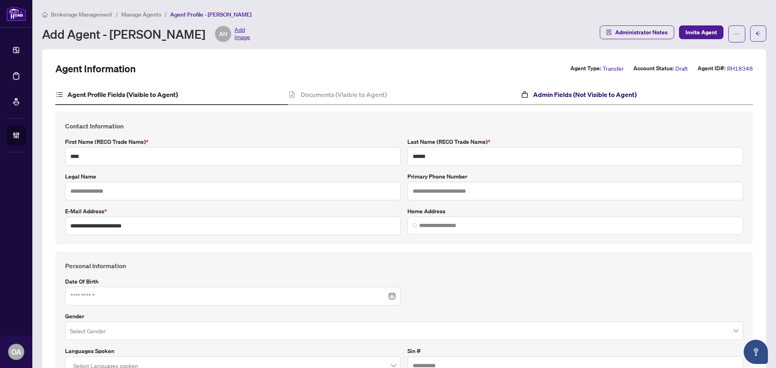
click at [581, 93] on h4 "Admin Fields (Not Visible to Agent)" at bounding box center [585, 95] width 104 height 10
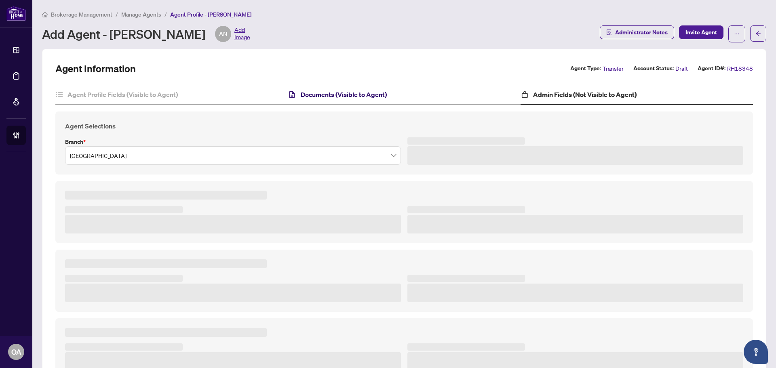
click at [360, 96] on h4 "Documents (Visible to Agent)" at bounding box center [344, 95] width 86 height 10
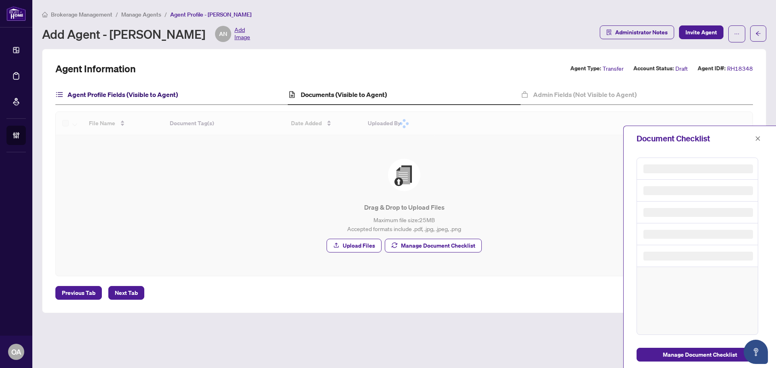
click at [144, 97] on h4 "Agent Profile Fields (Visible to Agent)" at bounding box center [123, 95] width 110 height 10
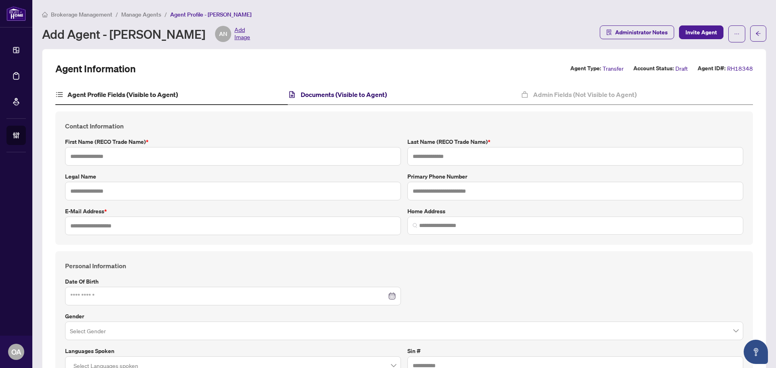
type input "****"
type input "******"
type input "**********"
click at [353, 94] on h4 "Documents (Visible to Agent)" at bounding box center [344, 95] width 86 height 10
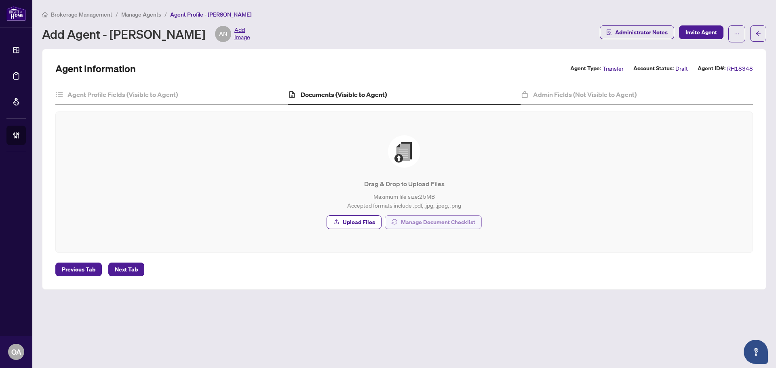
click at [433, 222] on span "Manage Document Checklist" at bounding box center [438, 222] width 74 height 13
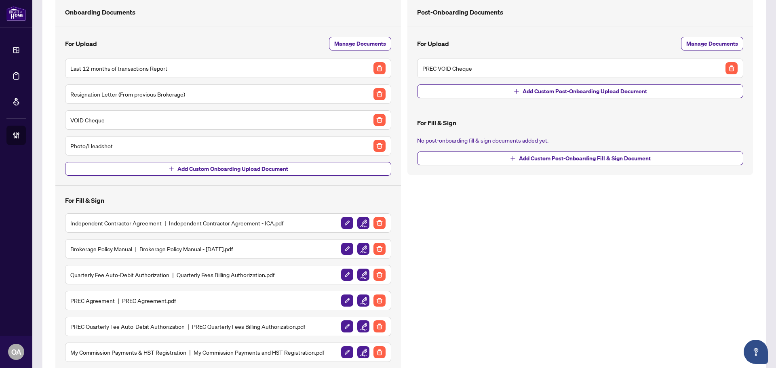
scroll to position [110, 0]
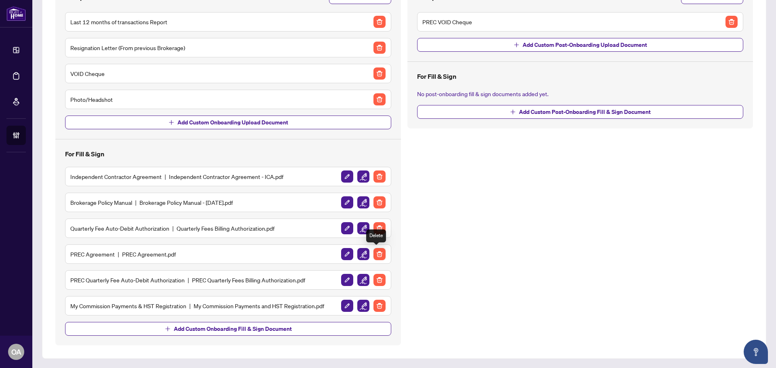
click at [376, 253] on img "button" at bounding box center [380, 254] width 12 height 12
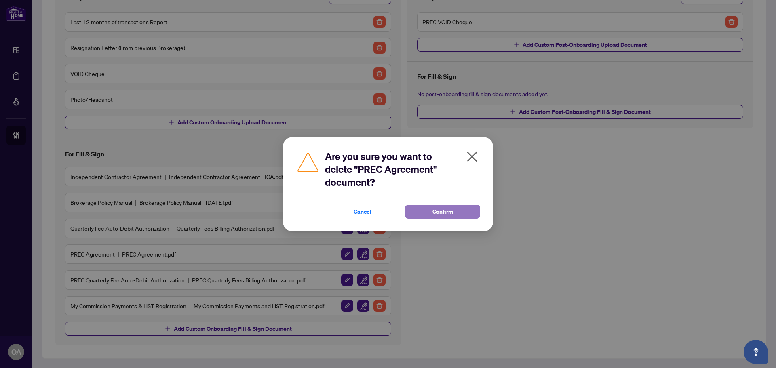
click at [415, 218] on button "Confirm" at bounding box center [442, 212] width 75 height 14
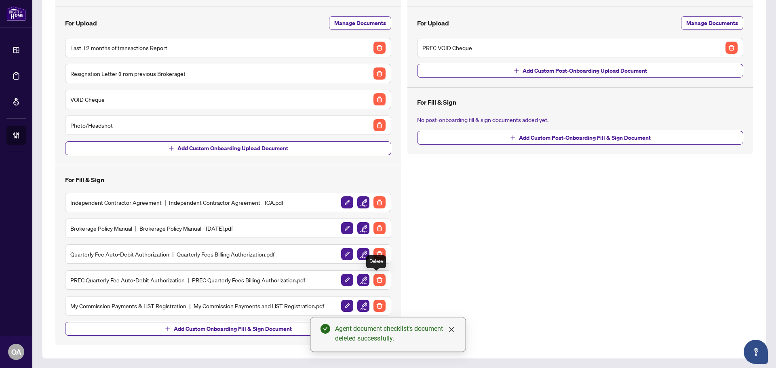
click at [379, 285] on img "button" at bounding box center [380, 280] width 12 height 12
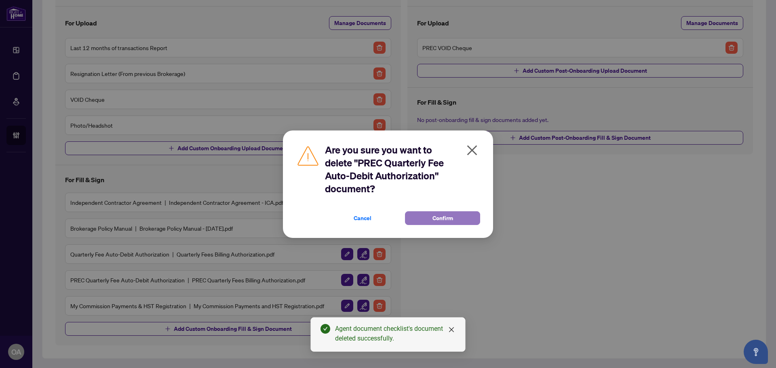
click at [431, 222] on button "Confirm" at bounding box center [442, 218] width 75 height 14
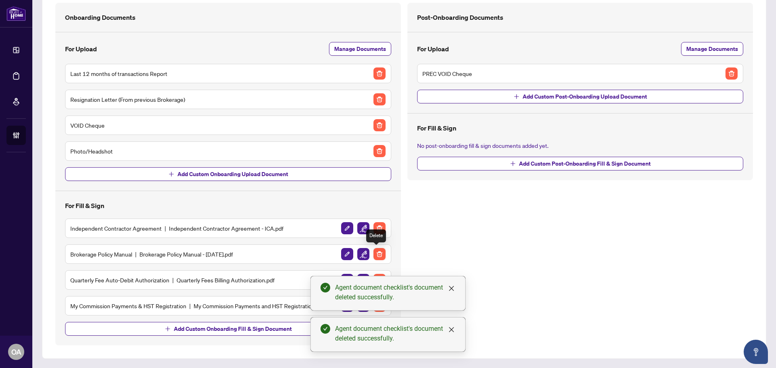
click at [382, 251] on button "button" at bounding box center [379, 254] width 13 height 13
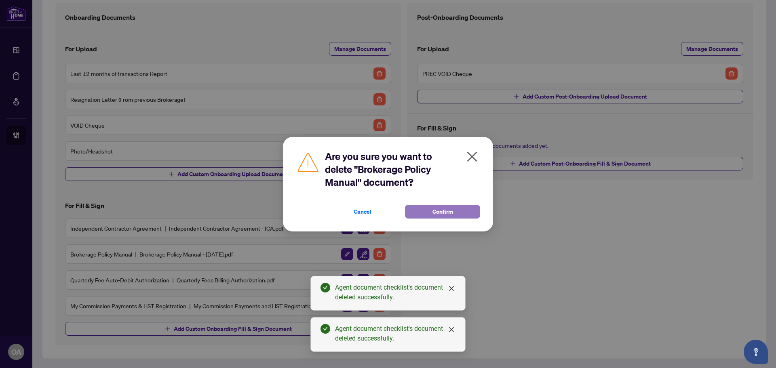
click at [421, 217] on button "Confirm" at bounding box center [442, 212] width 75 height 14
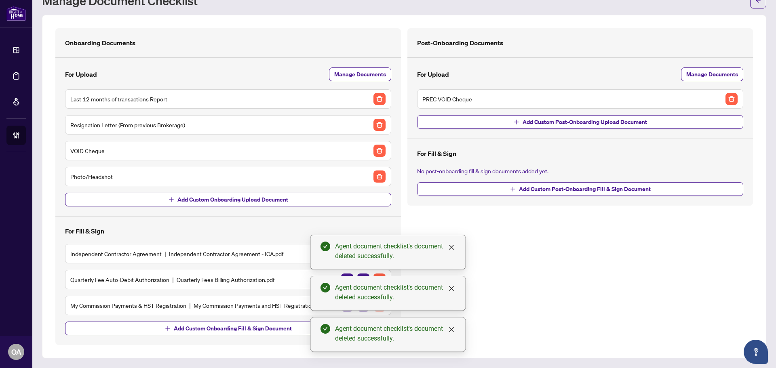
scroll to position [33, 0]
click at [451, 248] on icon "close" at bounding box center [451, 247] width 6 height 6
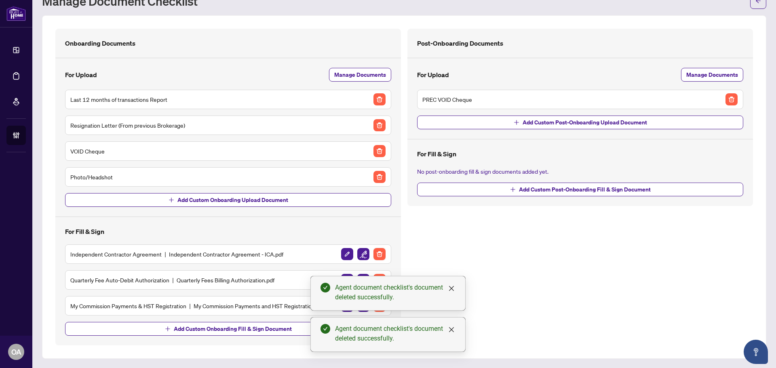
click at [378, 258] on img "button" at bounding box center [380, 254] width 12 height 12
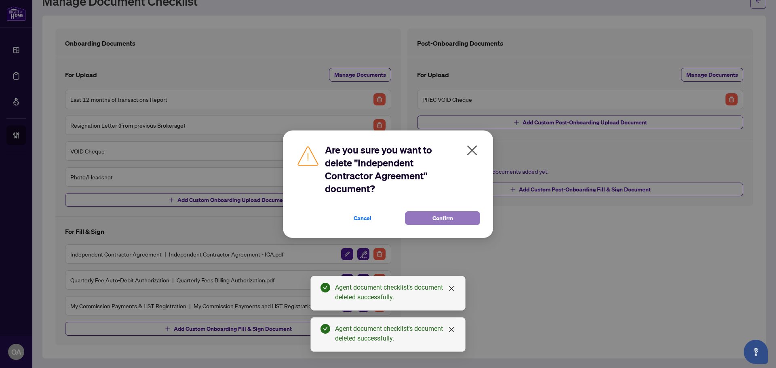
click at [444, 223] on span "Confirm" at bounding box center [443, 218] width 21 height 13
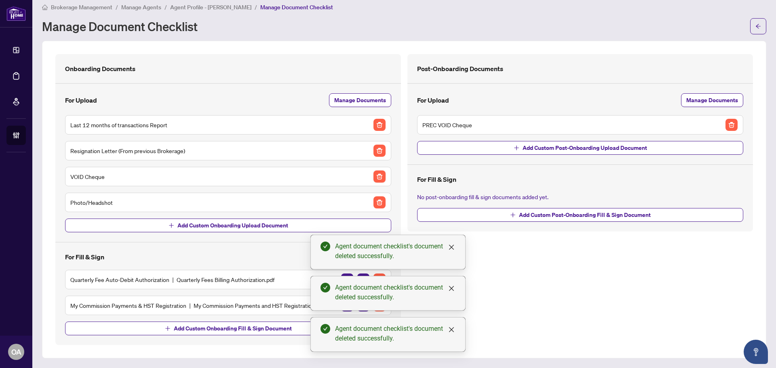
scroll to position [7, 0]
click at [205, 228] on span "Add Custom Onboarding Upload Document" at bounding box center [233, 226] width 111 height 13
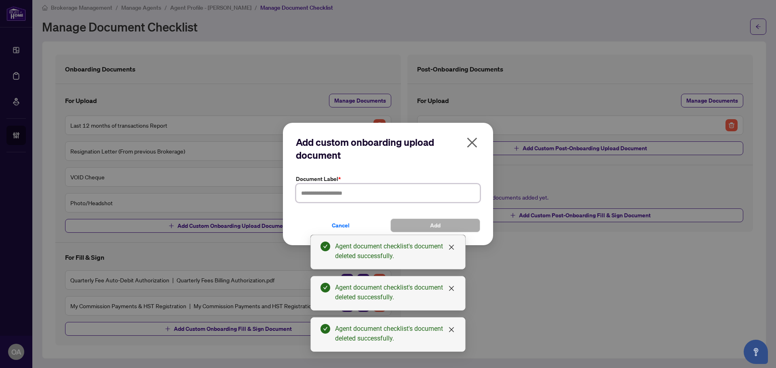
click at [368, 194] on input "text" at bounding box center [388, 193] width 184 height 19
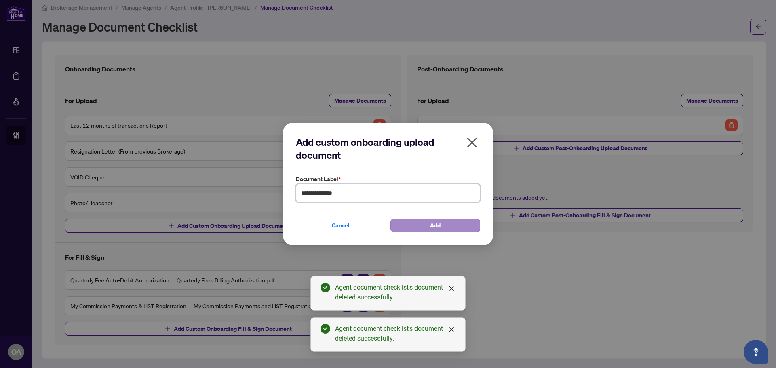
type input "**********"
click at [425, 220] on button "Add" at bounding box center [436, 226] width 90 height 14
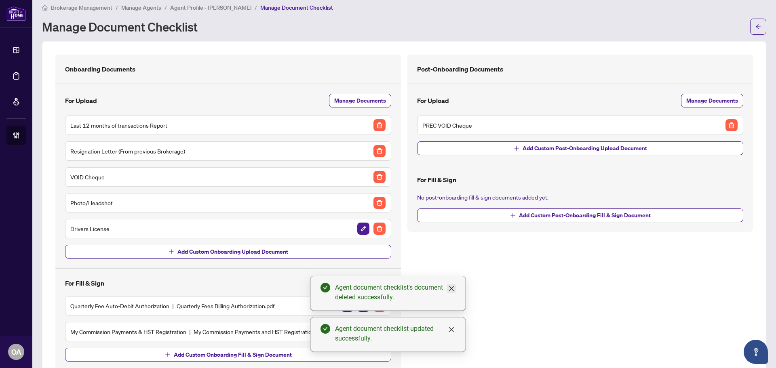
click at [453, 290] on icon "close" at bounding box center [451, 288] width 5 height 5
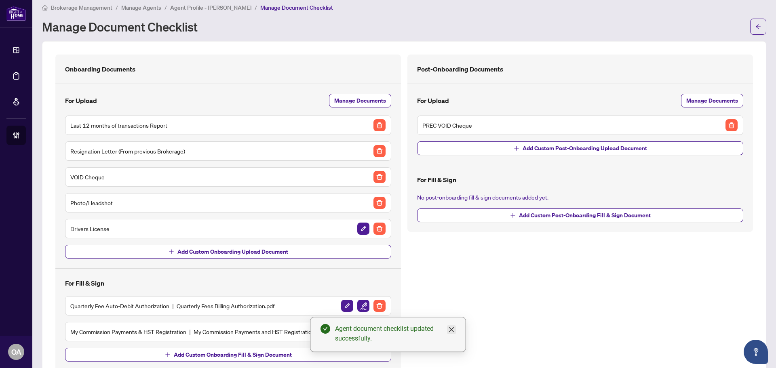
click at [453, 332] on icon "close" at bounding box center [451, 330] width 6 height 6
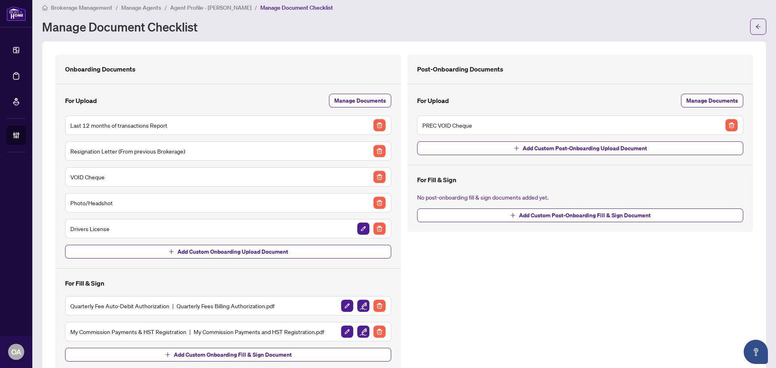
click at [730, 124] on img "button" at bounding box center [732, 125] width 12 height 12
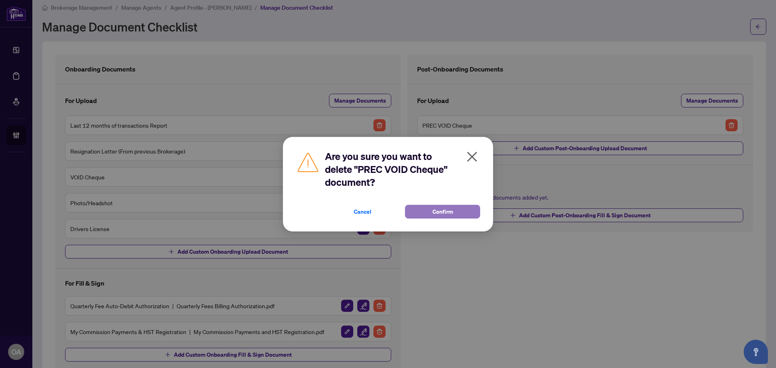
click at [446, 216] on span "Confirm" at bounding box center [443, 211] width 21 height 13
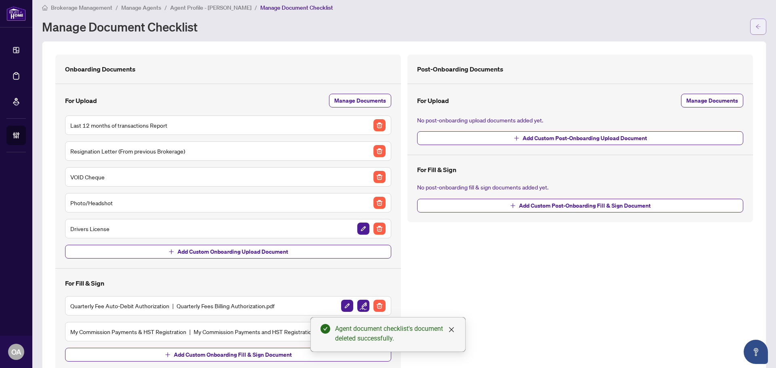
click at [758, 26] on button "button" at bounding box center [759, 27] width 16 height 16
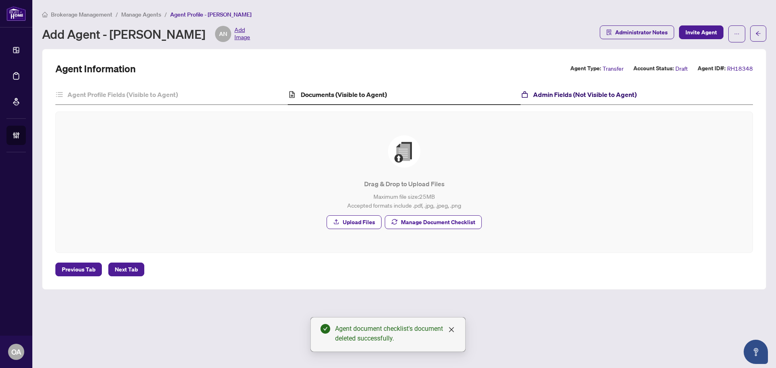
click at [609, 90] on h4 "Admin Fields (Not Visible to Agent)" at bounding box center [585, 95] width 104 height 10
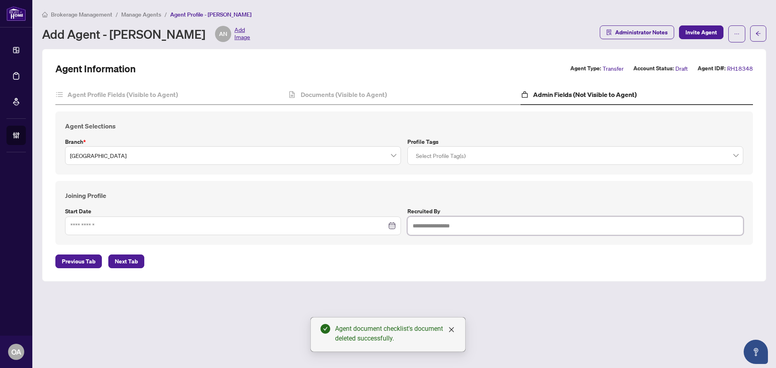
click at [459, 156] on div at bounding box center [576, 155] width 326 height 15
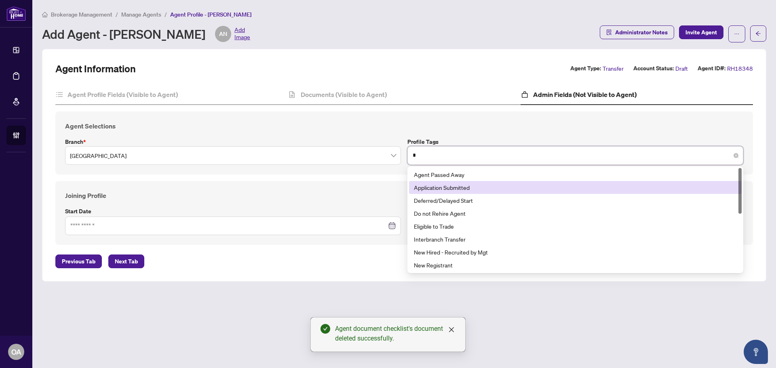
type input "**"
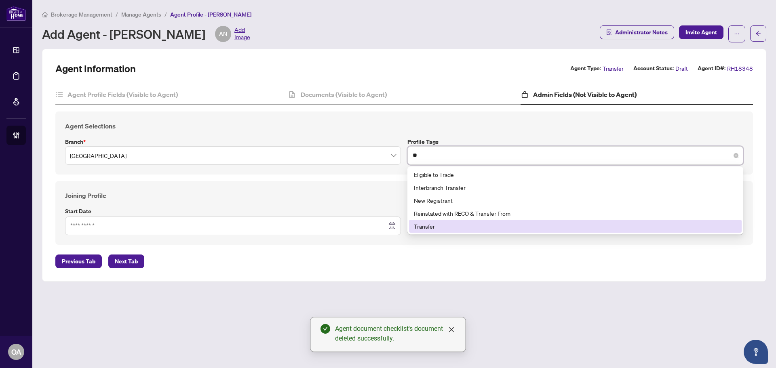
click at [436, 224] on div "Transfer" at bounding box center [575, 226] width 323 height 9
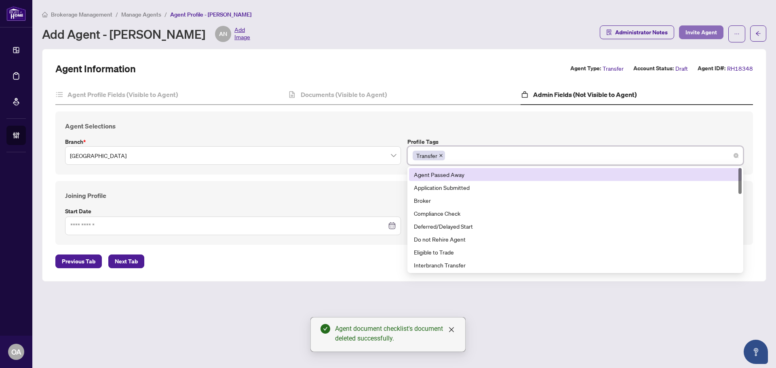
click at [697, 26] on span "Invite Agent" at bounding box center [702, 32] width 32 height 13
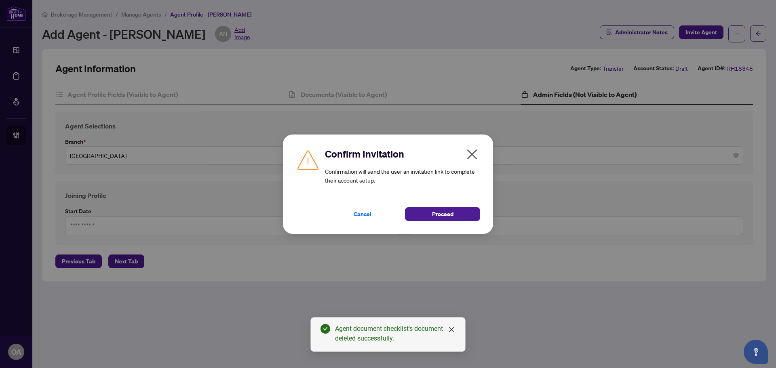
click at [439, 224] on div "Confirm Invitation Confirmation will send the user an invitation link to comple…" at bounding box center [388, 184] width 210 height 99
click at [443, 217] on span "Proceed" at bounding box center [442, 214] width 21 height 13
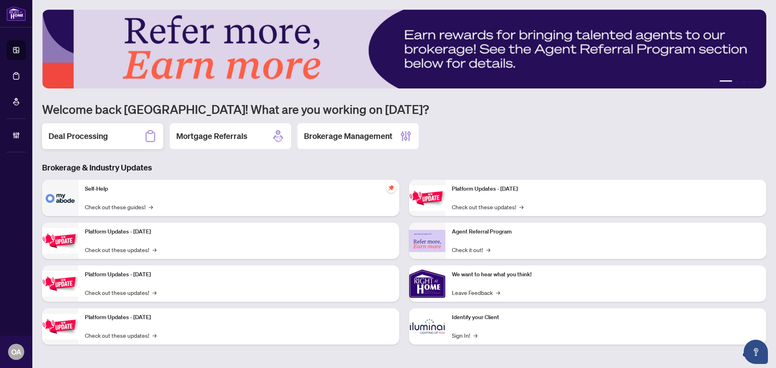
click at [118, 144] on div "Deal Processing" at bounding box center [102, 136] width 121 height 26
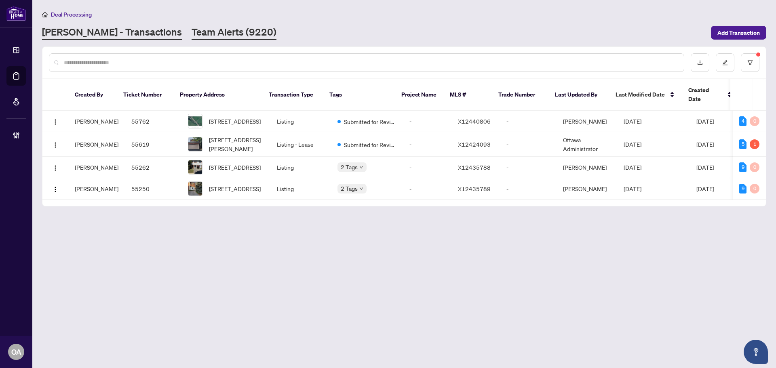
click at [195, 32] on link "Team Alerts (9220)" at bounding box center [234, 32] width 85 height 15
